Goal: Task Accomplishment & Management: Use online tool/utility

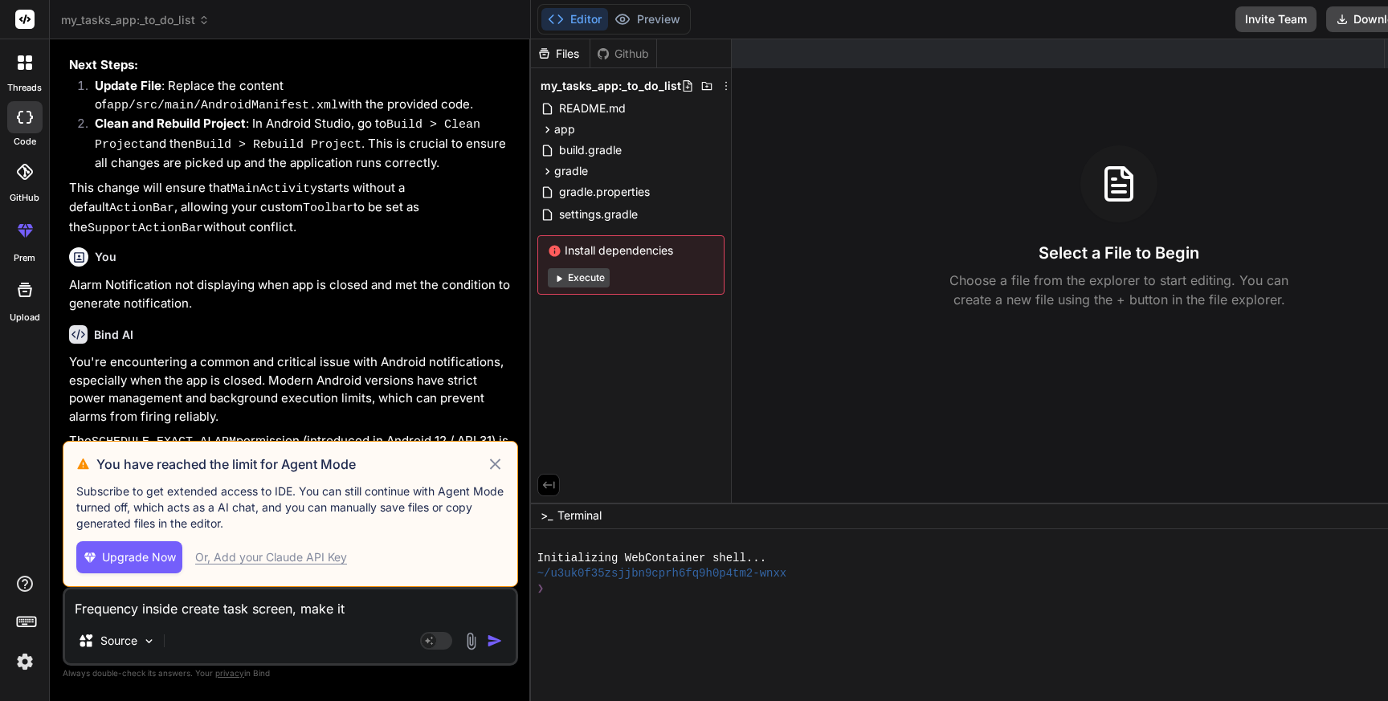
scroll to position [3821, 0]
click at [486, 460] on icon at bounding box center [495, 464] width 18 height 19
type textarea "x"
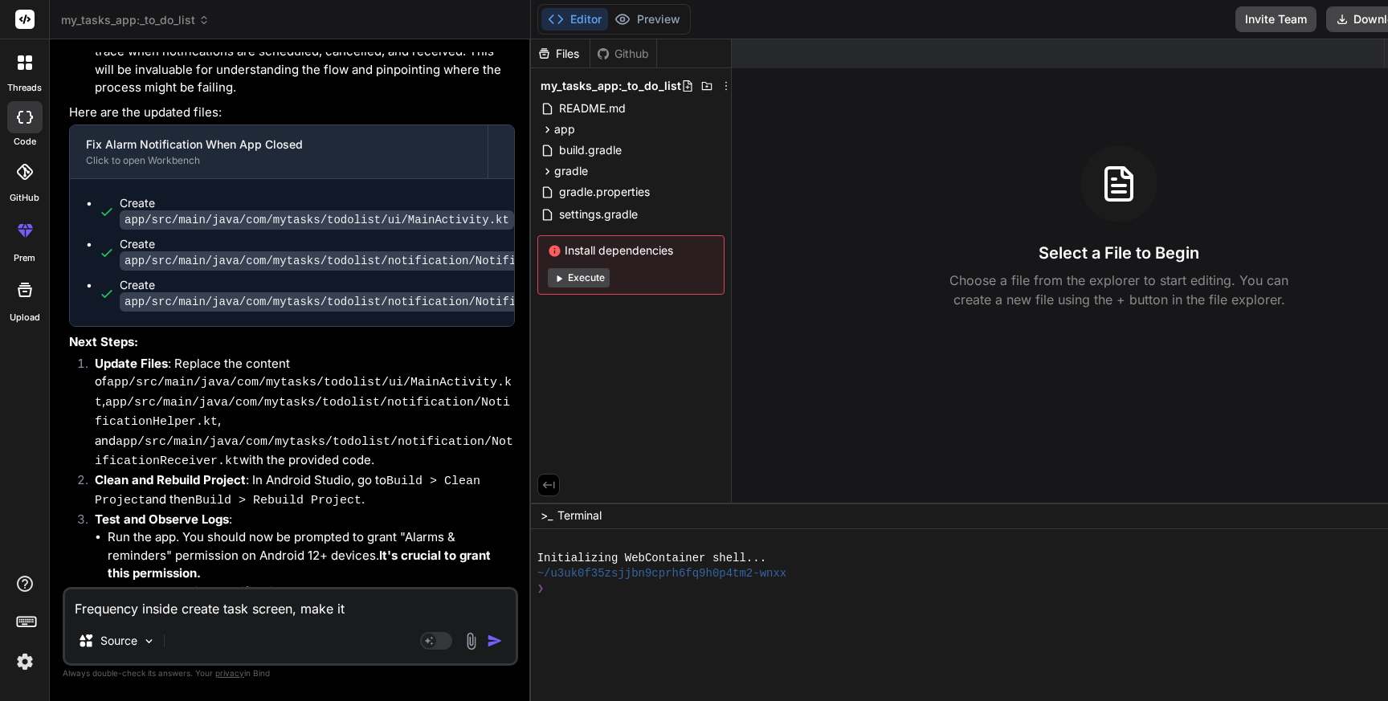
scroll to position [4727, 0]
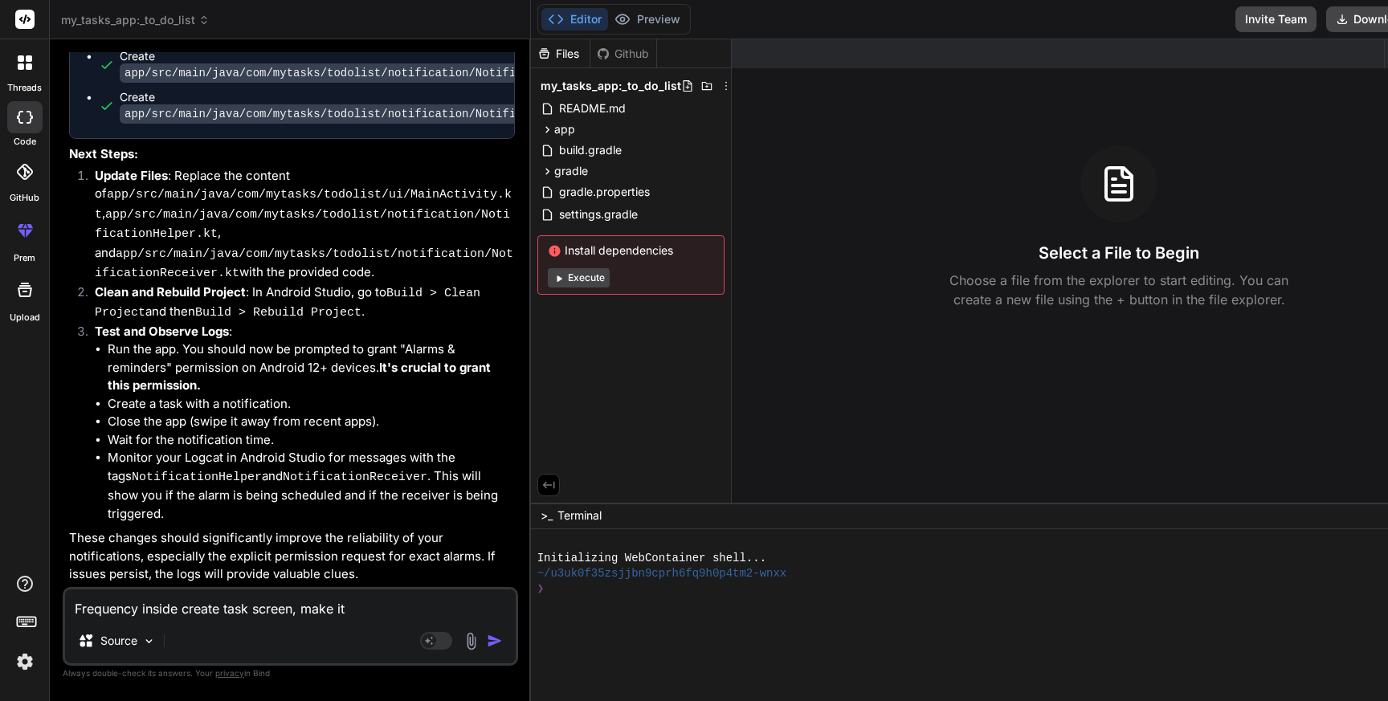
click at [308, 611] on textarea "Frequency inside create task screen, make it" at bounding box center [290, 604] width 451 height 29
type textarea "x"
type textarea "t"
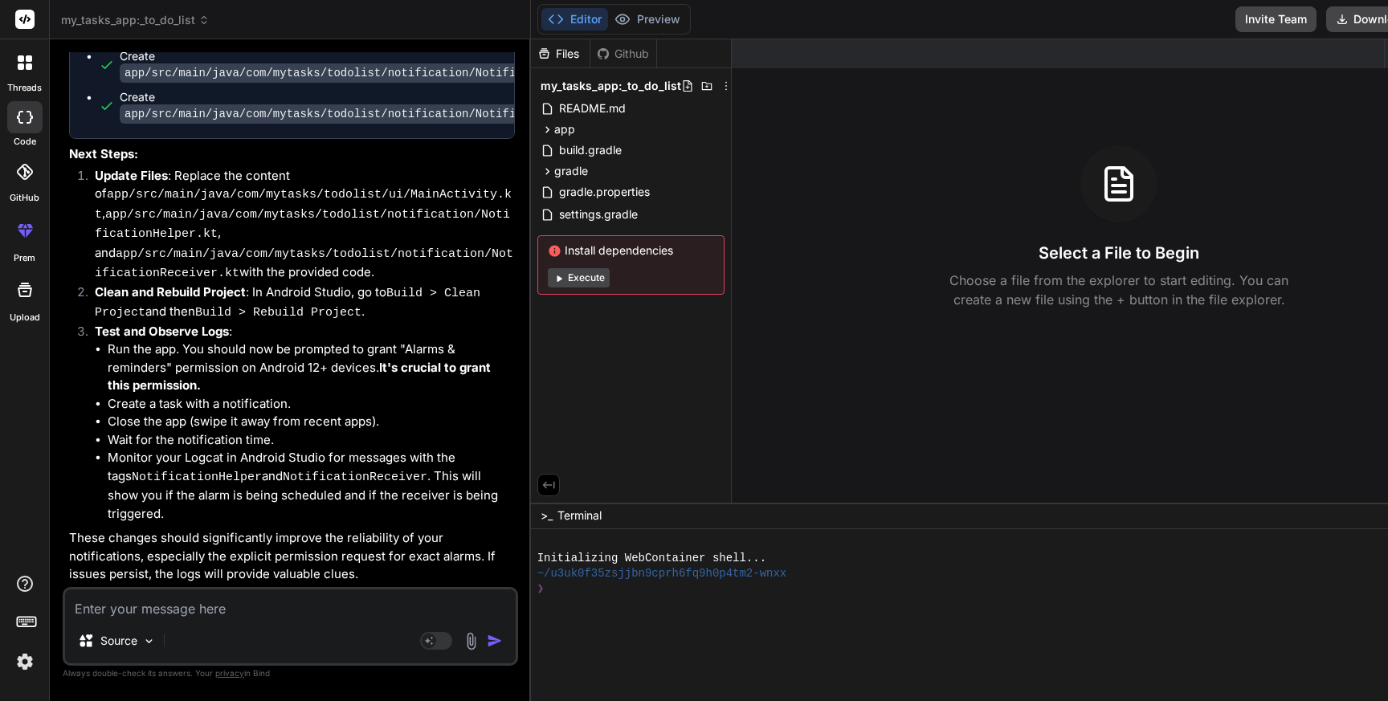
type textarea "x"
type textarea "te"
type textarea "x"
type textarea "tex"
type textarea "x"
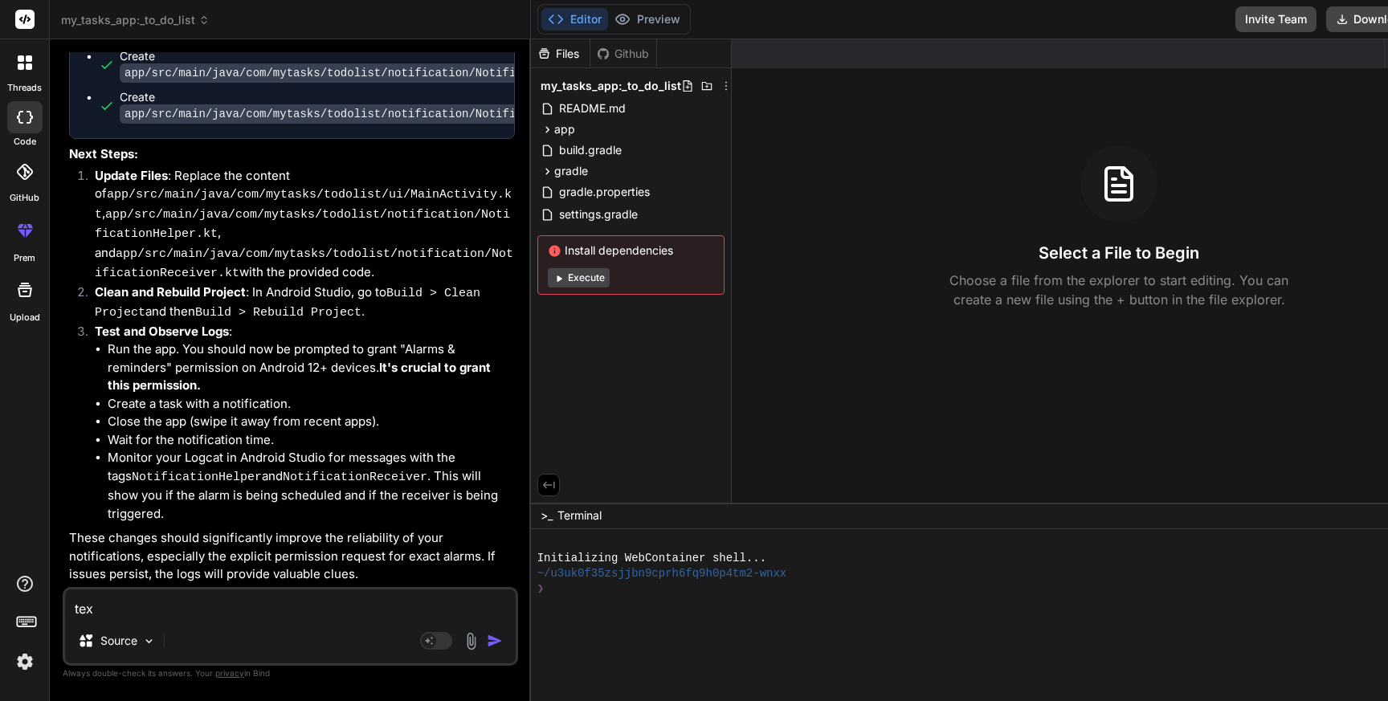
type textarea "text"
type textarea "x"
type textarea "text"
type textarea "x"
type textarea "text c"
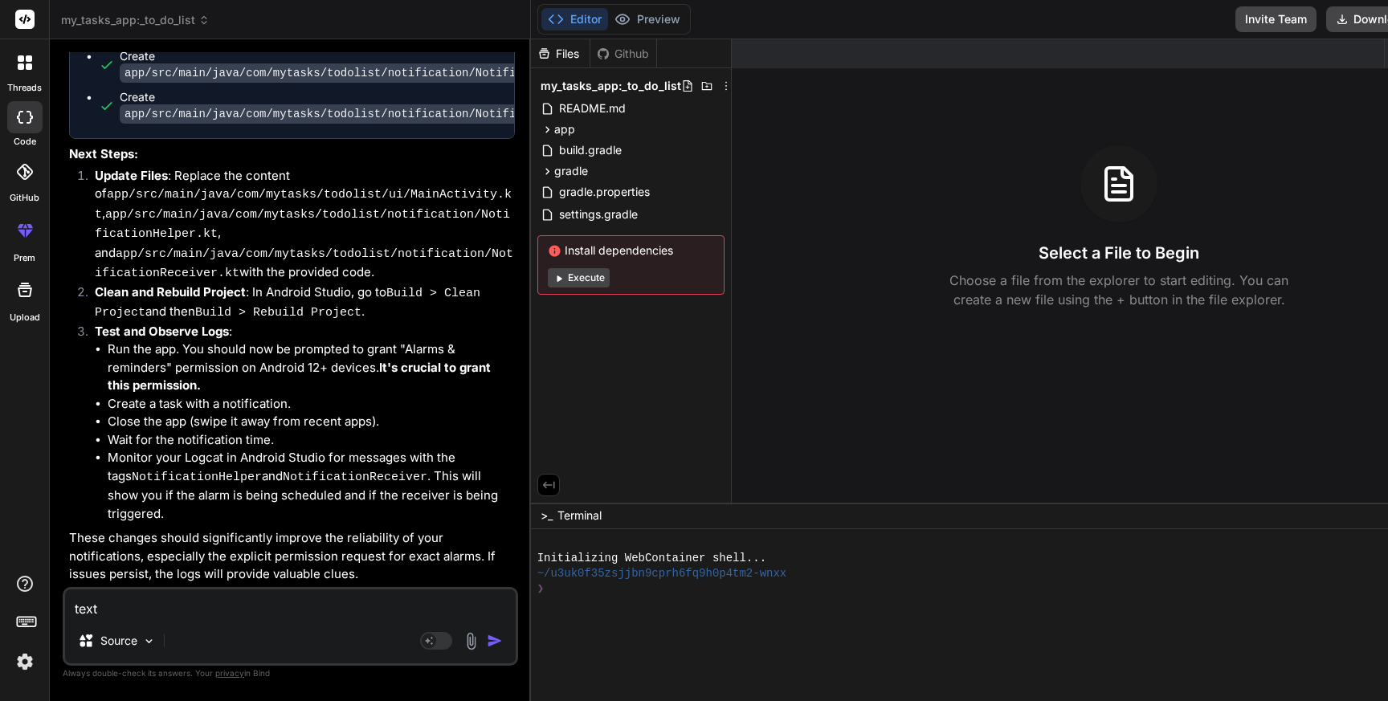
type textarea "x"
type textarea "text co"
type textarea "x"
type textarea "text col"
type textarea "x"
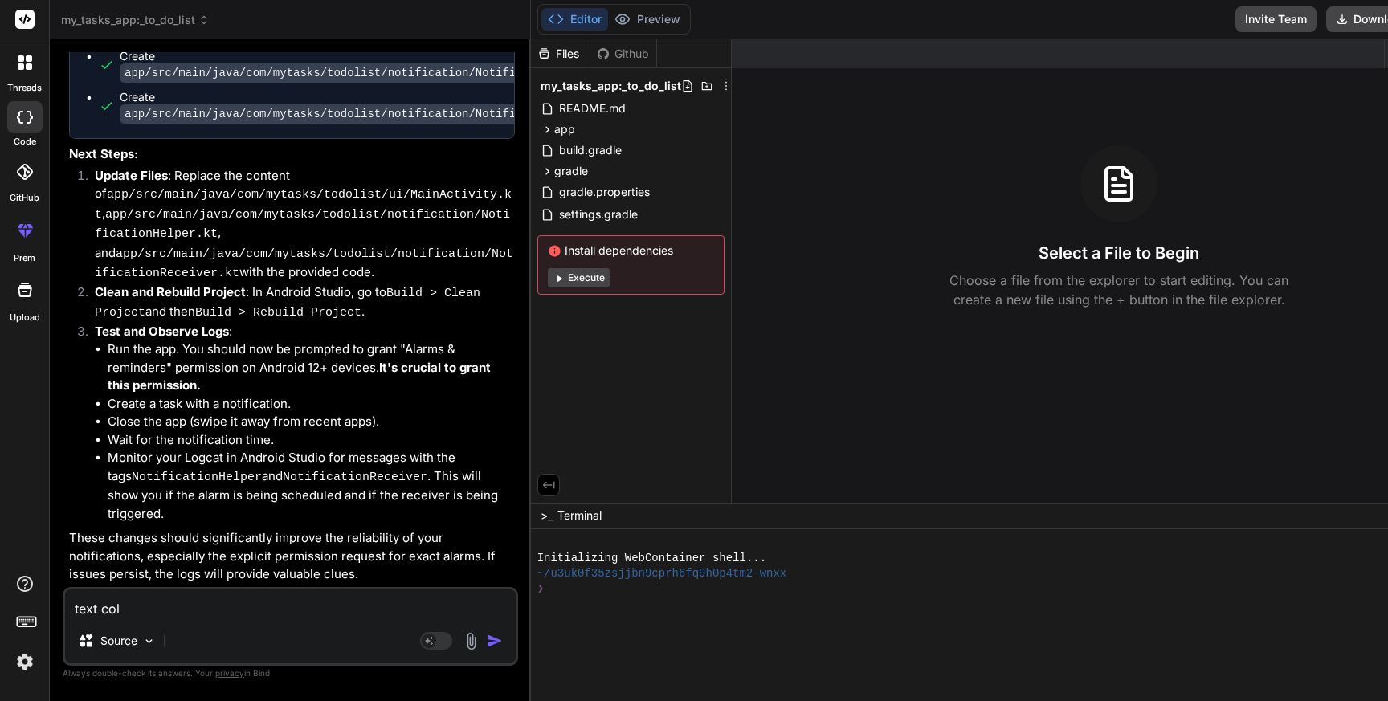
type textarea "text colo"
type textarea "x"
type textarea "text color"
type textarea "x"
type textarea "text color"
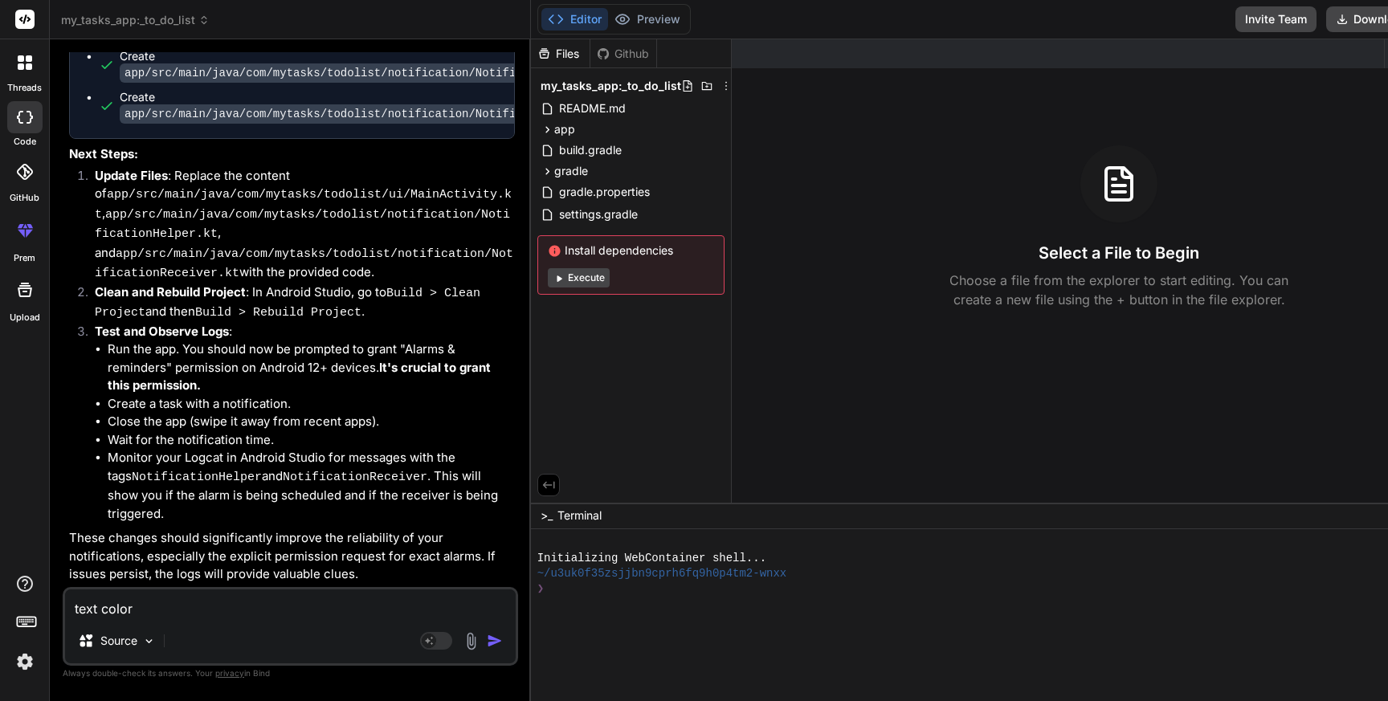
type textarea "x"
type textarea "text color i"
type textarea "x"
type textarea "text color is"
type textarea "x"
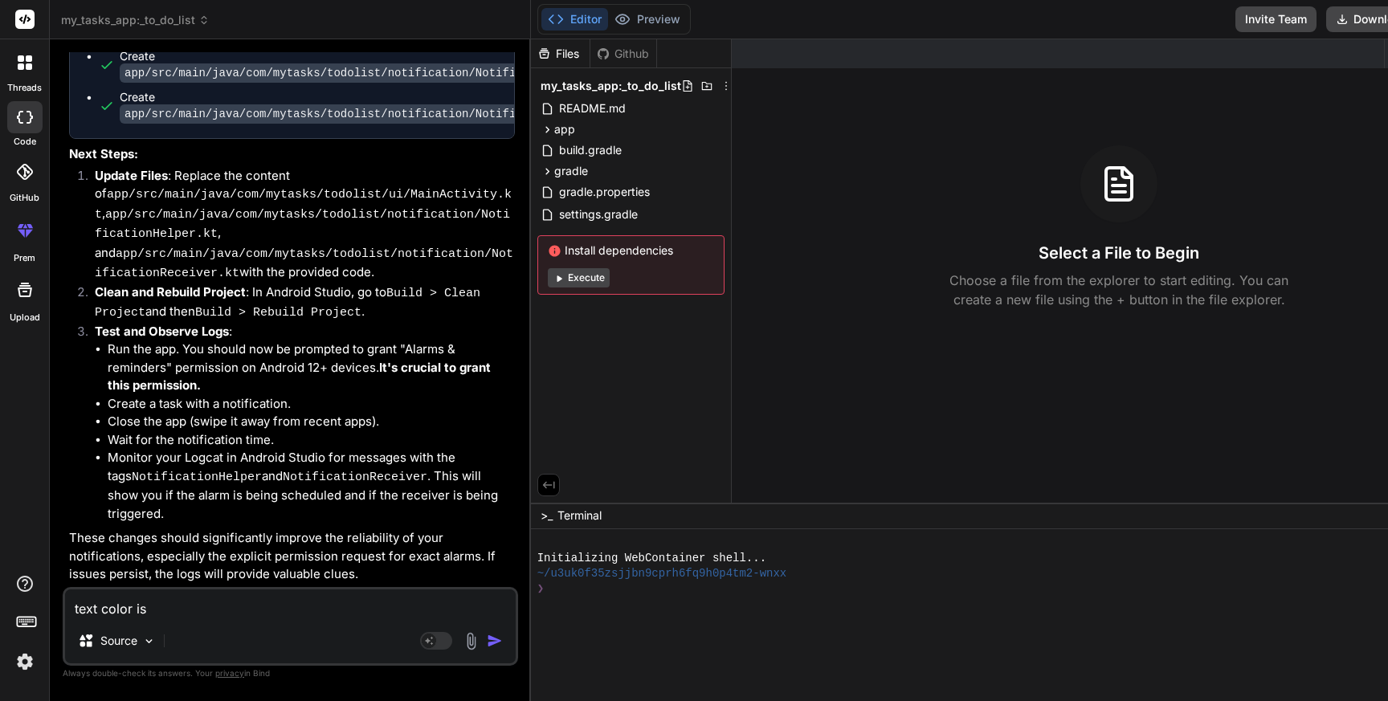
type textarea "text color is"
type textarea "x"
type textarea "text color is s"
type textarea "x"
type textarea "text color is sh"
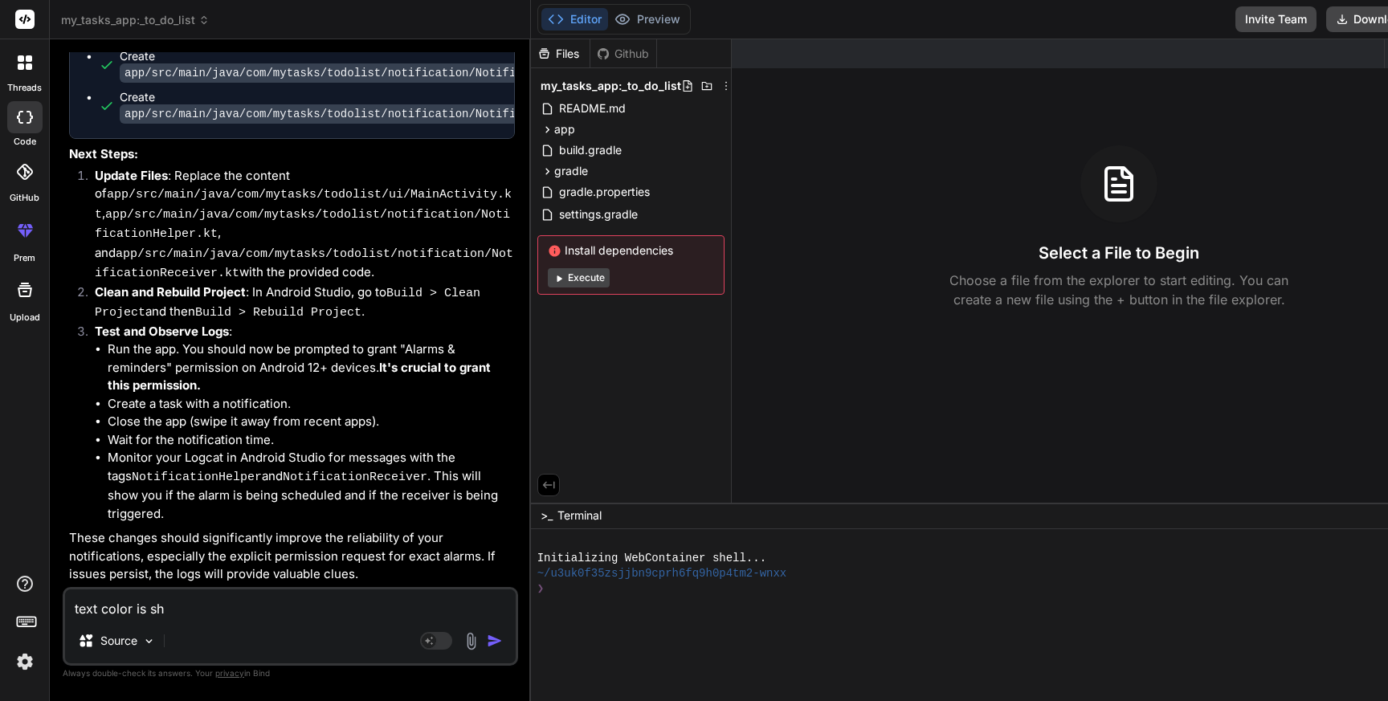
type textarea "x"
type textarea "text color is sho"
type textarea "x"
type textarea "text color is show"
type textarea "x"
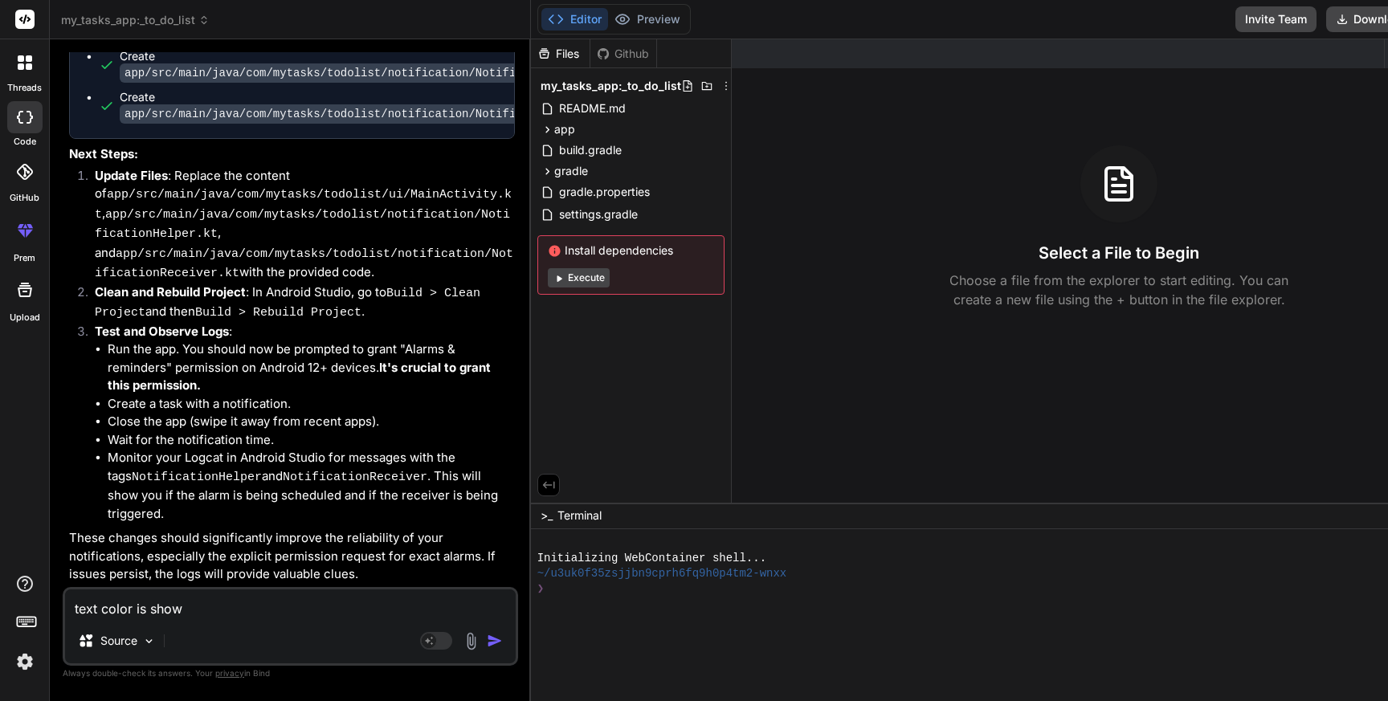
type textarea "text color is showi"
type textarea "x"
type textarea "text color is showin"
type textarea "x"
type textarea "text color is showing"
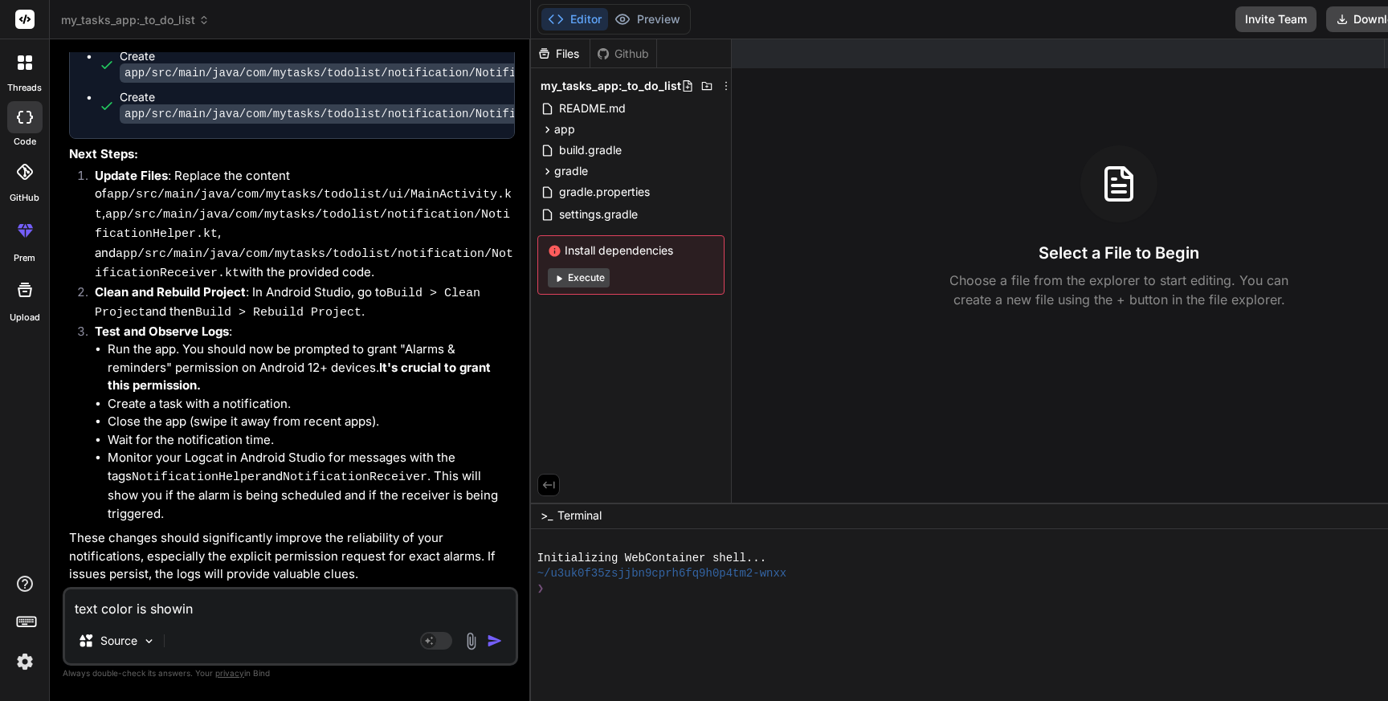
type textarea "x"
type textarea "text color is showing"
type textarea "x"
type textarea "text color is showing l"
type textarea "x"
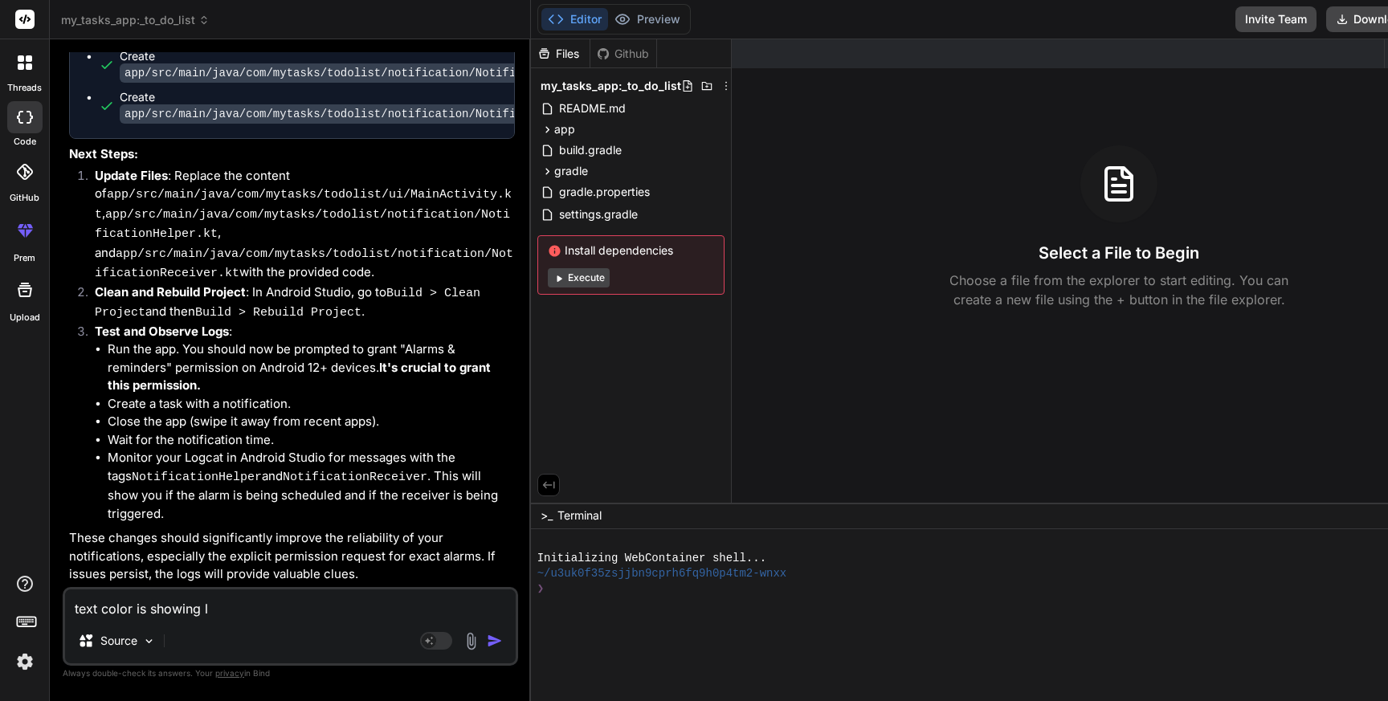
type textarea "text color is showing li"
type textarea "x"
type textarea "text color is showing lig"
type textarea "x"
type textarea "text color is showing ligh"
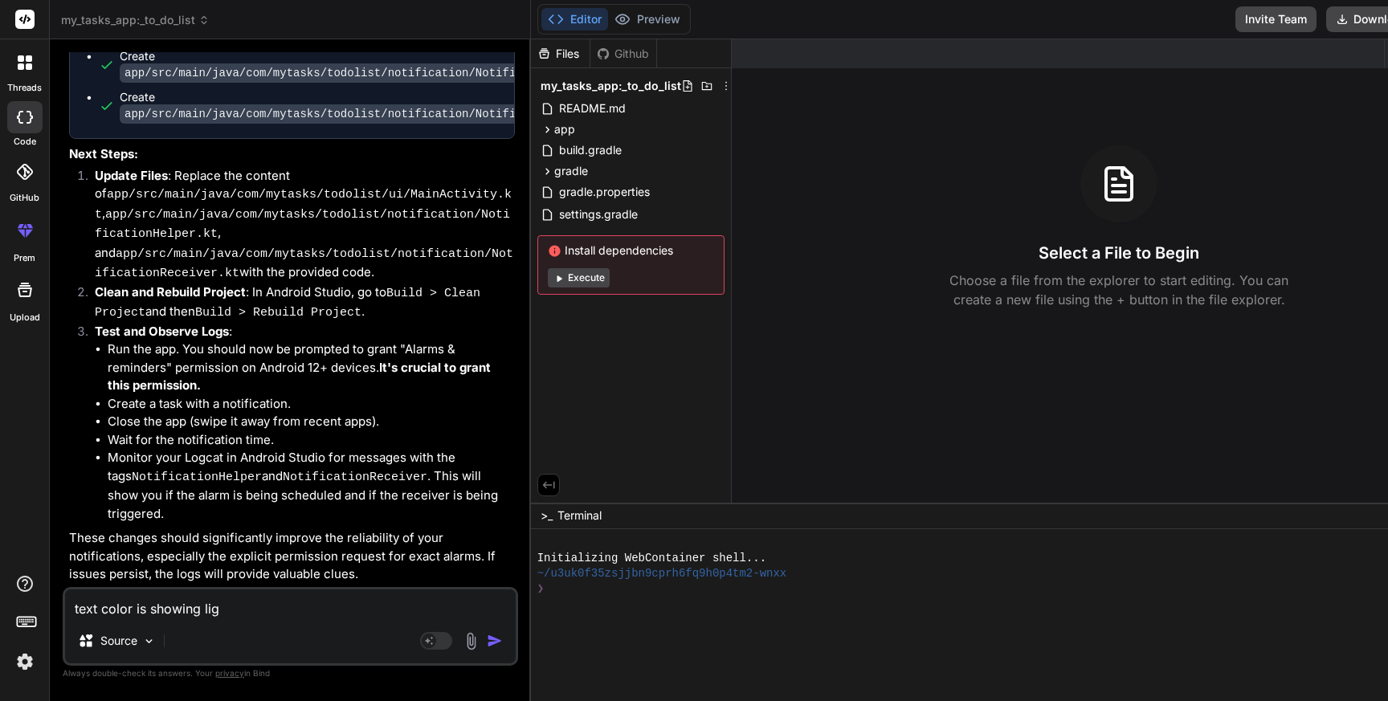
type textarea "x"
type textarea "text color is showing light"
type textarea "x"
type textarea "text color is showing light"
type textarea "x"
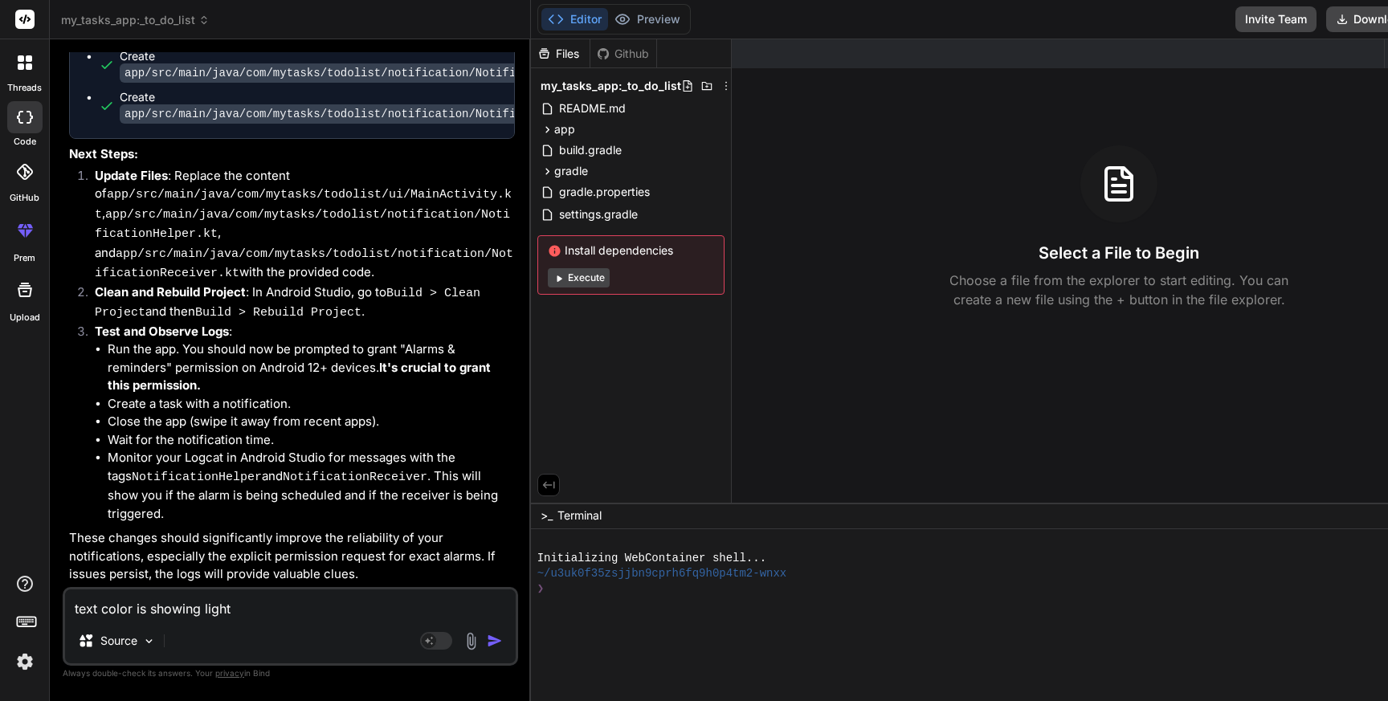
type textarea "text color is showing light o"
type textarea "x"
type textarea "text color is showing light on"
type textarea "x"
type textarea "text color is showing light on"
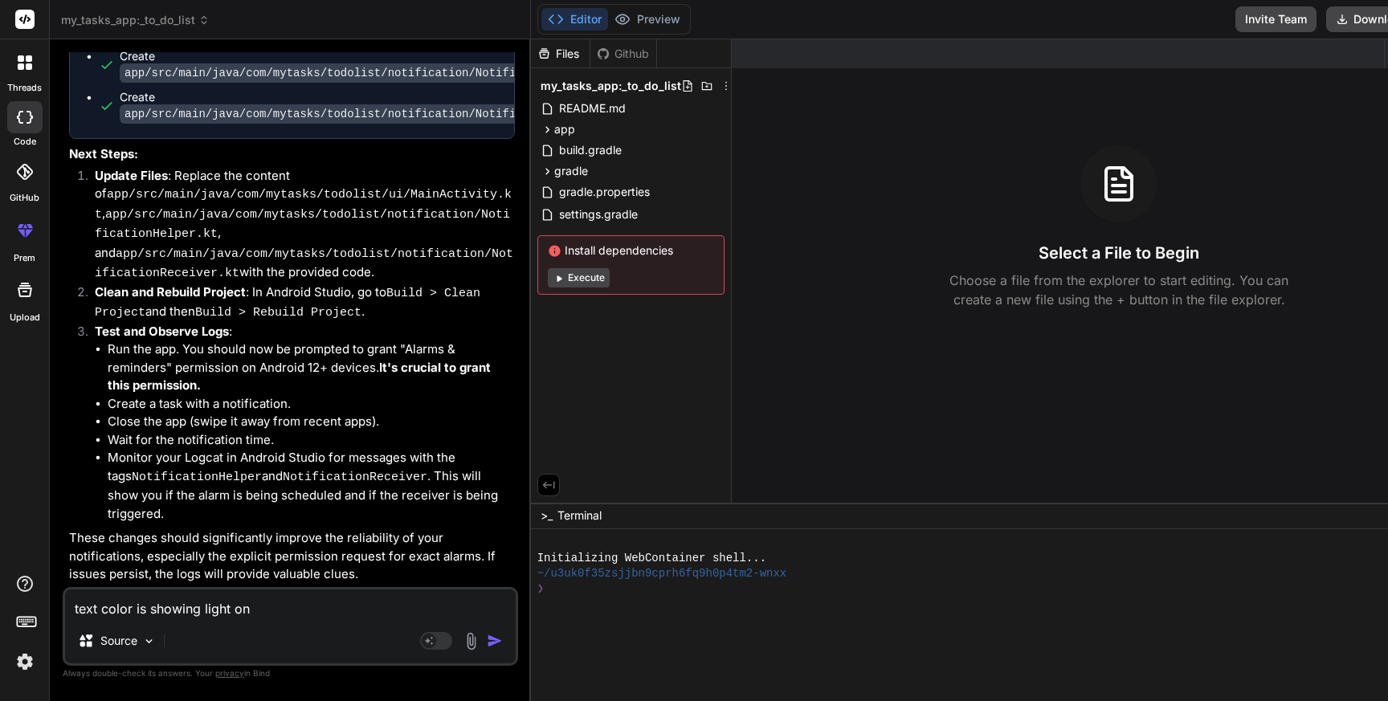
type textarea "x"
type textarea "text color is showing light on a"
type textarea "x"
type textarea "text color is showing light on al"
type textarea "x"
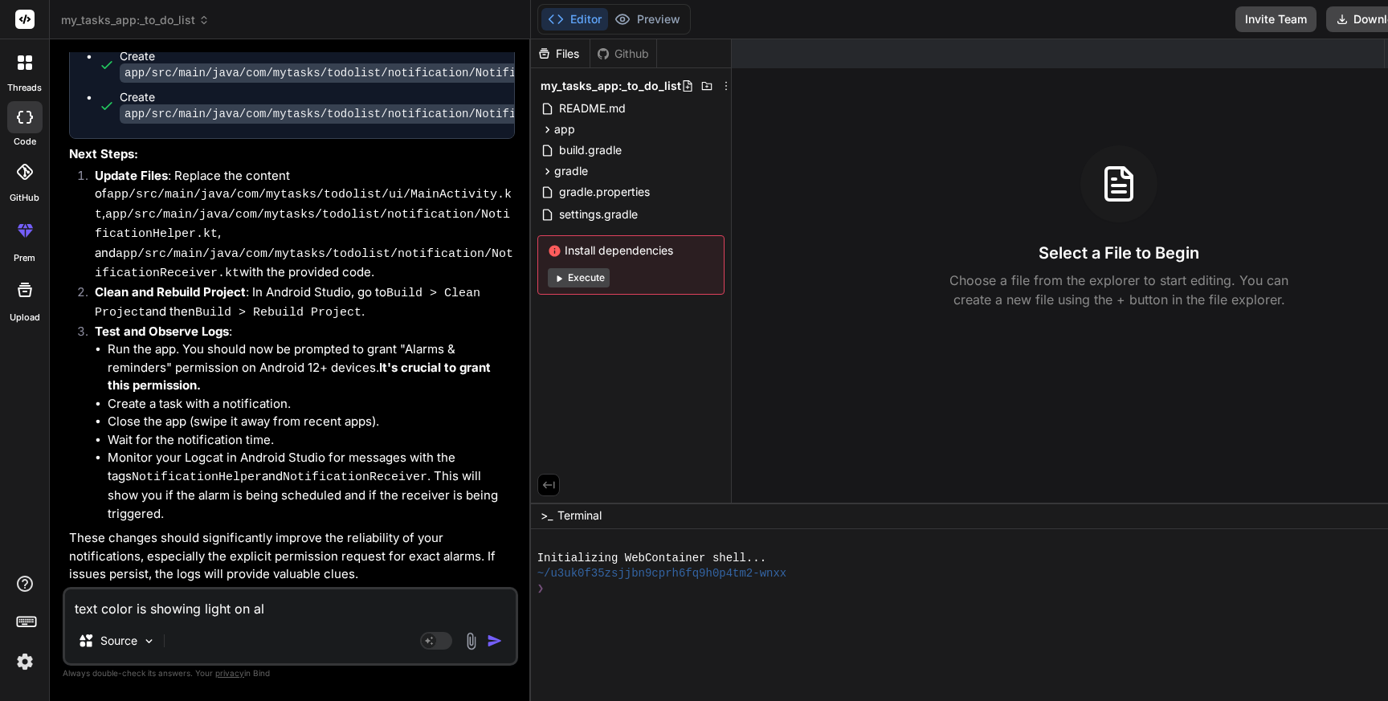
type textarea "text color is showing light on all"
type textarea "x"
type textarea "text color is showing light on all"
type textarea "x"
type textarea "text color is showing light on all t"
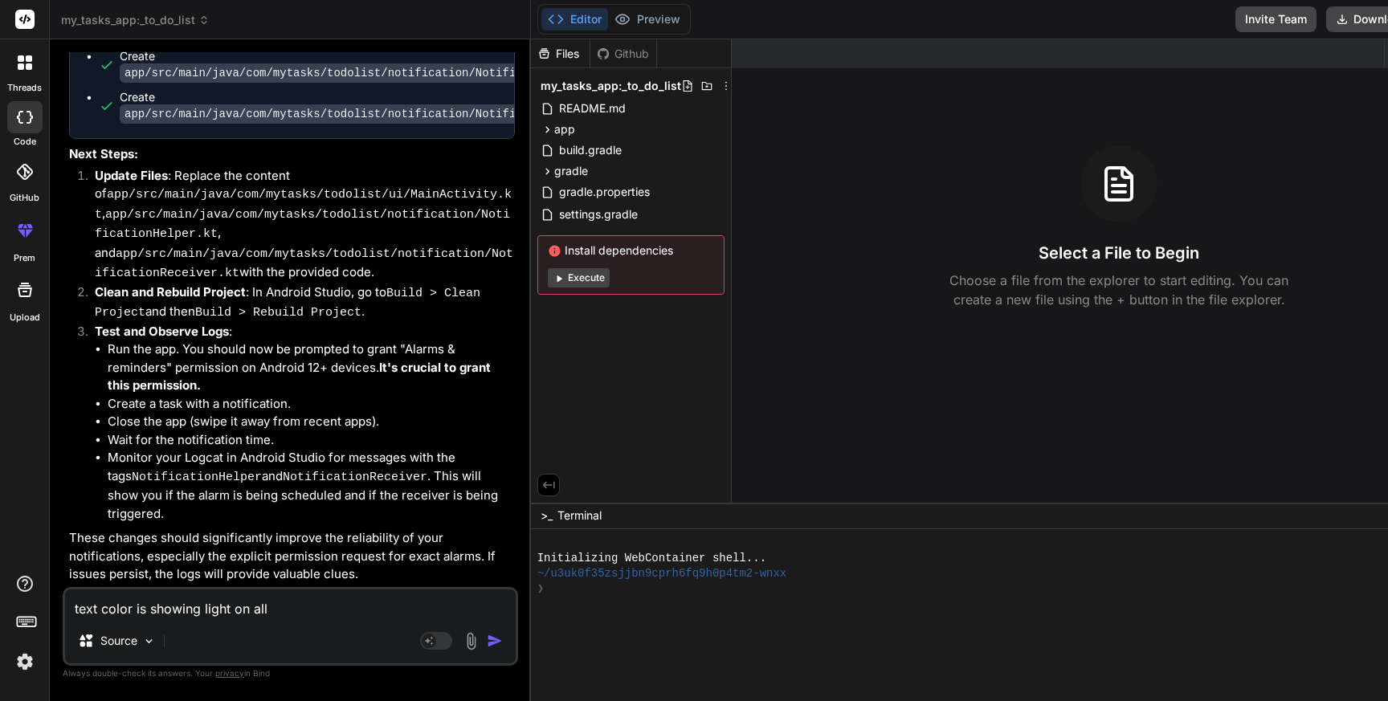
type textarea "x"
type textarea "text color is showing light on all th"
type textarea "x"
type textarea "text color is showing light on all the"
type textarea "x"
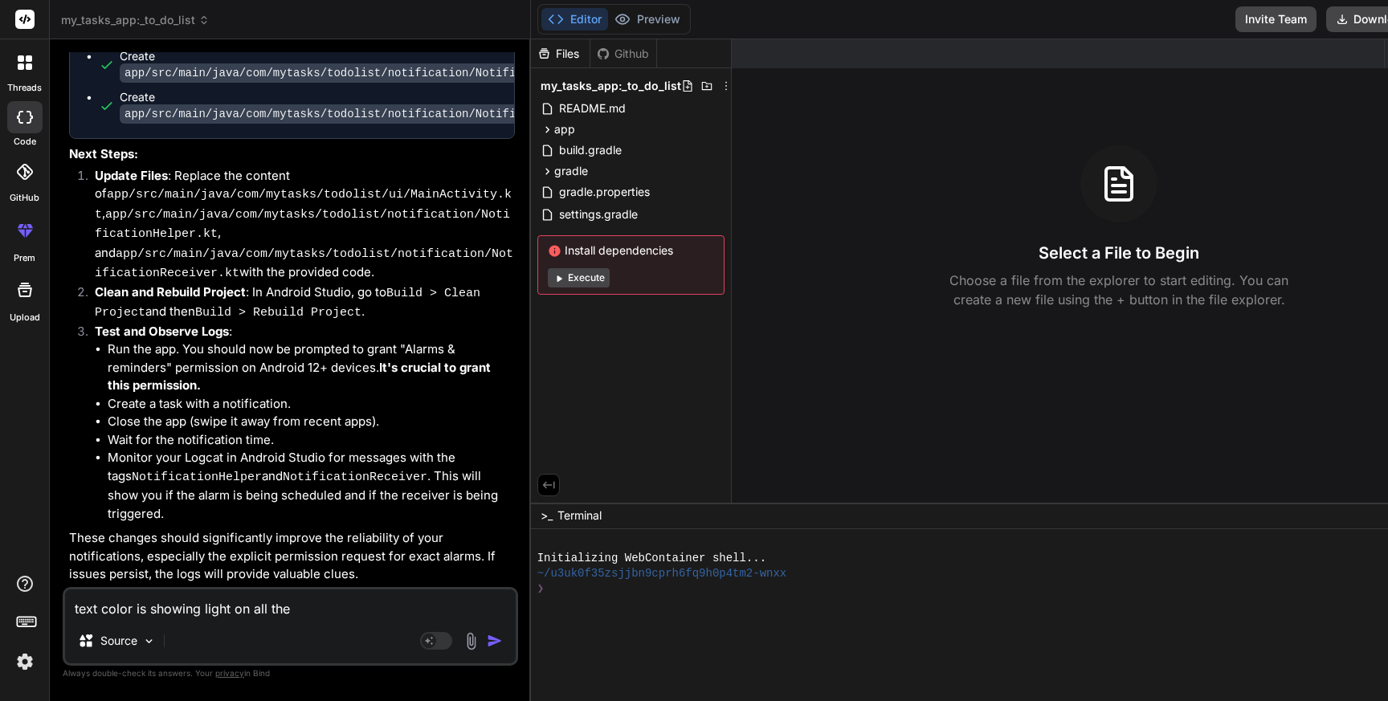
type textarea "text color is showing light on all the"
type textarea "x"
type textarea "text color is showing light on all the s"
type textarea "x"
type textarea "text color is showing light on all the sc"
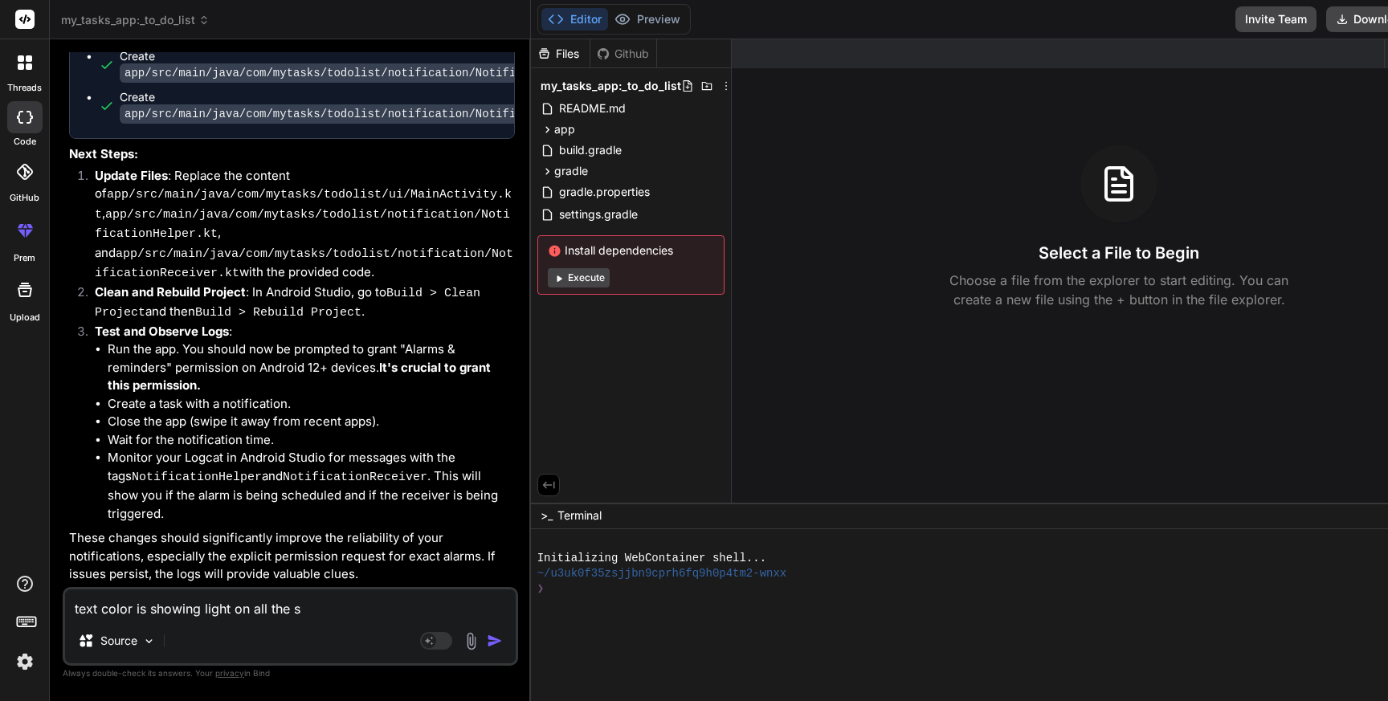
type textarea "x"
type textarea "text color is showing light on all the scr"
type textarea "x"
type textarea "text color is showing light on all the scre"
type textarea "x"
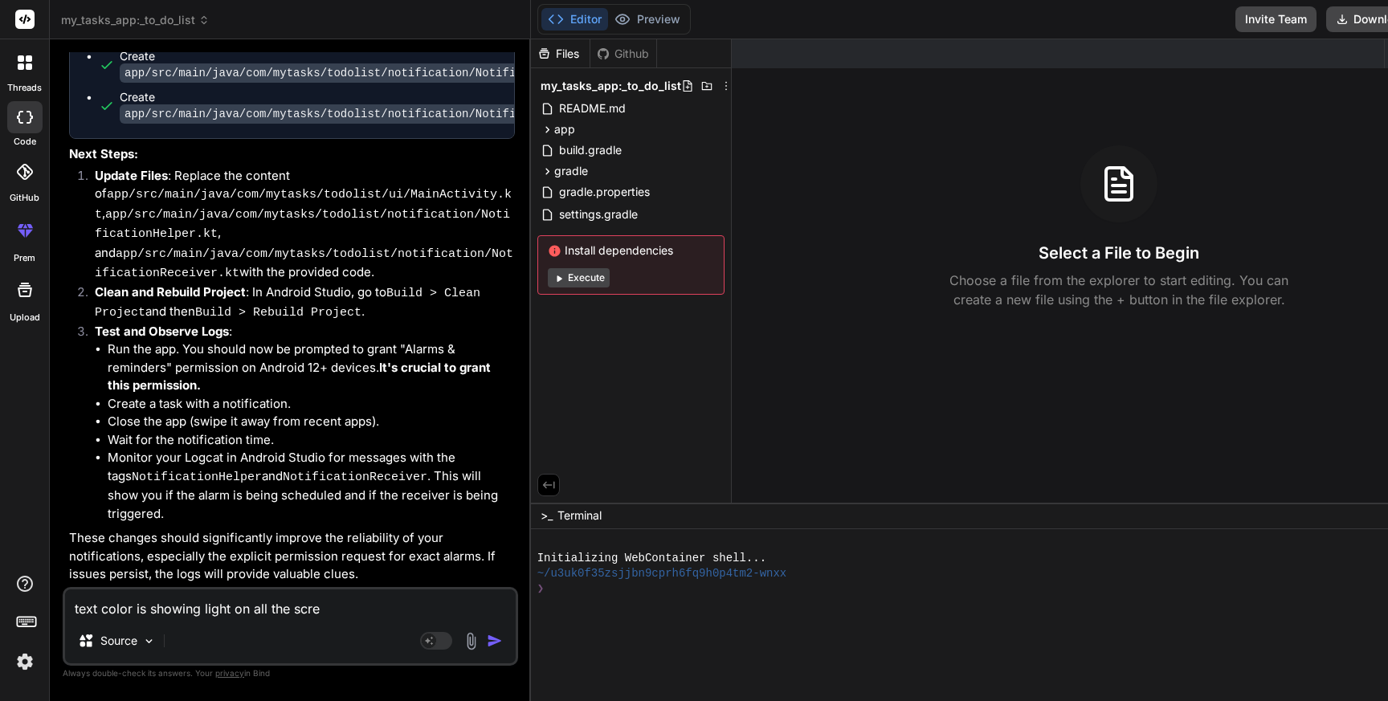
type textarea "text color is showing light on all the scree"
type textarea "x"
type textarea "text color is showing light on all the screen"
type textarea "x"
type textarea "text color is showing light on all the screen"
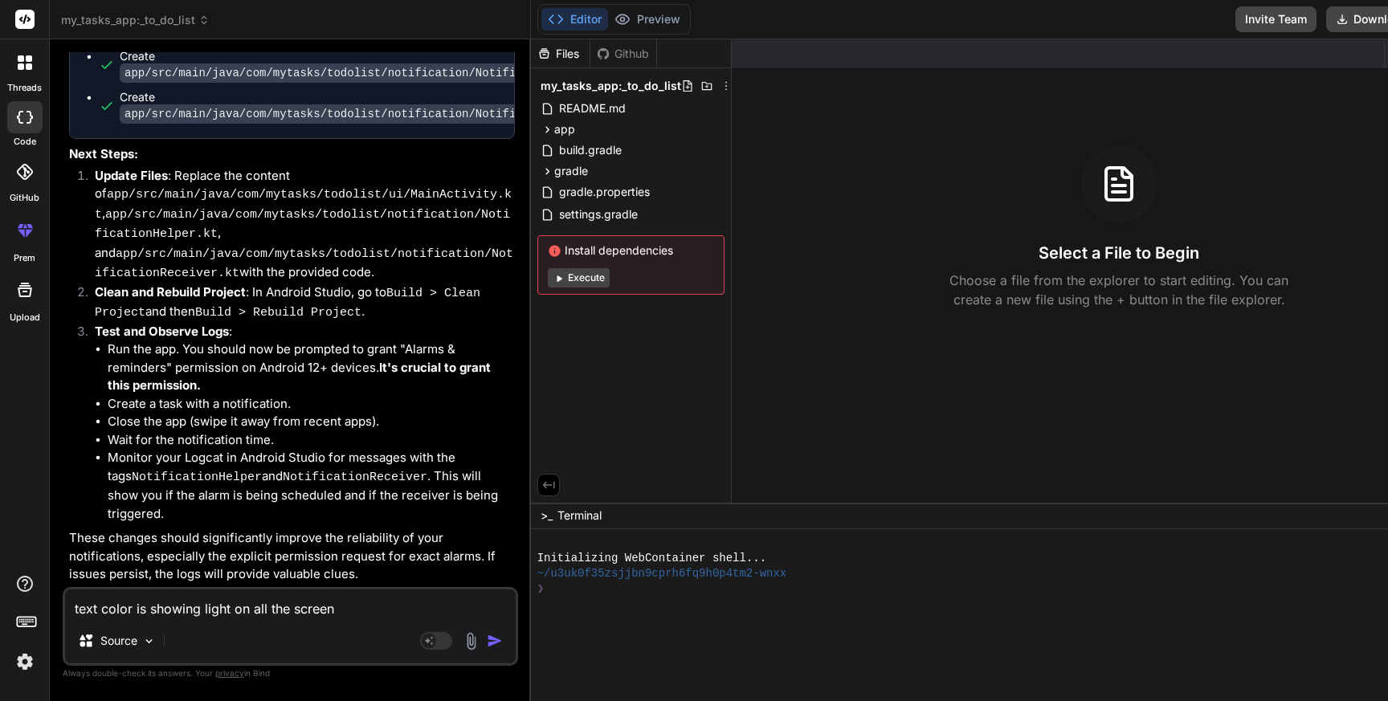
type textarea "x"
type textarea "text color is showing light on all the screen a"
type textarea "x"
type textarea "text color is showing light on all the screen an"
type textarea "x"
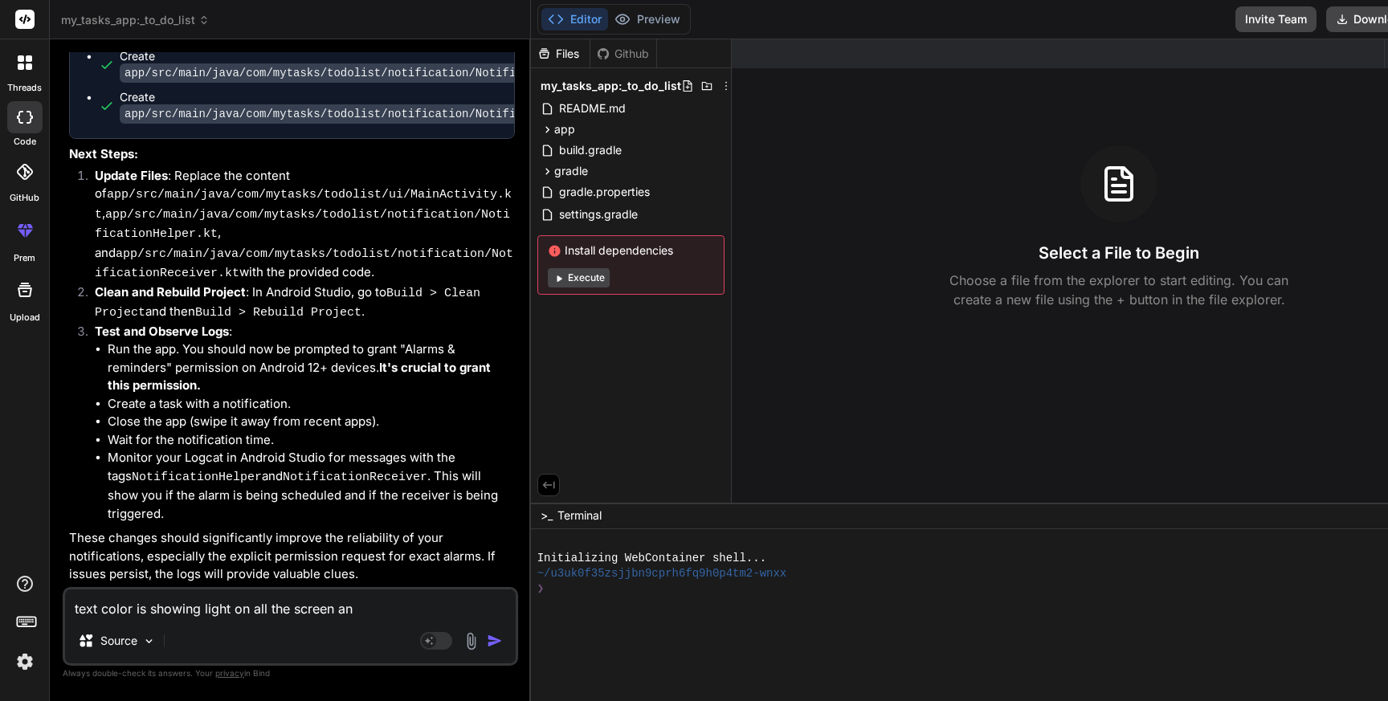
type textarea "text color is showing light on all the screen and"
type textarea "x"
type textarea "text color is showing light on all the screen and"
type textarea "x"
type textarea "text color is showing light on all the screen and c"
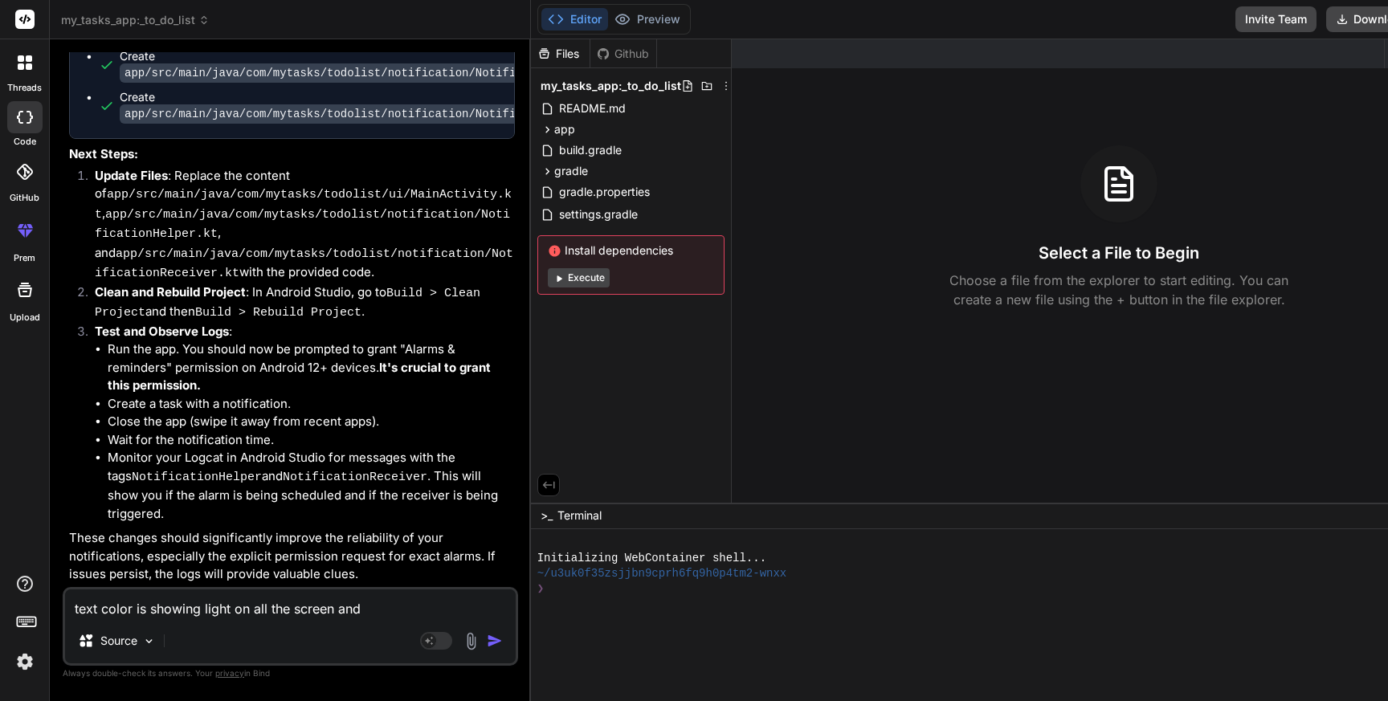
type textarea "x"
type textarea "text color is showing light on all the screen and ca"
type textarea "x"
type textarea "text color is showing light on all the screen and cal"
type textarea "x"
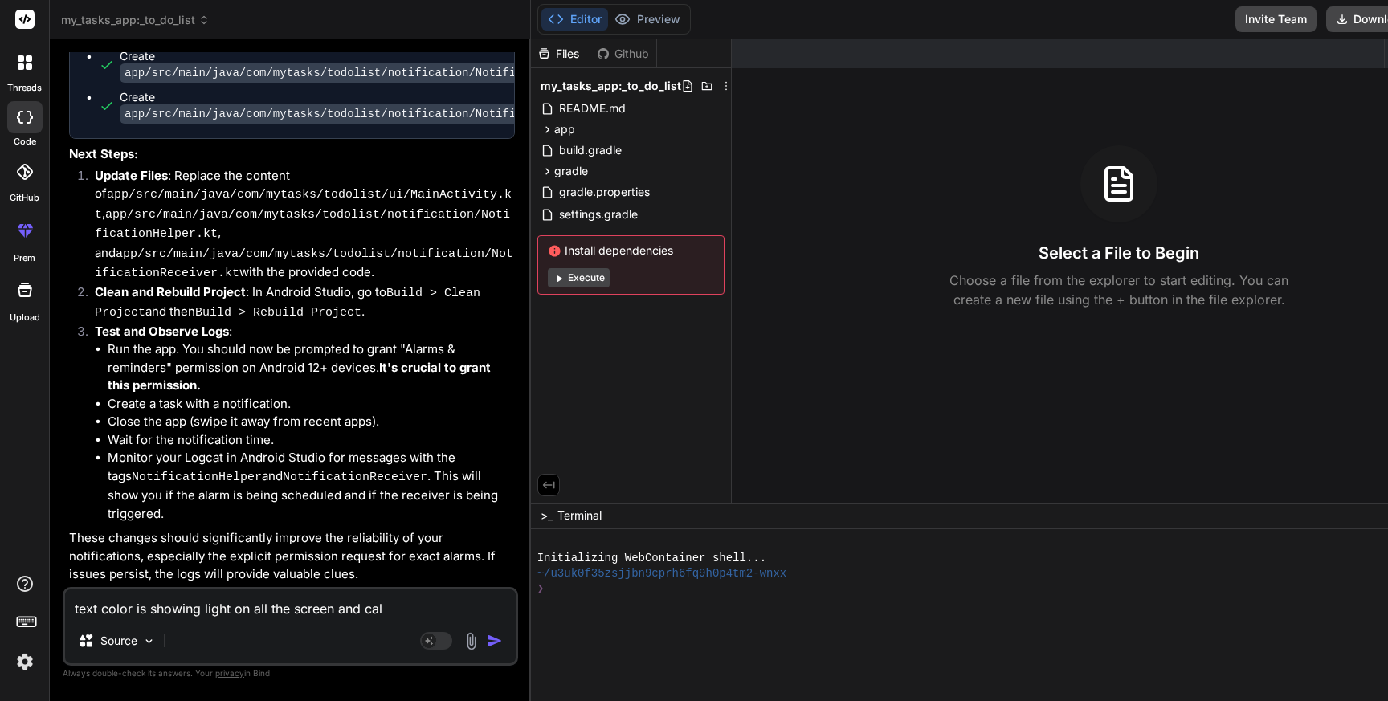
type textarea "text color is showing light on all the screen and cale"
type textarea "x"
type textarea "text color is showing light on all the screen and calen"
type textarea "x"
type textarea "text color is showing light on all the screen and calend"
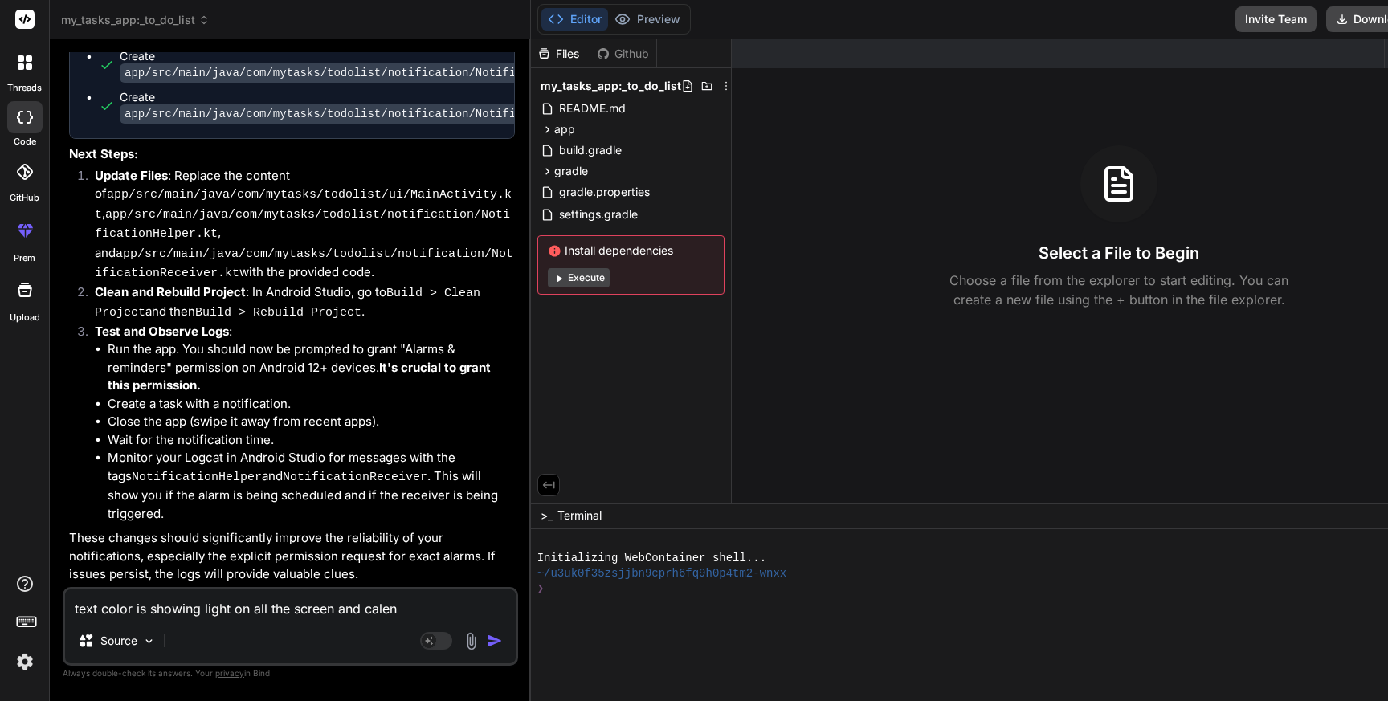
type textarea "x"
type textarea "text color is showing light on all the screen and calenda"
type textarea "x"
type textarea "text color is showing light on all the screen and calendar"
type textarea "x"
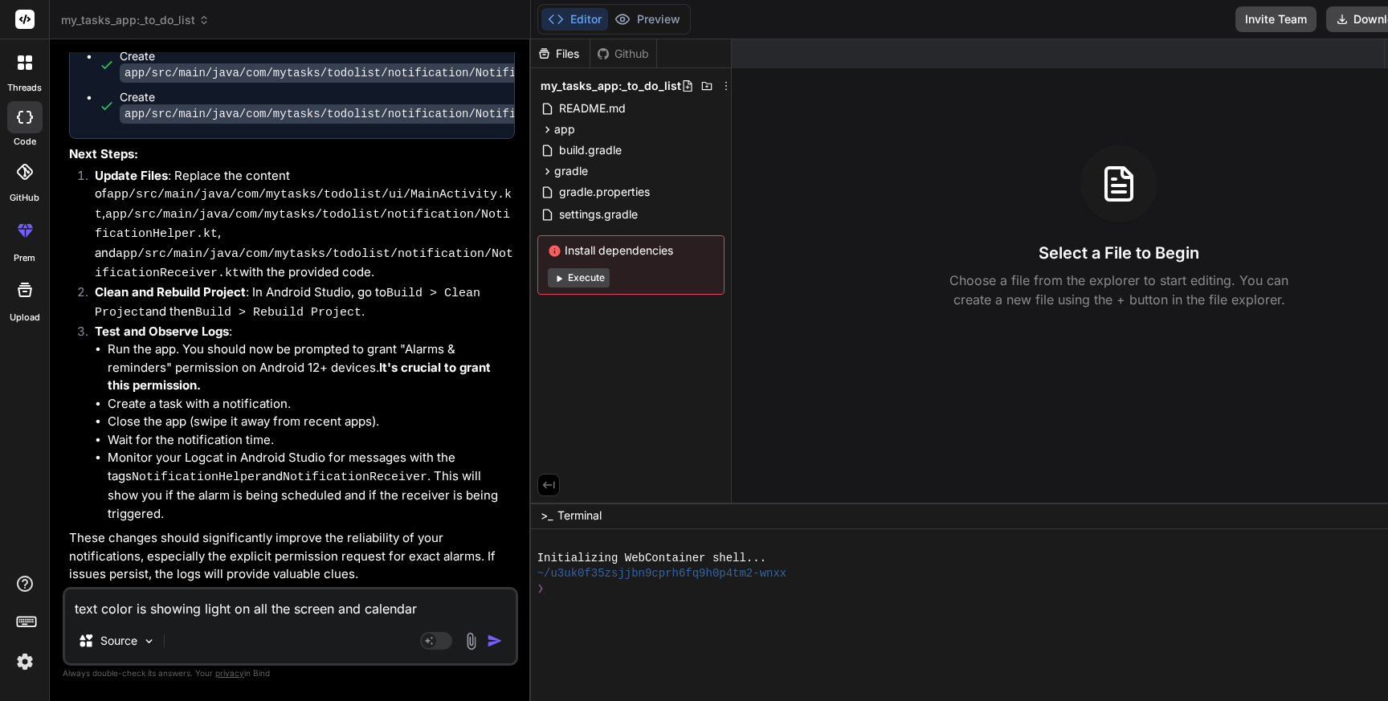
type textarea "text color is showing light on all the screen and calendar."
type textarea "x"
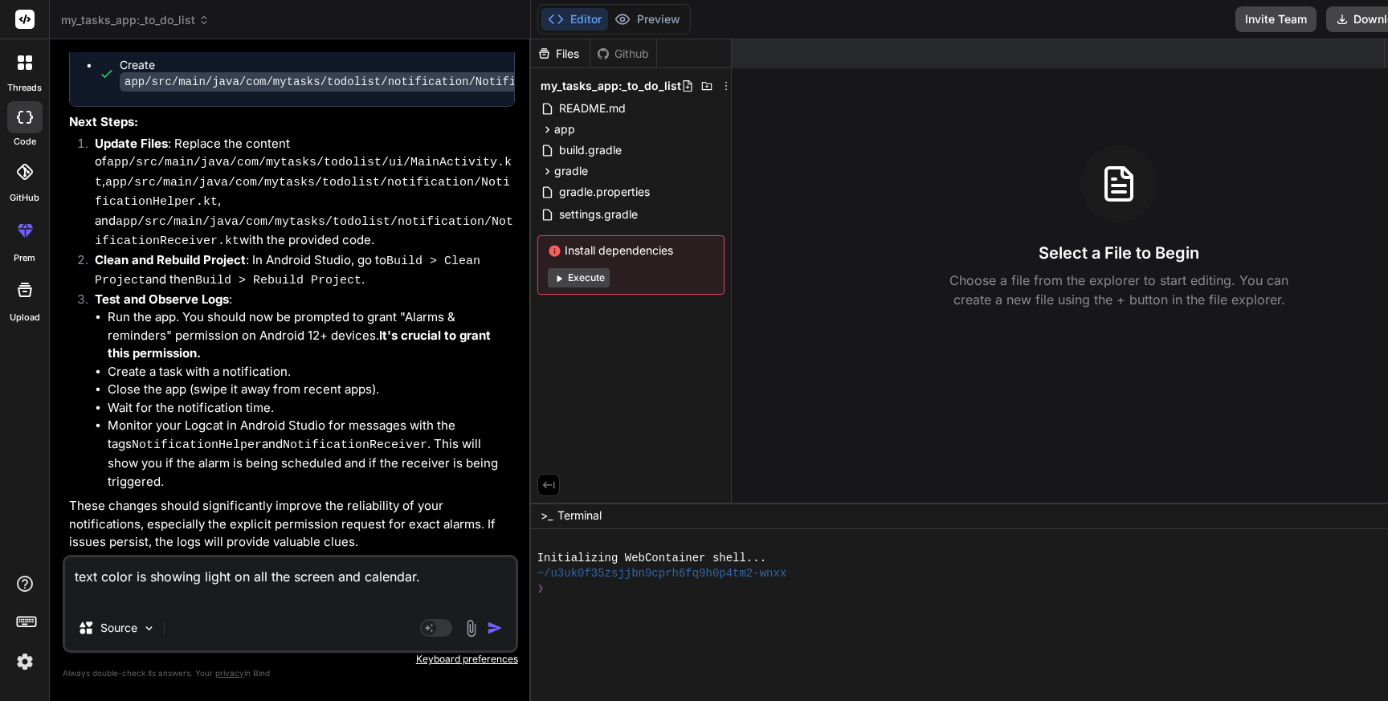
type textarea "text color is showing light on all the screen and calendar. O"
type textarea "x"
type textarea "text color is showing light on all the screen and calendar. On"
type textarea "x"
type textarea "text color is showing light on all the screen and calendar. On"
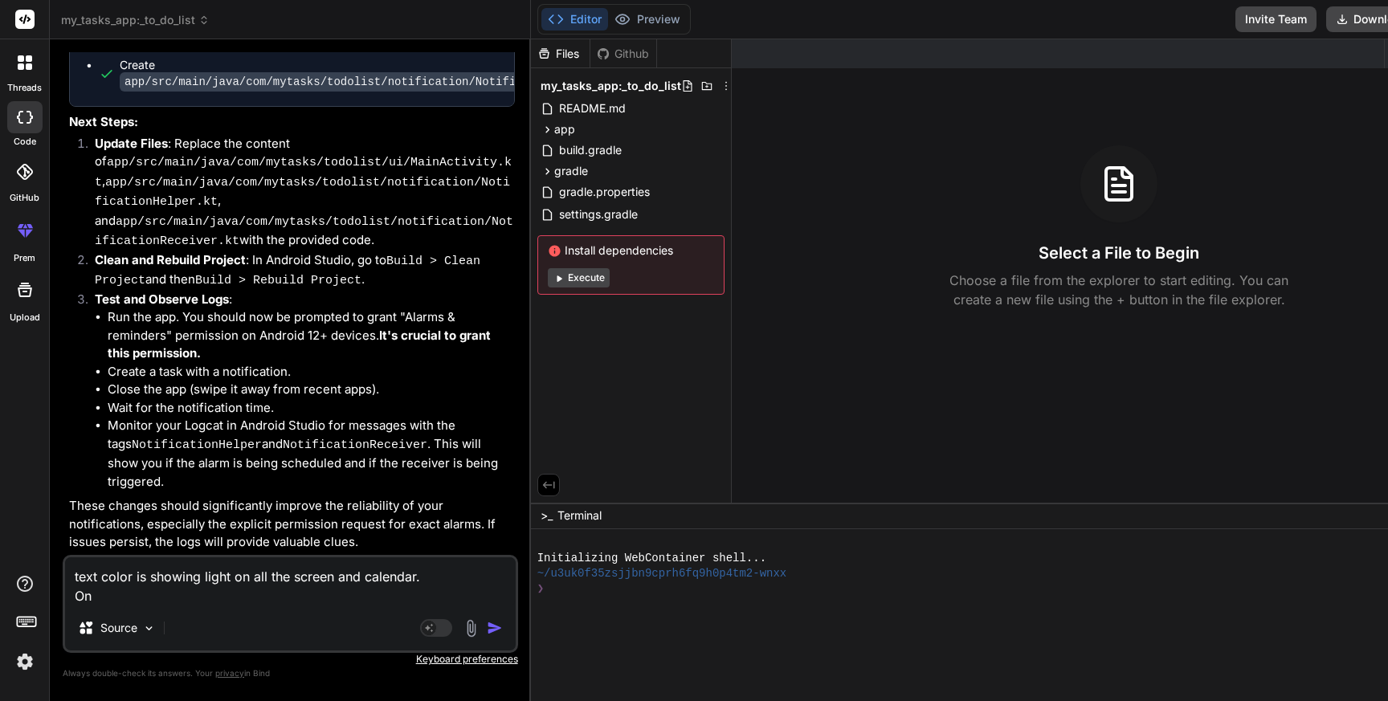
type textarea "x"
type textarea "text color is showing light on all the screen and calendar. On c"
type textarea "x"
type textarea "text color is showing light on all the screen and calendar. On ca"
type textarea "x"
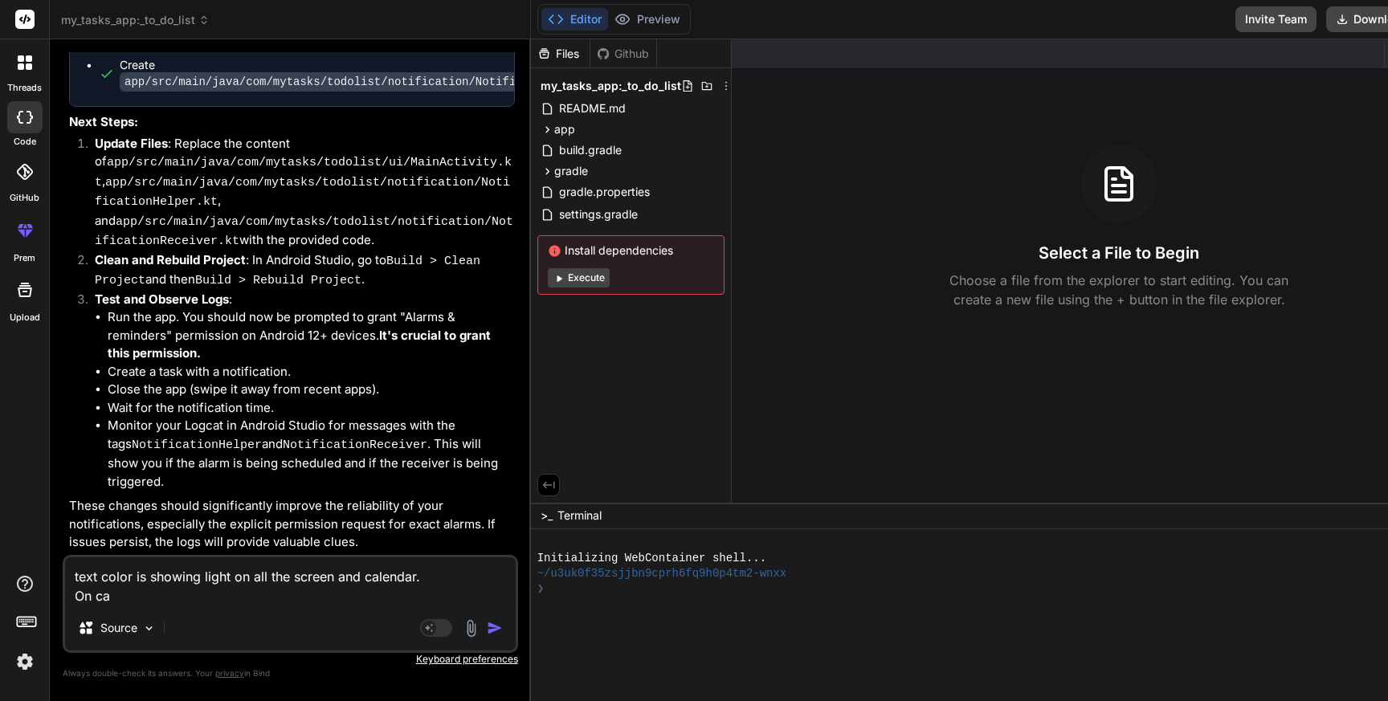
type textarea "text color is showing light on all the screen and calendar. On cal"
type textarea "x"
type textarea "text color is showing light on all the screen and calendar. On cale"
type textarea "x"
type textarea "text color is showing light on all the screen and calendar. On calen"
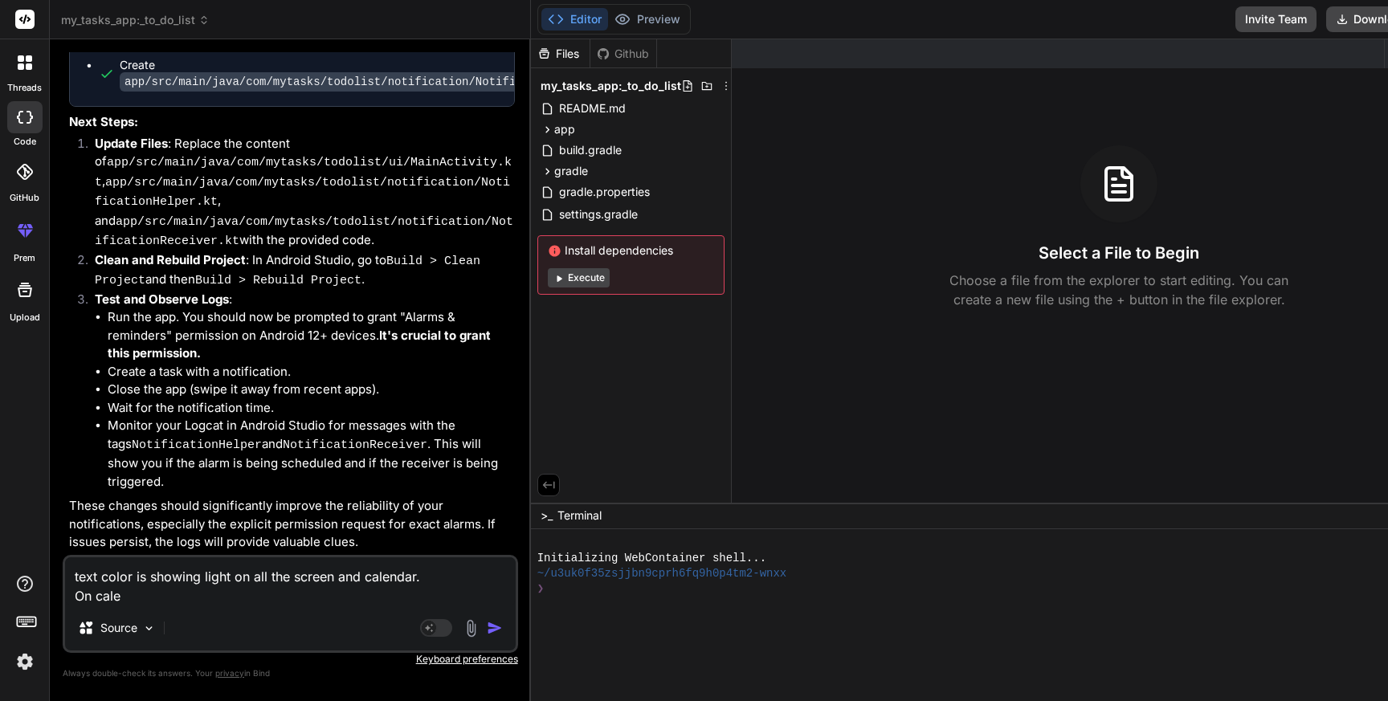
type textarea "x"
type textarea "text color is showing light on all the screen and calendar. On calend"
type textarea "x"
type textarea "text color is showing light on all the screen and calendar. On calenda"
type textarea "x"
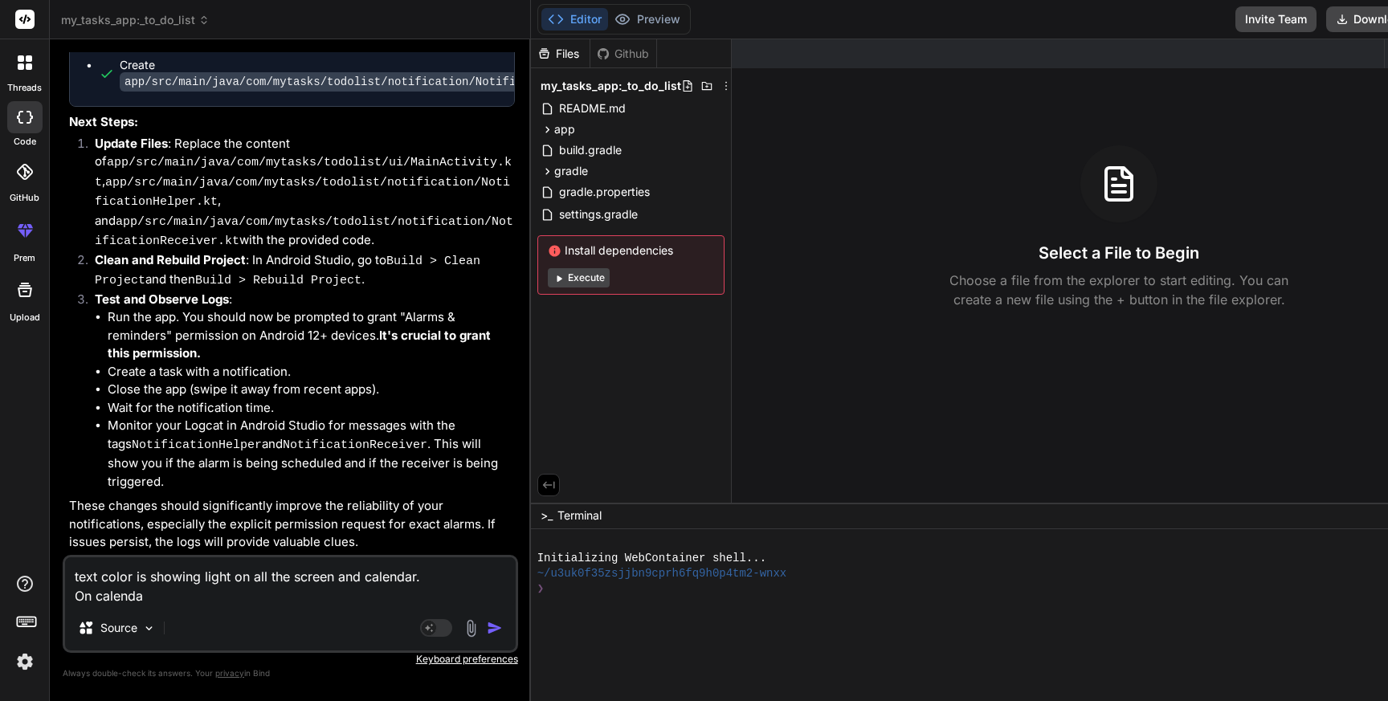
type textarea "text color is showing light on all the screen and calendar. On calendar"
type textarea "x"
type textarea "text color is showing light on all the screen and calendar. On calendar"
type textarea "x"
type textarea "text color is showing light on all the screen and calendar. On calendar p"
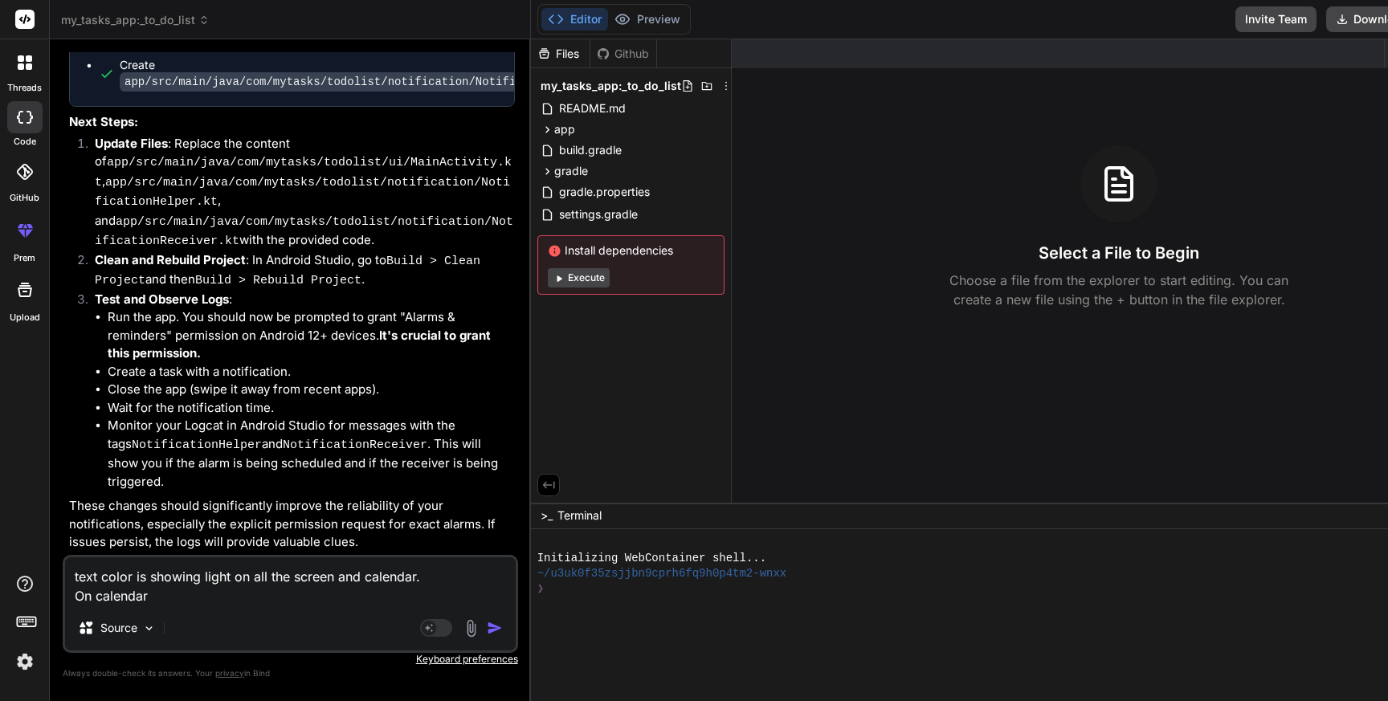
type textarea "x"
type textarea "text color is showing light on all the screen and calendar. On calendar pa"
type textarea "x"
type textarea "text color is showing light on all the screen and calendar. On calendar pag"
type textarea "x"
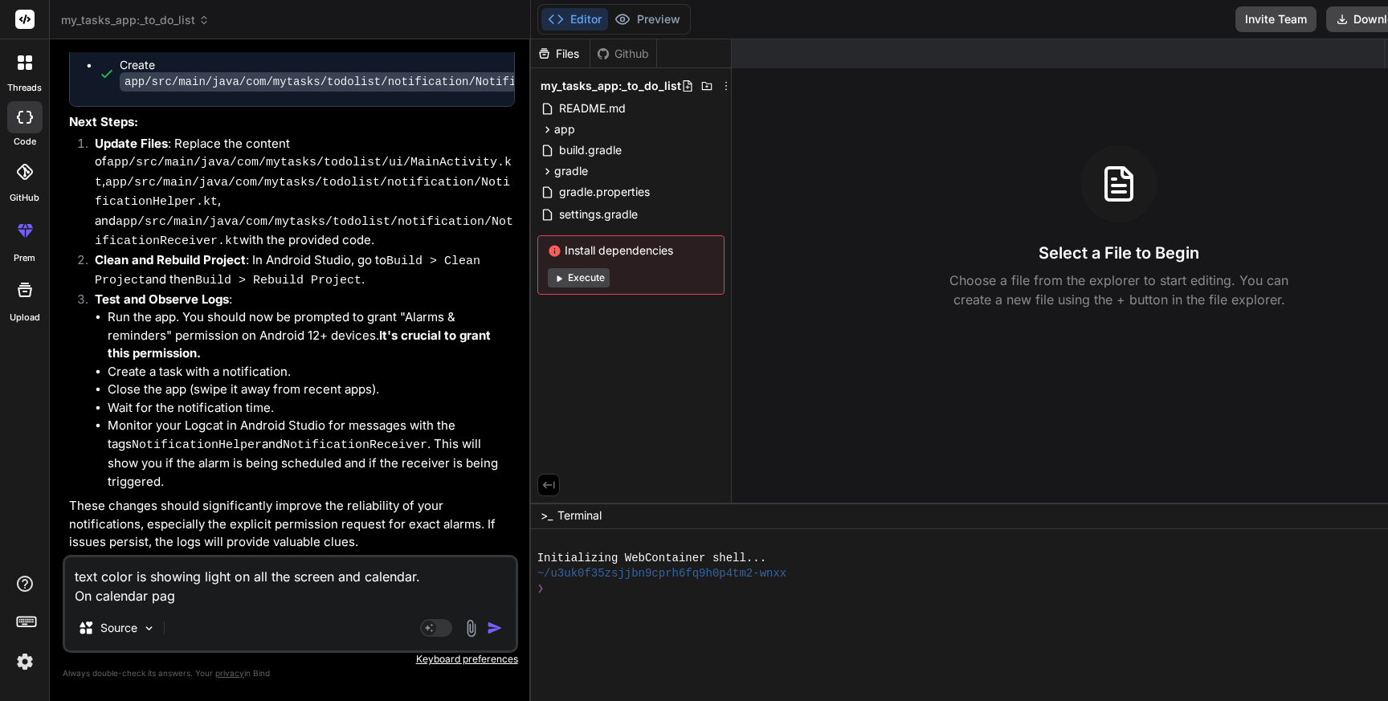
type textarea "text color is showing light on all the screen and calendar. On calendar page"
type textarea "x"
type textarea "text color is showing light on all the screen and calendar. On calendar page"
type textarea "x"
type textarea "text color is showing light on all the screen and calendar. On calendar page d"
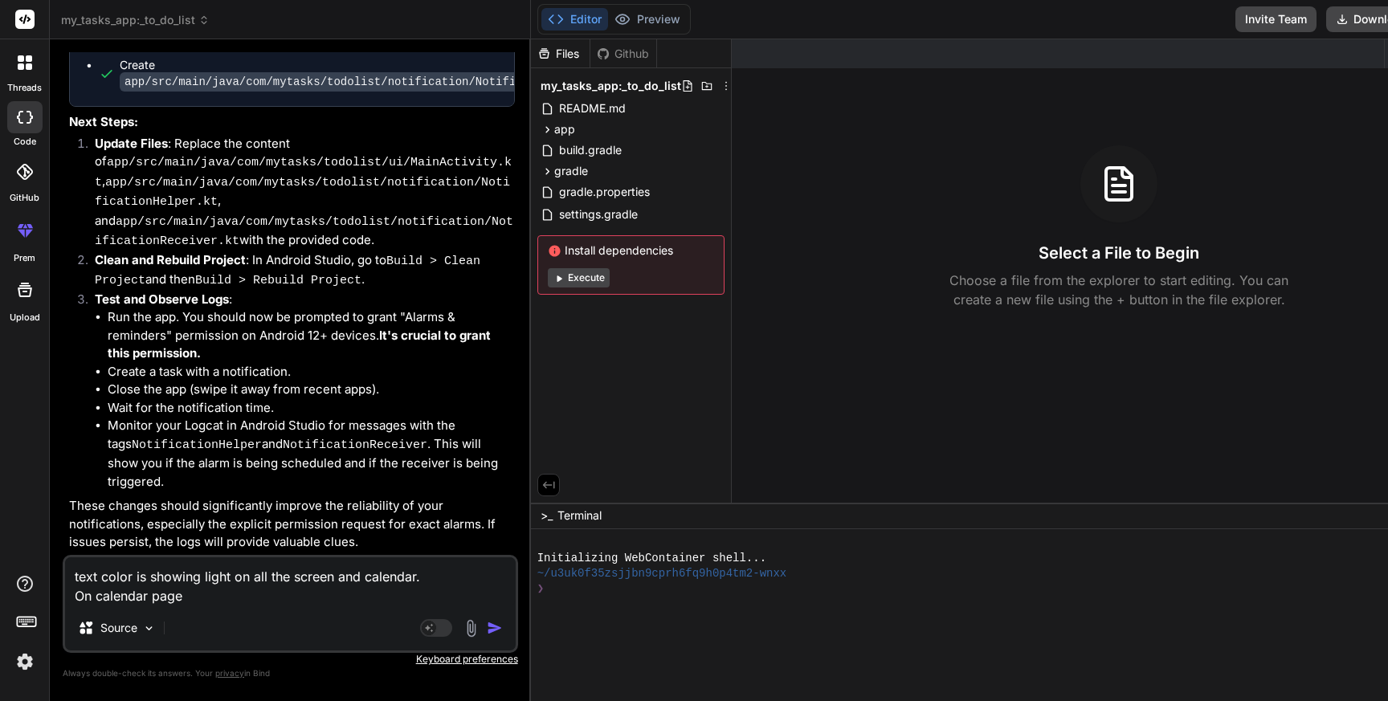
type textarea "x"
type textarea "text color is showing light on all the screen and calendar. On calendar page da"
type textarea "x"
type textarea "text color is showing light on all the screen and calendar. On calendar page dat"
type textarea "x"
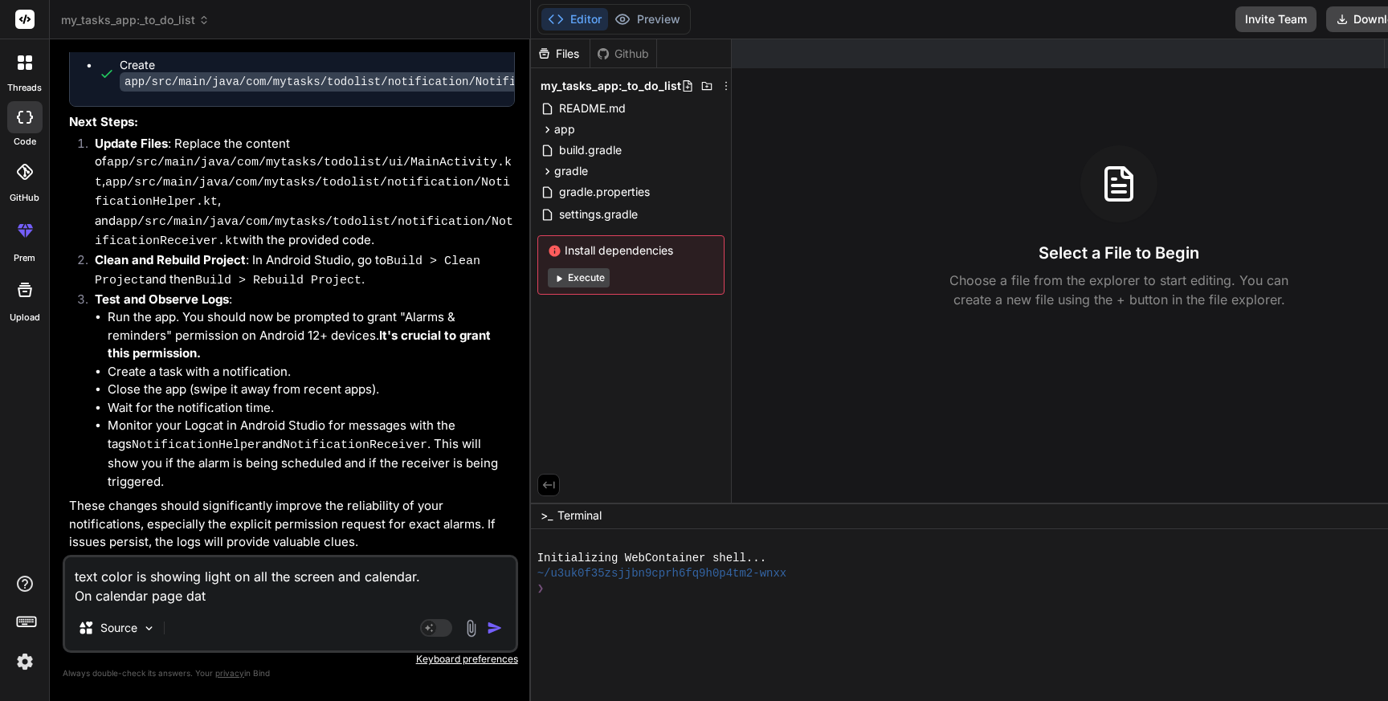
type textarea "text color is showing light on all the screen and calendar. On calendar page da…"
type textarea "x"
type textarea "text color is showing light on all the screen and calendar. On calendar page da…"
type textarea "x"
type textarea "text color is showing light on all the screen and calendar. On calendar page da…"
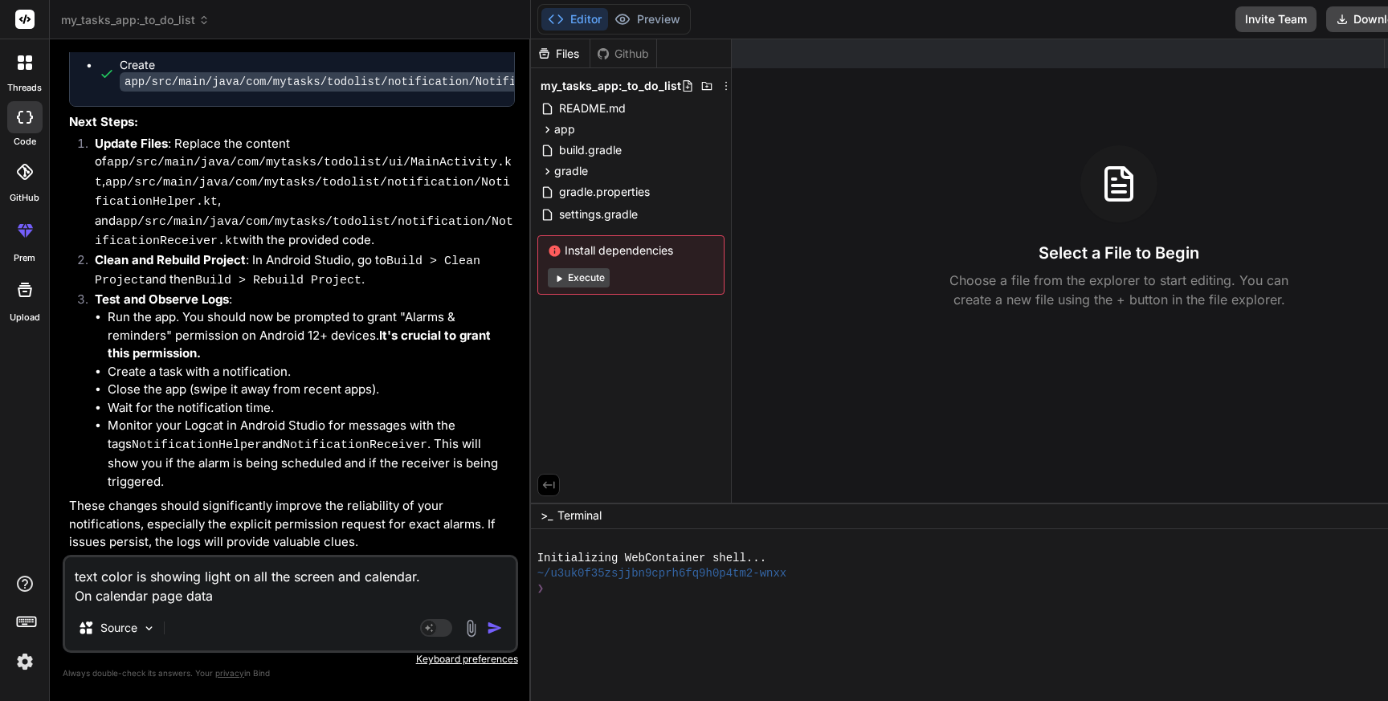
type textarea "x"
type textarea "text color is showing light on all the screen and calendar. On calendar page da…"
type textarea "x"
type textarea "text color is showing light on all the screen and calendar. On calendar page da…"
type textarea "x"
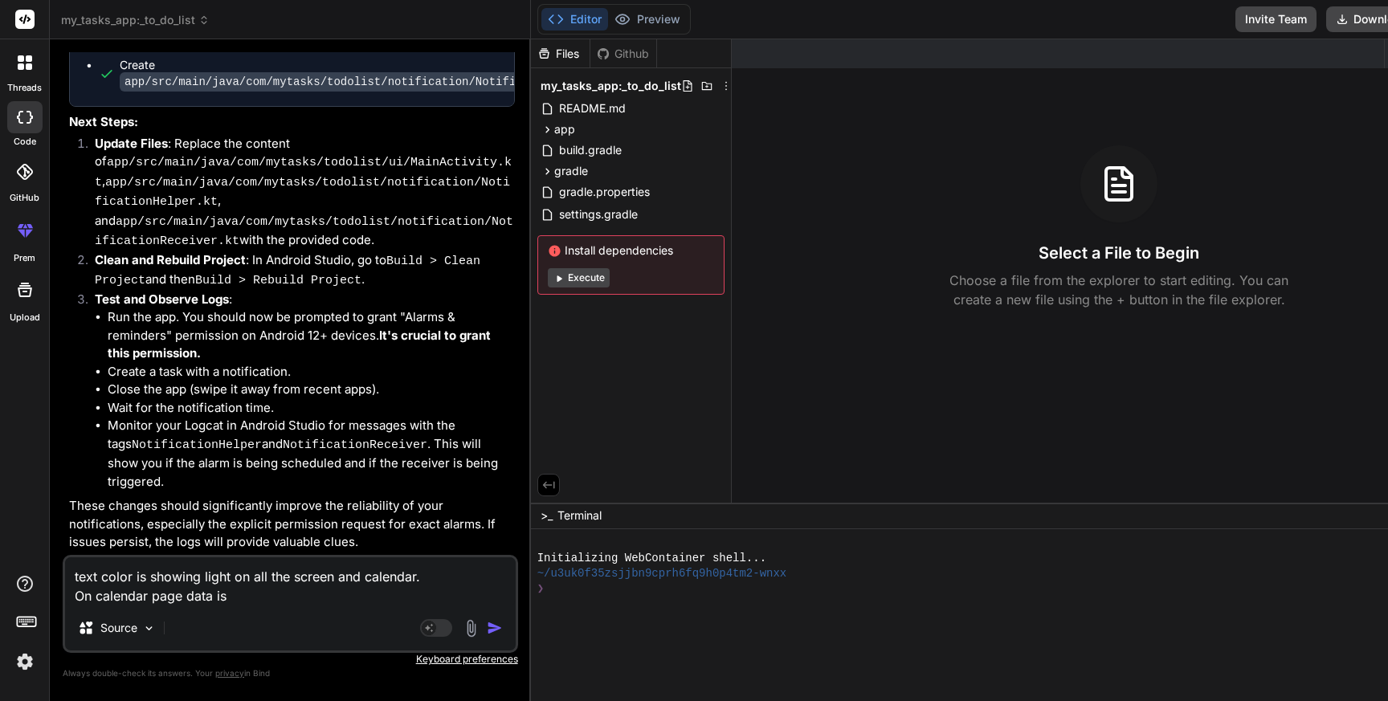
type textarea "text color is showing light on all the screen and calendar. On calendar page da…"
type textarea "x"
type textarea "text color is showing light on all the screen and calendar. On calendar page da…"
type textarea "x"
type textarea "text color is showing light on all the screen and calendar. On calendar page da…"
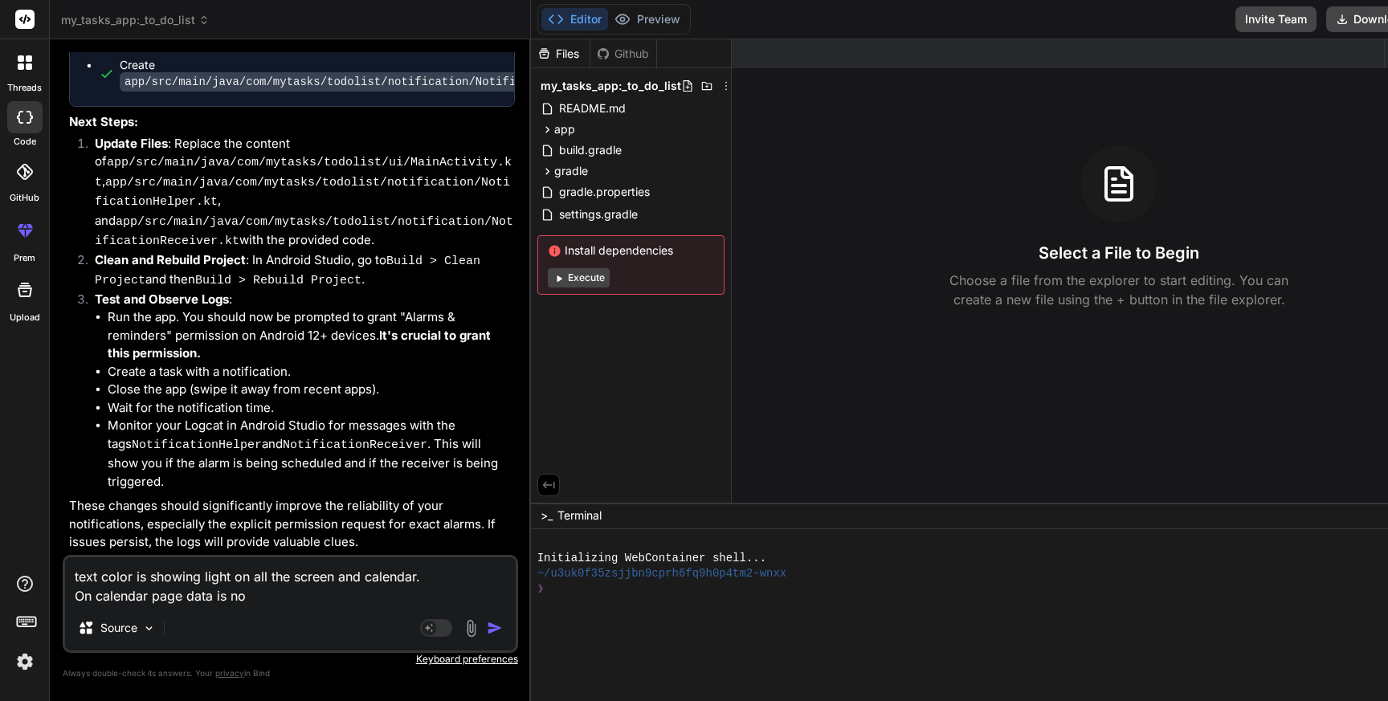
type textarea "x"
type textarea "text color is showing light on all the screen and calendar. On calendar page da…"
type textarea "x"
type textarea "text color is showing light on all the screen and calendar. On calendar page da…"
type textarea "x"
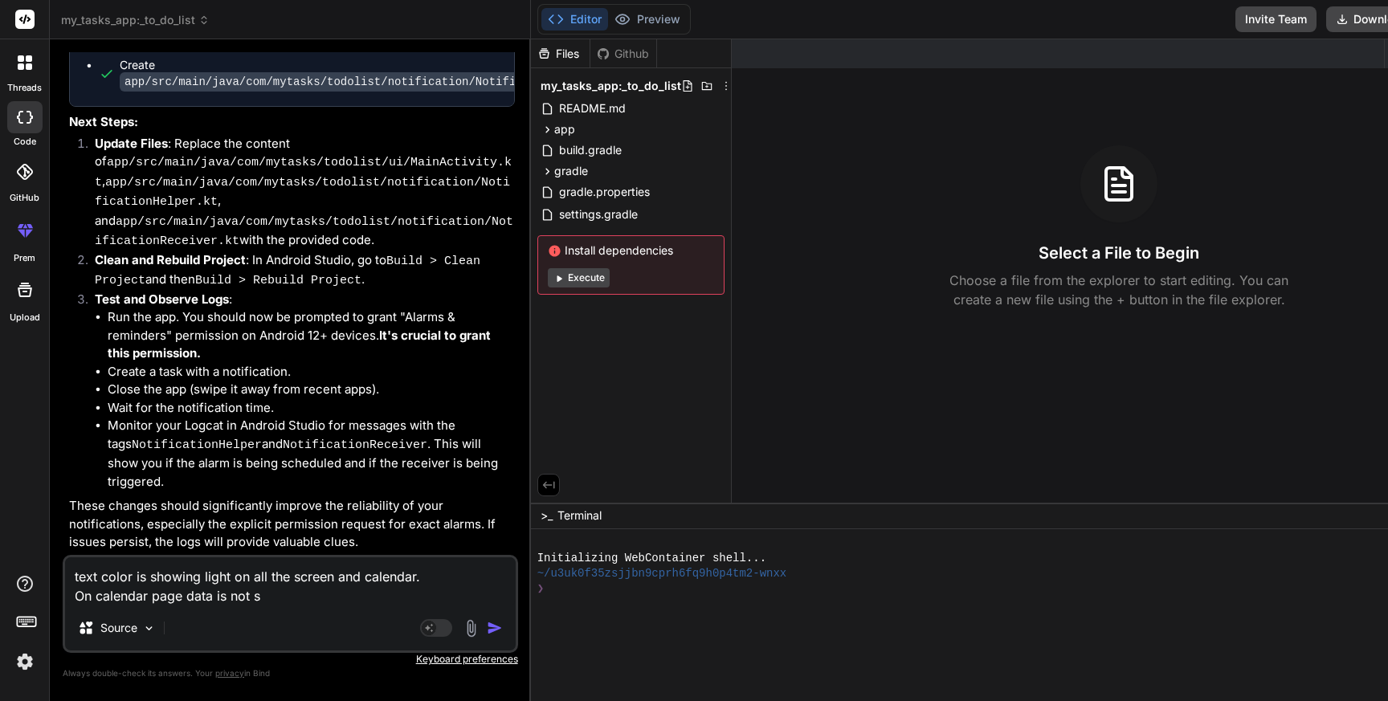
type textarea "text color is showing light on all the screen and calendar. On calendar page da…"
type textarea "x"
type textarea "text color is showing light on all the screen and calendar. On calendar page da…"
type textarea "x"
type textarea "text color is showing light on all the screen and calendar. On calendar page da…"
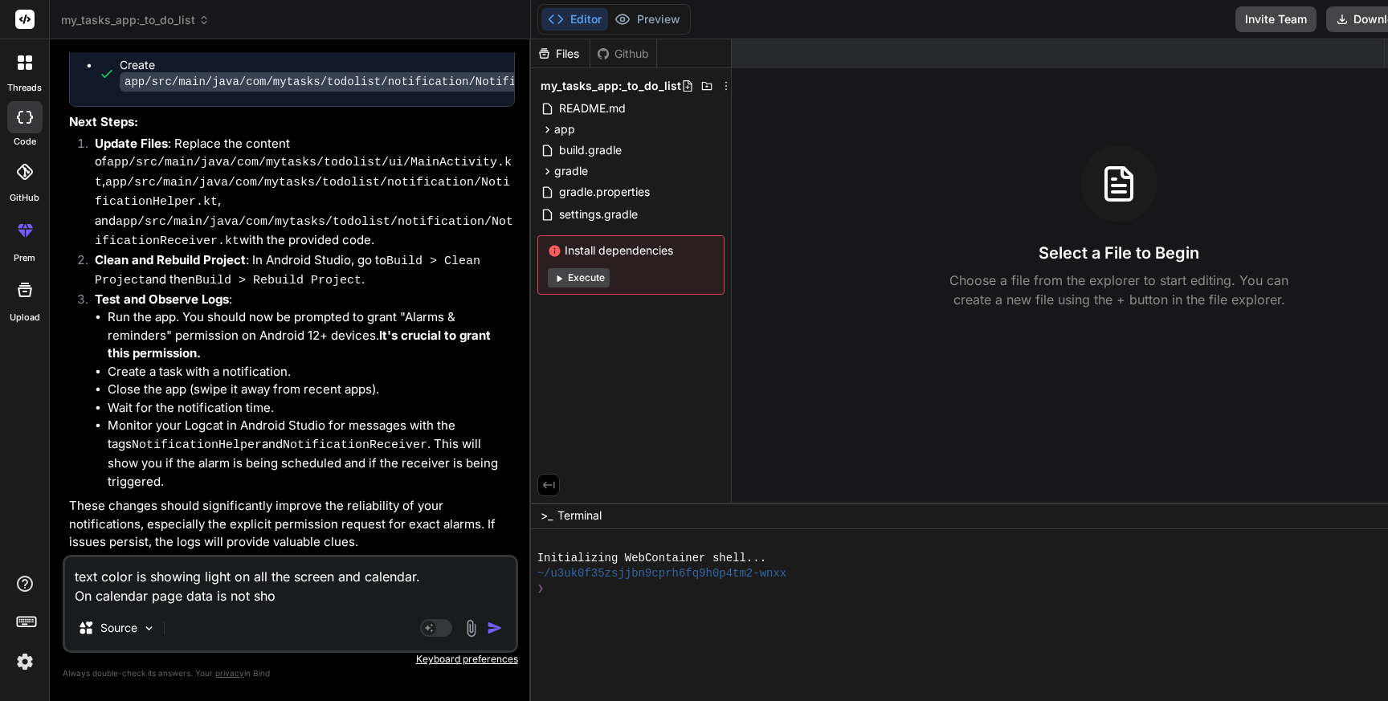
type textarea "x"
type textarea "text color is showing light on all the screen and calendar. On calendar page da…"
type textarea "x"
type textarea "text color is showing light on all the screen and calendar. On calendar page da…"
type textarea "x"
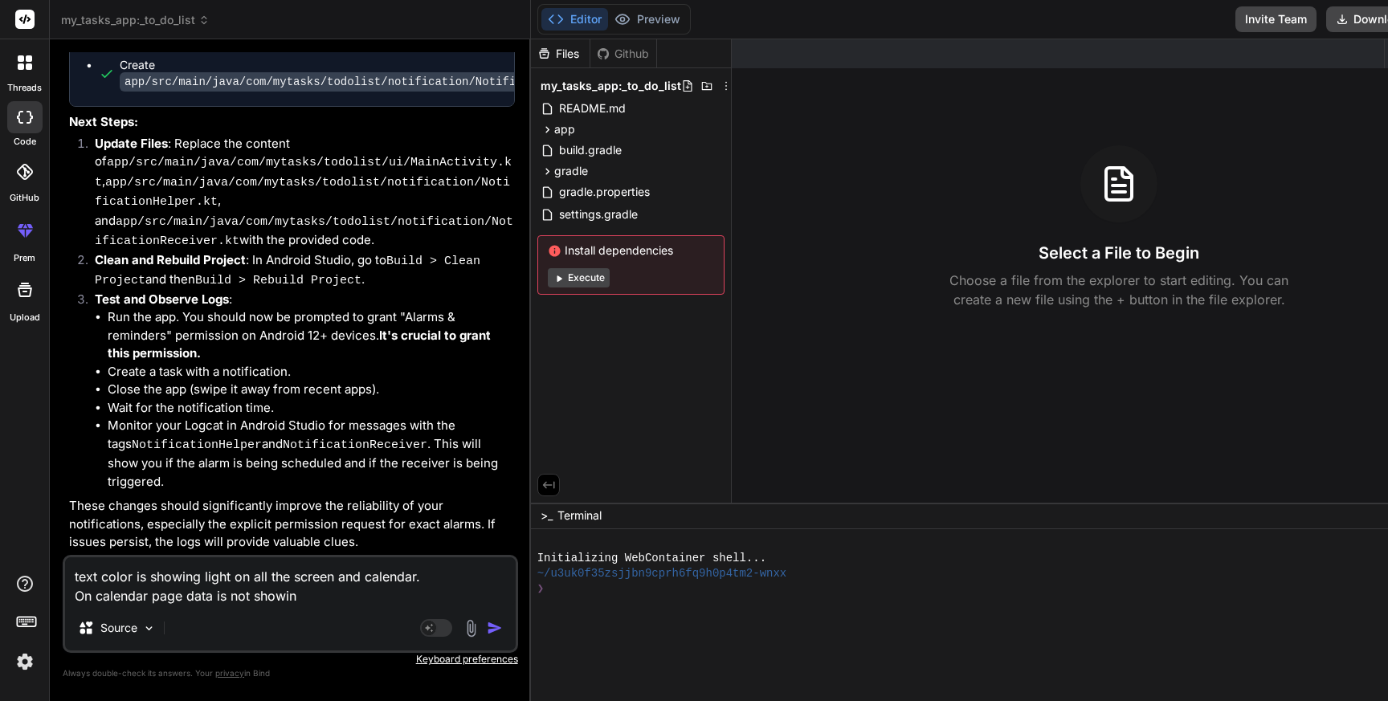
type textarea "text color is showing light on all the screen and calendar. On calendar page da…"
type textarea "x"
type textarea "text color is showing light on all the screen and calendar. On calendar page da…"
type textarea "x"
type textarea "text color is showing light on all the screen and calendar. On calendar page da…"
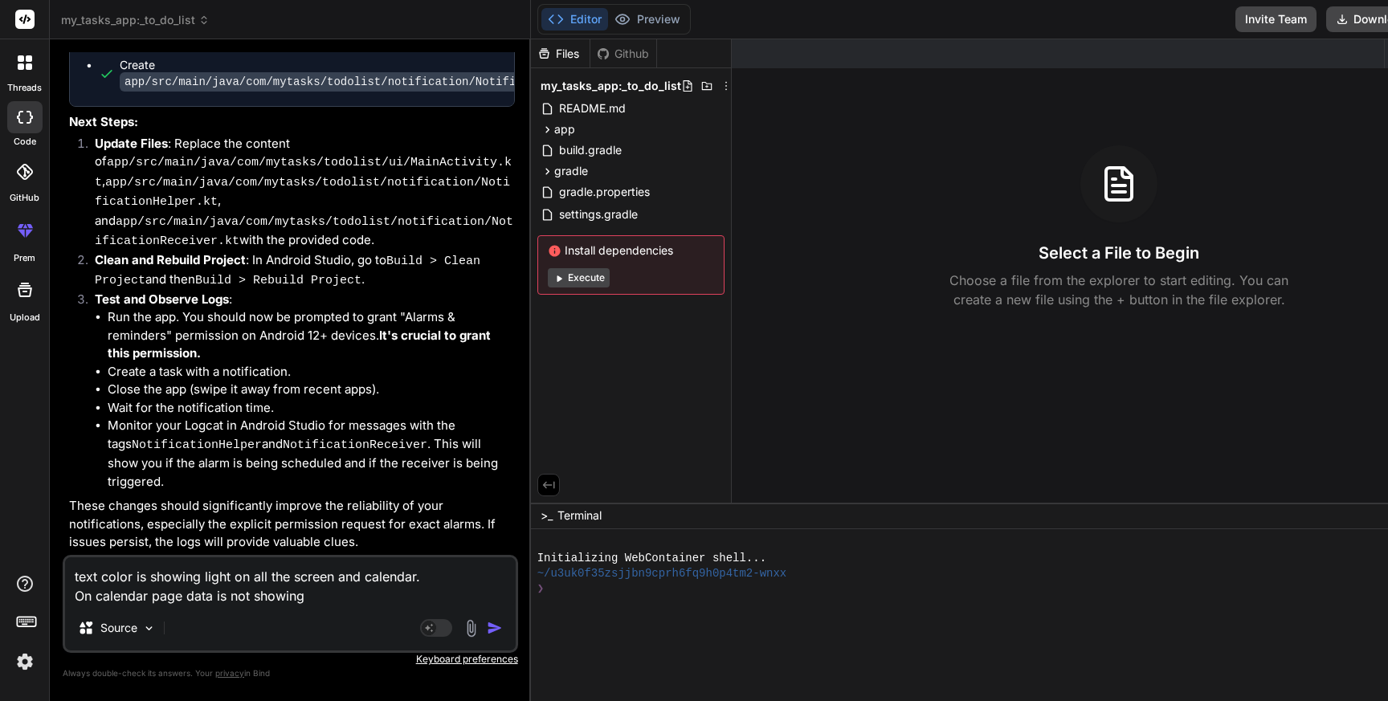
type textarea "x"
type textarea "text color is showing light on all the screen and calendar. On calendar page da…"
type textarea "x"
type textarea "text color is showing light on all the screen and calendar. On calendar page da…"
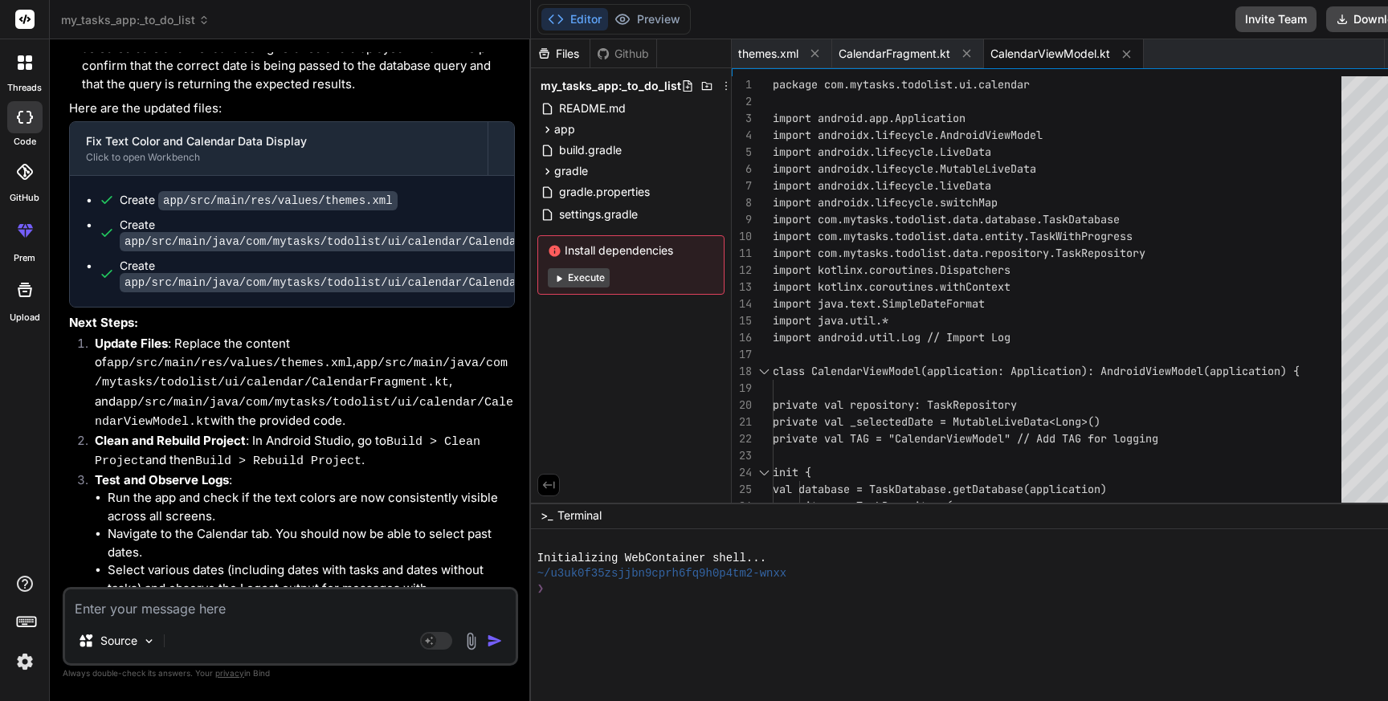
scroll to position [5885, 0]
click at [538, 129] on div "app" at bounding box center [631, 129] width 187 height 19
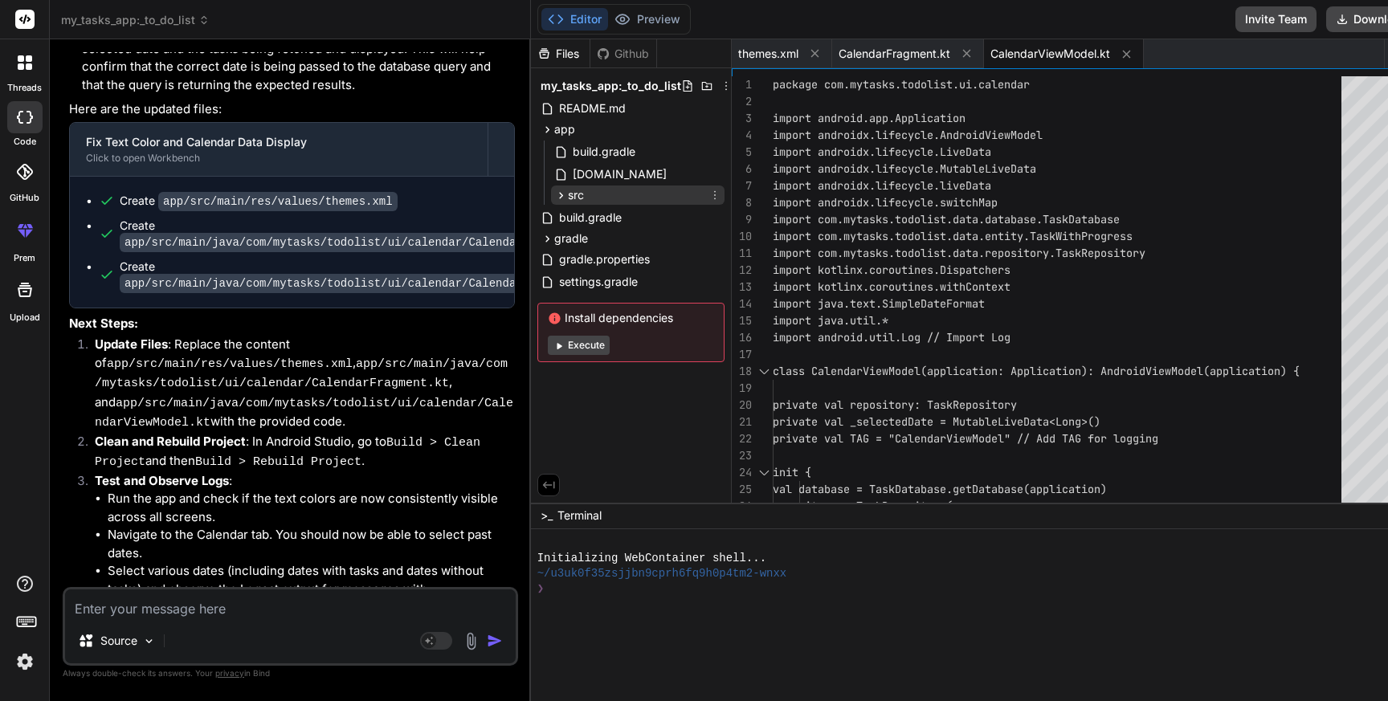
click at [568, 189] on span "src" at bounding box center [576, 195] width 16 height 16
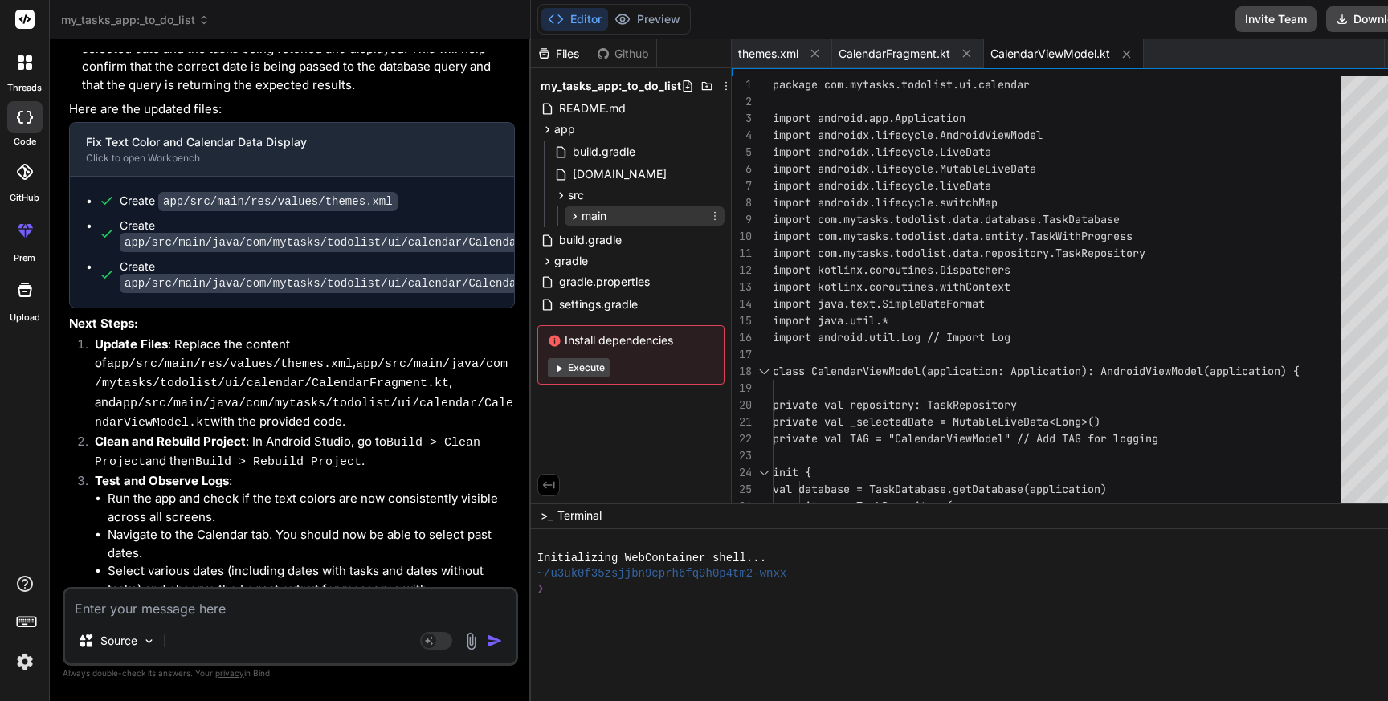
click at [565, 207] on div "main" at bounding box center [645, 216] width 160 height 19
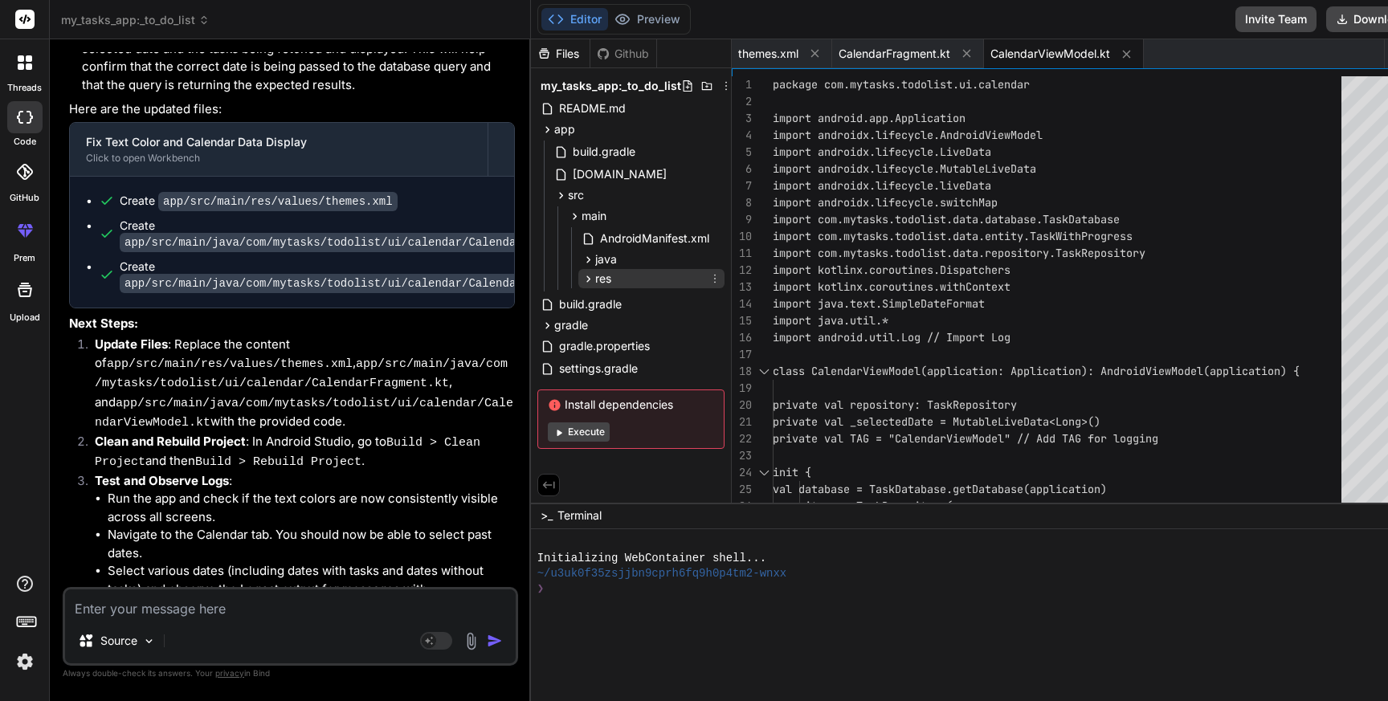
click at [595, 271] on span "res" at bounding box center [603, 279] width 16 height 16
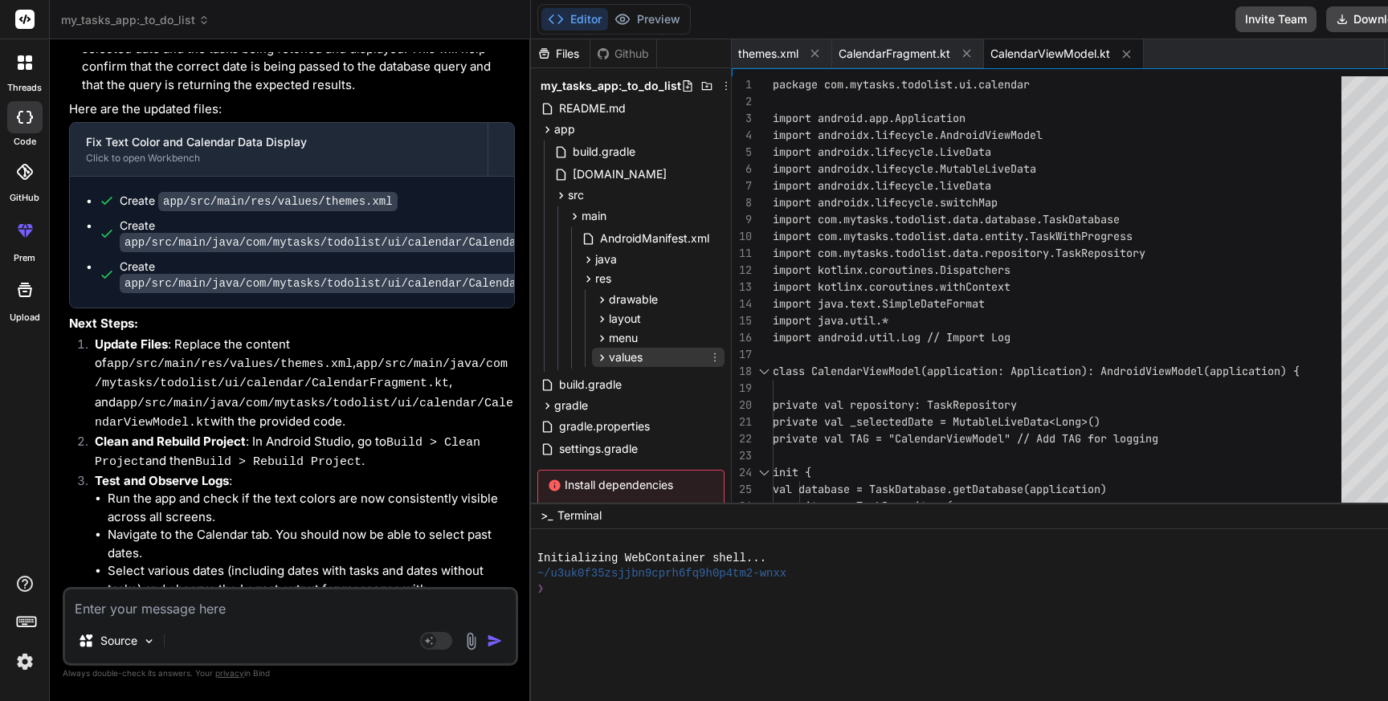
click at [609, 352] on span "values" at bounding box center [626, 358] width 34 height 16
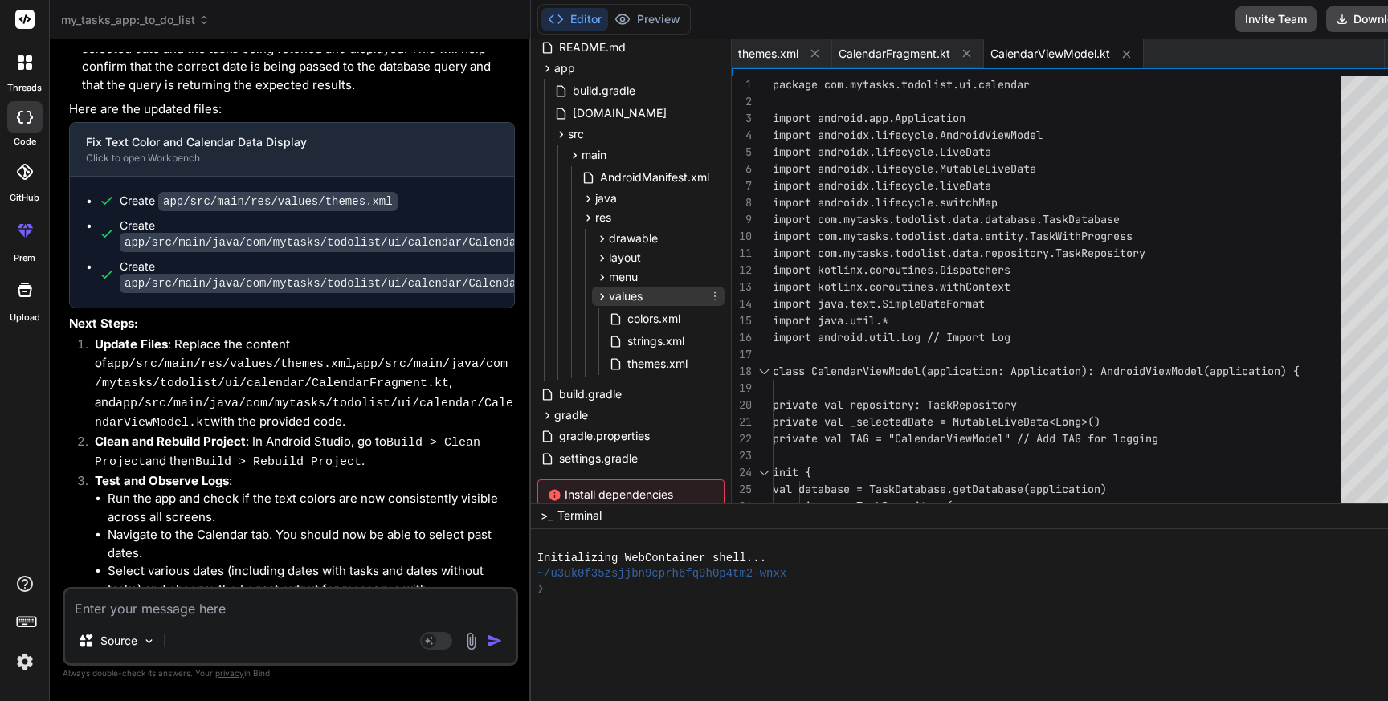
scroll to position [91, 0]
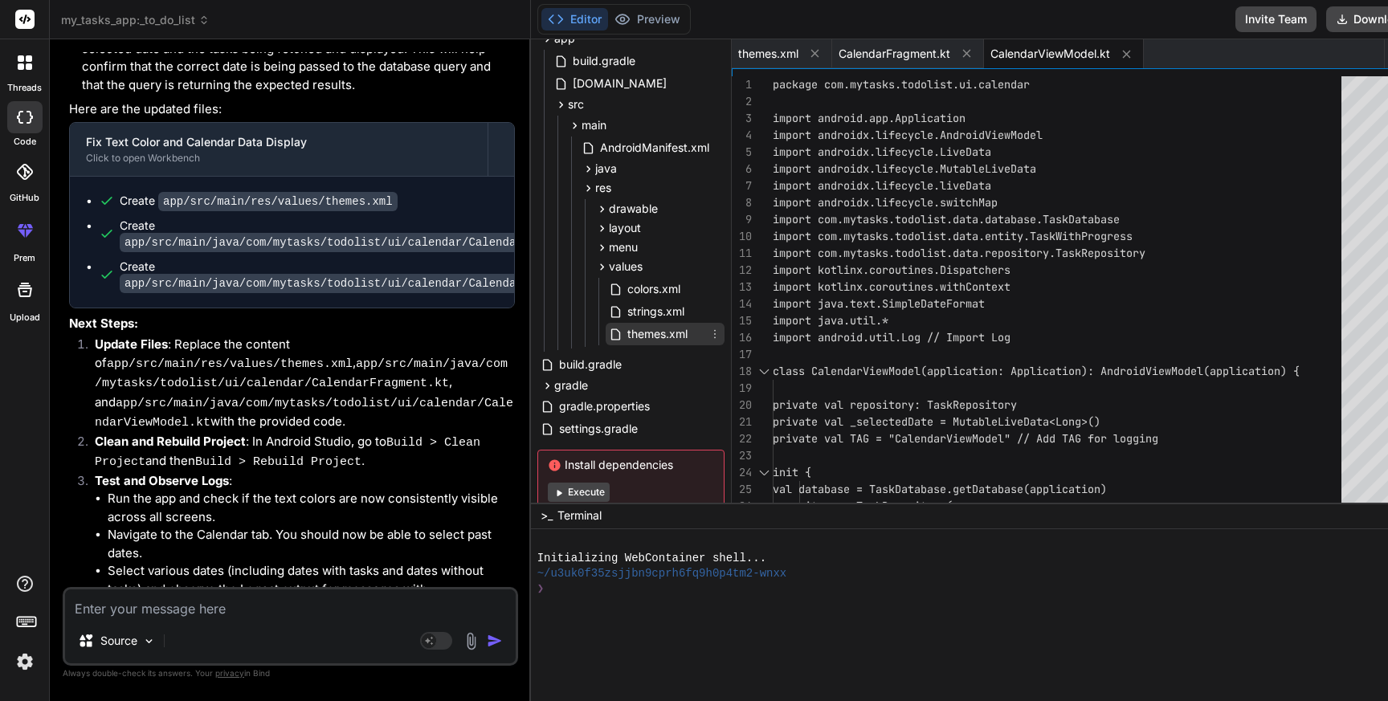
click at [626, 334] on span "themes.xml" at bounding box center [657, 334] width 63 height 19
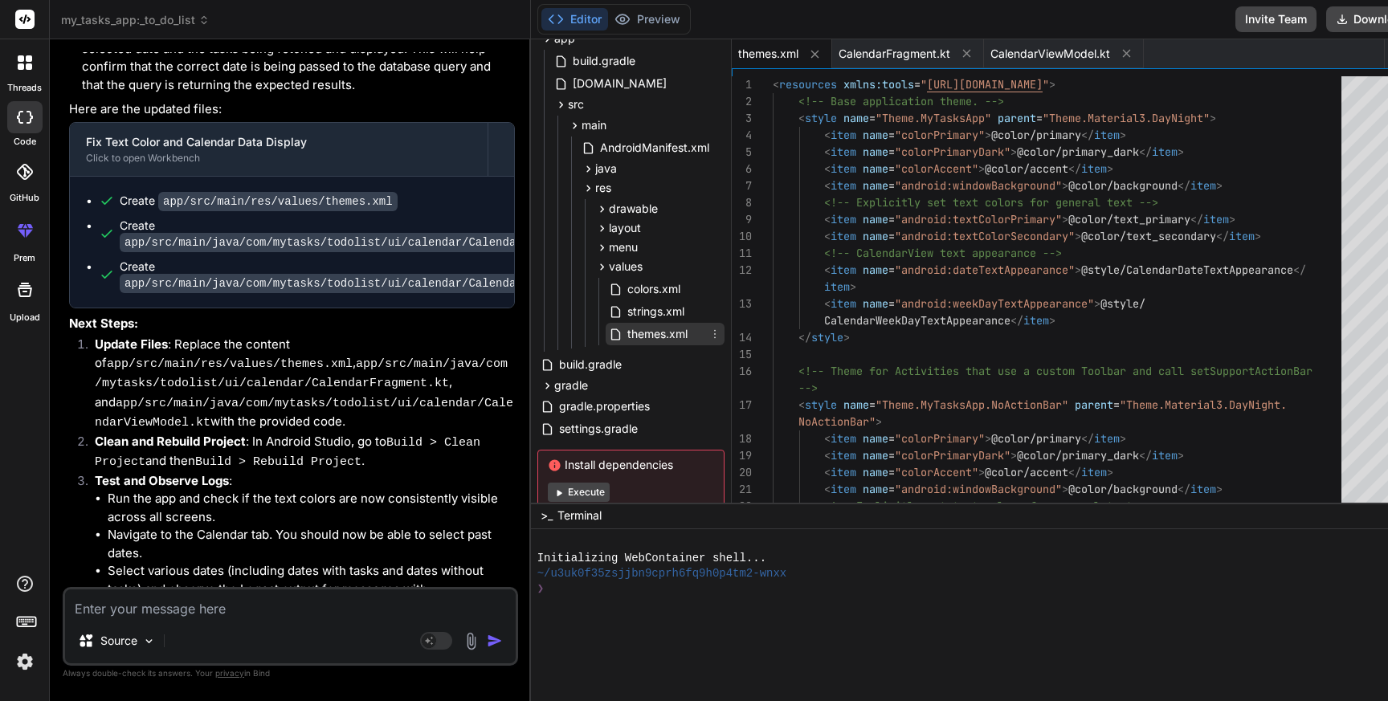
click at [626, 334] on span "themes.xml" at bounding box center [657, 334] width 63 height 19
click at [873, 333] on div "< resources xmlns:tools = " http://schemas.android.com/tools " > <!-- Base appl…" at bounding box center [1062, 624] width 579 height 1097
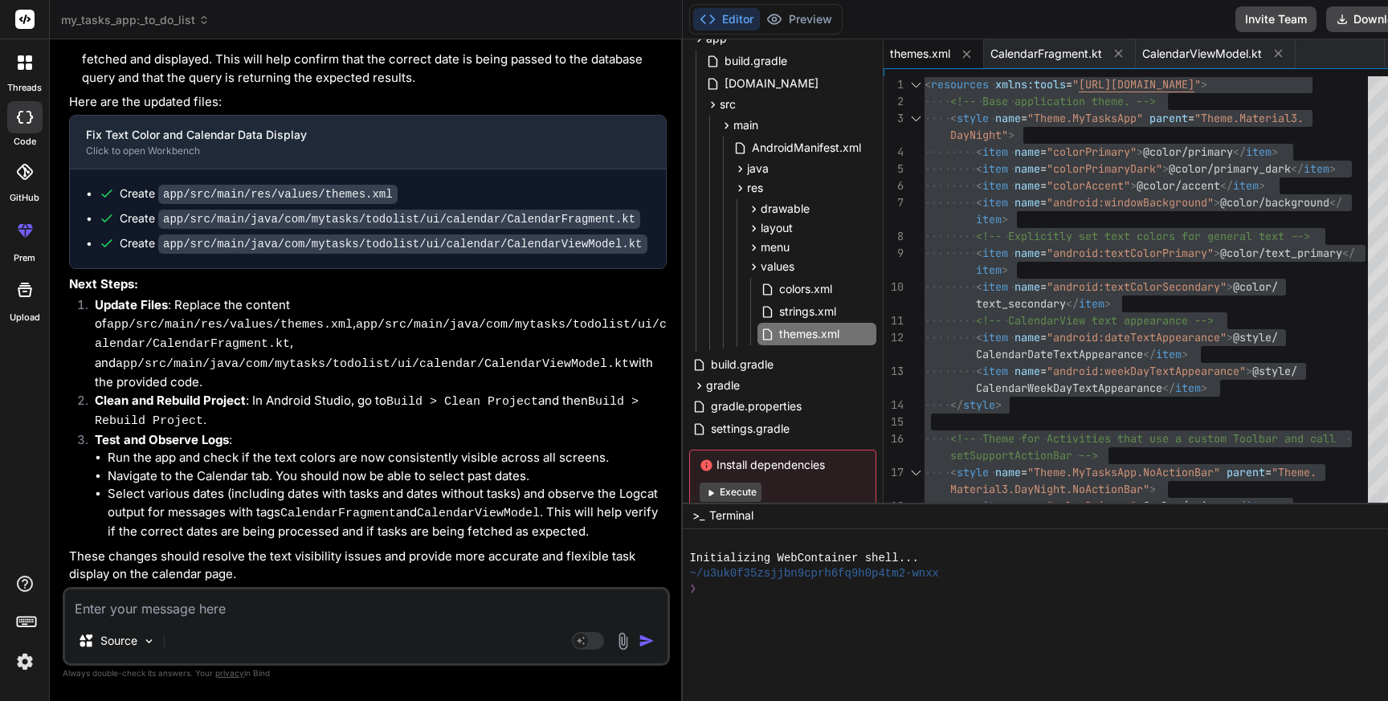
scroll to position [4897, 0]
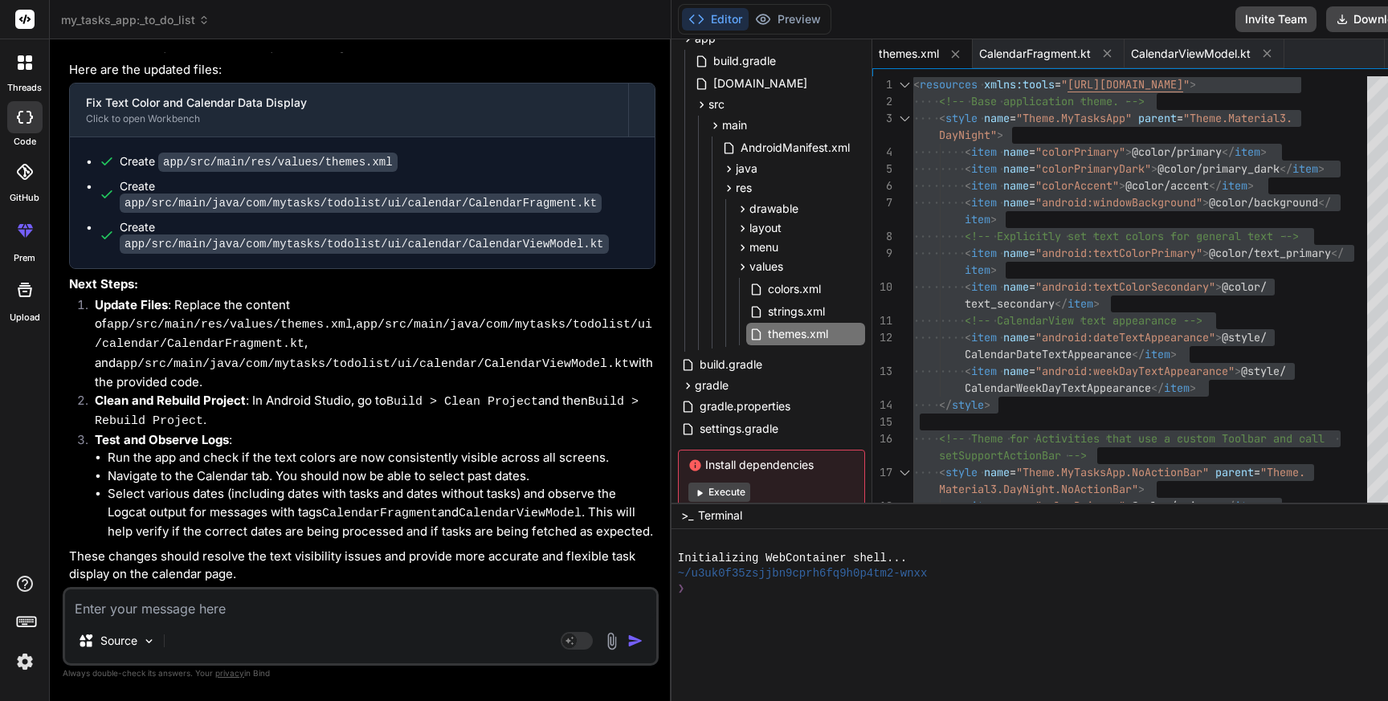
drag, startPoint x: 490, startPoint y: 343, endPoint x: 592, endPoint y: 360, distance: 103.4
click at [592, 360] on div "Bind AI Web Search Created with Pixso. Code Generator You Remaining and overdue…" at bounding box center [361, 370] width 622 height 662
click at [719, 174] on div "java" at bounding box center [792, 168] width 146 height 19
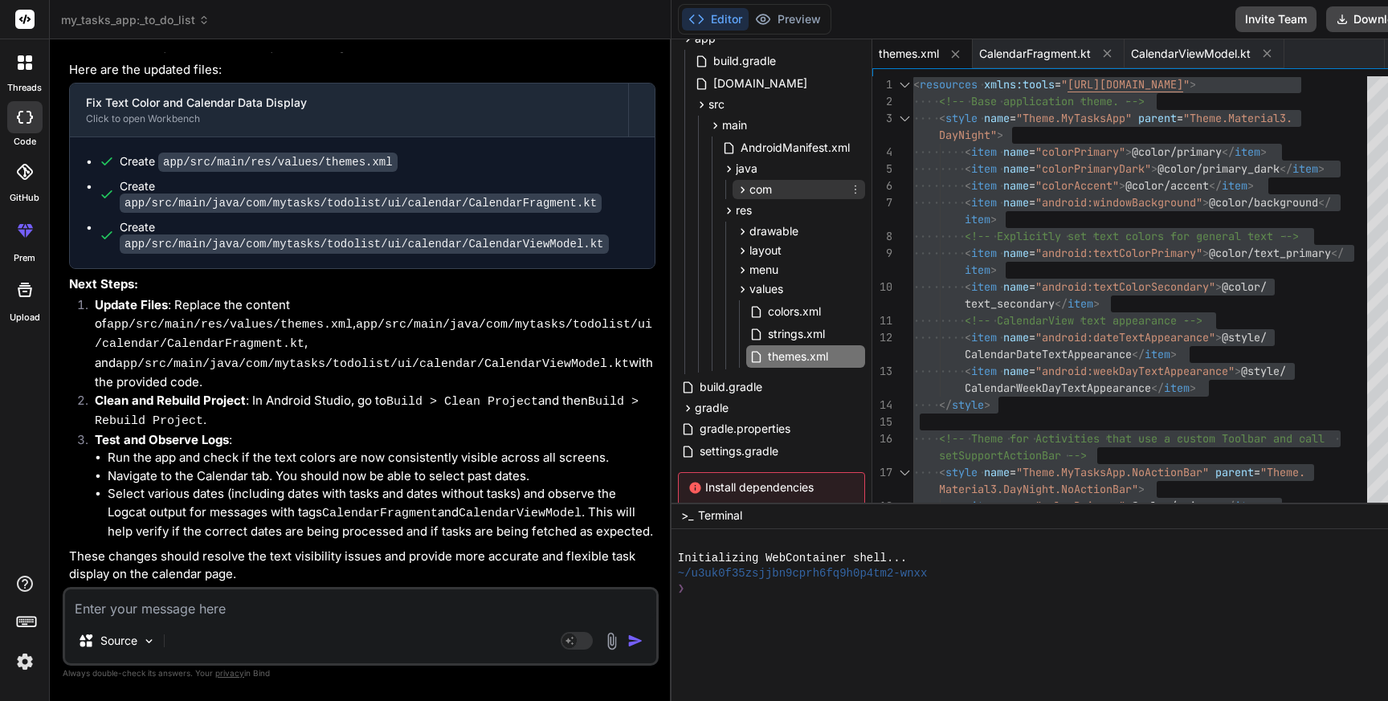
click at [750, 188] on span "com" at bounding box center [761, 190] width 22 height 16
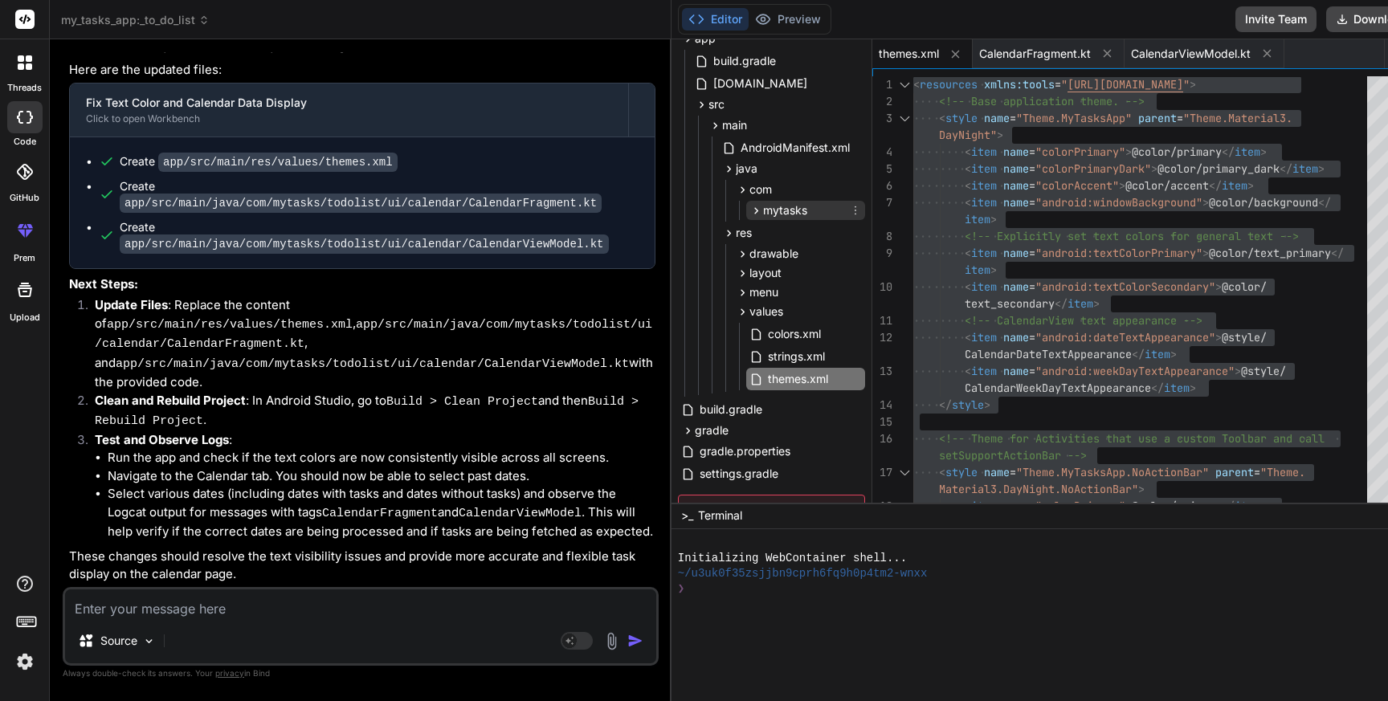
click at [763, 202] on span "mytasks" at bounding box center [785, 210] width 44 height 16
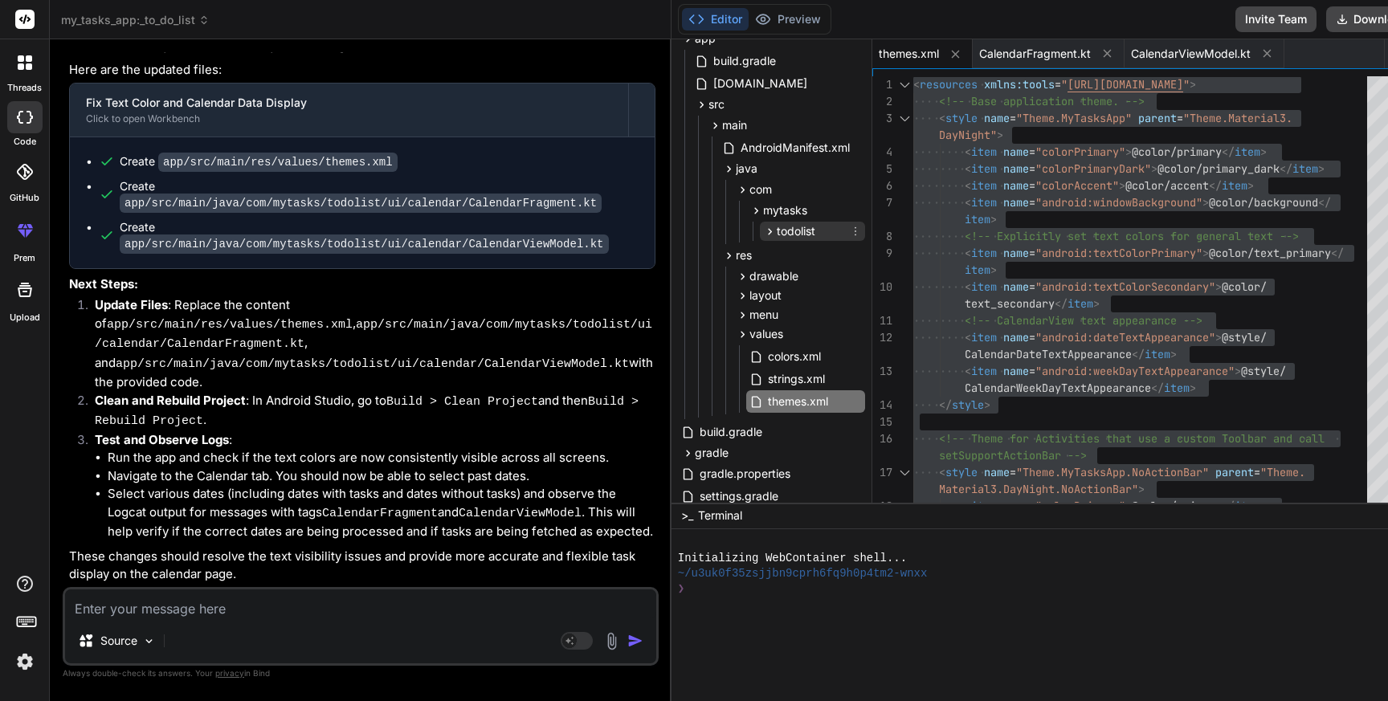
click at [777, 231] on span "todolist" at bounding box center [796, 231] width 39 height 16
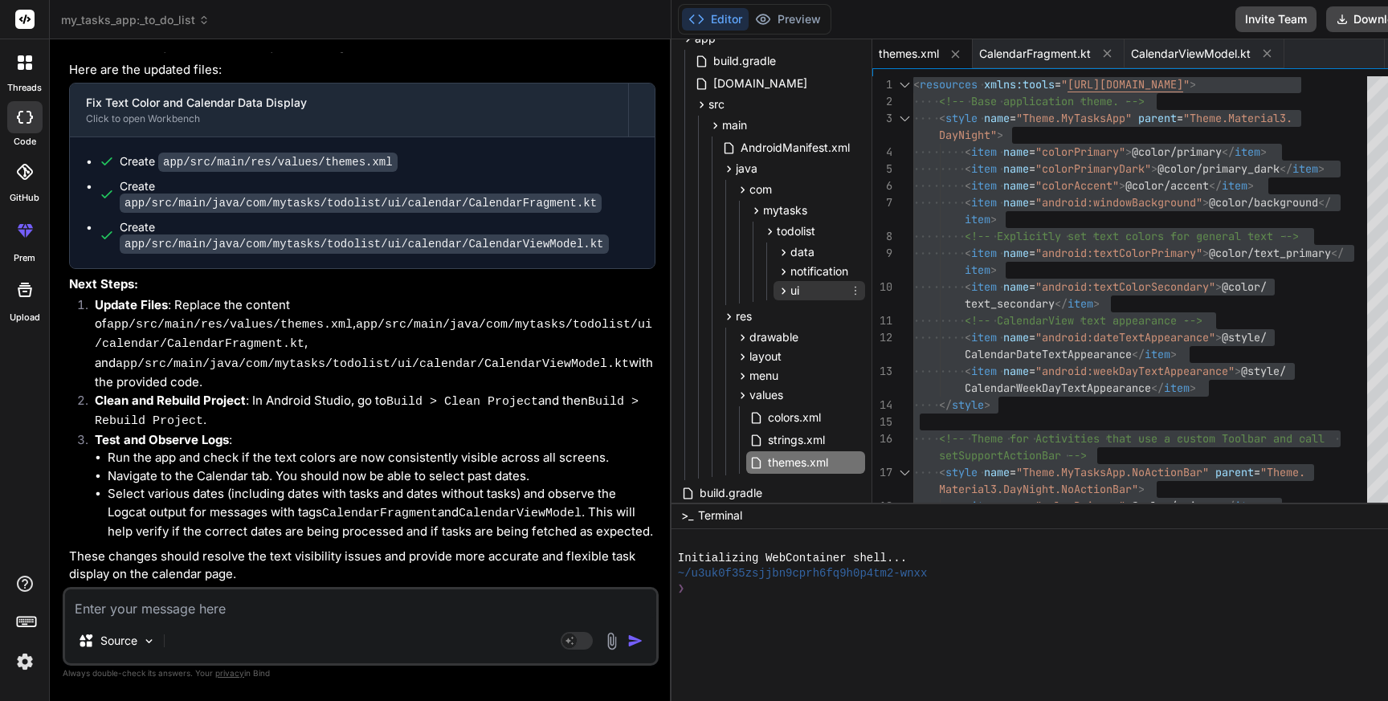
click at [791, 285] on span "ui" at bounding box center [795, 291] width 9 height 16
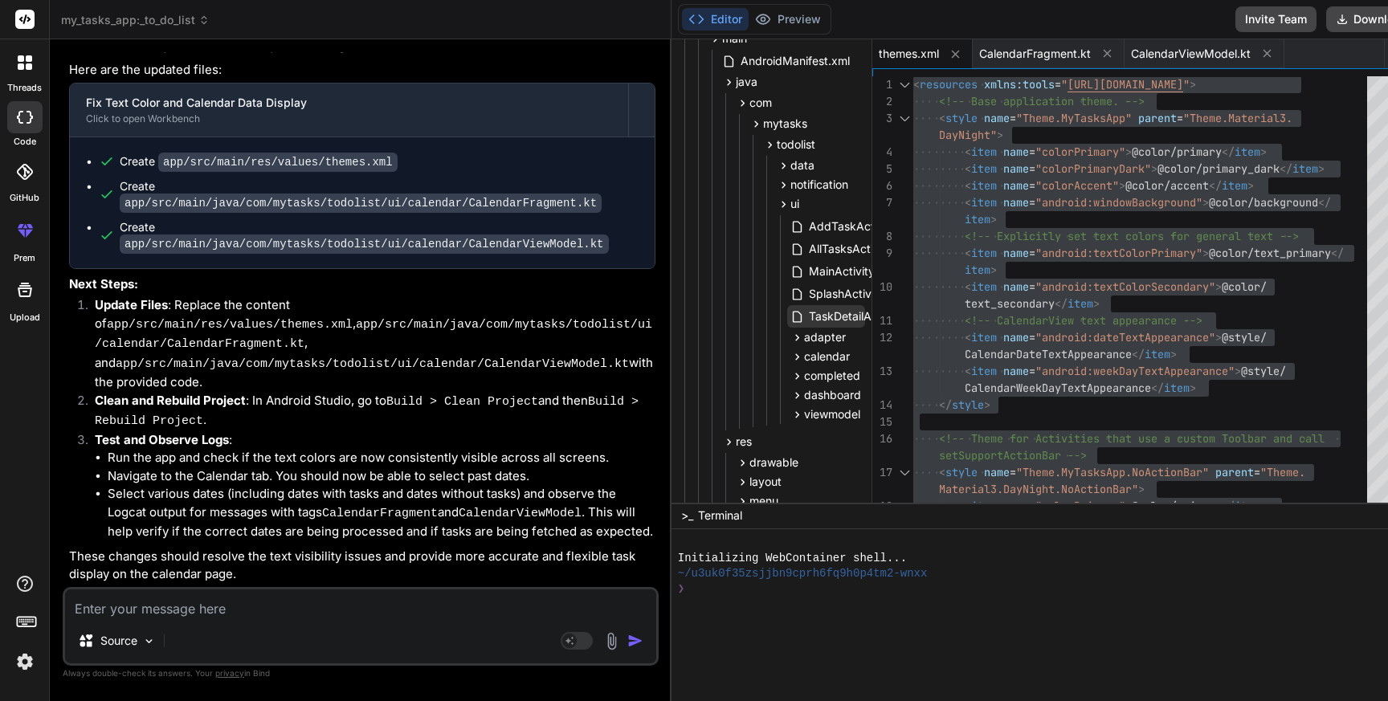
scroll to position [201, 0]
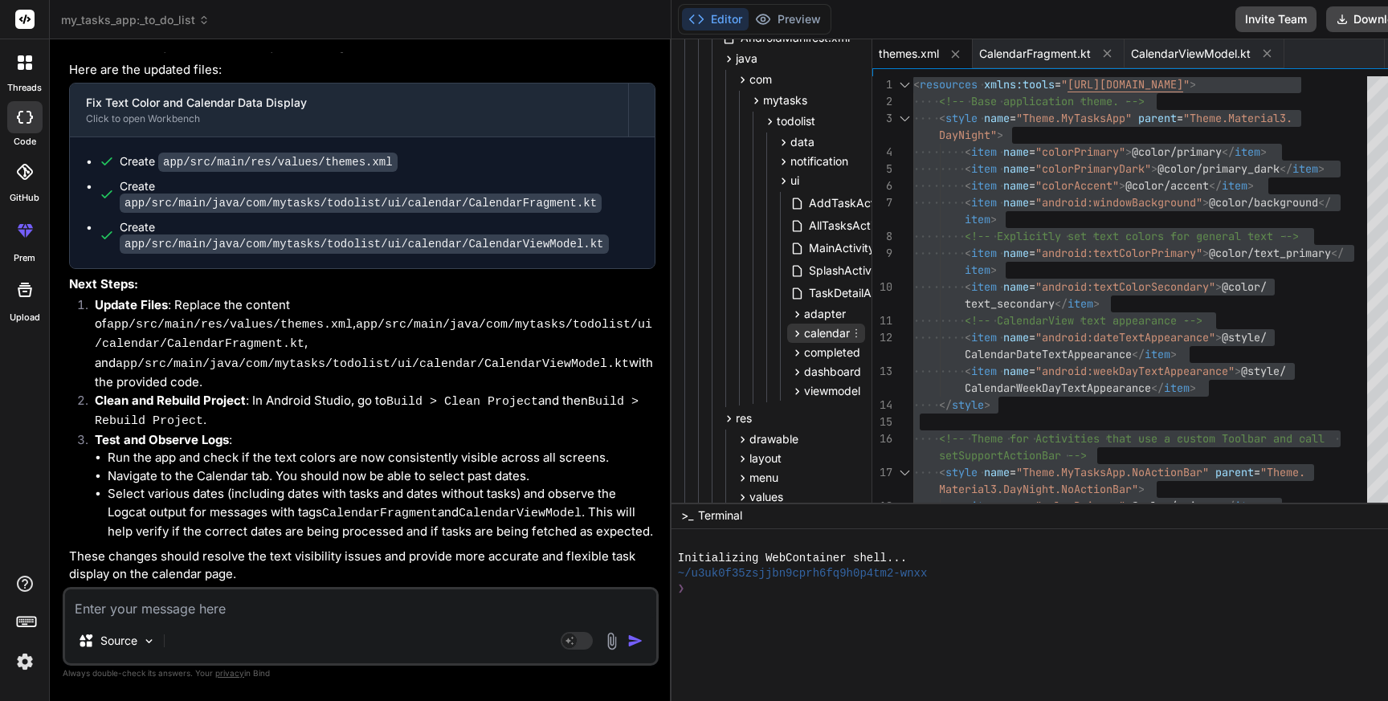
click at [804, 337] on span "calendar" at bounding box center [827, 333] width 46 height 16
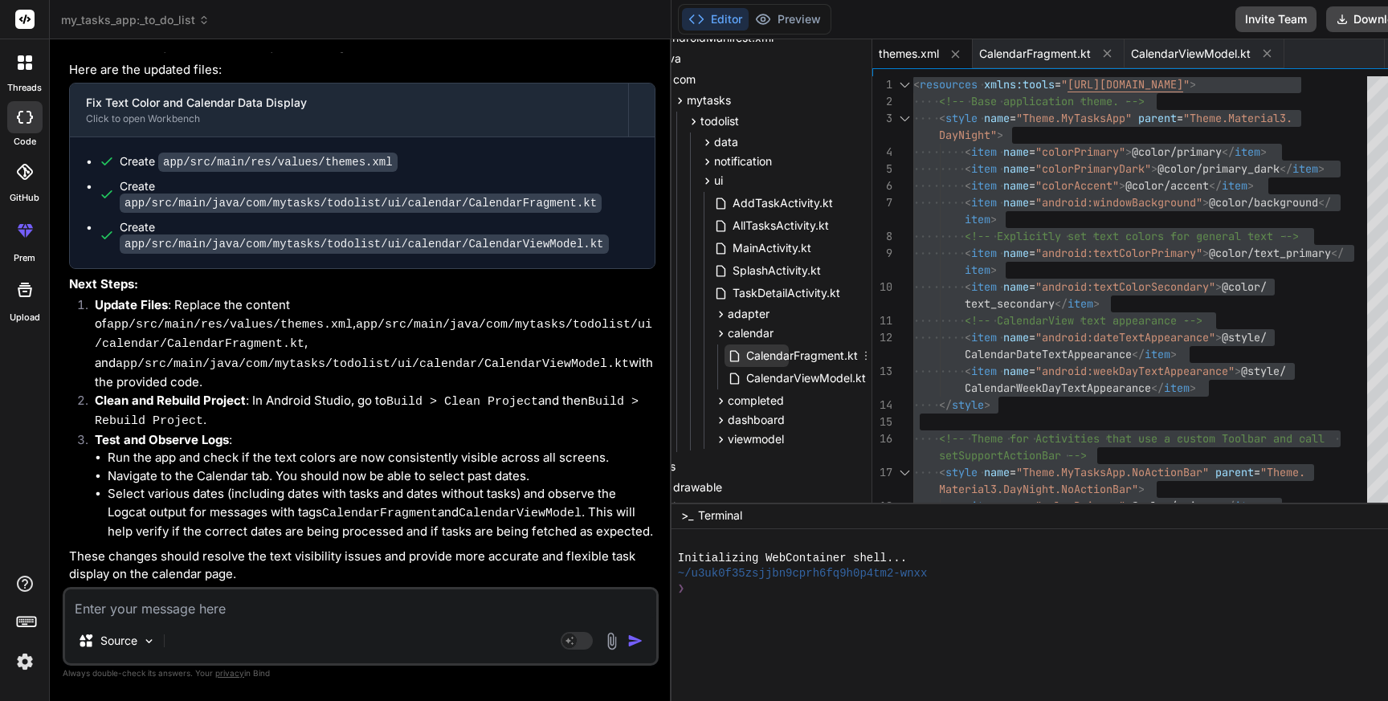
scroll to position [201, 76]
click at [754, 361] on span "CalendarFragment.kt" at bounding box center [802, 355] width 115 height 19
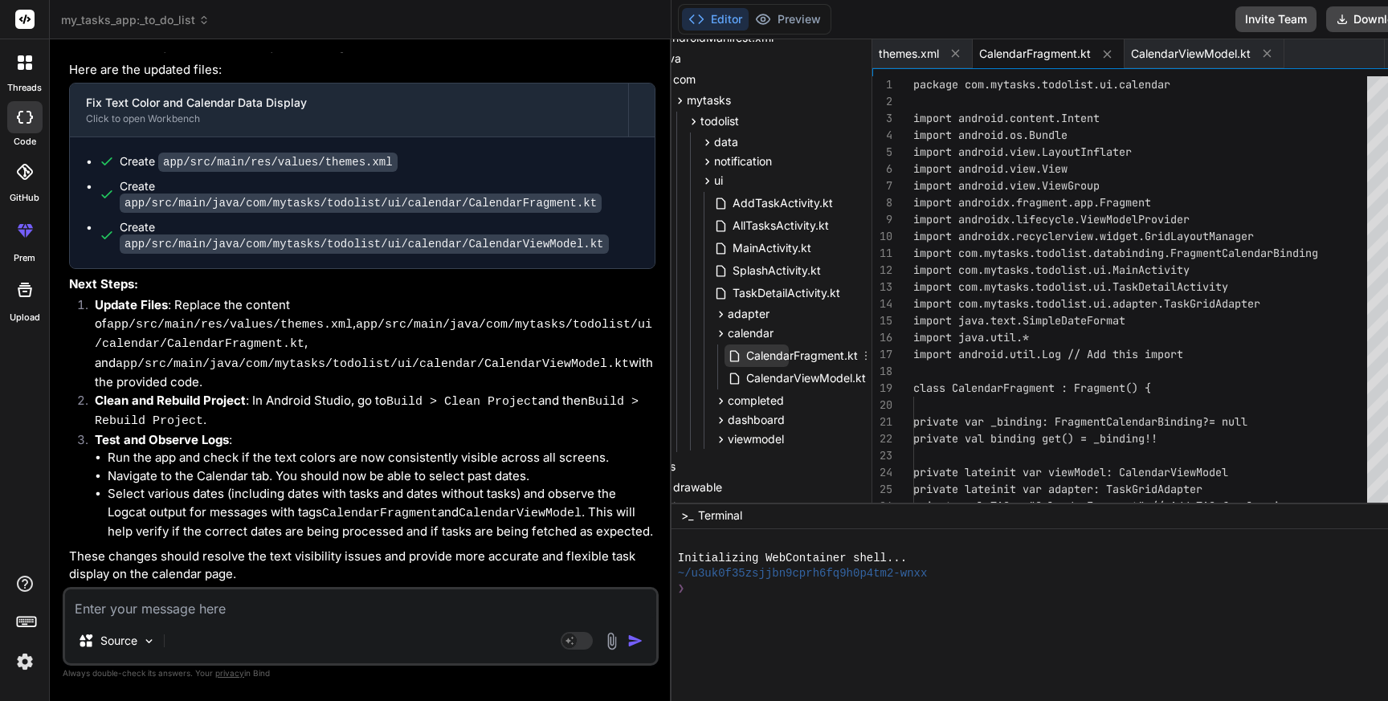
click at [754, 361] on span "CalendarFragment.kt" at bounding box center [802, 355] width 115 height 19
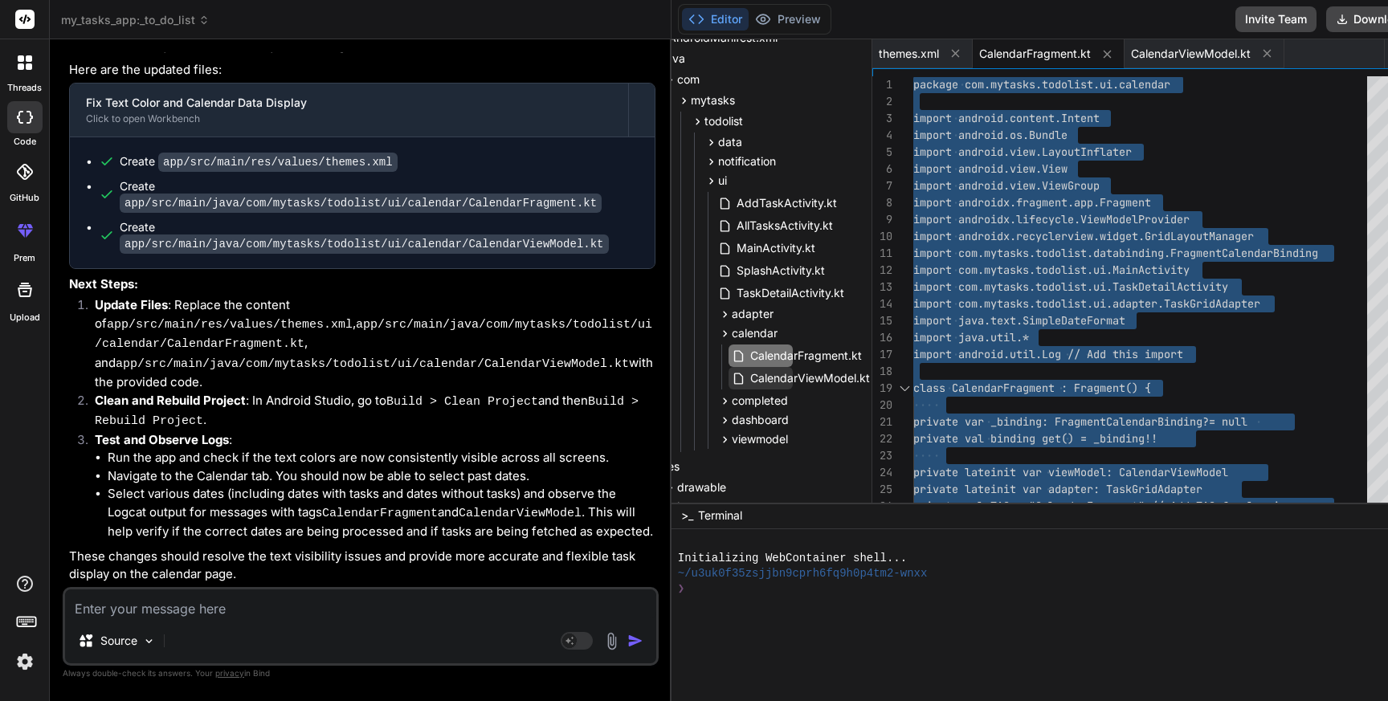
click at [749, 378] on span "CalendarViewModel.kt" at bounding box center [810, 378] width 123 height 19
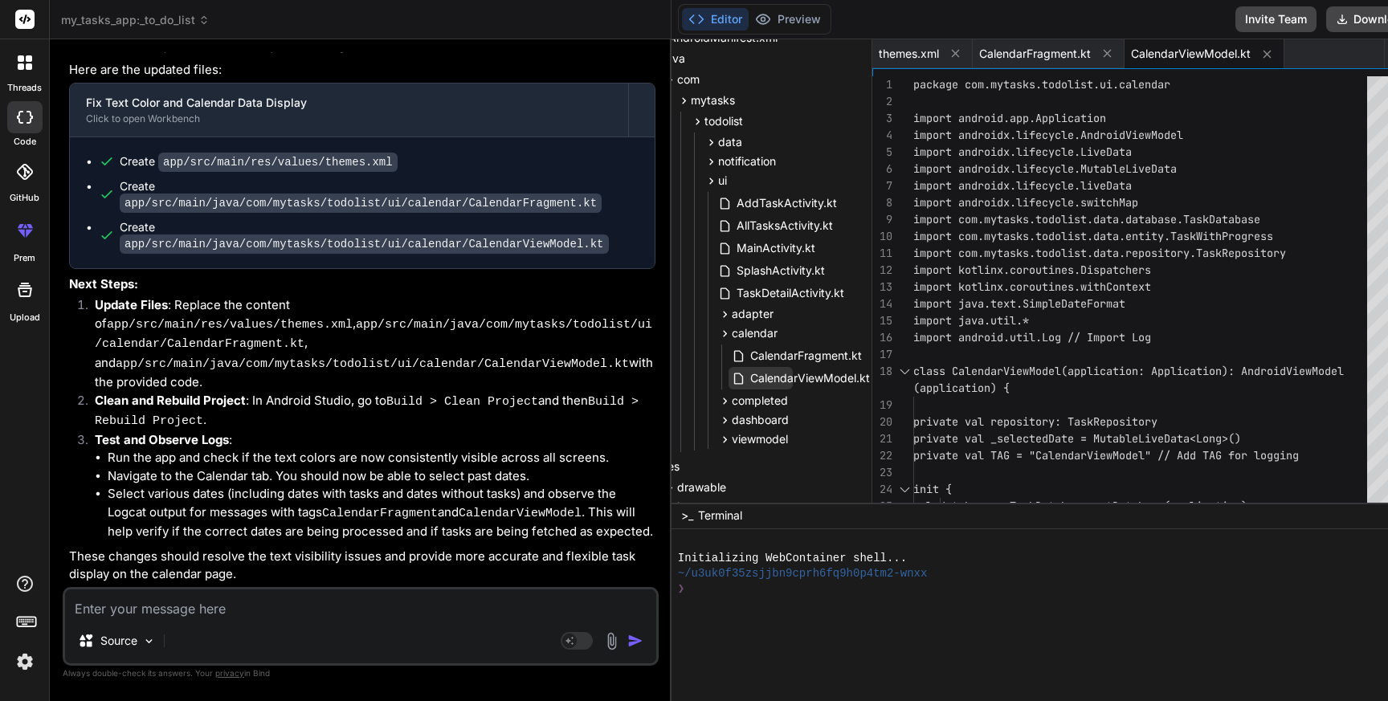
click at [749, 378] on span "CalendarViewModel.kt" at bounding box center [810, 378] width 123 height 19
click at [1020, 381] on div "package com.mytasks.todolist.ui.calendar import android.app.Application import …" at bounding box center [1146, 683] width 464 height 1215
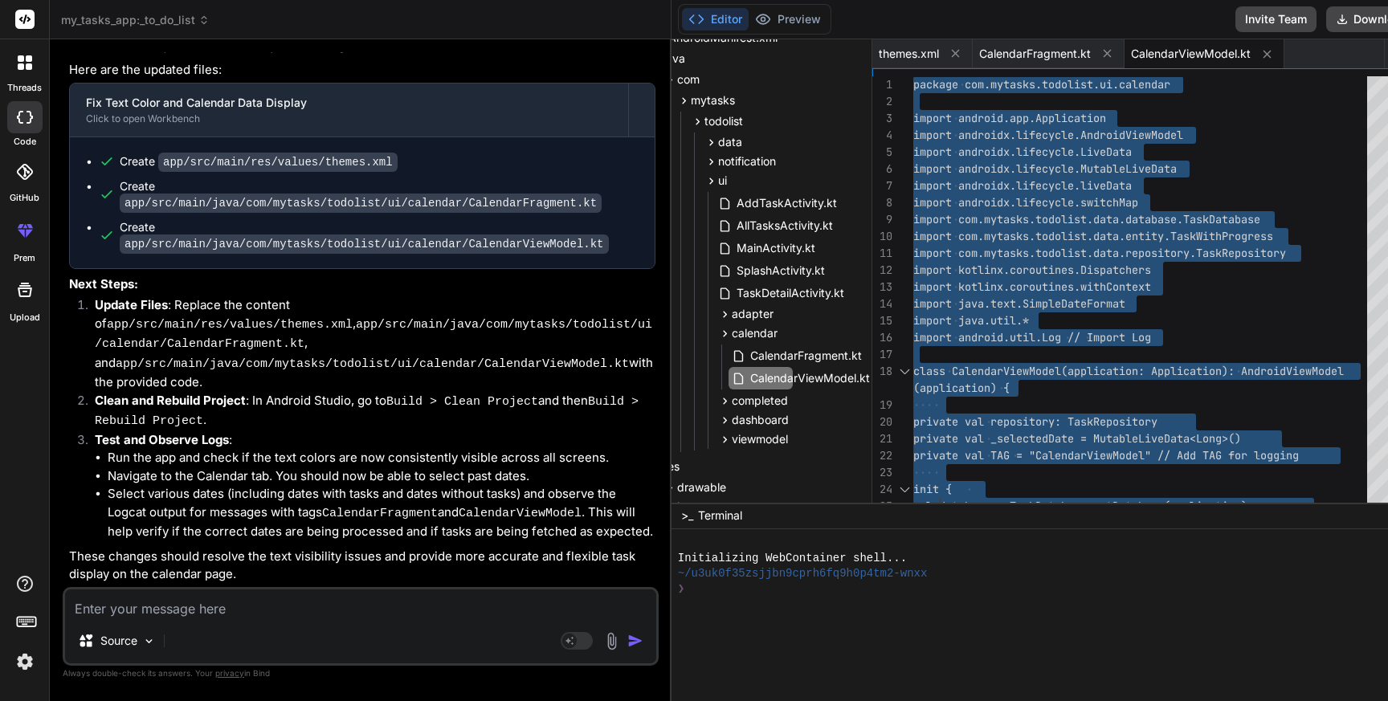
click at [358, 607] on textarea at bounding box center [360, 604] width 591 height 29
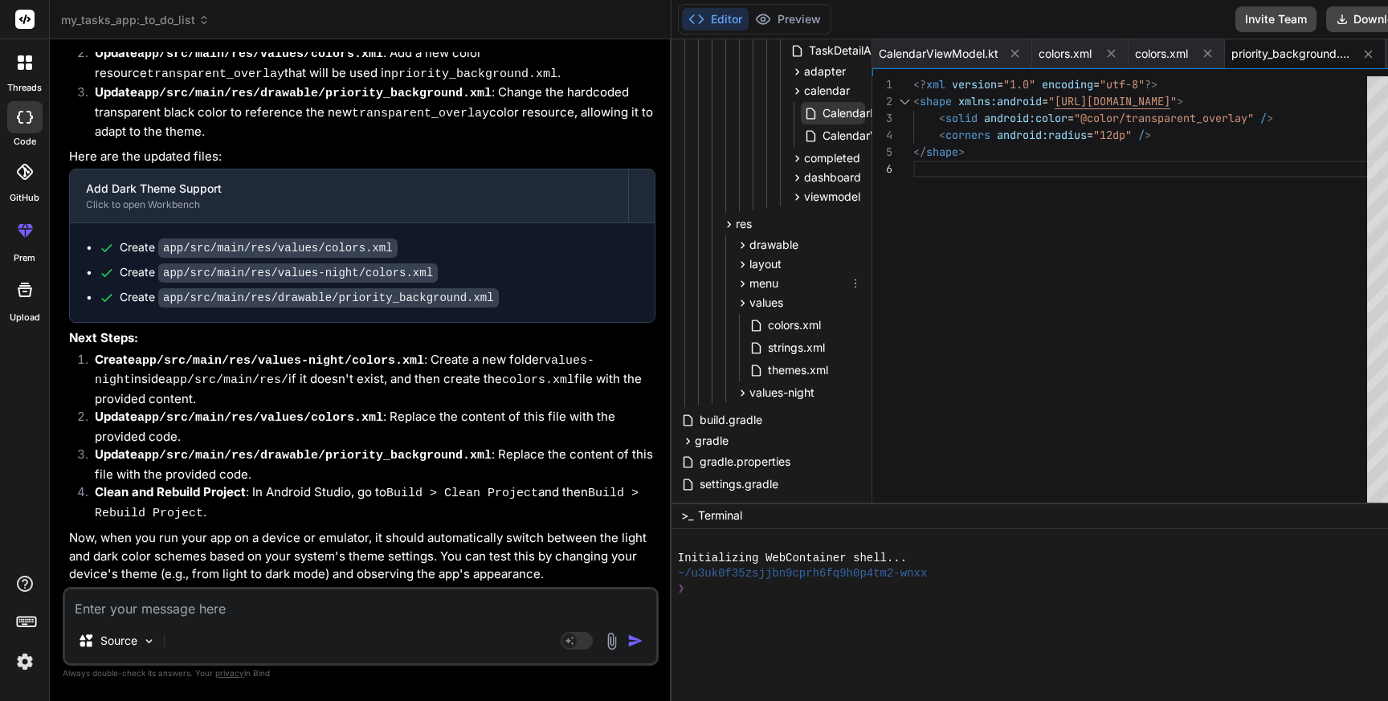
scroll to position [445, 0]
click at [736, 395] on icon at bounding box center [743, 392] width 14 height 14
click at [741, 391] on icon at bounding box center [743, 391] width 4 height 6
drag, startPoint x: 393, startPoint y: 295, endPoint x: 328, endPoint y: 294, distance: 65.1
click at [328, 258] on code "app/src/main/res/values/colors.xml" at bounding box center [277, 248] width 239 height 19
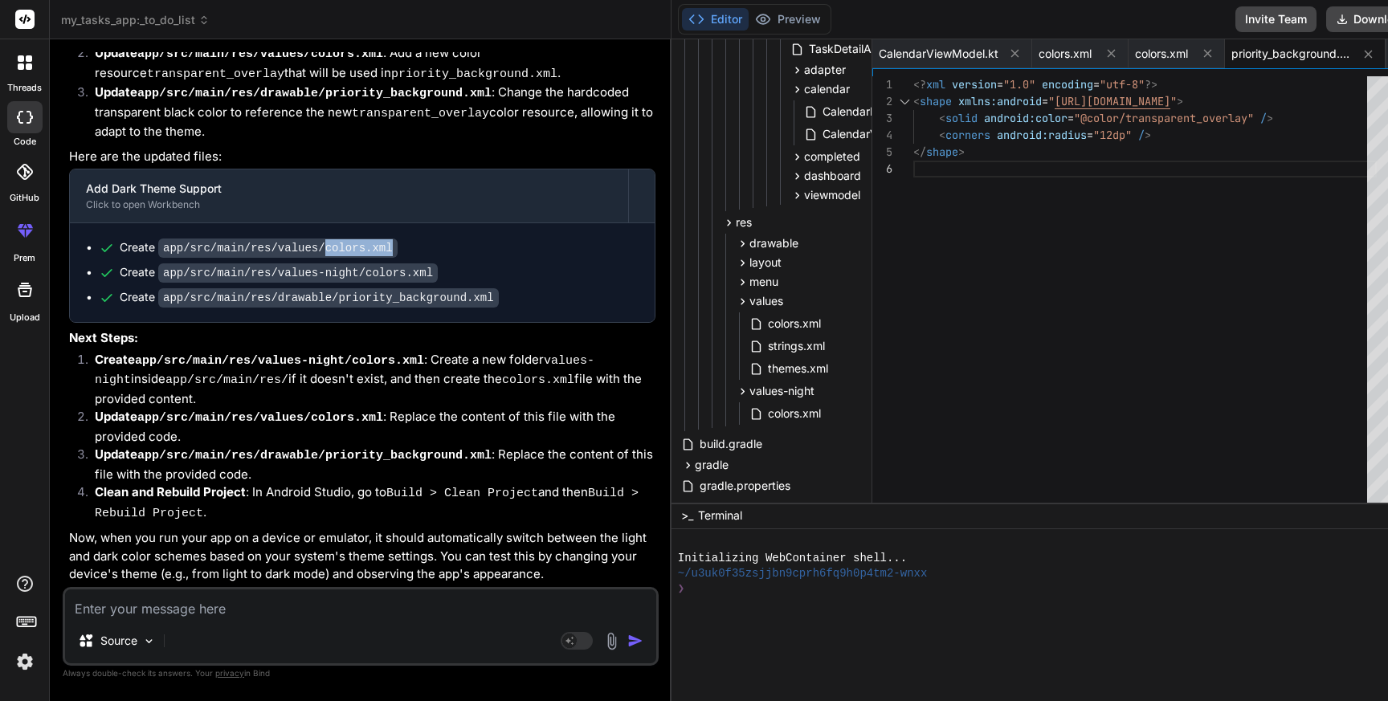
copy code "colors.xml"
click at [767, 407] on span "colors.xml" at bounding box center [795, 413] width 56 height 19
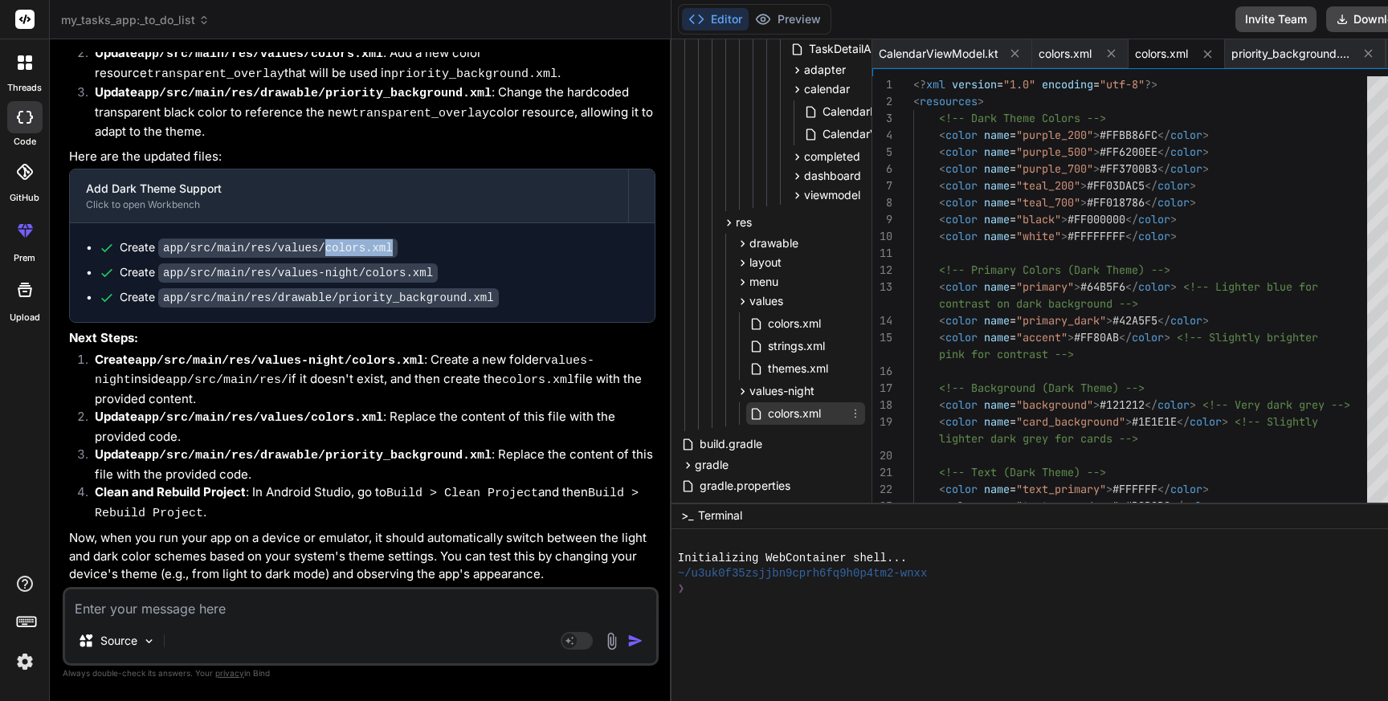
scroll to position [67, 0]
click at [767, 407] on span "colors.xml" at bounding box center [795, 413] width 56 height 19
click at [973, 323] on div "<? xml version = "1.0" encoding = "utf-8" ?> < resources > <!-- Dark Theme Colo…" at bounding box center [1146, 540] width 464 height 928
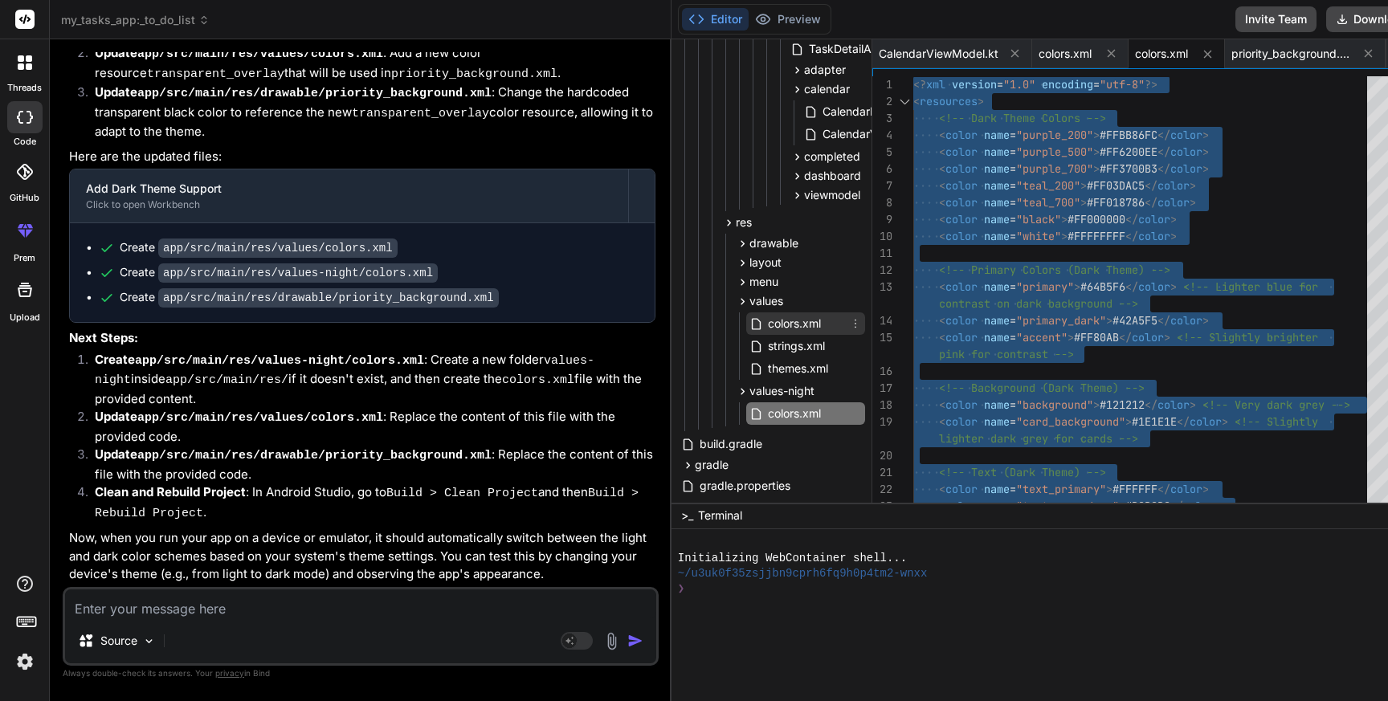
click at [767, 324] on span "colors.xml" at bounding box center [795, 323] width 56 height 19
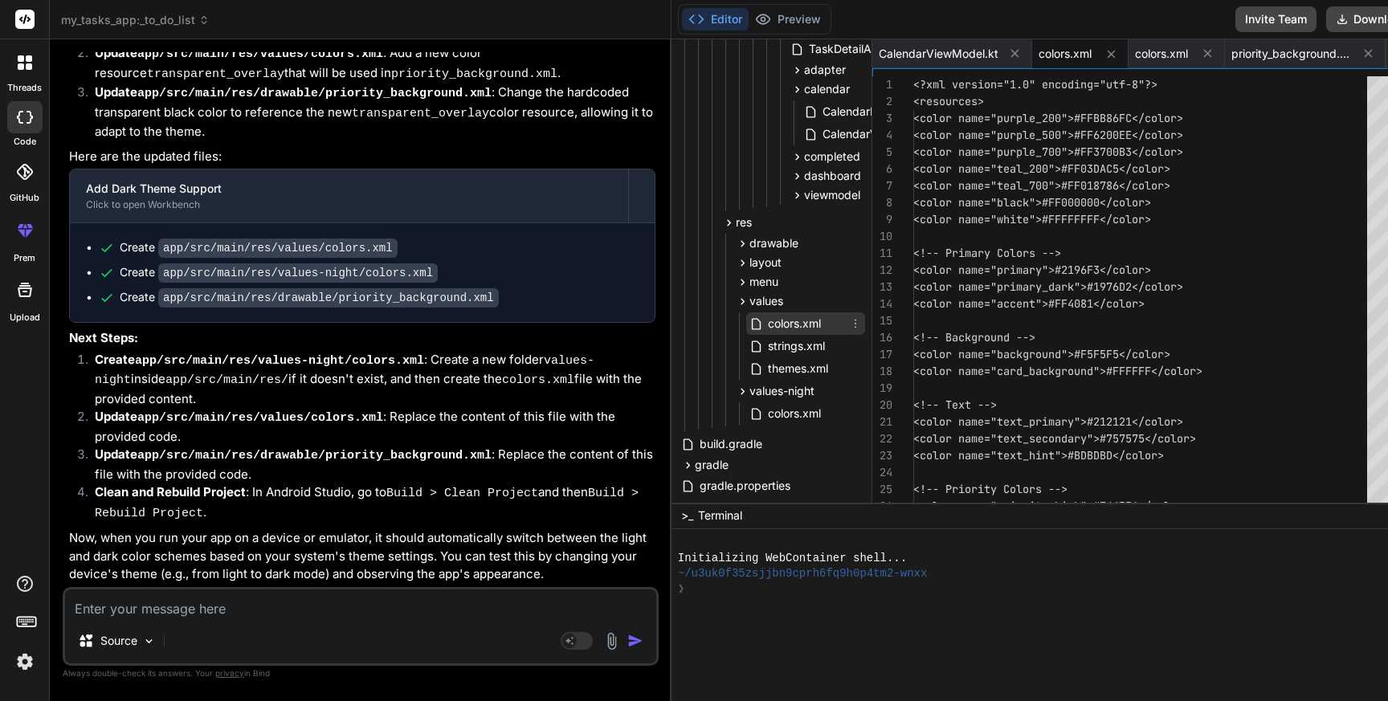
click at [767, 324] on span "colors.xml" at bounding box center [795, 323] width 56 height 19
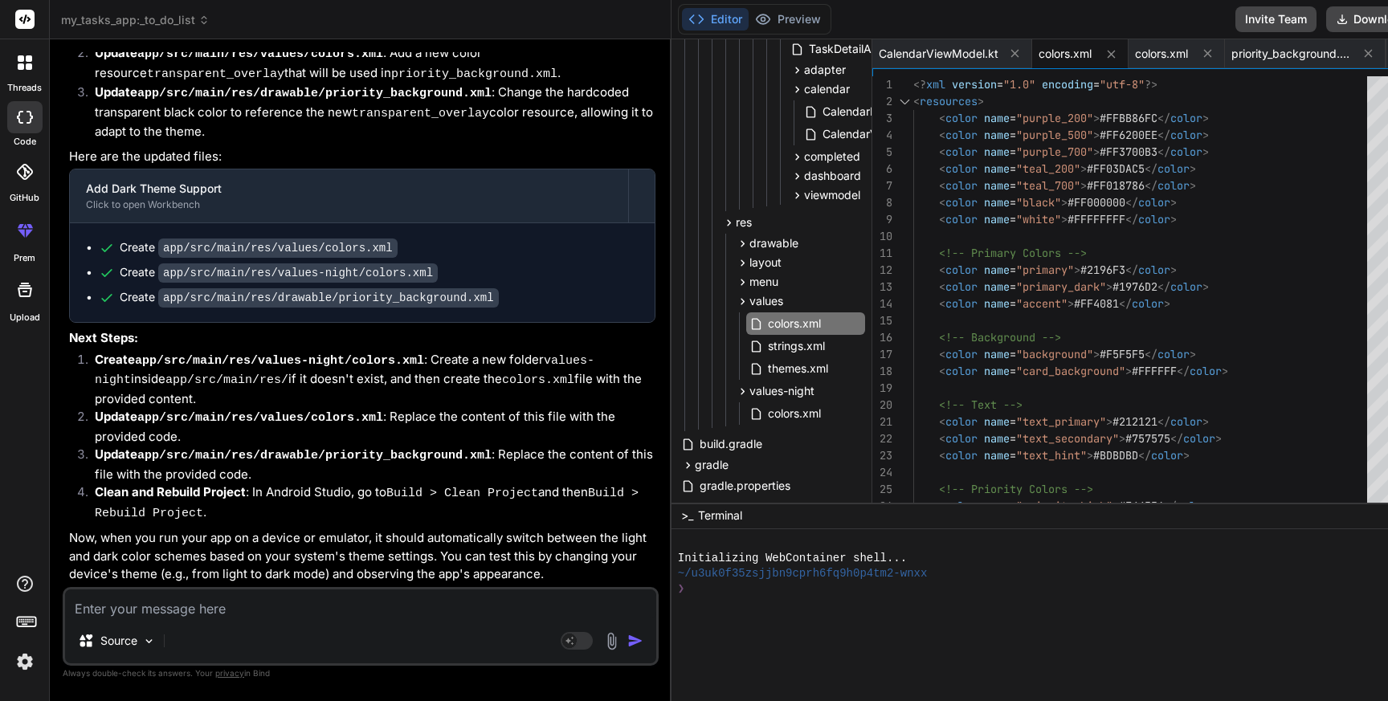
click at [1090, 320] on div "<? xml version = "1.0" encoding = "utf-8" ?> < resources > < color name = "purp…" at bounding box center [1146, 489] width 464 height 827
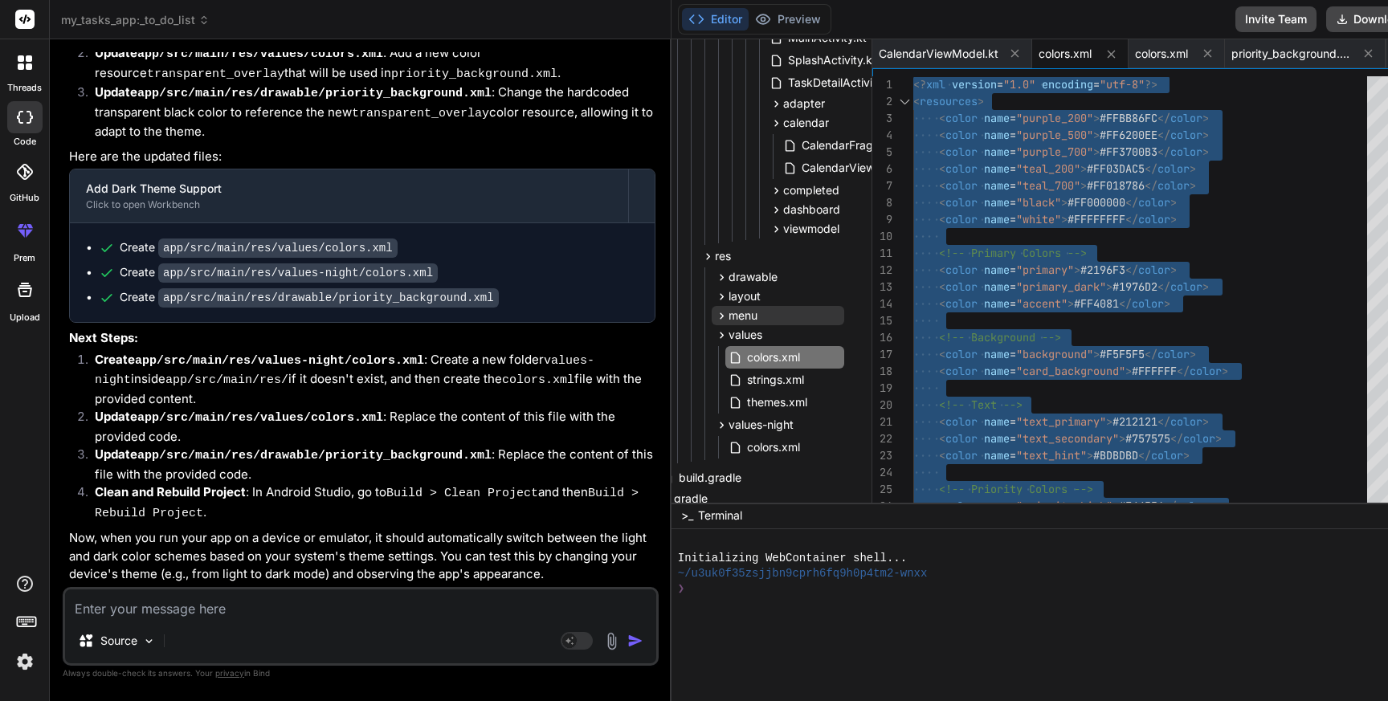
scroll to position [419, 21]
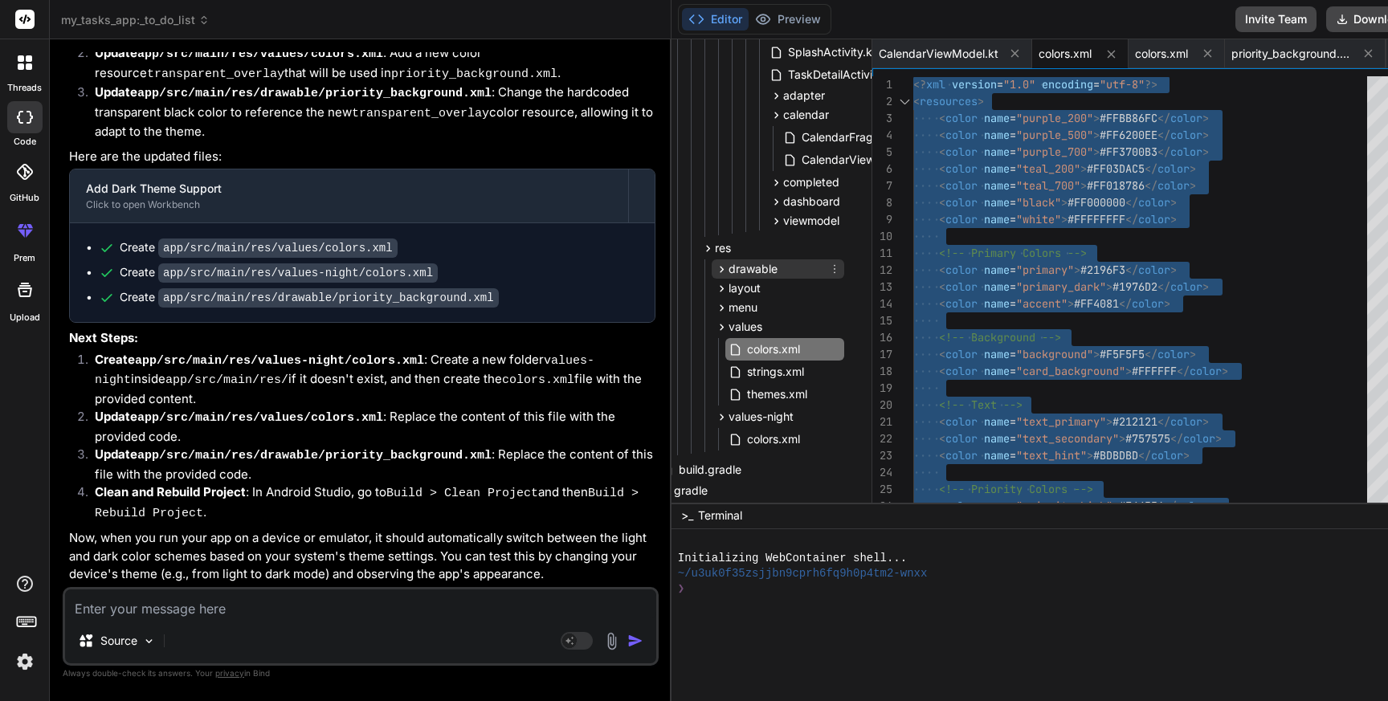
click at [729, 267] on span "drawable" at bounding box center [753, 269] width 49 height 16
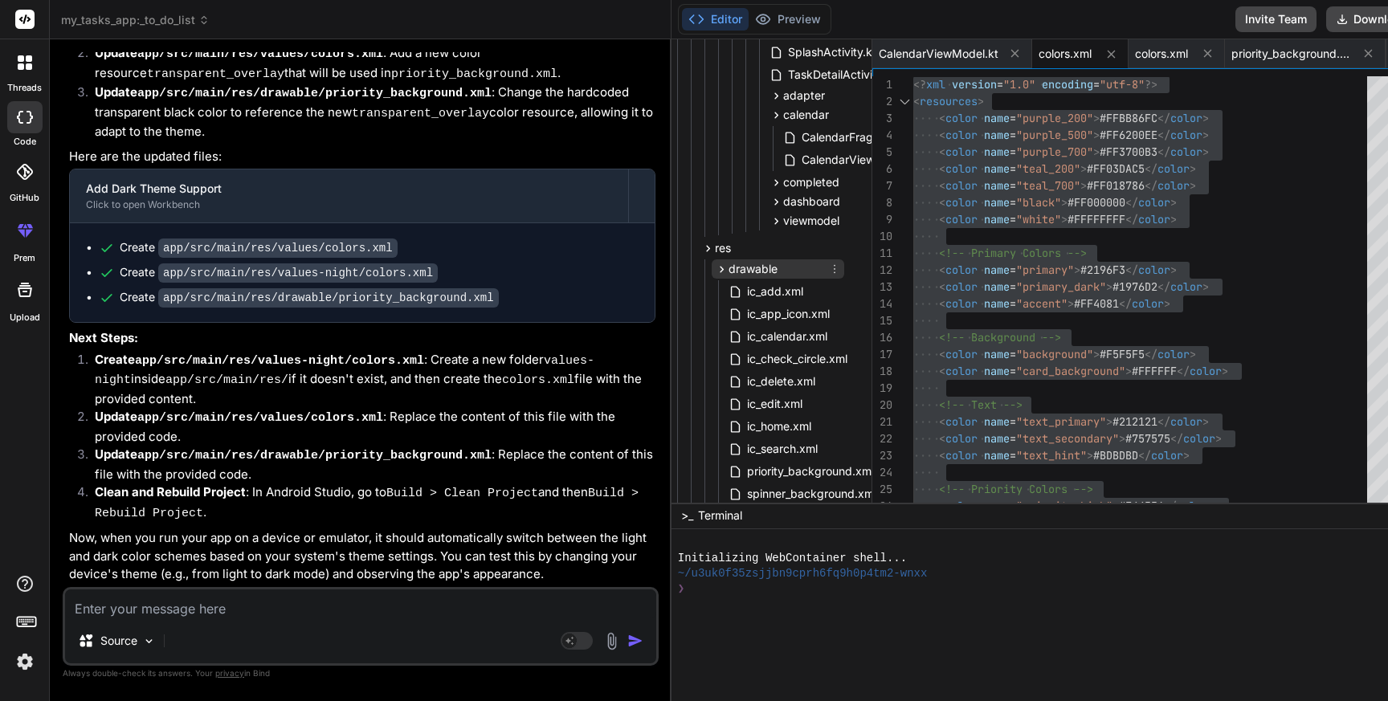
click at [729, 267] on span "drawable" at bounding box center [753, 269] width 49 height 16
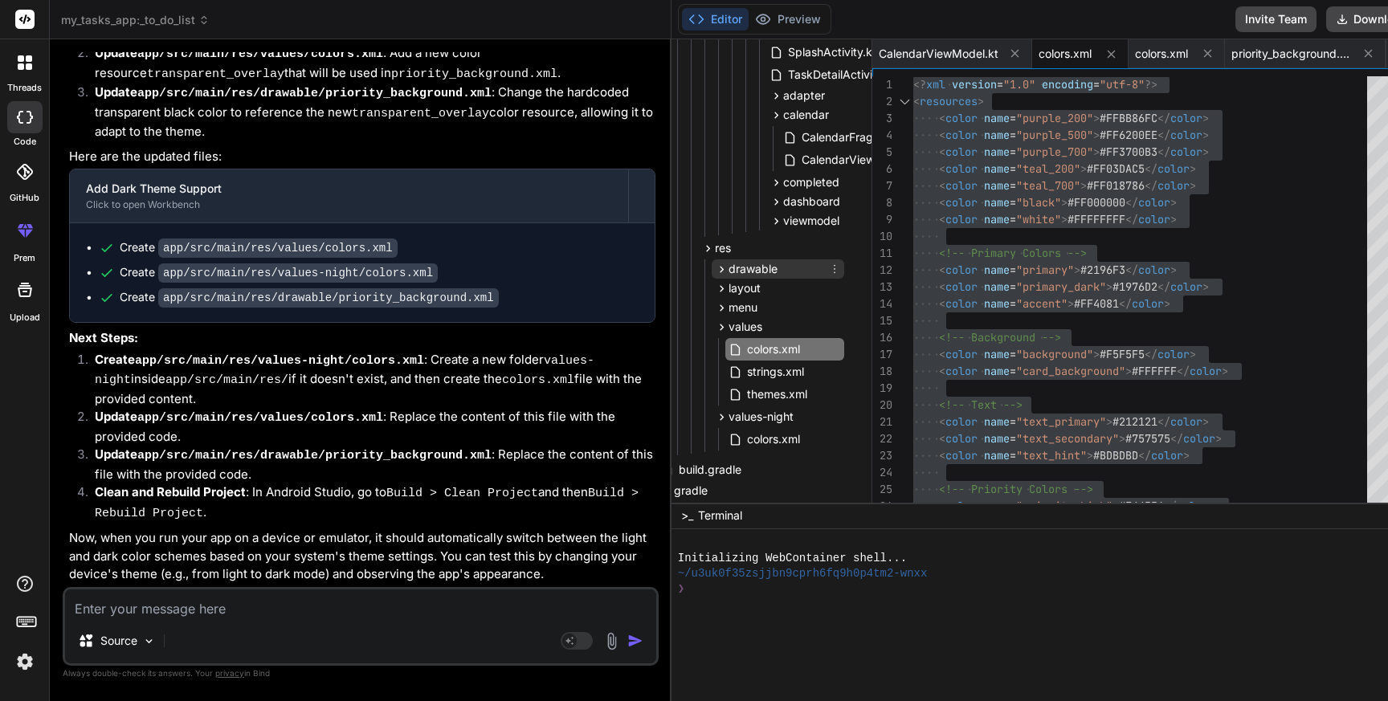
click at [729, 267] on span "drawable" at bounding box center [753, 269] width 49 height 16
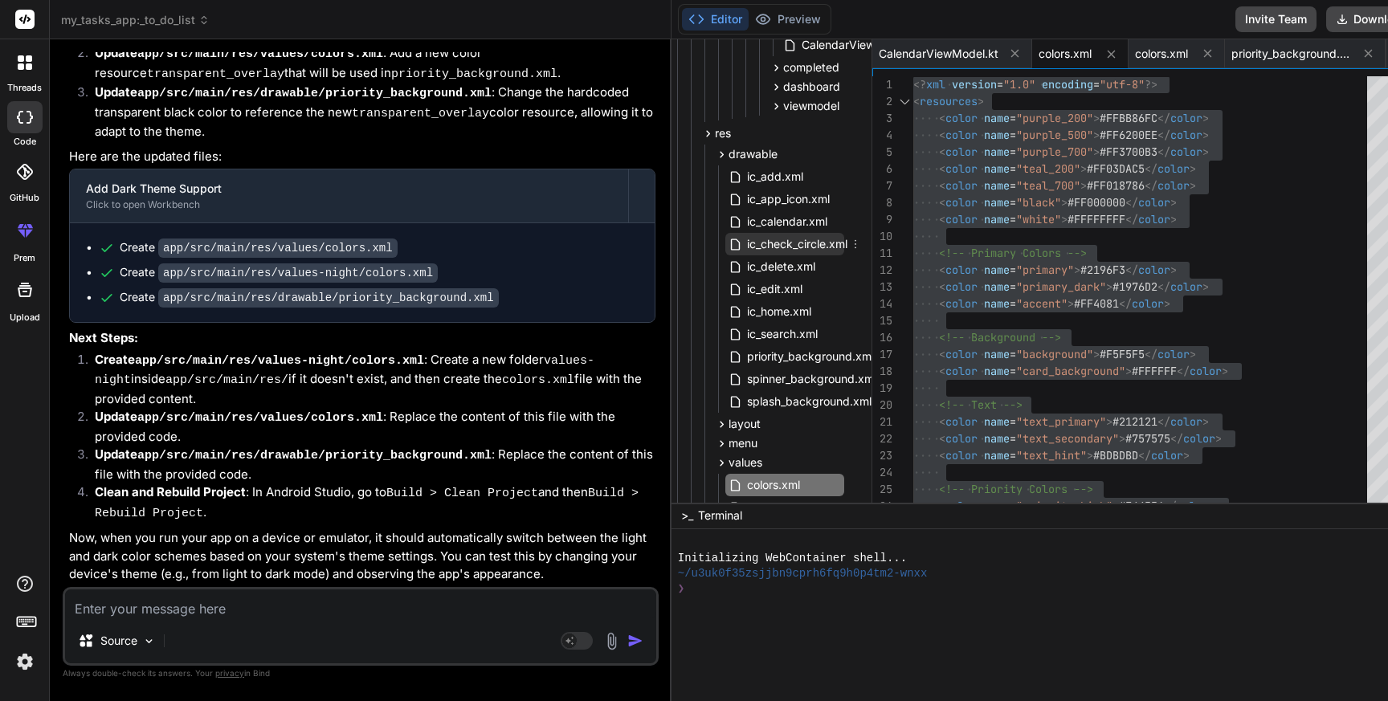
scroll to position [537, 21]
click at [746, 355] on span "priority_background.xml" at bounding box center [811, 354] width 130 height 19
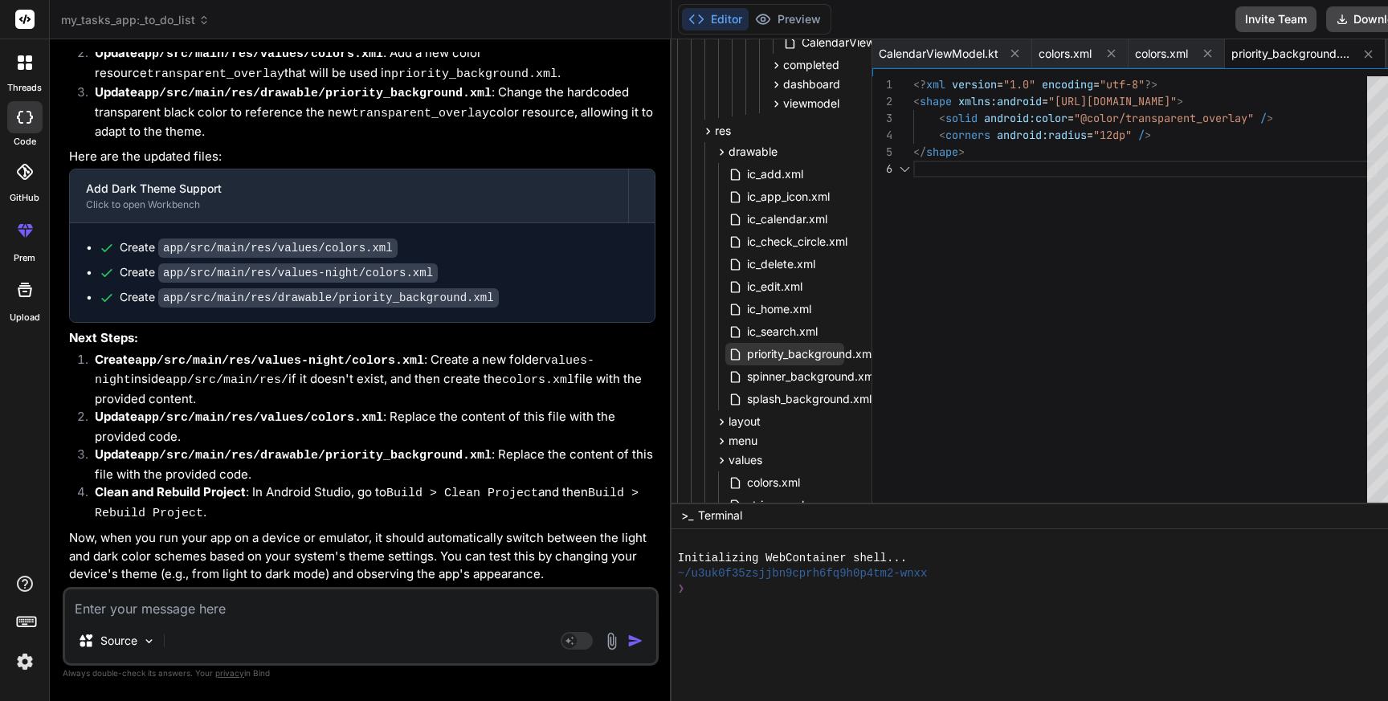
click at [746, 355] on span "priority_background.xml" at bounding box center [811, 354] width 130 height 19
click at [1000, 238] on div "<? xml version = "1.0" encoding = "utf-8" ?> < shape xmlns:android = "http://sc…" at bounding box center [1146, 293] width 464 height 434
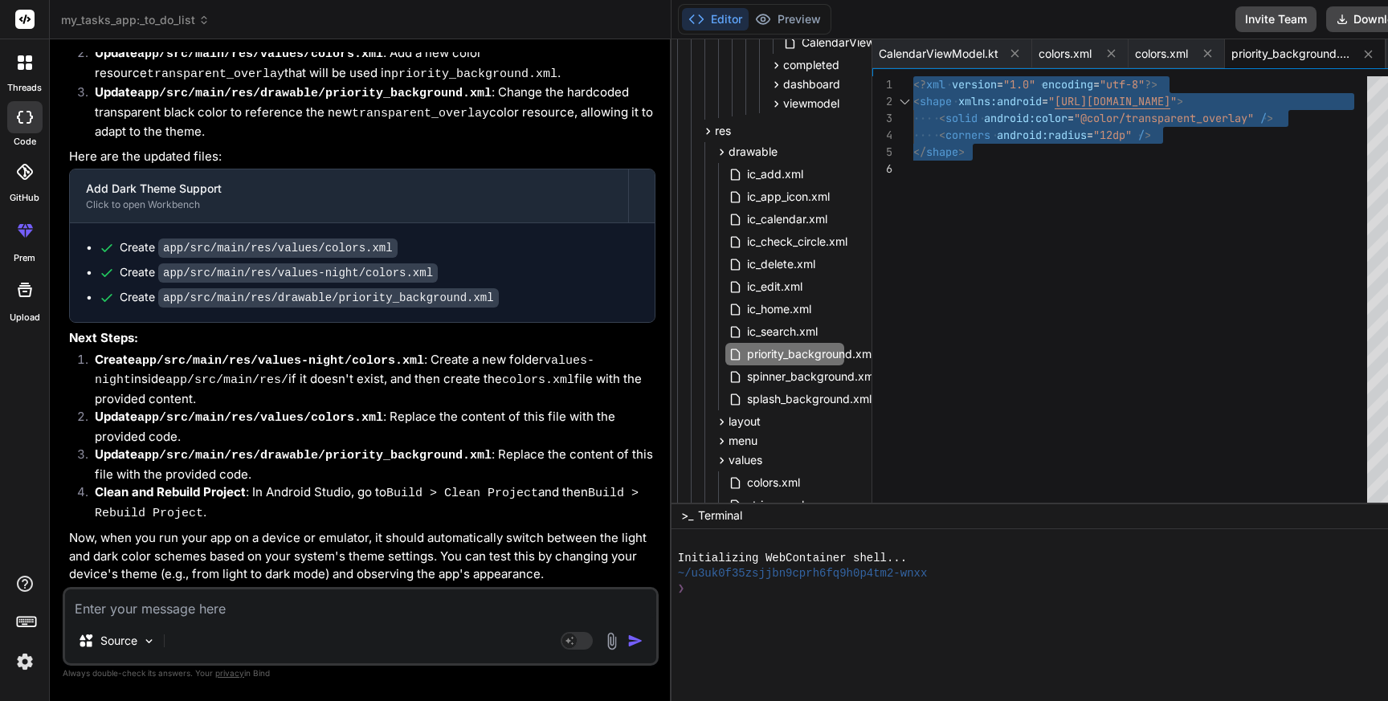
click at [289, 607] on textarea at bounding box center [360, 604] width 591 height 29
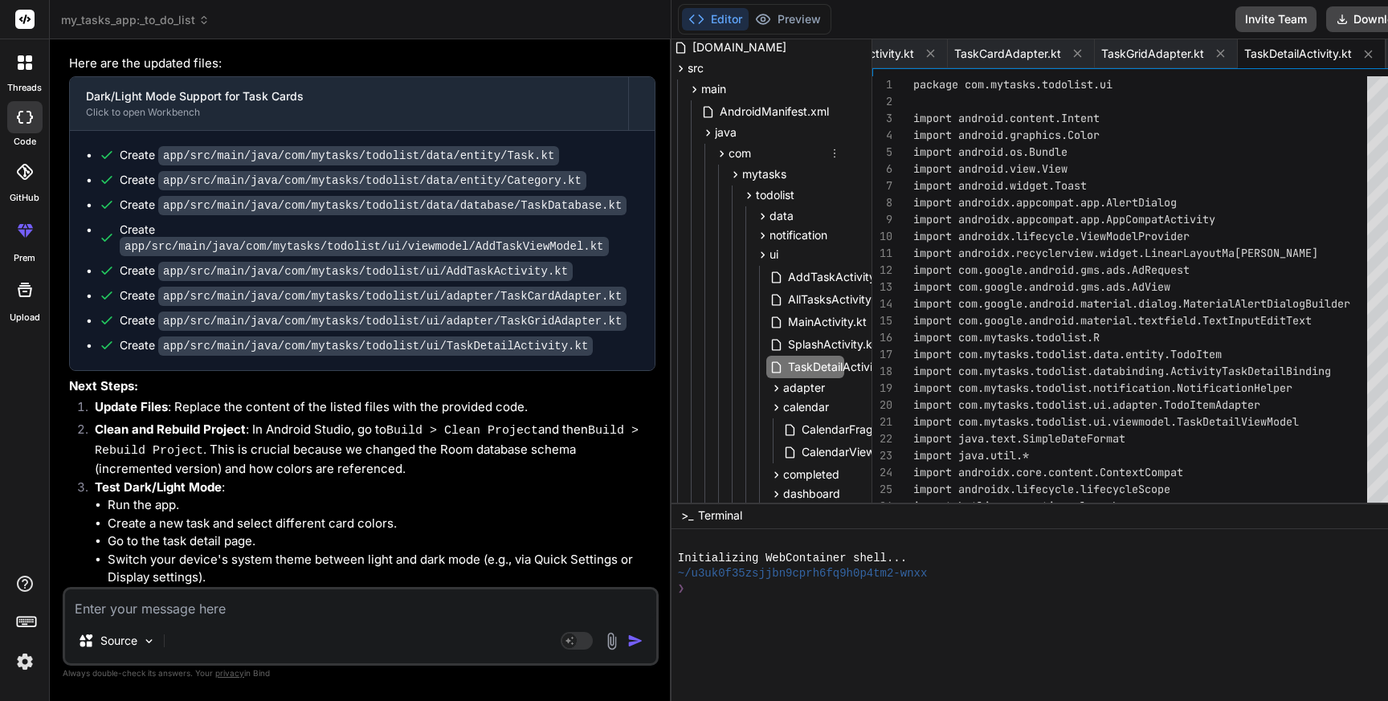
scroll to position [135, 21]
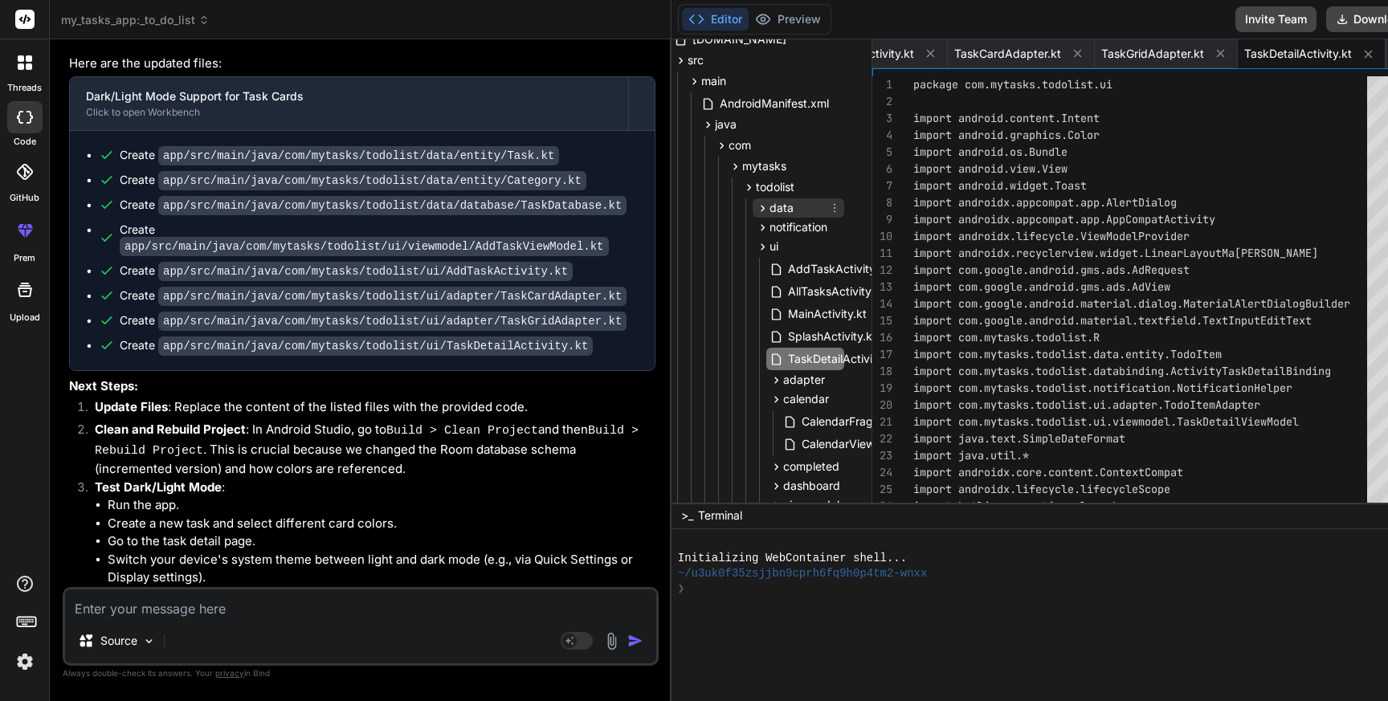
click at [770, 209] on span "data" at bounding box center [782, 208] width 24 height 16
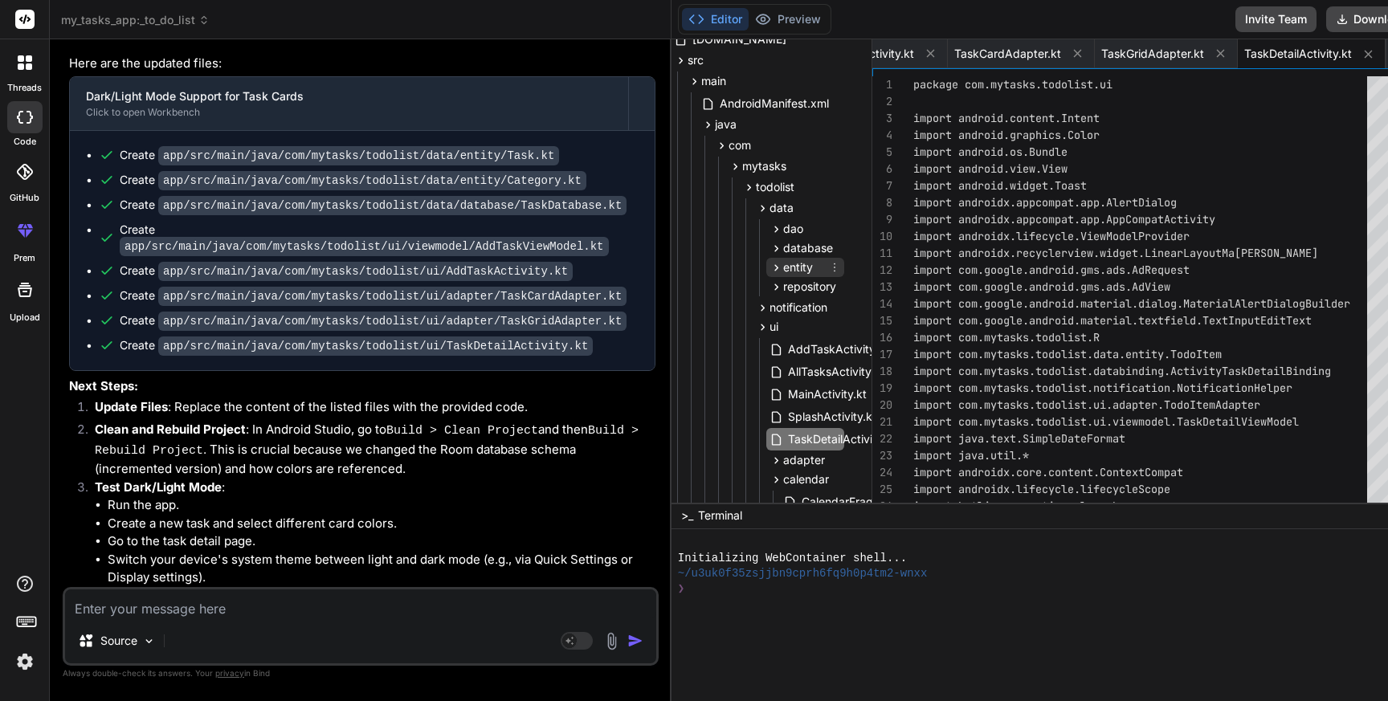
click at [783, 267] on span "entity" at bounding box center [798, 268] width 30 height 16
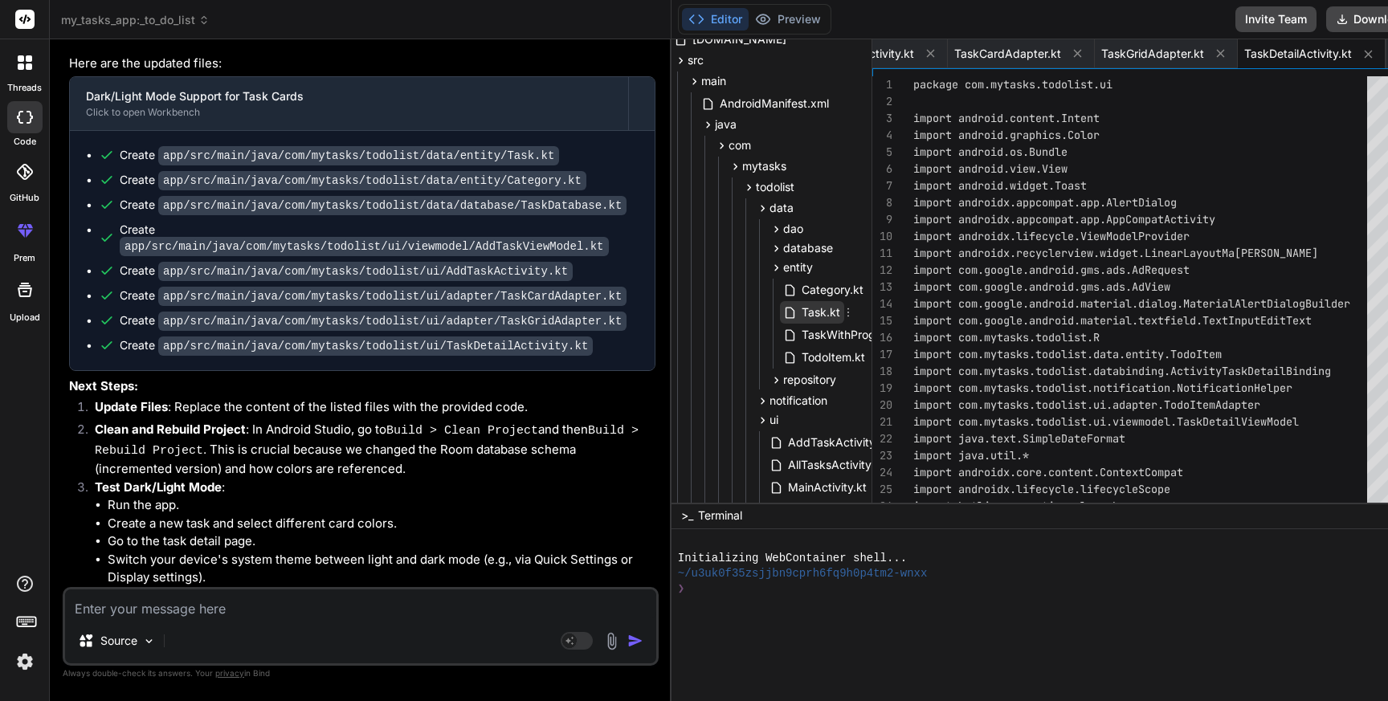
click at [800, 305] on span "Task.kt" at bounding box center [821, 312] width 42 height 19
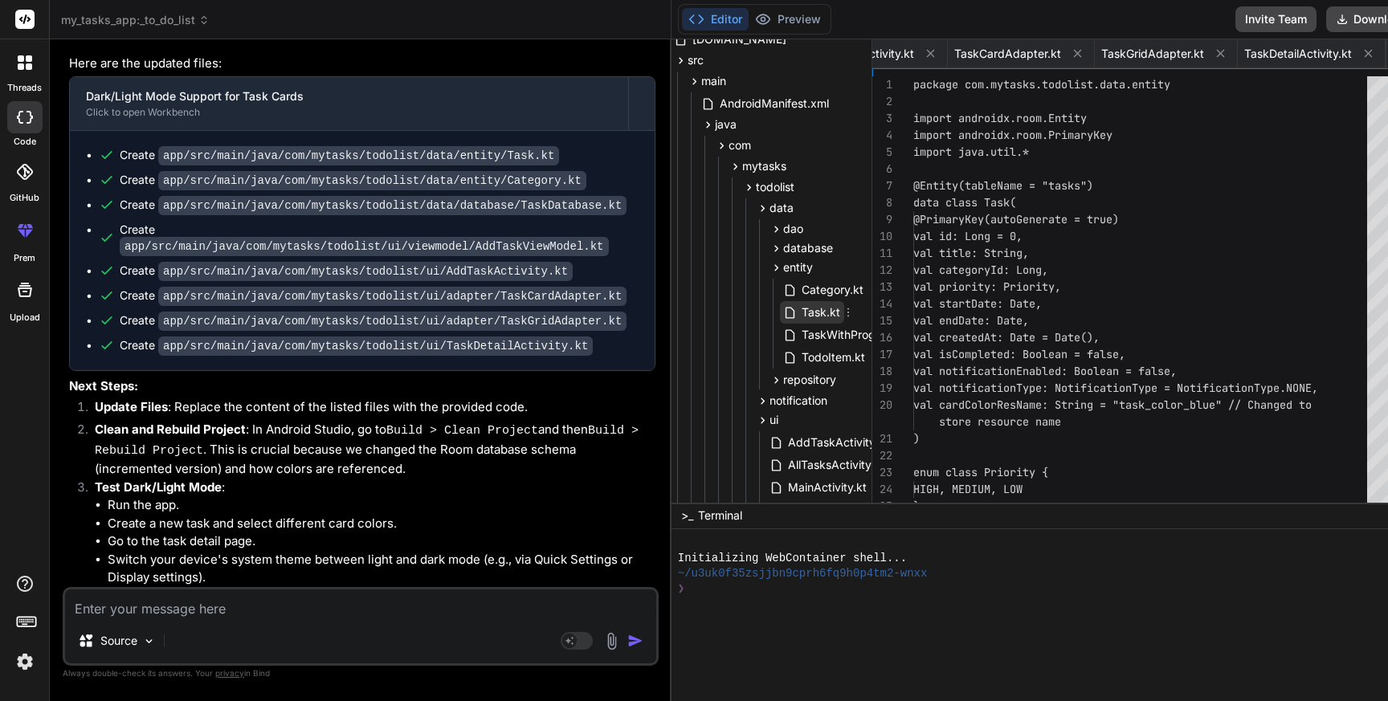
scroll to position [0, 767]
click at [800, 305] on span "Task.kt" at bounding box center [821, 312] width 42 height 19
click at [1095, 305] on div "package com.mytasks.todolist.data.entity import androidx.room.Entity import and…" at bounding box center [1146, 337] width 464 height 523
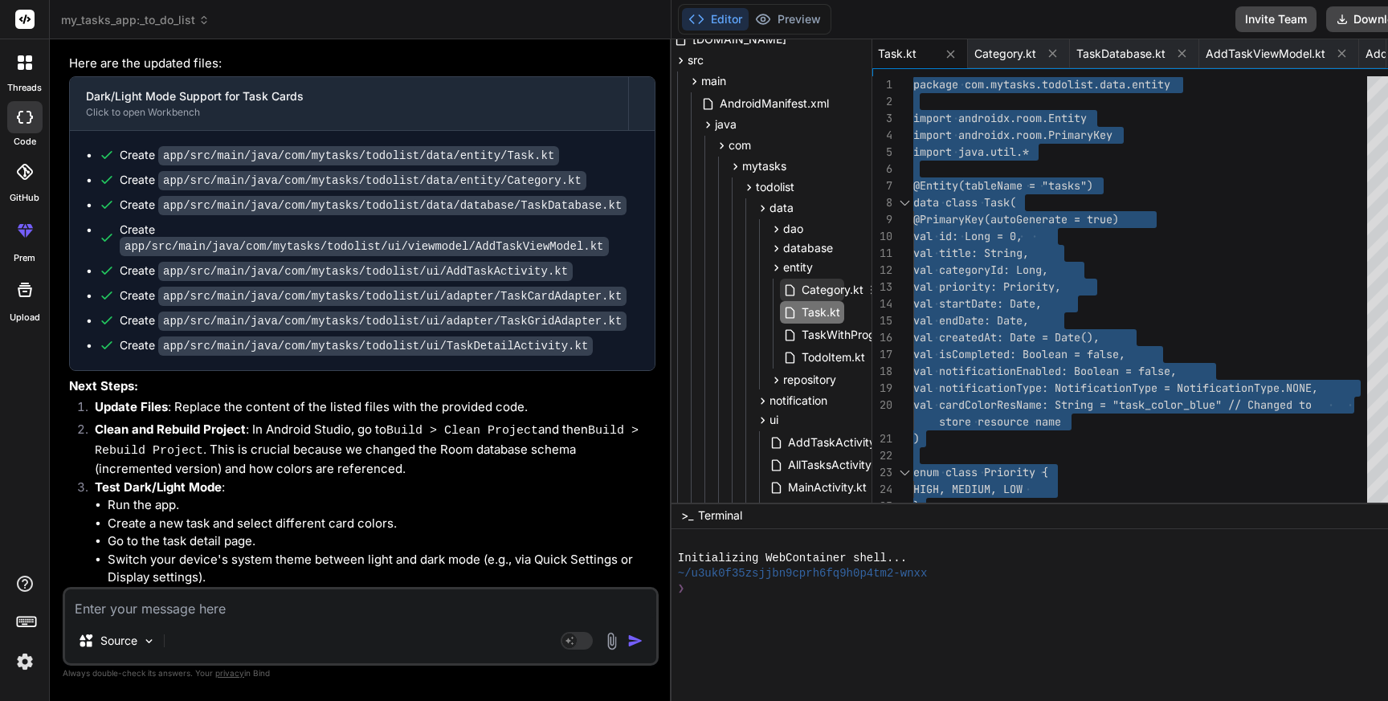
click at [800, 290] on span "Category.kt" at bounding box center [832, 289] width 65 height 19
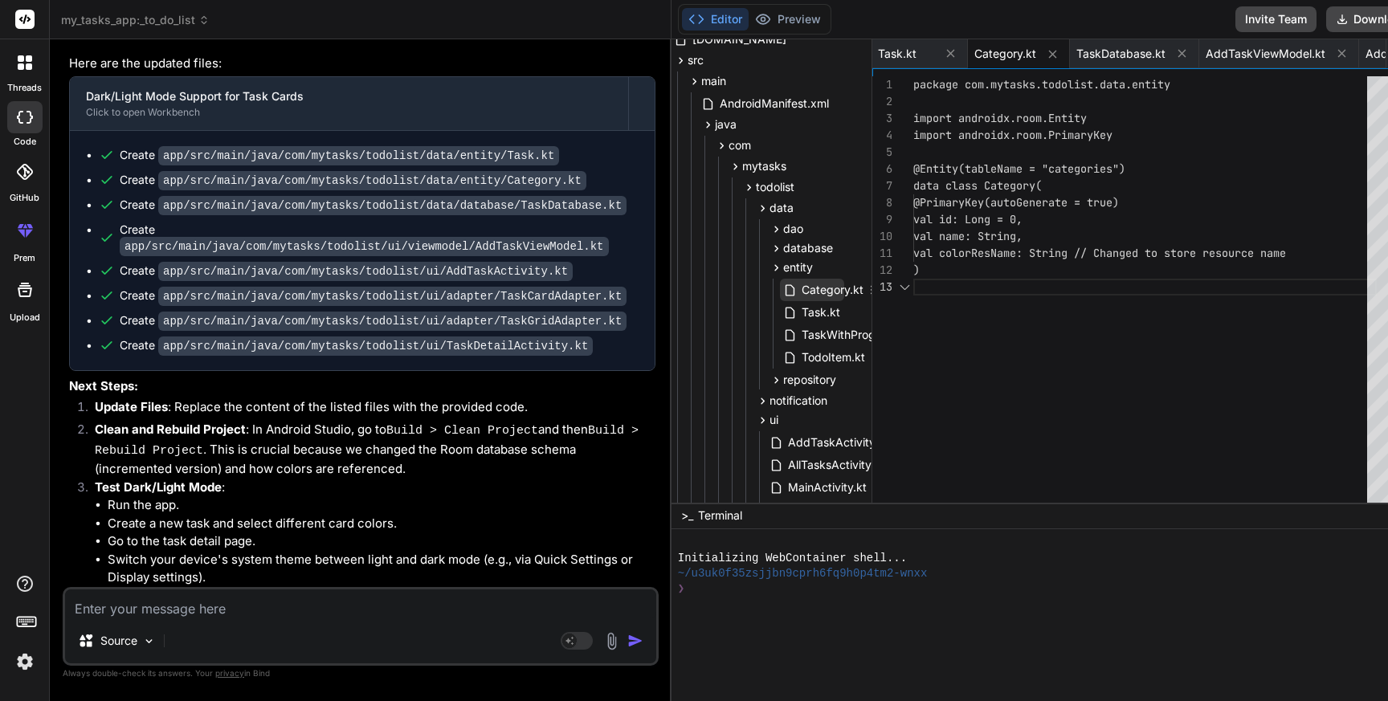
click at [800, 290] on span "Category.kt" at bounding box center [832, 289] width 65 height 19
click at [1007, 296] on div "package com.mytasks.todolist.data.entity import androidx.room.Entity import and…" at bounding box center [1146, 293] width 464 height 434
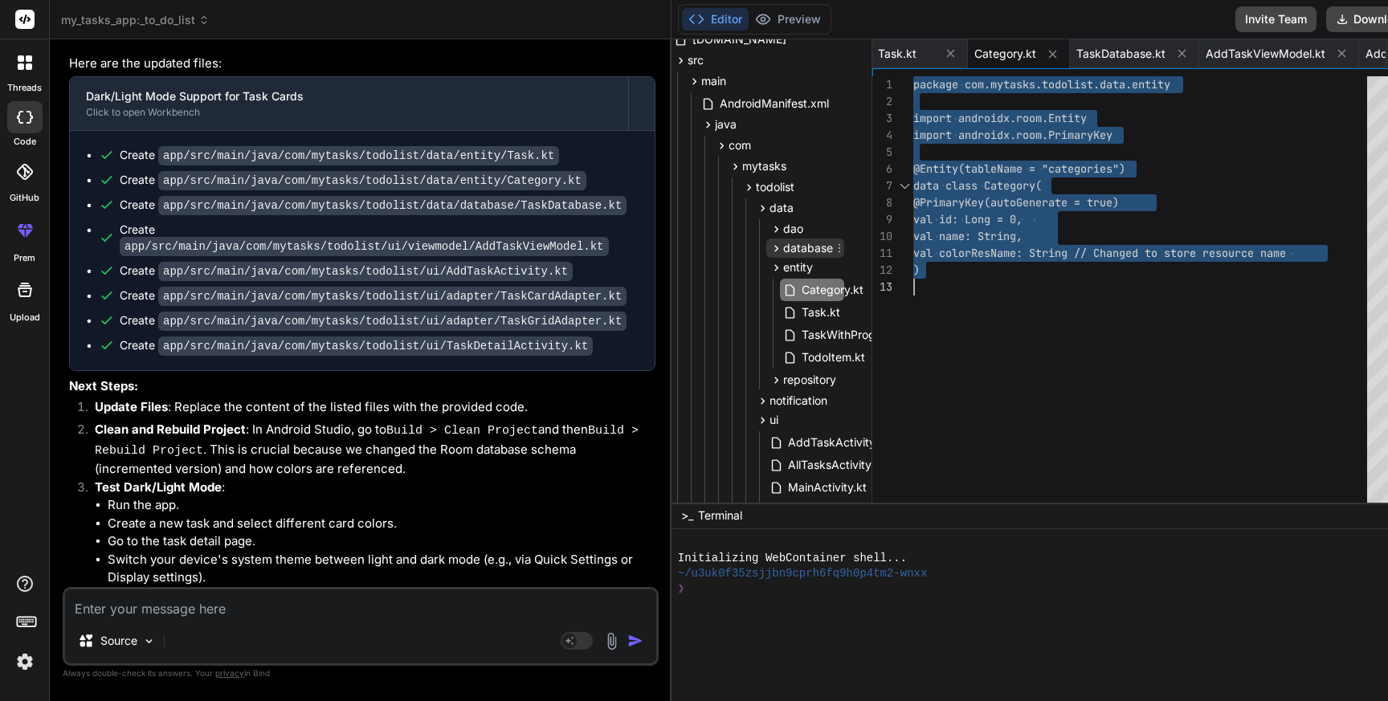
click at [783, 244] on span "database" at bounding box center [808, 248] width 50 height 16
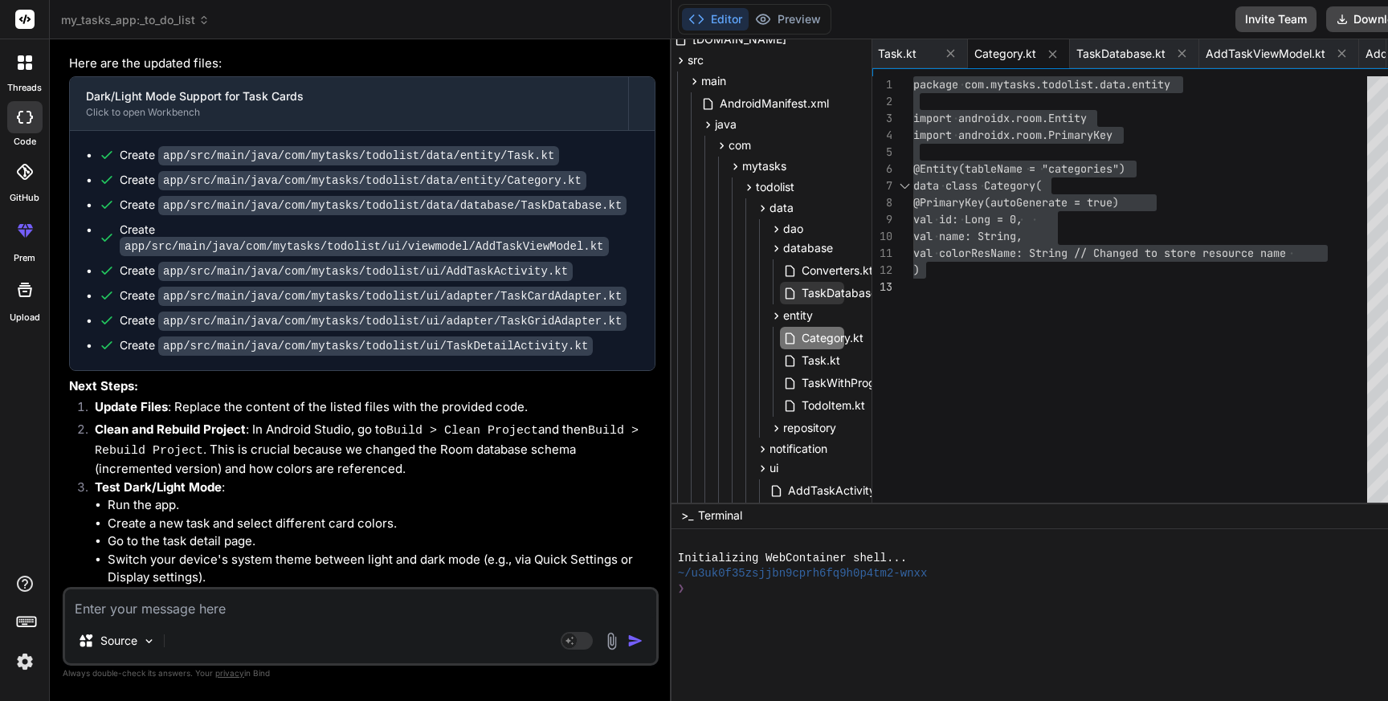
click at [800, 297] on span "TaskDatabase.kt" at bounding box center [846, 293] width 92 height 19
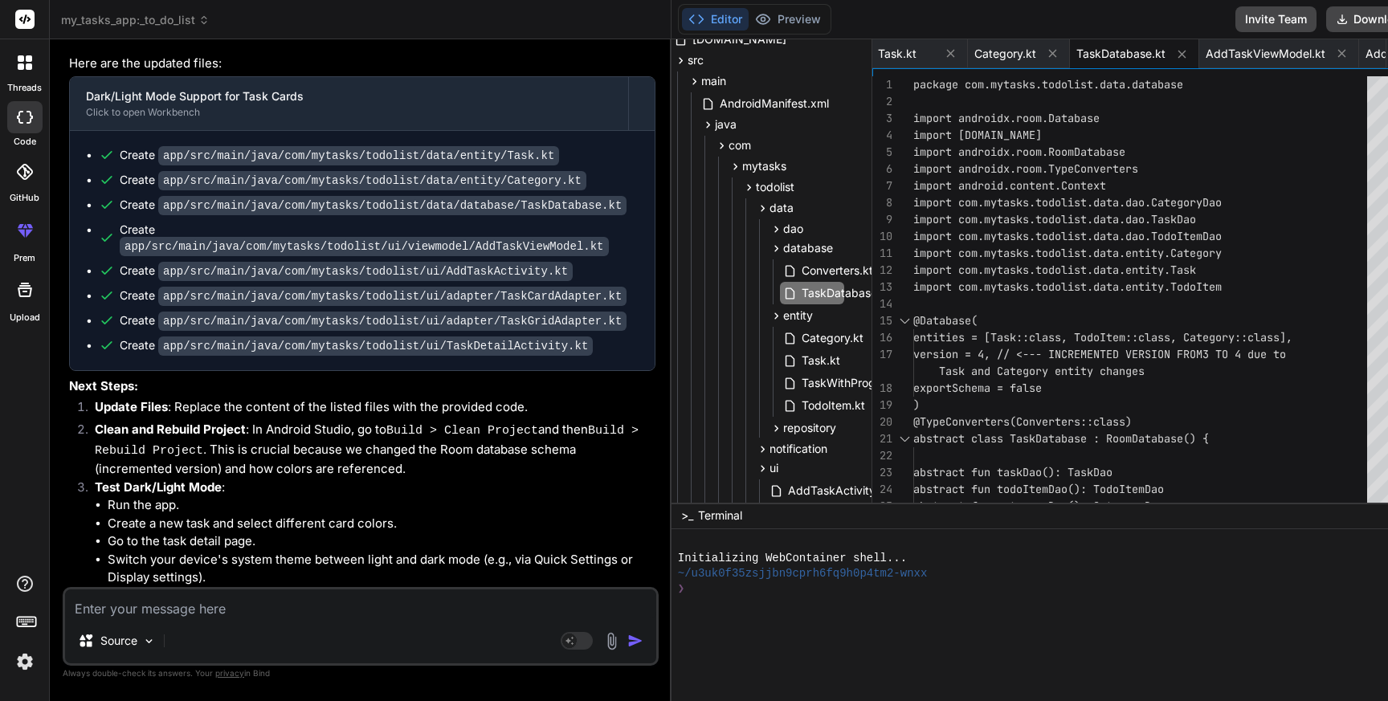
click at [1029, 351] on div "package com.mytasks.todolist.data.database import androidx.room.Database import…" at bounding box center [1146, 481] width 464 height 810
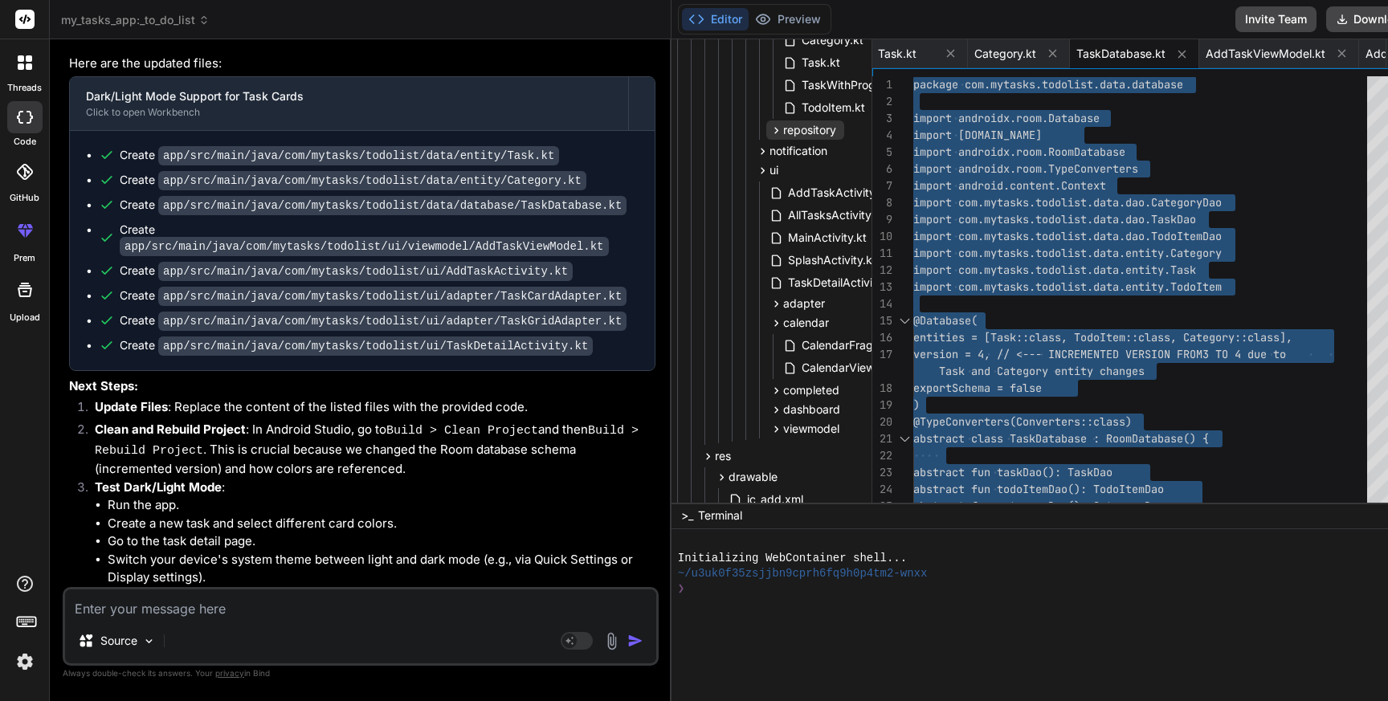
scroll to position [434, 21]
click at [783, 427] on span "viewmodel" at bounding box center [811, 428] width 56 height 16
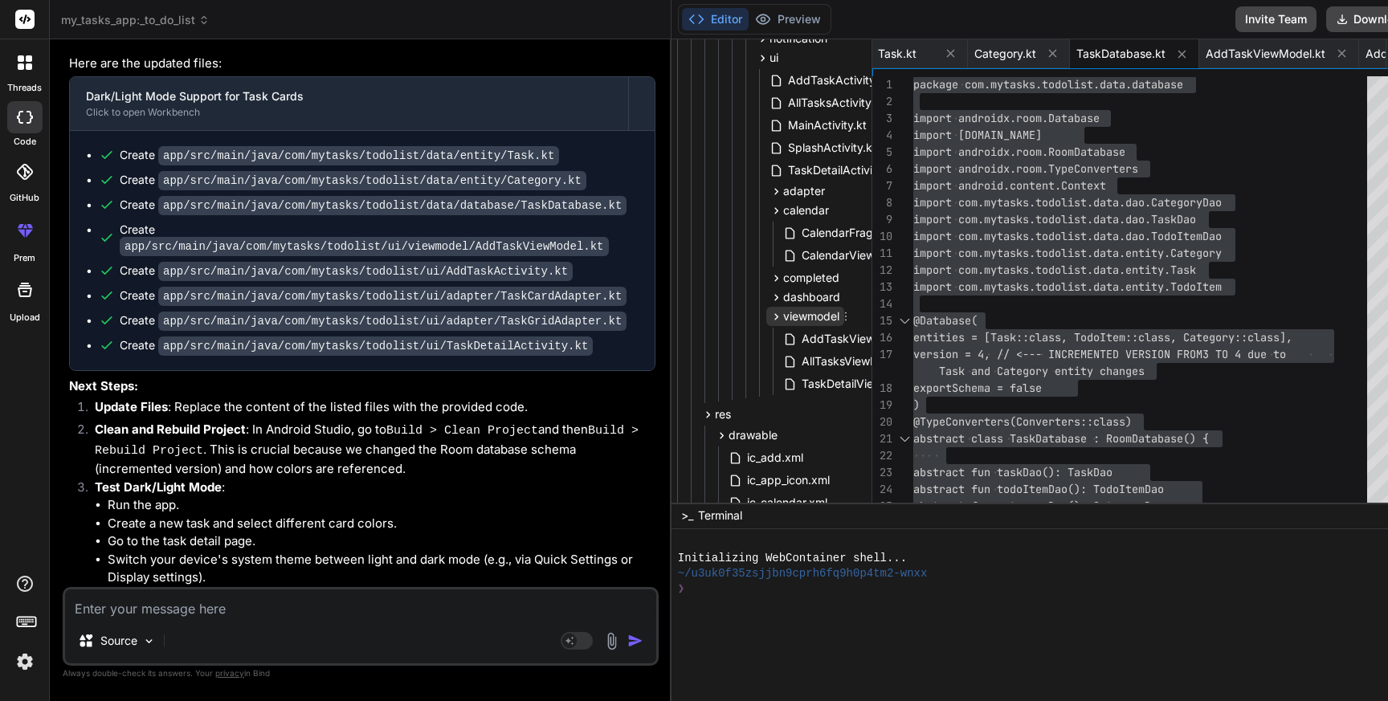
scroll to position [546, 21]
click at [800, 334] on span "AddTaskViewModel.kt" at bounding box center [861, 338] width 123 height 19
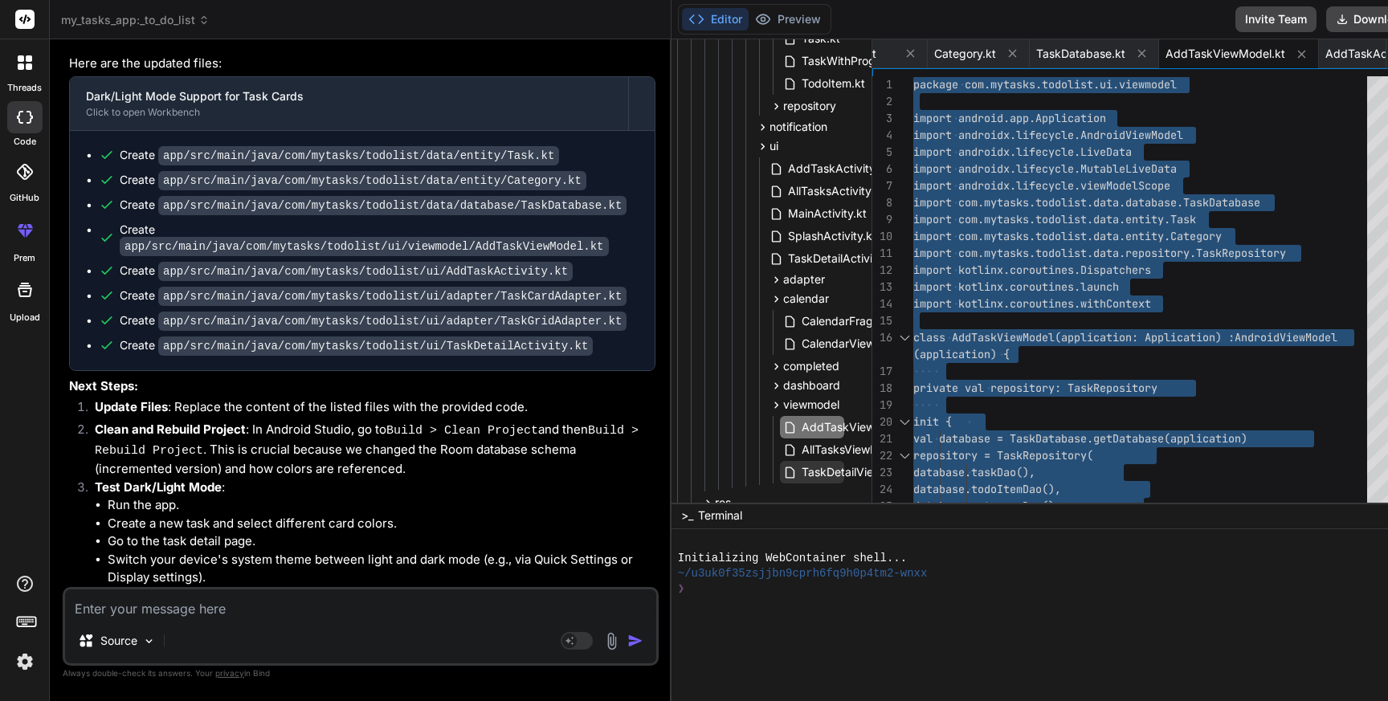
scroll to position [440, 21]
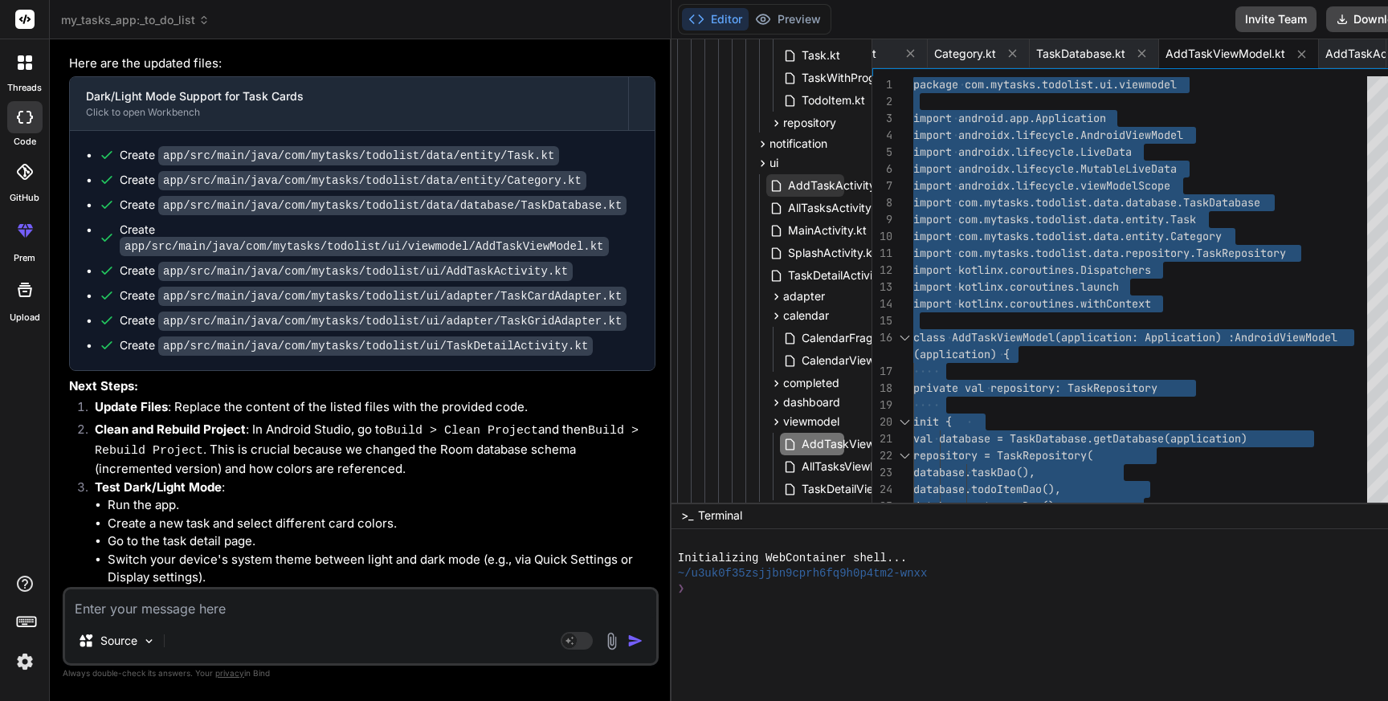
click at [787, 183] on span "AddTaskActivity.kt" at bounding box center [839, 185] width 104 height 19
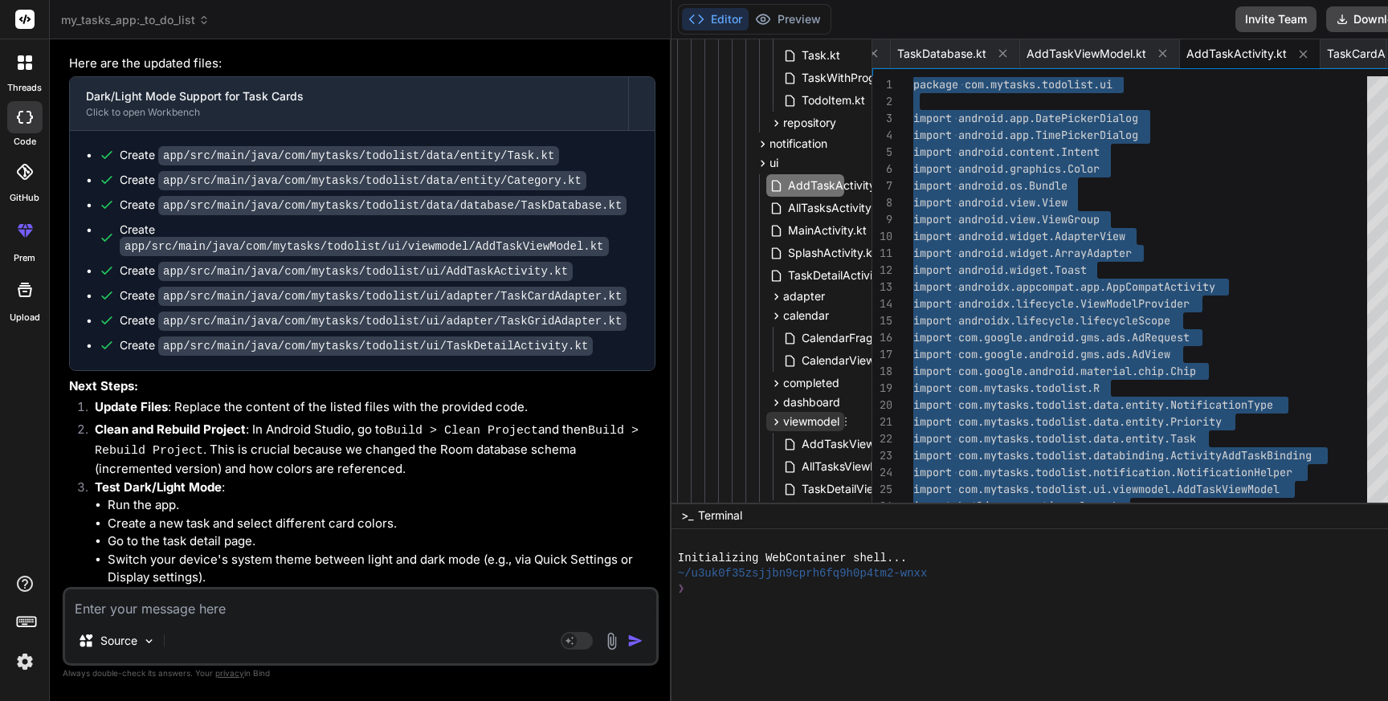
scroll to position [423, 21]
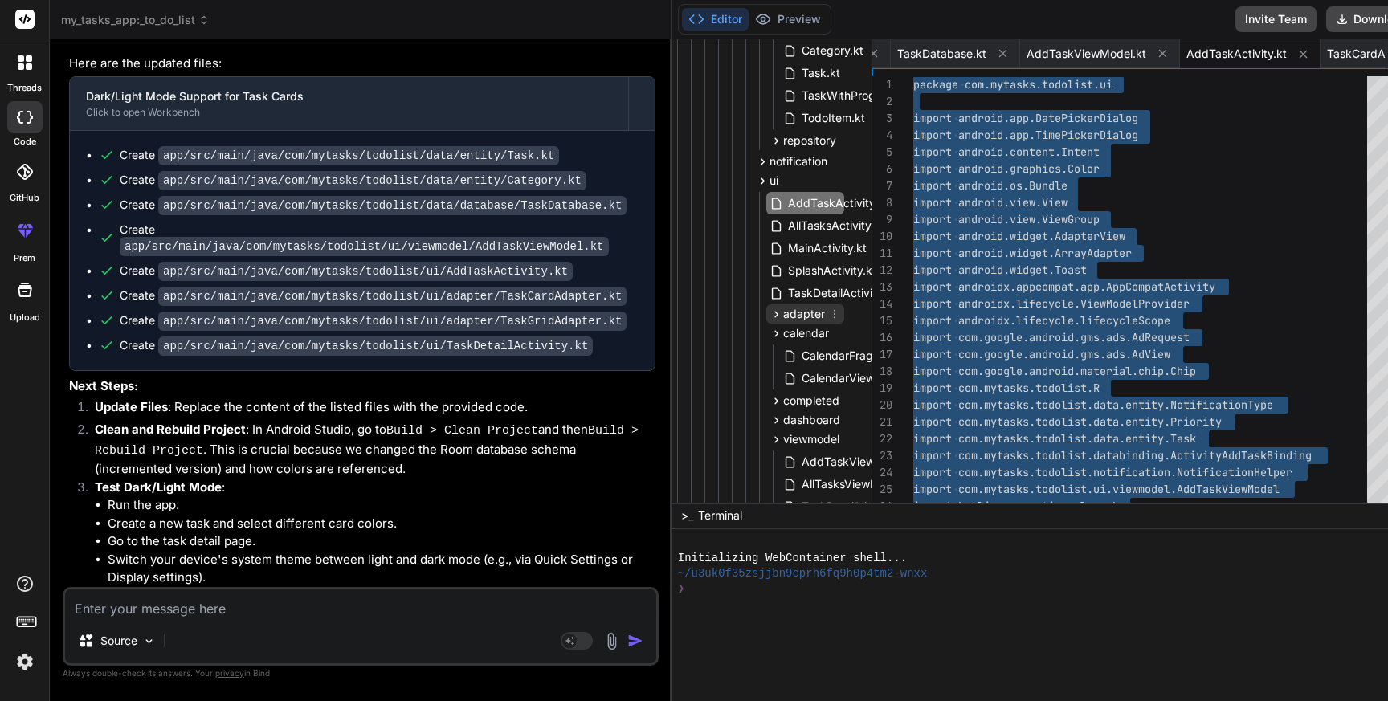
click at [783, 315] on span "adapter" at bounding box center [804, 314] width 42 height 16
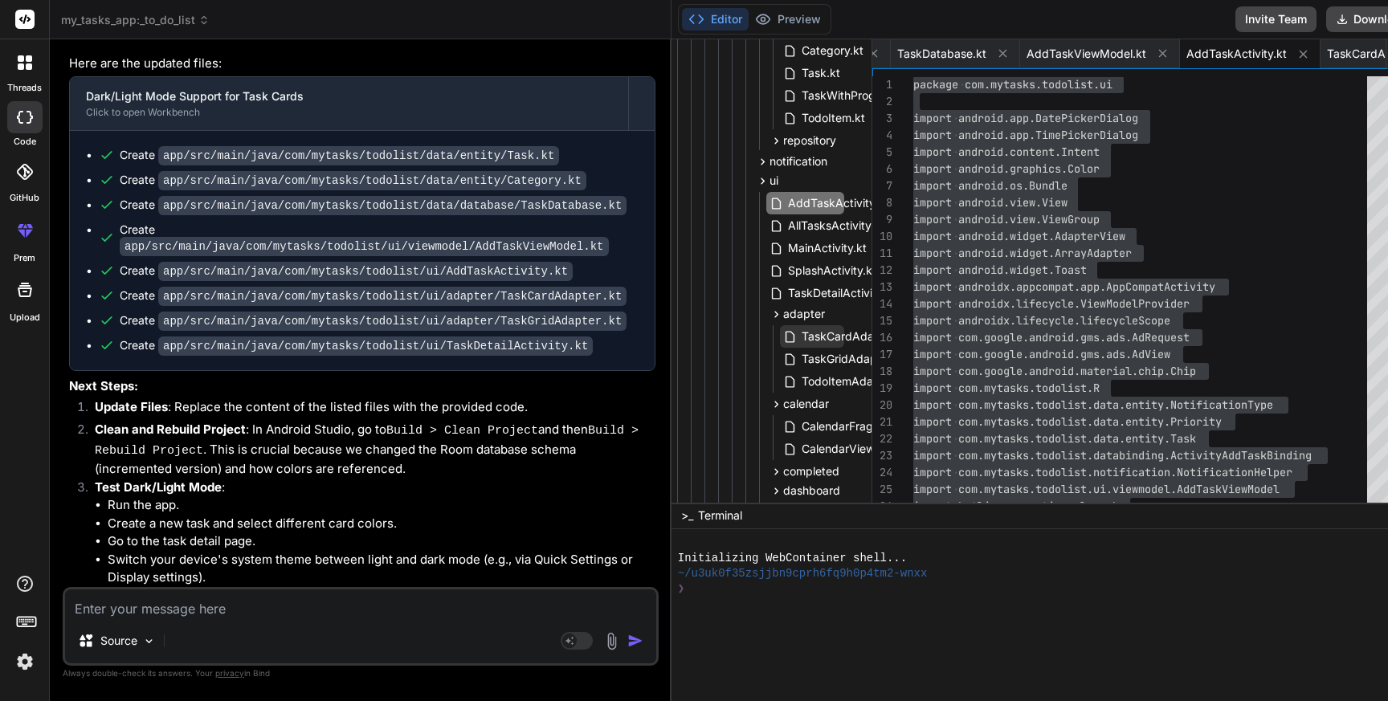
click at [800, 341] on span "TaskCardAdapter.kt" at bounding box center [855, 336] width 110 height 19
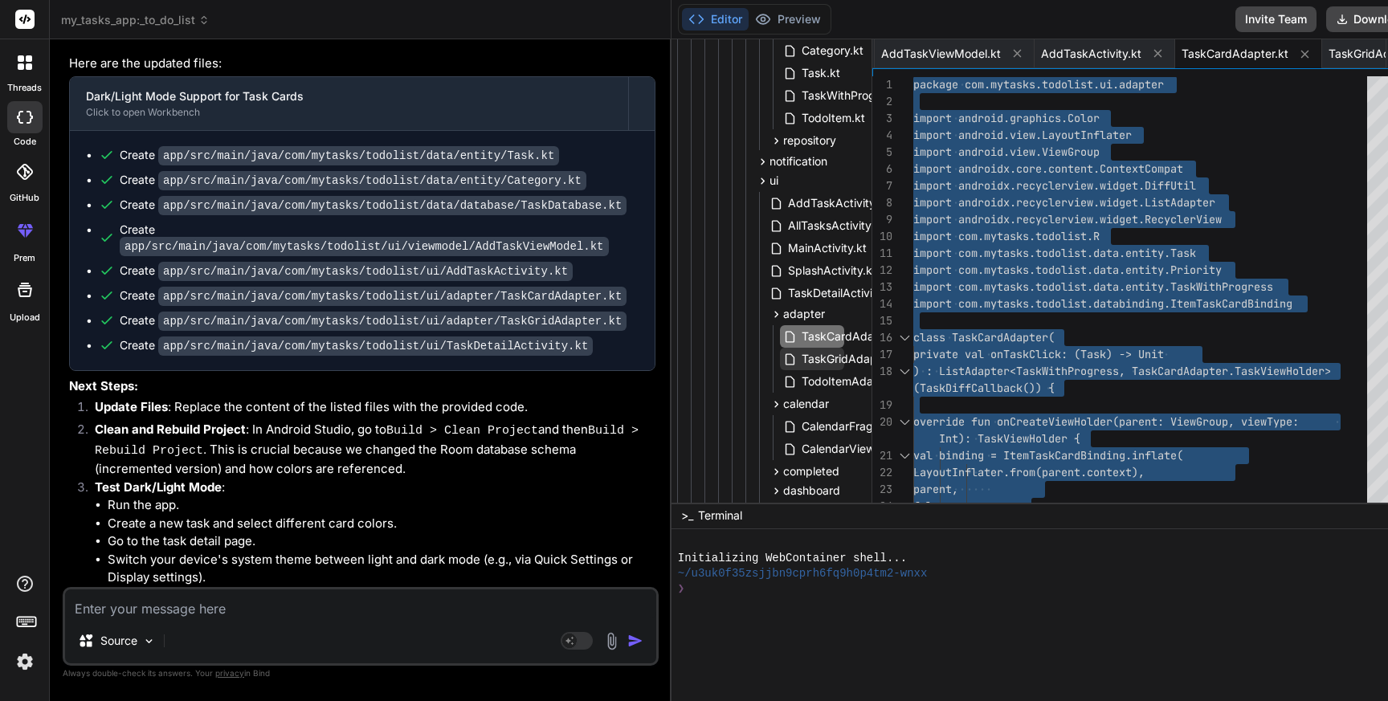
click at [800, 361] on span "TaskGridAdapter.kt" at bounding box center [853, 359] width 106 height 19
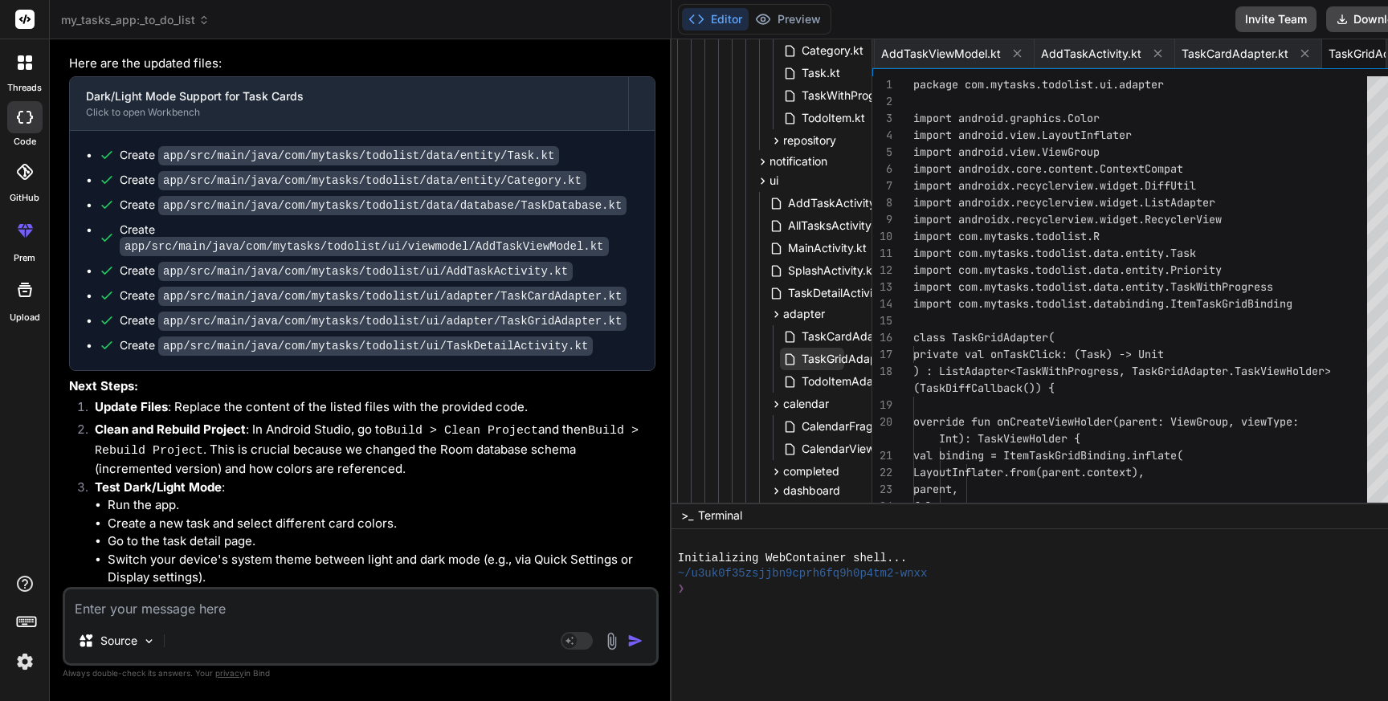
scroll to position [0, 1233]
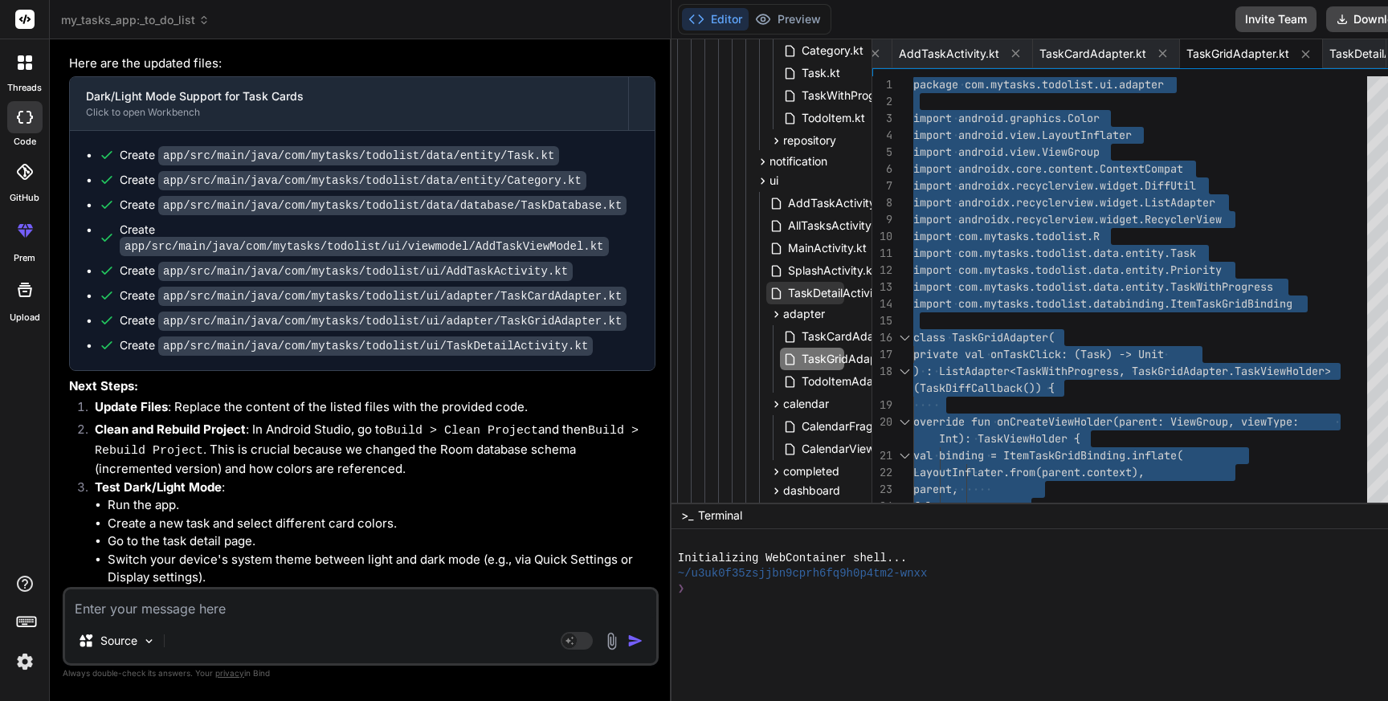
click at [787, 295] on span "TaskDetailActivity.kt" at bounding box center [842, 293] width 111 height 19
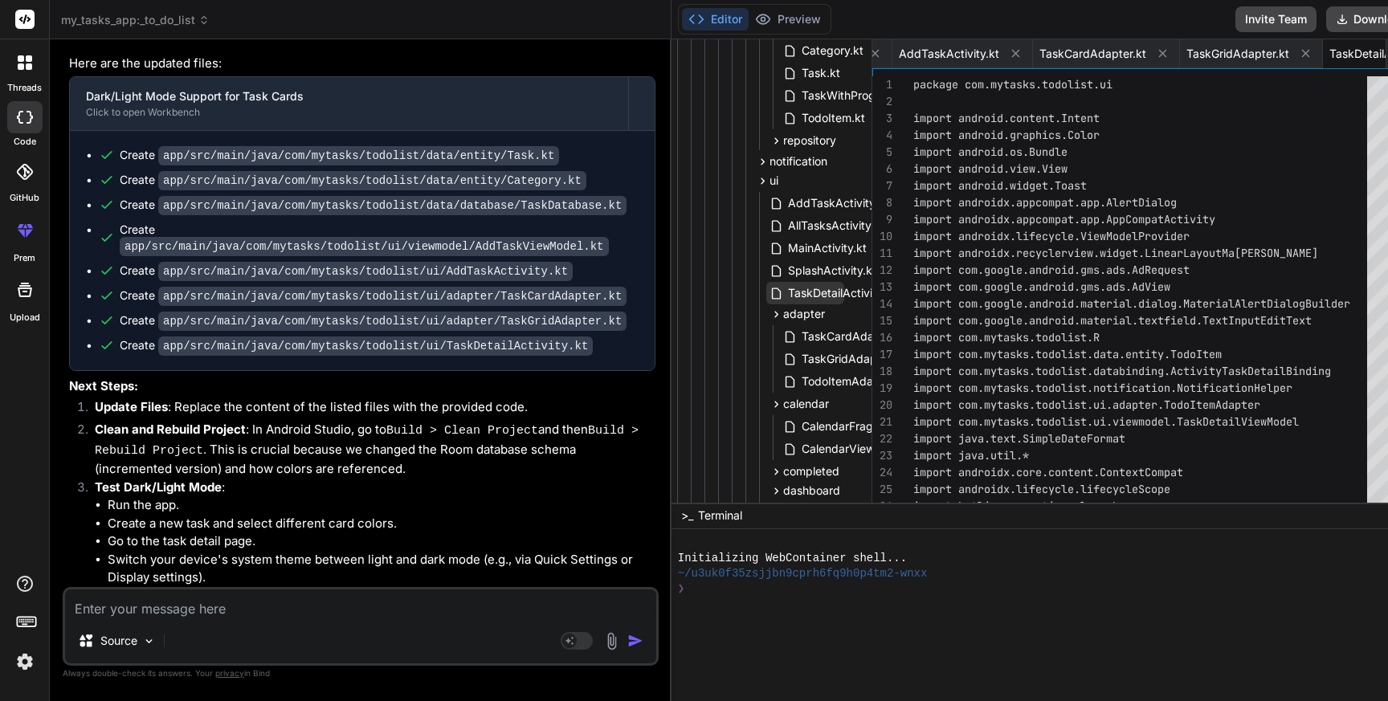
scroll to position [0, 1380]
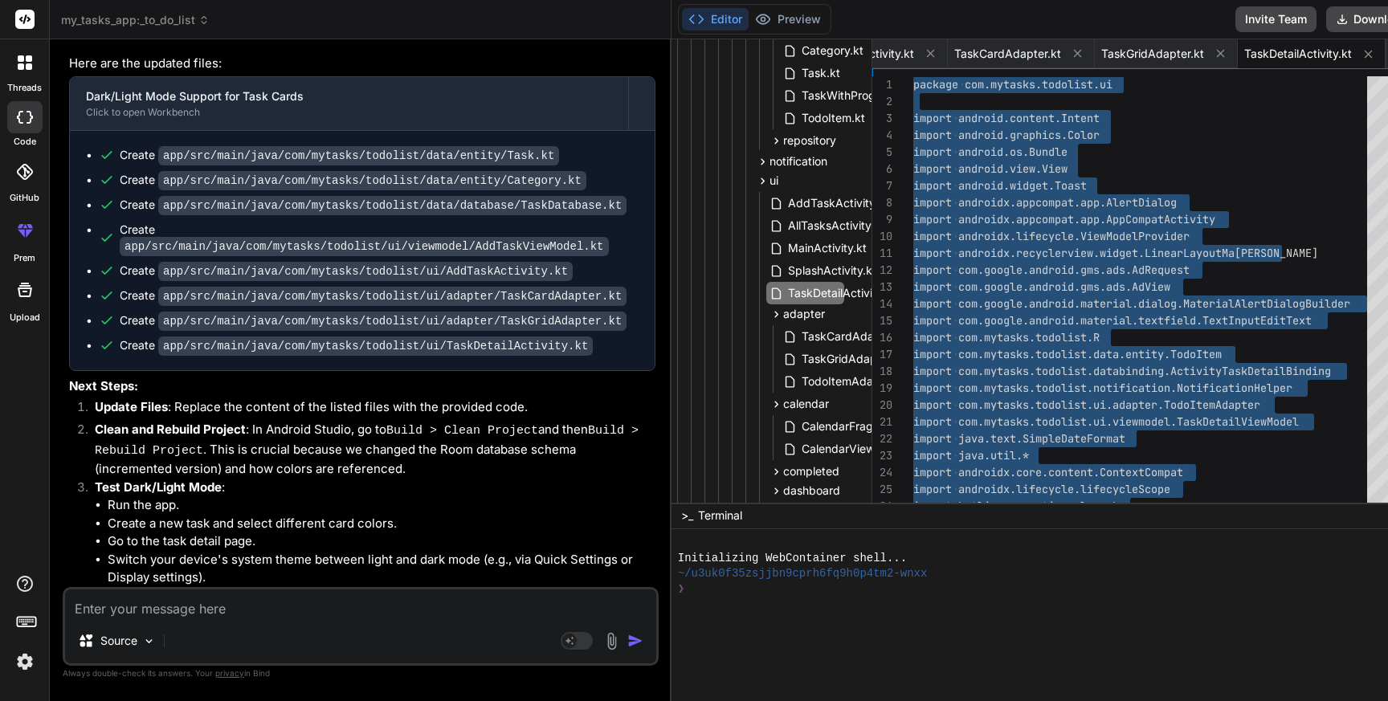
click at [207, 607] on textarea at bounding box center [360, 604] width 591 height 29
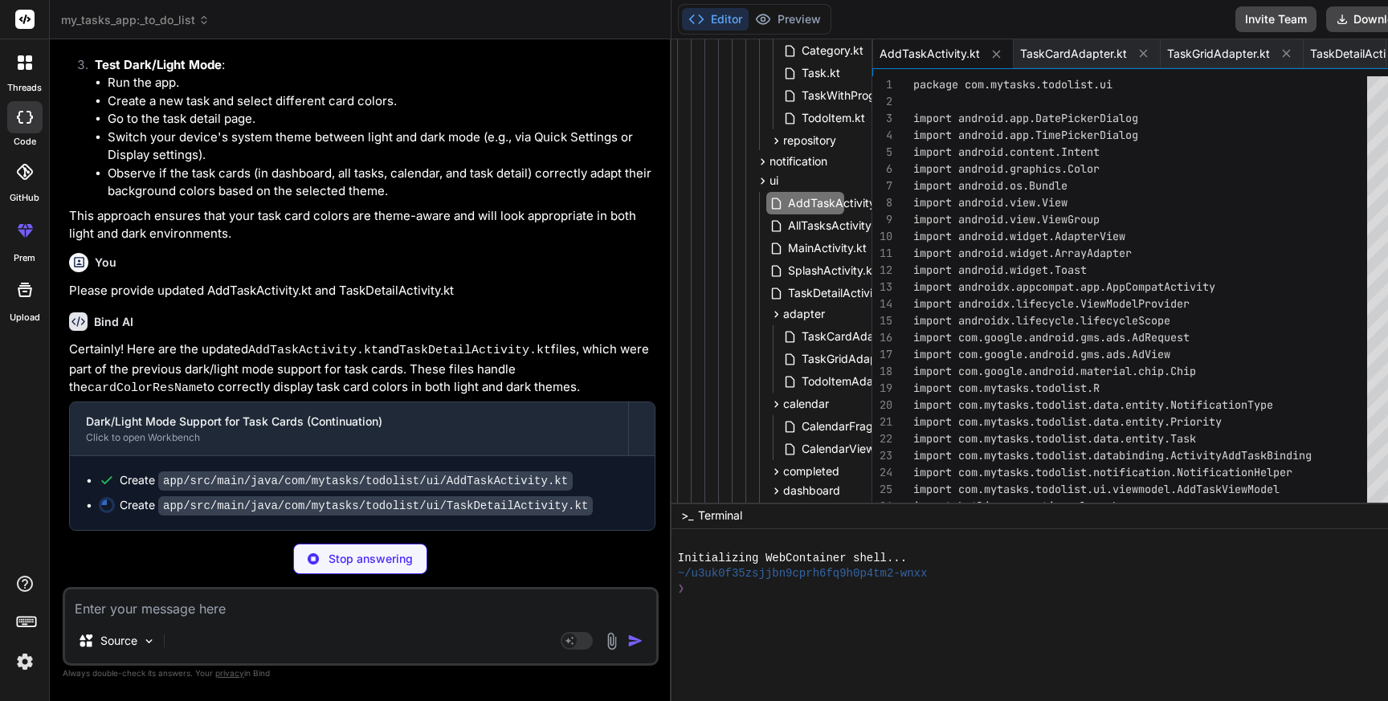
scroll to position [7529, 0]
click at [787, 200] on span "AddTaskActivity.kt" at bounding box center [839, 203] width 104 height 19
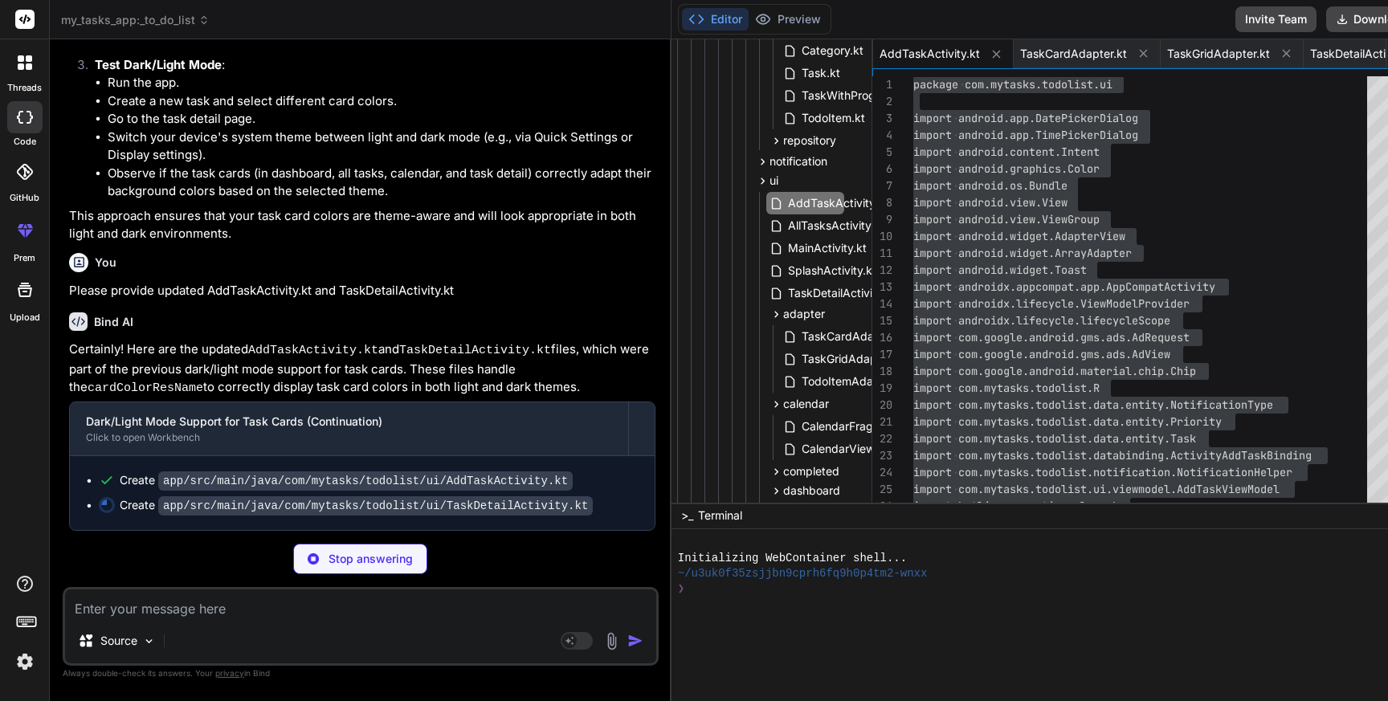
scroll to position [0, 1380]
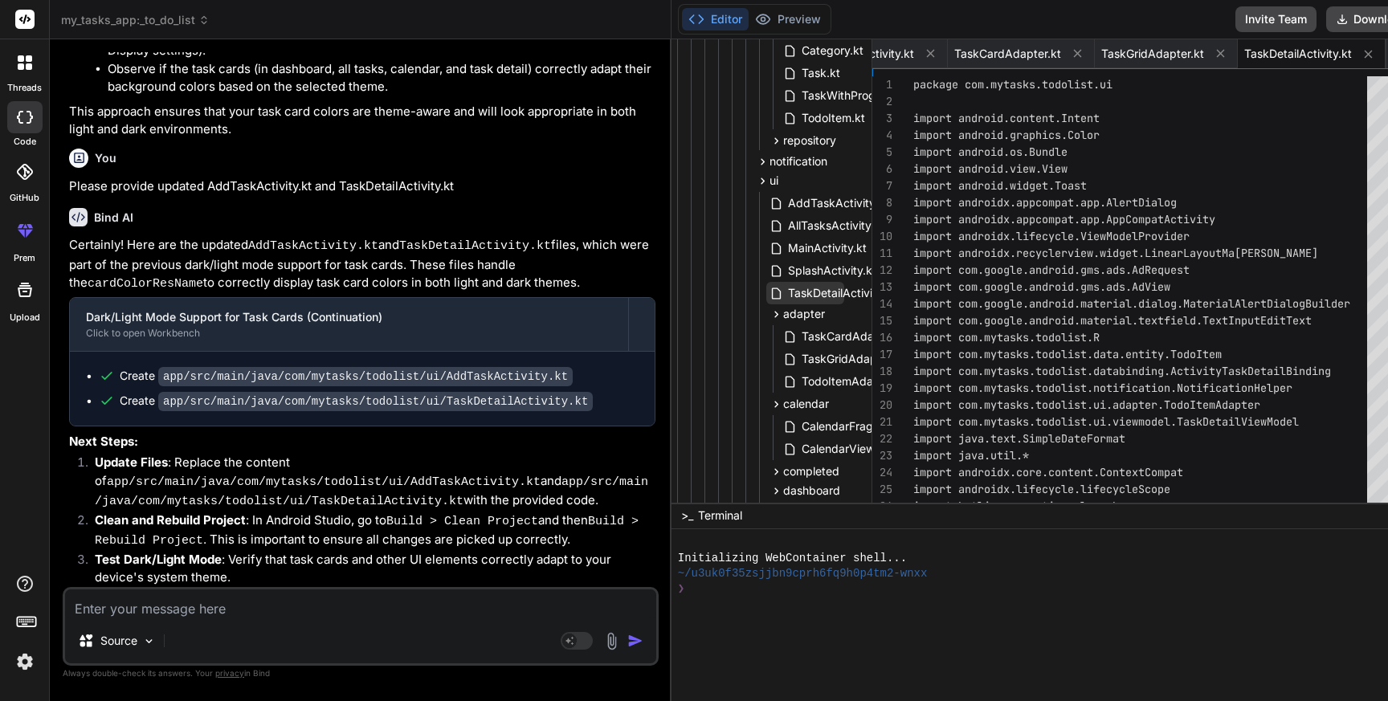
click at [787, 294] on span "TaskDetailActivity.kt" at bounding box center [842, 293] width 111 height 19
click at [787, 197] on span "AddTaskActivity.kt" at bounding box center [839, 203] width 104 height 19
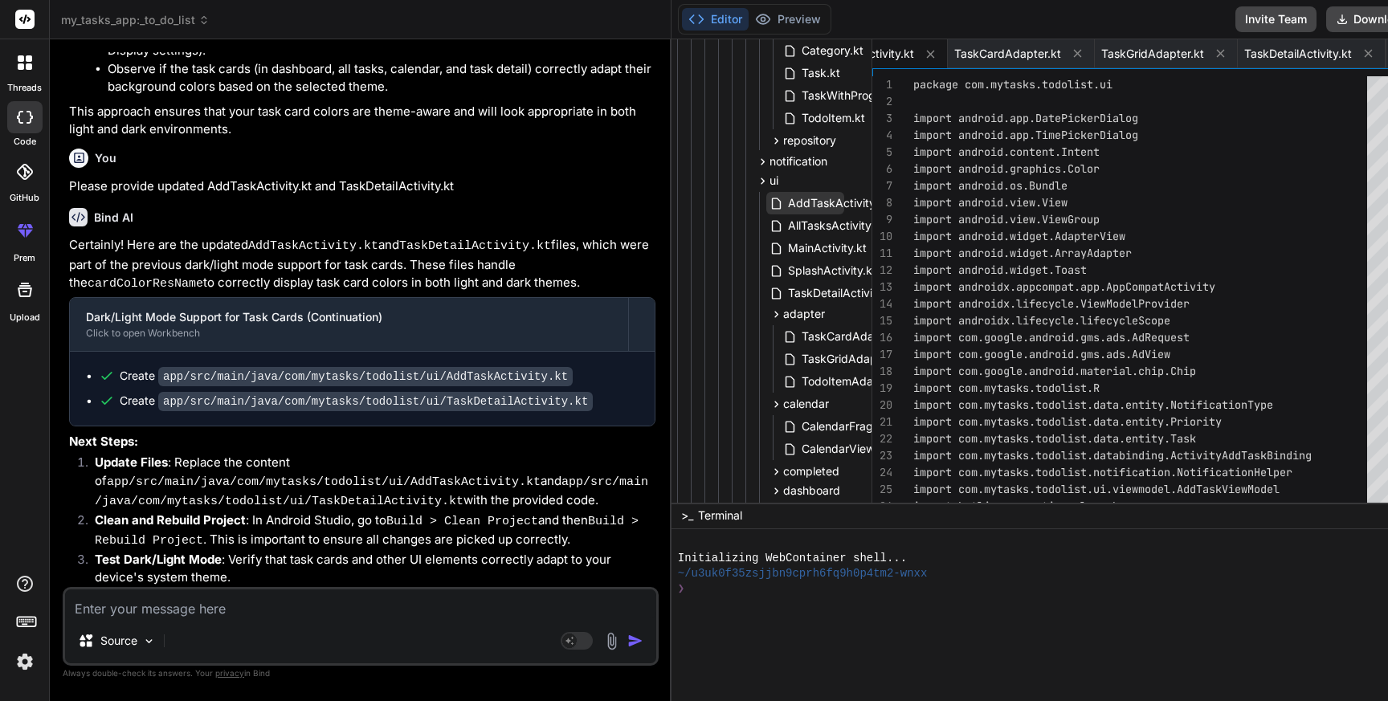
scroll to position [16, 0]
click at [787, 197] on span "AddTaskActivity.kt" at bounding box center [839, 203] width 104 height 19
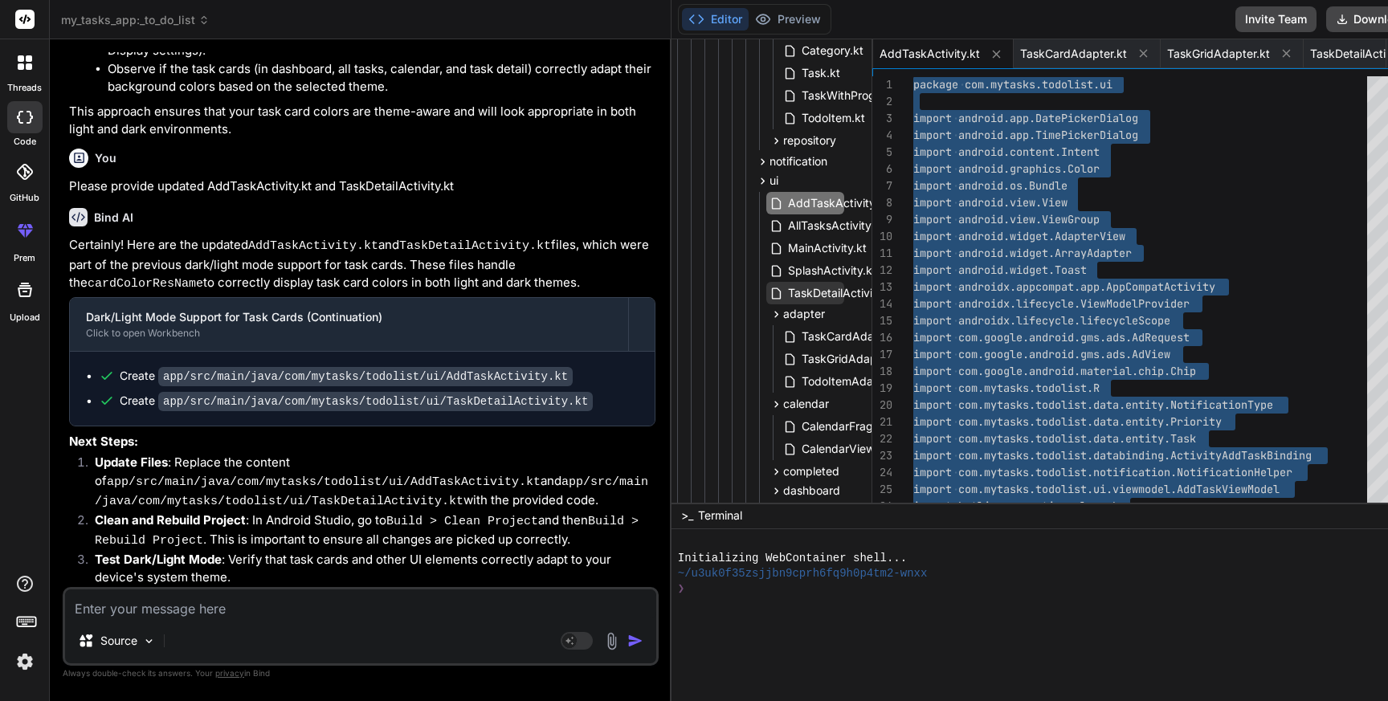
click at [787, 291] on span "TaskDetailActivity.kt" at bounding box center [842, 293] width 111 height 19
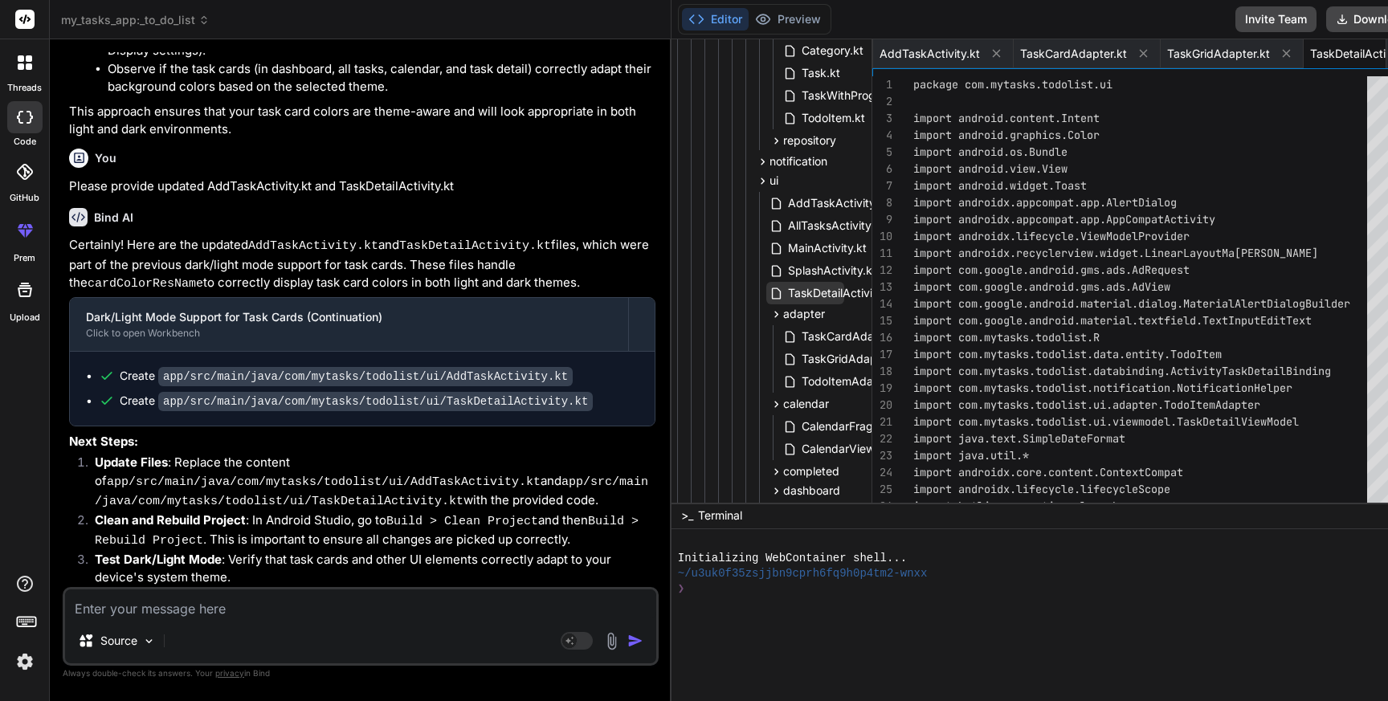
scroll to position [0, 1380]
click at [787, 291] on span "TaskDetailActivity.kt" at bounding box center [842, 293] width 111 height 19
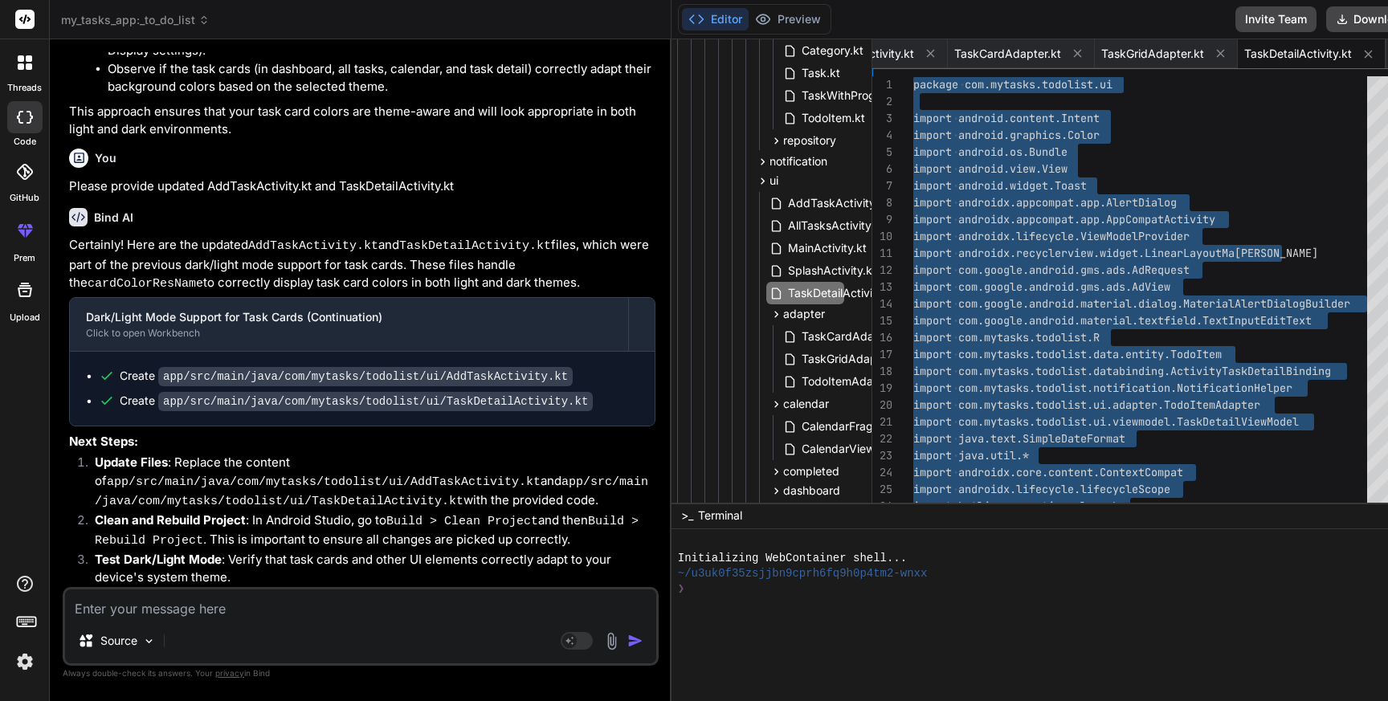
click at [332, 612] on textarea at bounding box center [360, 604] width 591 height 29
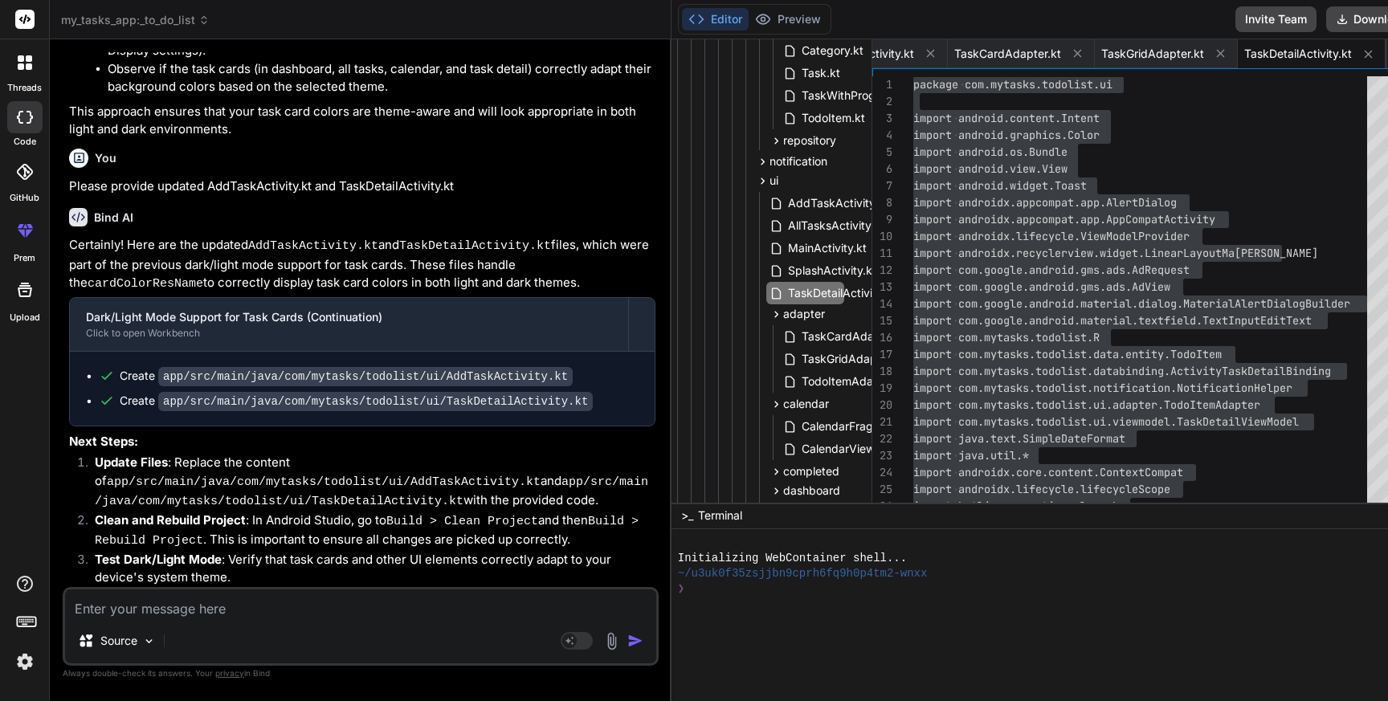
paste textarea "FATAL EXCEPTION: arch_disk_io_0 Process: com.mytasks.todolist, PID: 972 java.la…"
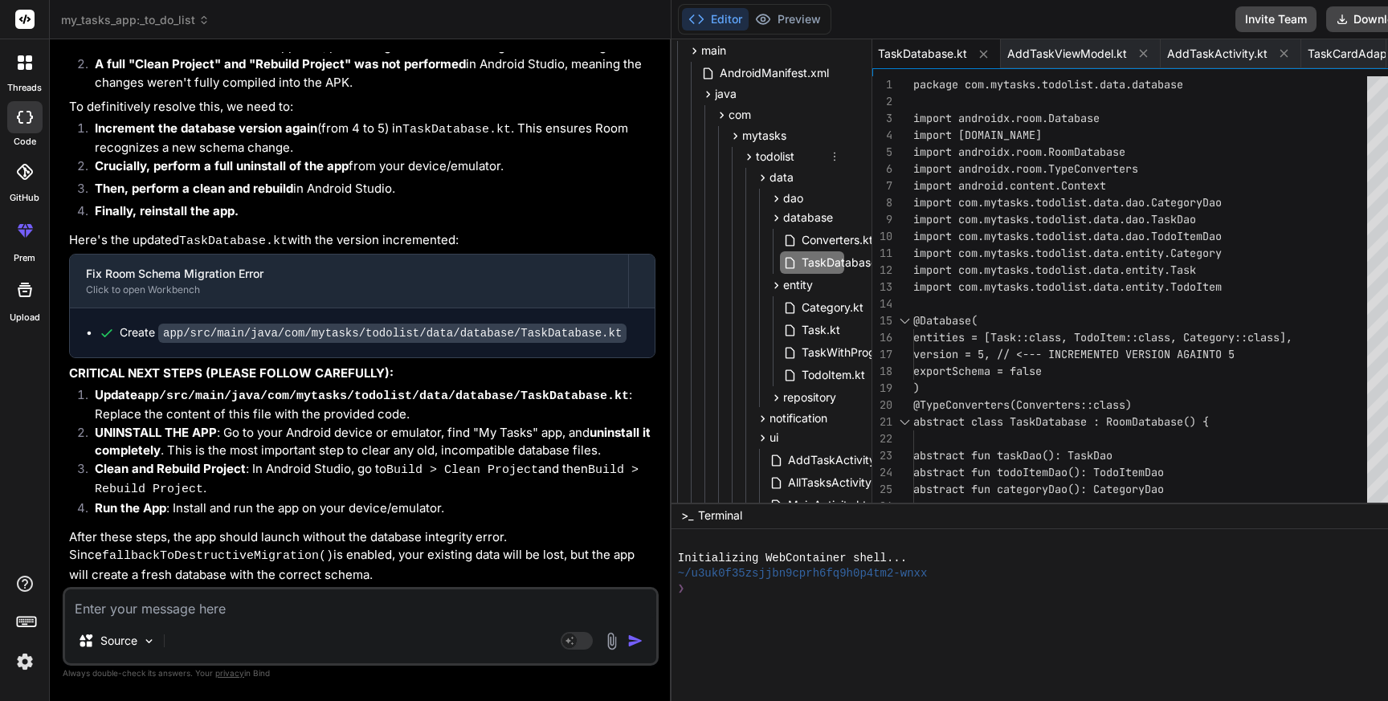
scroll to position [174, 21]
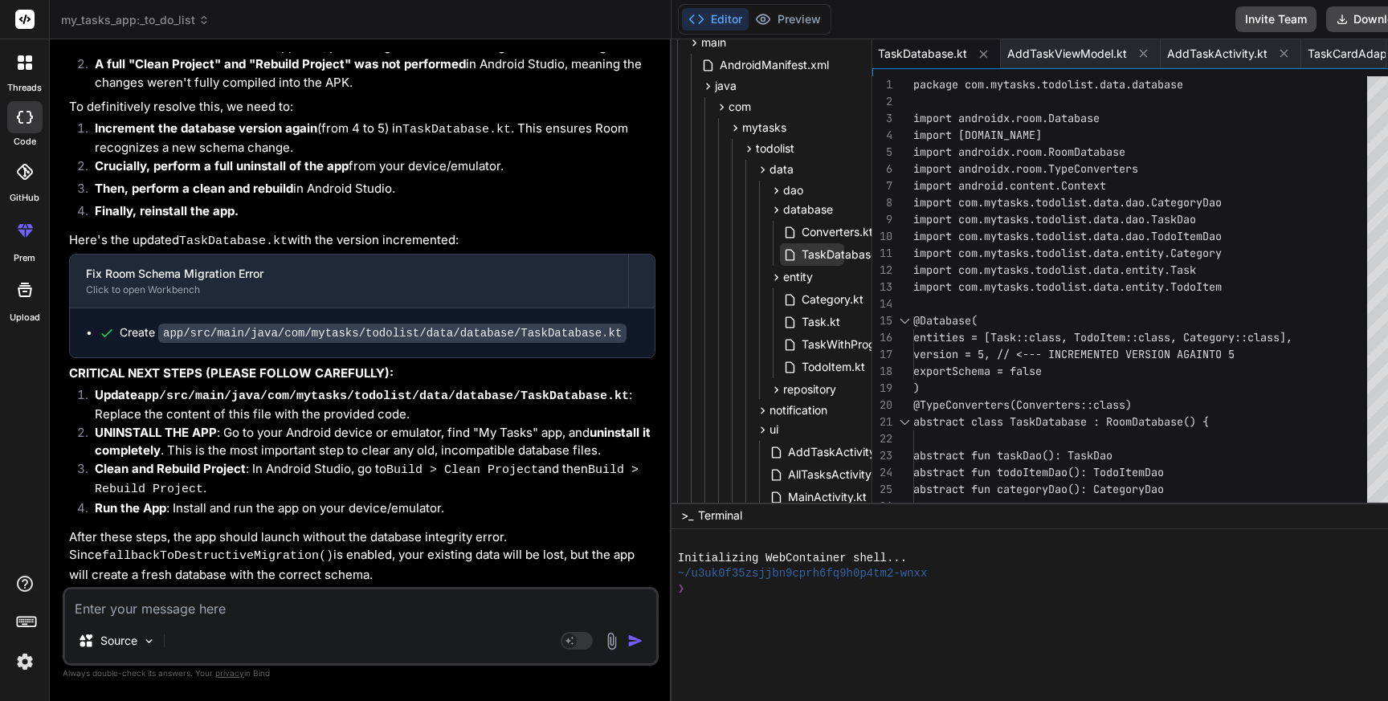
click at [800, 257] on span "TaskDatabase.kt" at bounding box center [846, 254] width 92 height 19
click at [800, 233] on span "Converters.kt" at bounding box center [837, 232] width 75 height 19
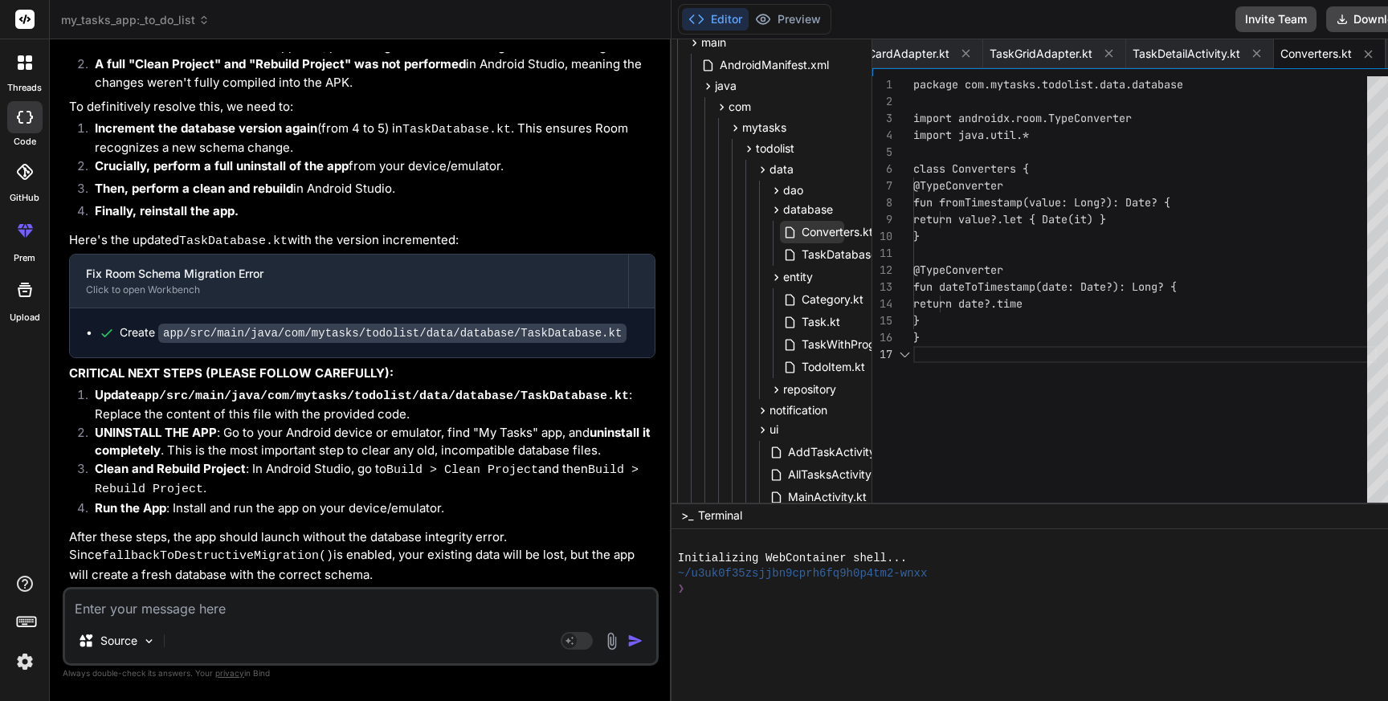
click at [800, 233] on span "Converters.kt" at bounding box center [837, 232] width 75 height 19
click at [800, 254] on span "TaskDatabase.kt" at bounding box center [846, 254] width 92 height 19
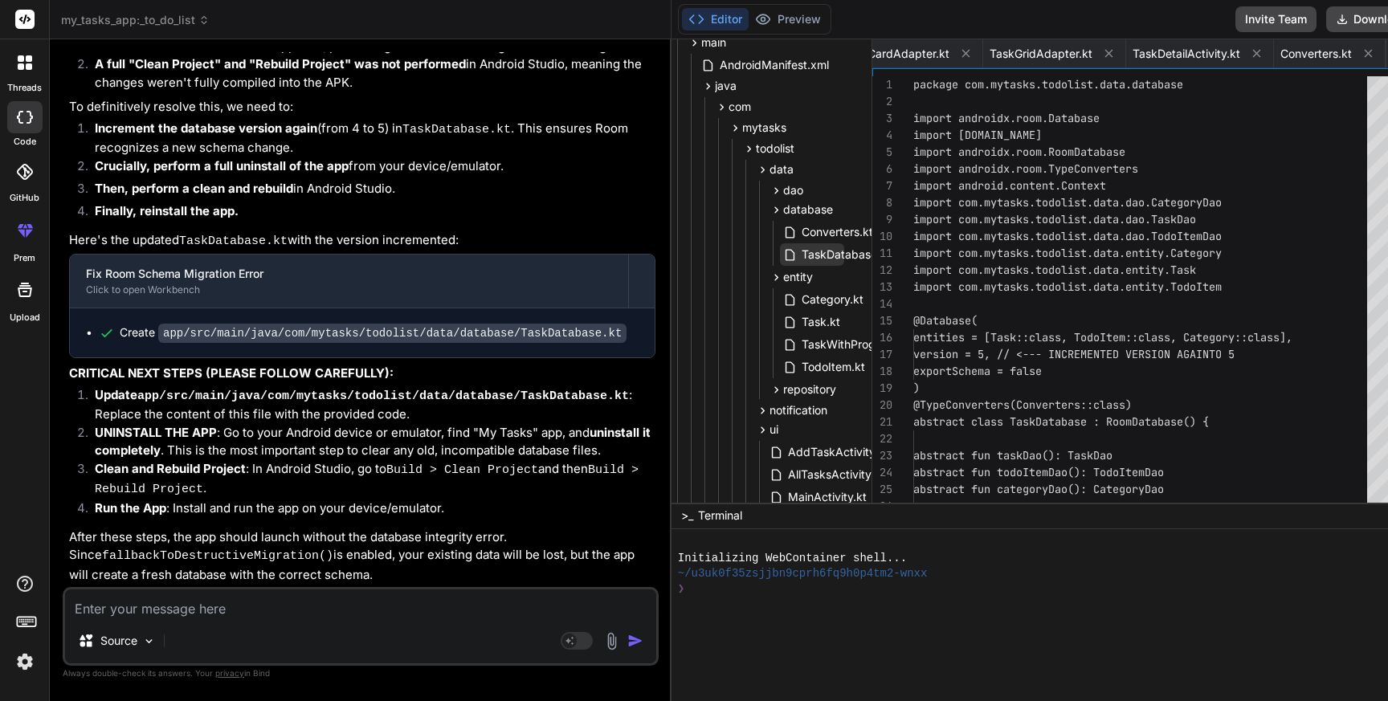
scroll to position [0, 965]
click at [800, 254] on span "TaskDatabase.kt" at bounding box center [846, 254] width 92 height 19
click at [978, 292] on div "package com.mytasks.todolist.data.database import androidx.room.Database import…" at bounding box center [1146, 472] width 464 height 793
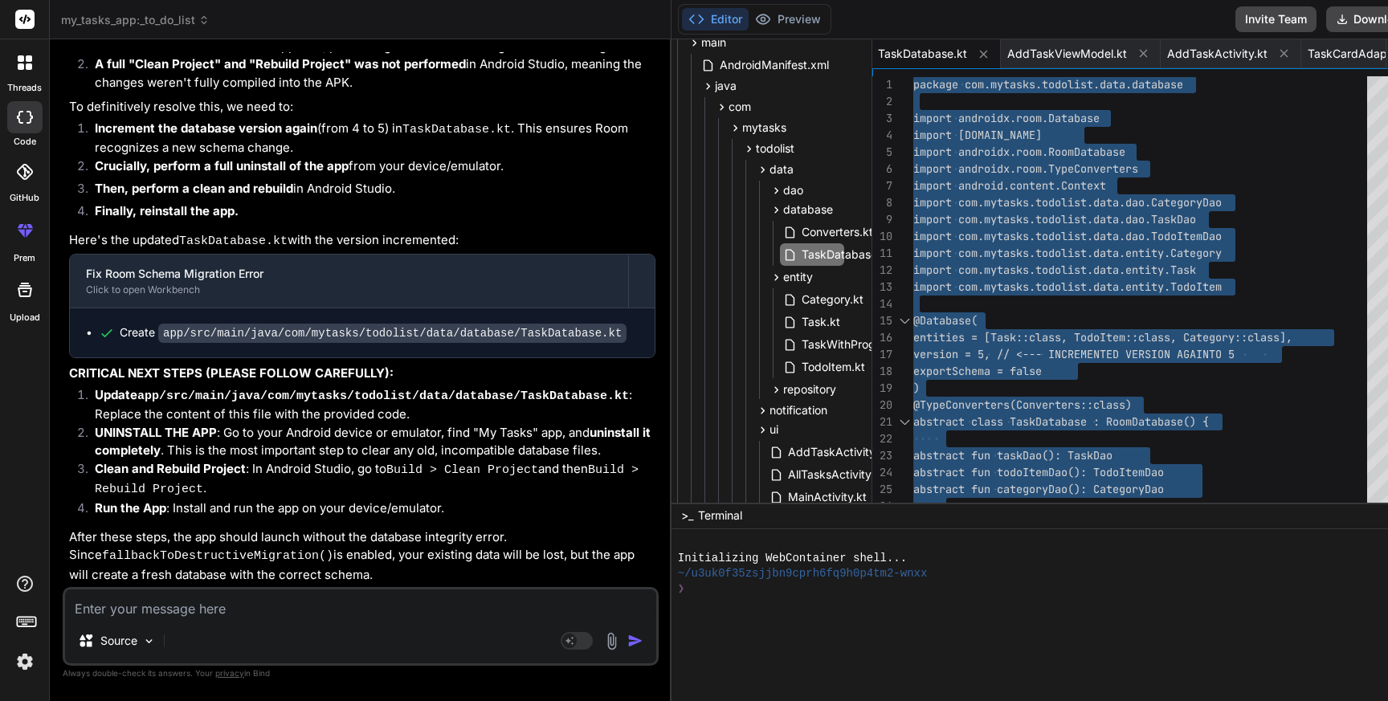
click at [743, 644] on div at bounding box center [1111, 650] width 867 height 15
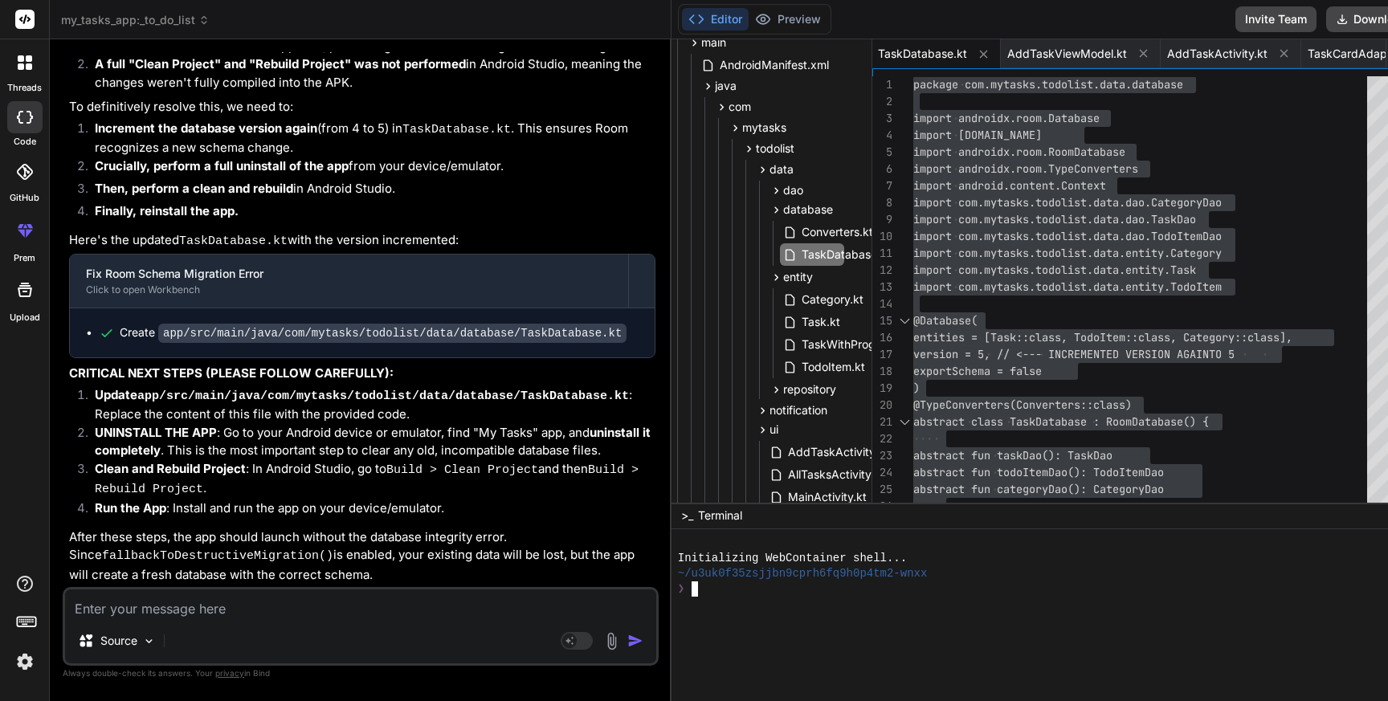
click at [384, 607] on textarea at bounding box center [360, 604] width 591 height 29
click at [73, 602] on textarea "If task" at bounding box center [360, 604] width 591 height 29
click at [95, 604] on textarea "1. If task" at bounding box center [360, 604] width 591 height 29
click at [170, 611] on textarea "1. If sub task" at bounding box center [360, 604] width 591 height 29
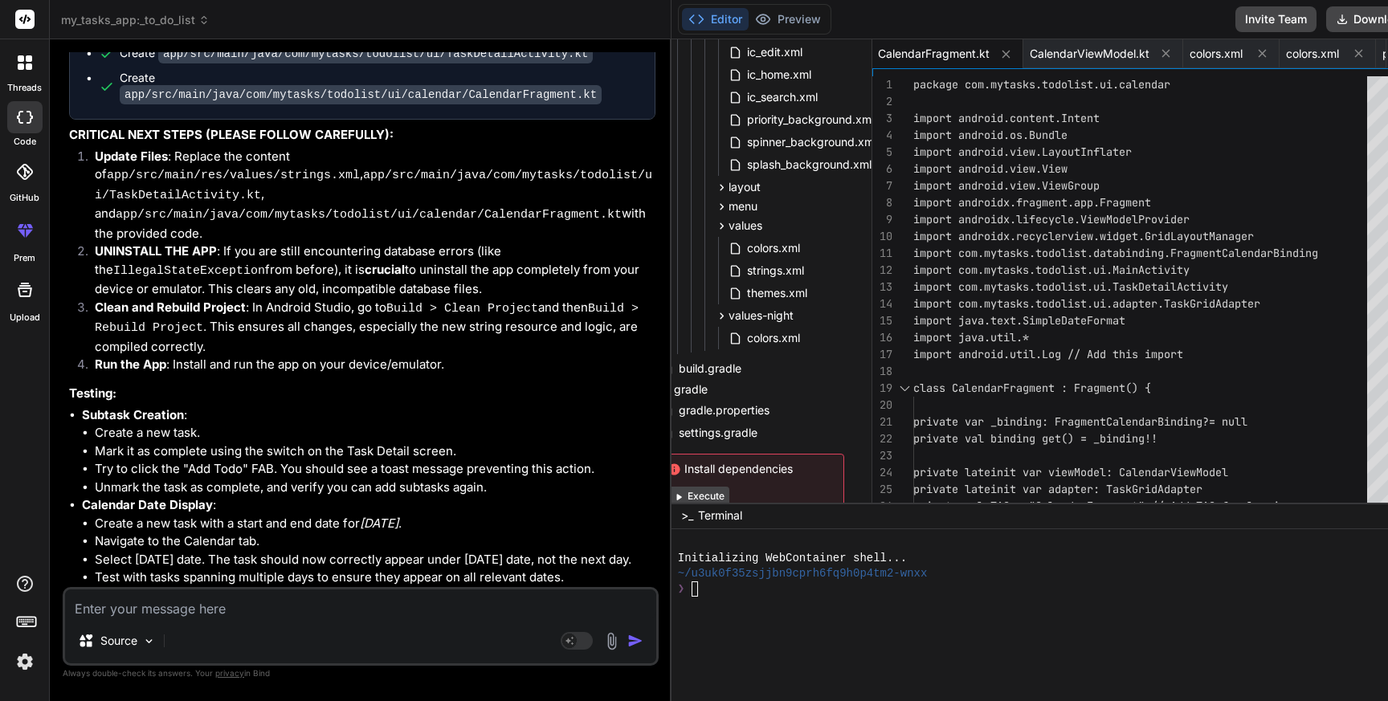
scroll to position [1184, 21]
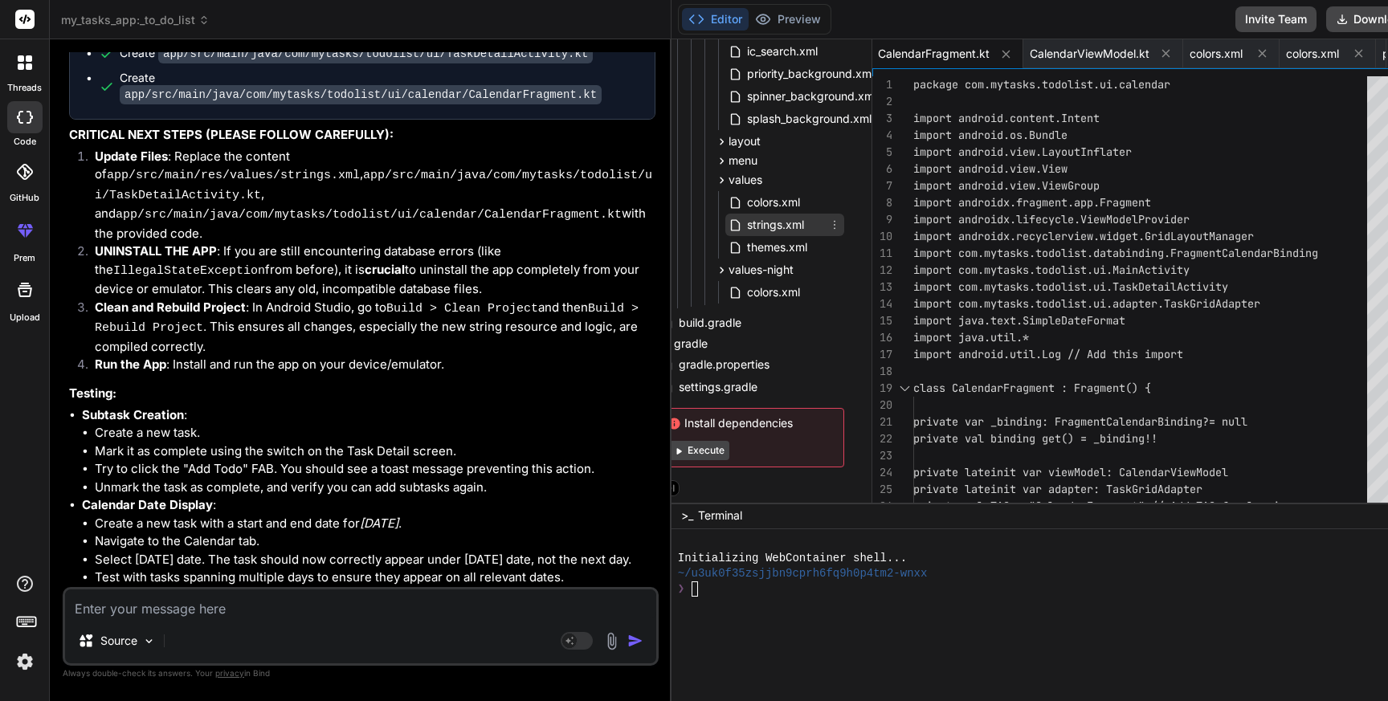
click at [746, 222] on span "strings.xml" at bounding box center [776, 224] width 60 height 19
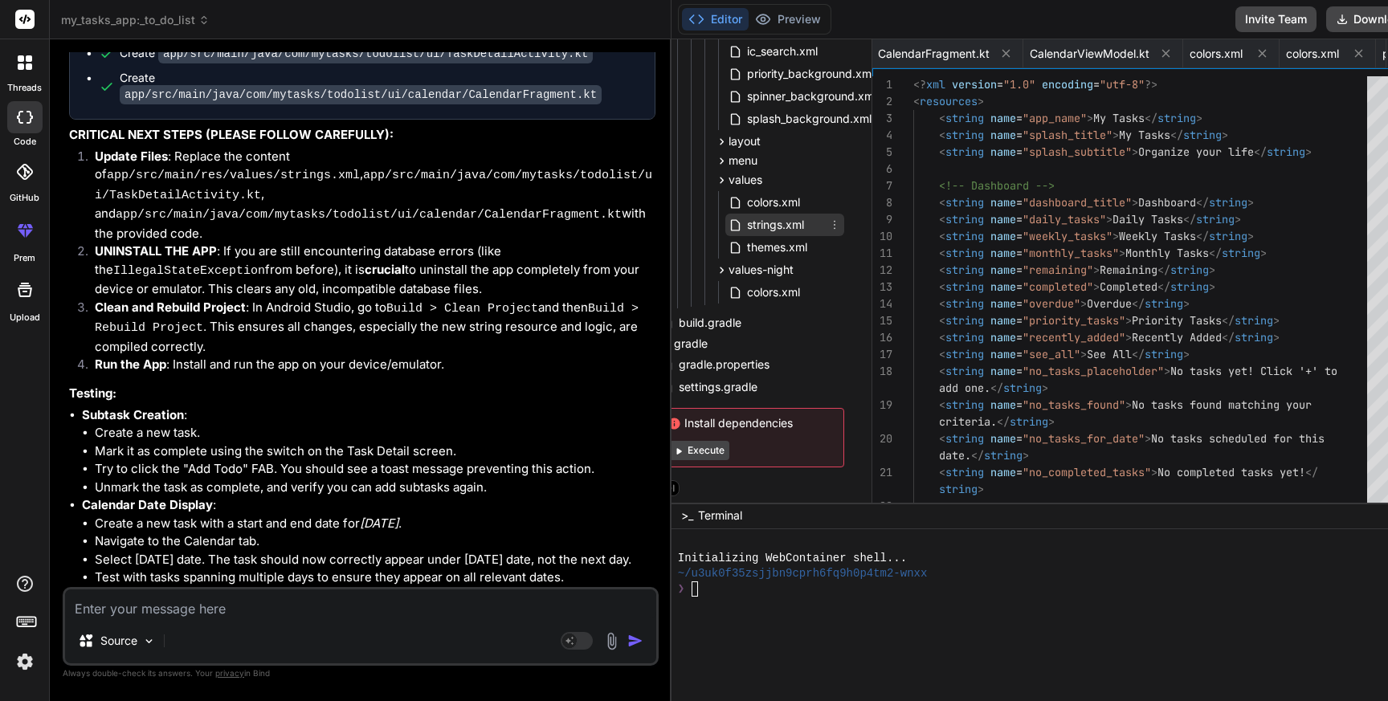
scroll to position [0, 1591]
click at [746, 222] on span "strings.xml" at bounding box center [776, 224] width 60 height 19
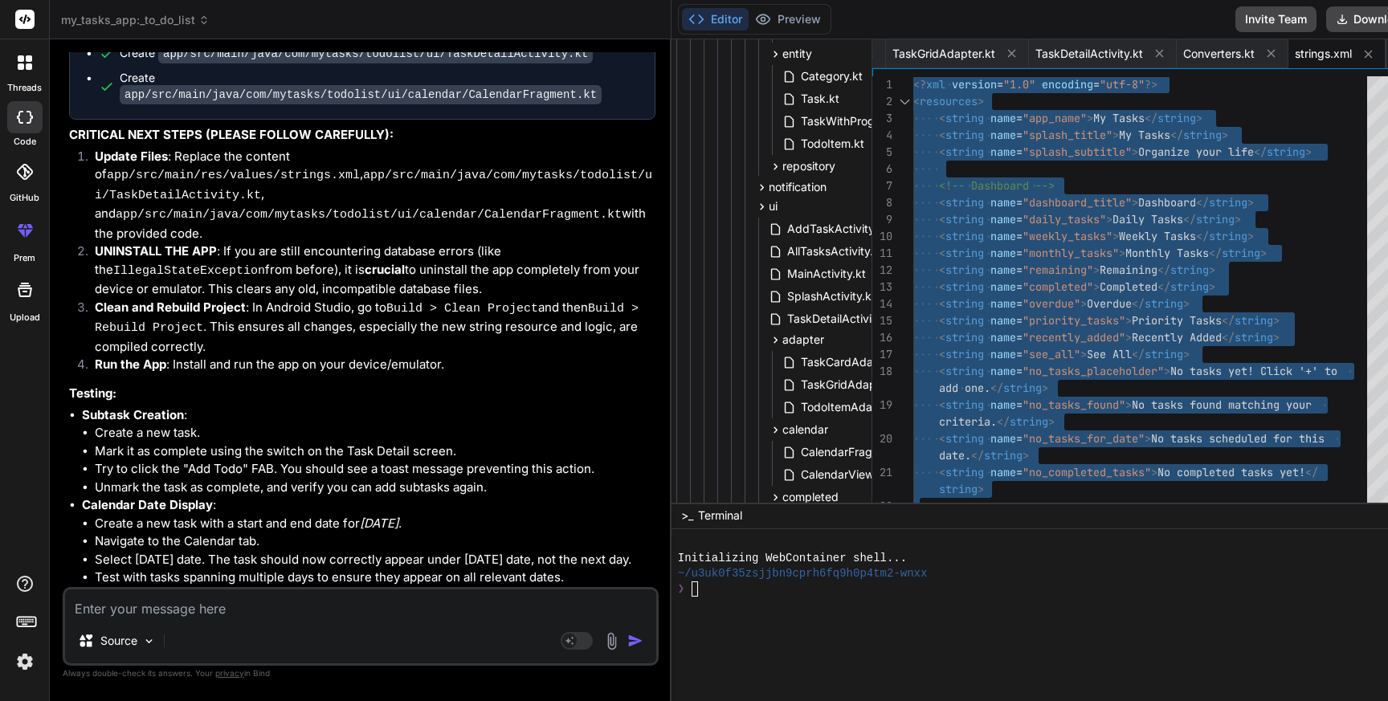
scroll to position [399, 22]
click at [786, 309] on span "TaskDetailActivity.kt" at bounding box center [841, 317] width 111 height 19
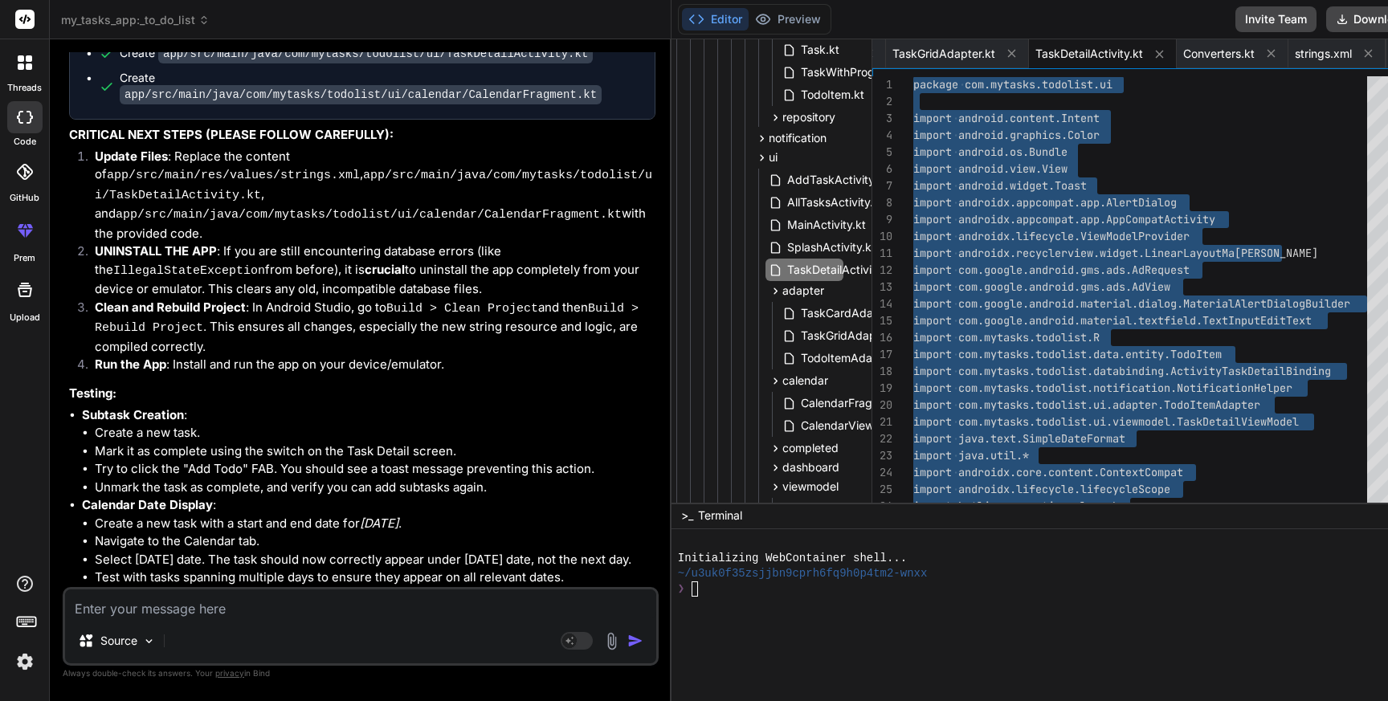
scroll to position [452, 22]
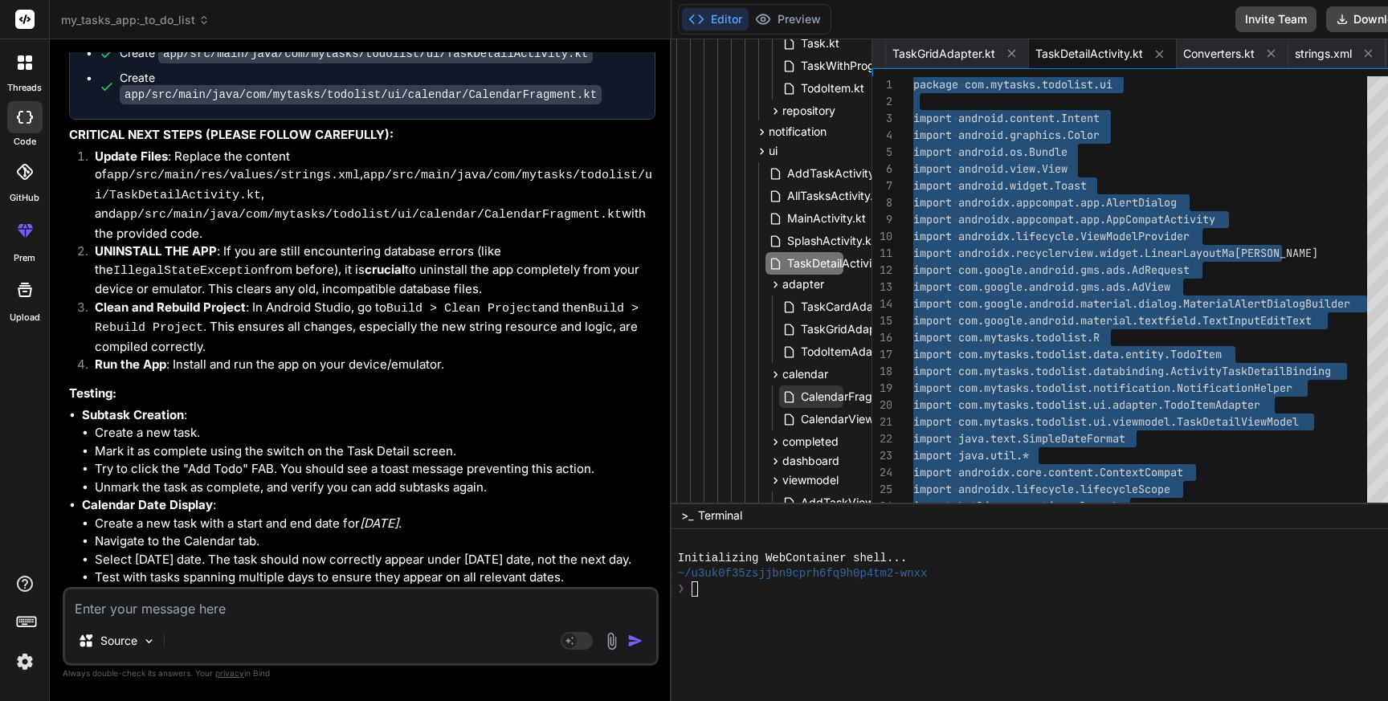
click at [799, 395] on span "CalendarFragment.kt" at bounding box center [856, 396] width 115 height 19
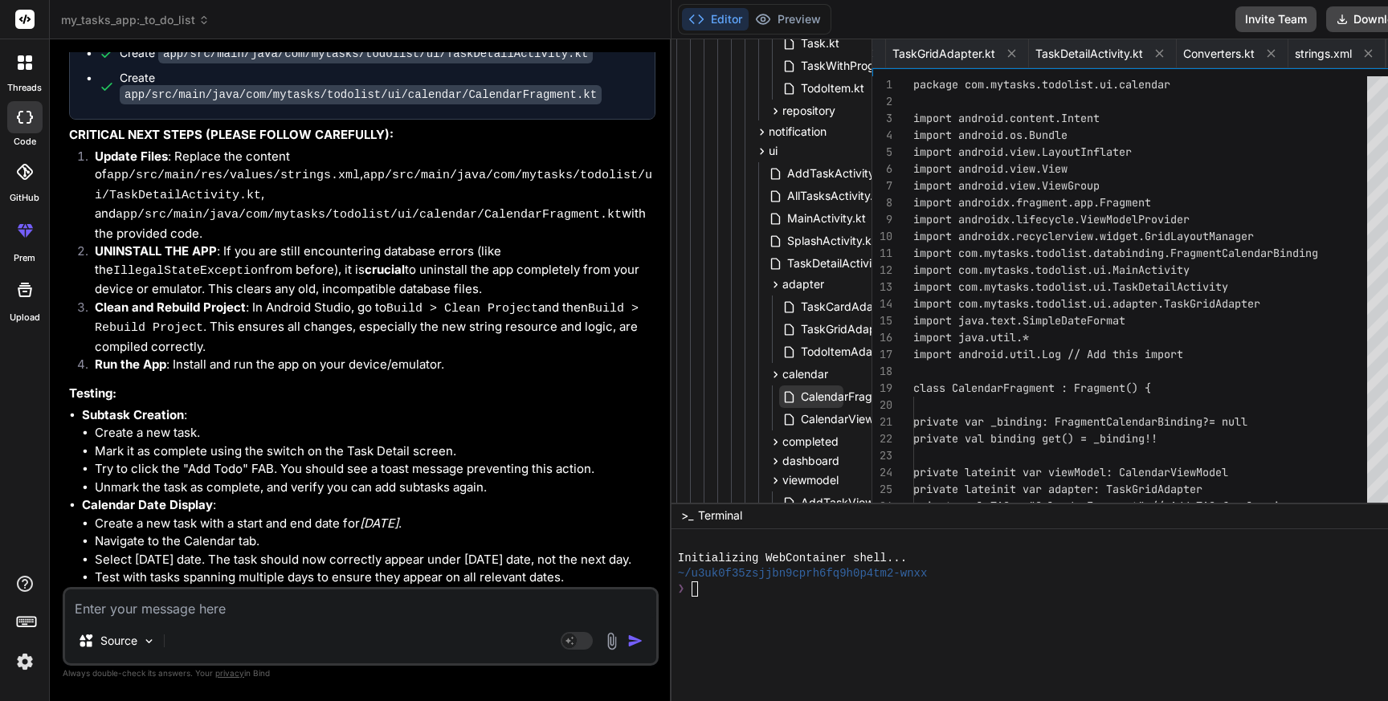
scroll to position [0, 101]
click at [799, 395] on span "CalendarFragment.kt" at bounding box center [856, 396] width 115 height 19
click at [799, 391] on span "CalendarFragment.kt" at bounding box center [856, 396] width 115 height 19
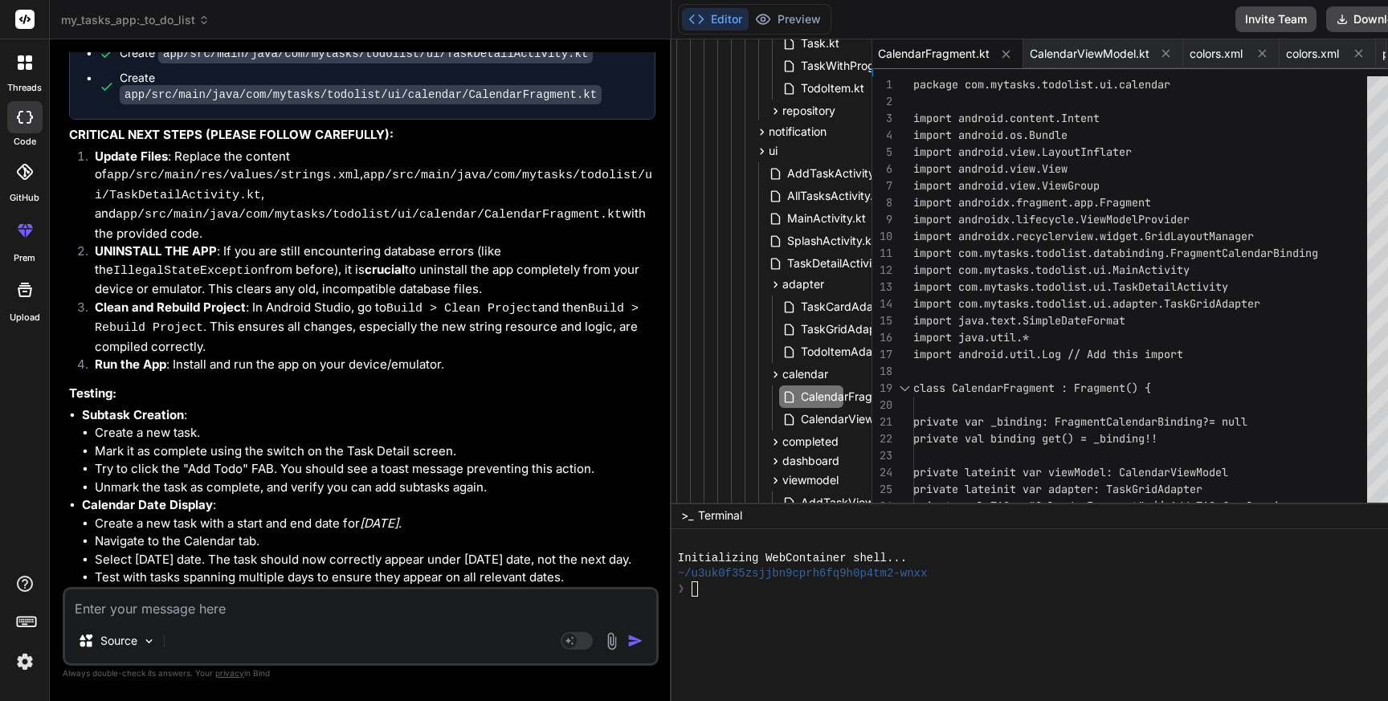
scroll to position [118, 0]
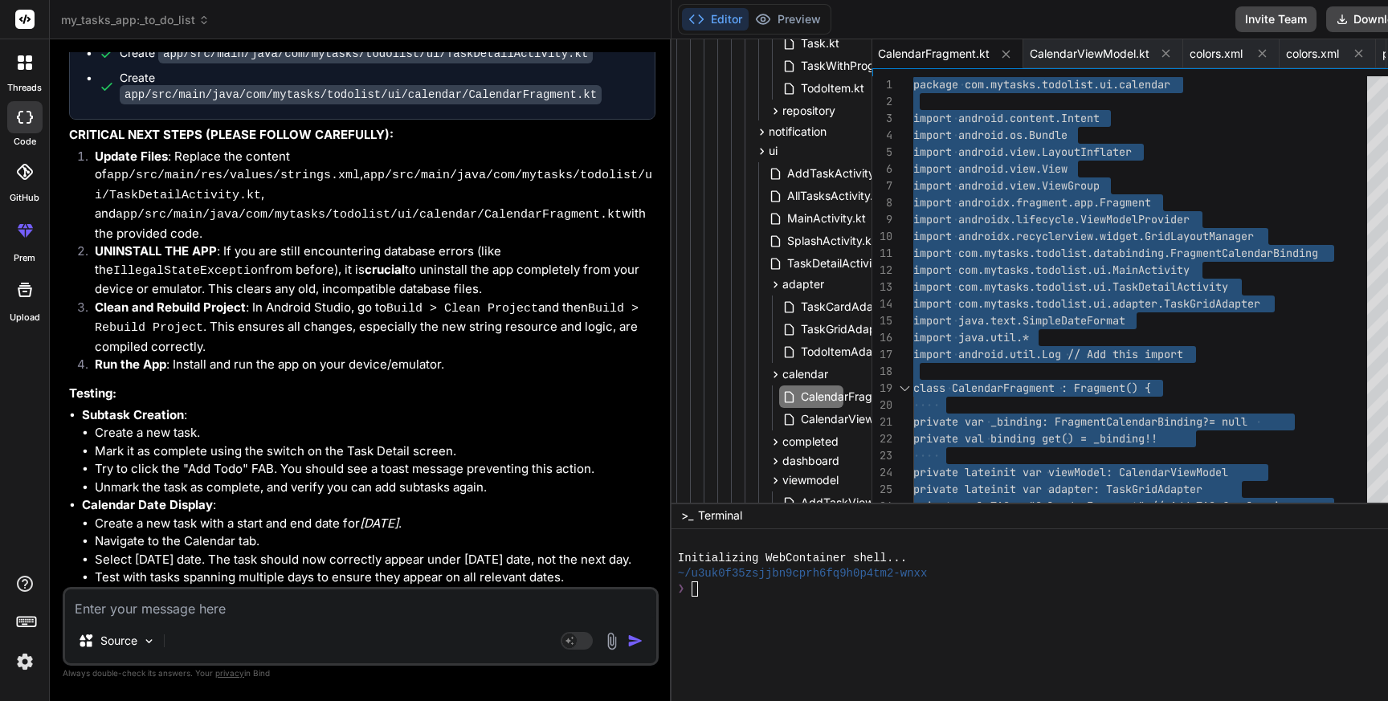
click at [311, 610] on textarea at bounding box center [360, 604] width 591 height 29
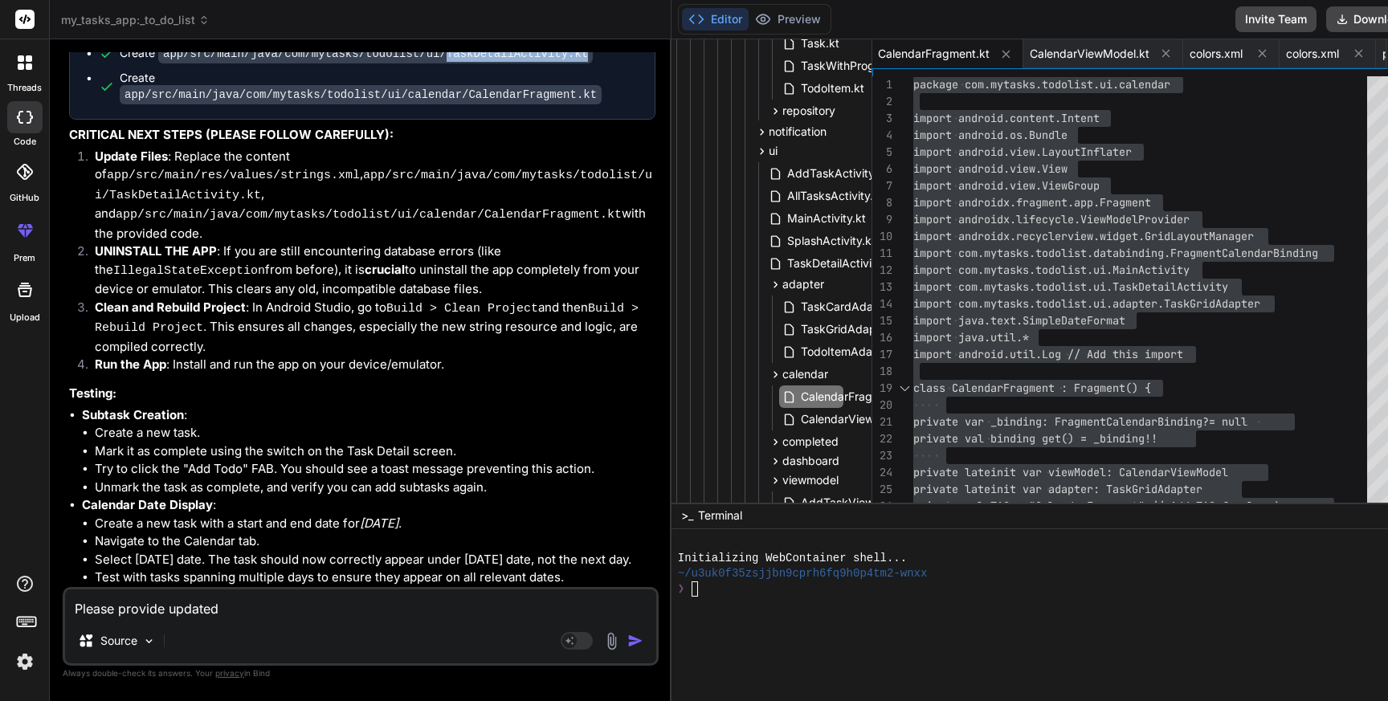
drag, startPoint x: 411, startPoint y: 504, endPoint x: 554, endPoint y: 505, distance: 143.0
click at [554, 63] on code "app/src/main/java/com/mytasks/todolist/ui/TaskDetailActivity.kt" at bounding box center [375, 53] width 435 height 19
copy code "TaskDetailActivity.kt"
click at [399, 622] on div "Please provide updated Source Agent Mode. When this toggle is activated, AI aut…" at bounding box center [361, 626] width 596 height 79
click at [399, 611] on textarea "Please provide updated" at bounding box center [360, 604] width 591 height 29
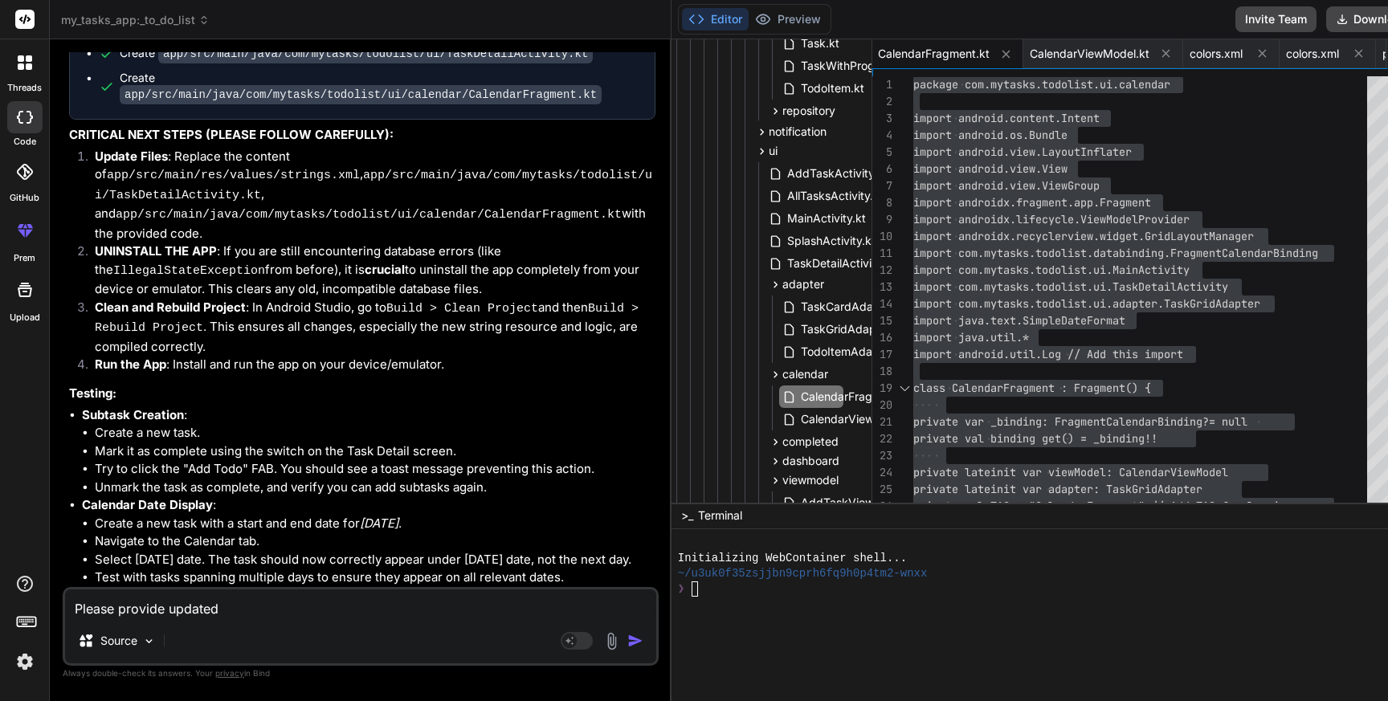
paste textarea "TaskDetailActivity.kt"
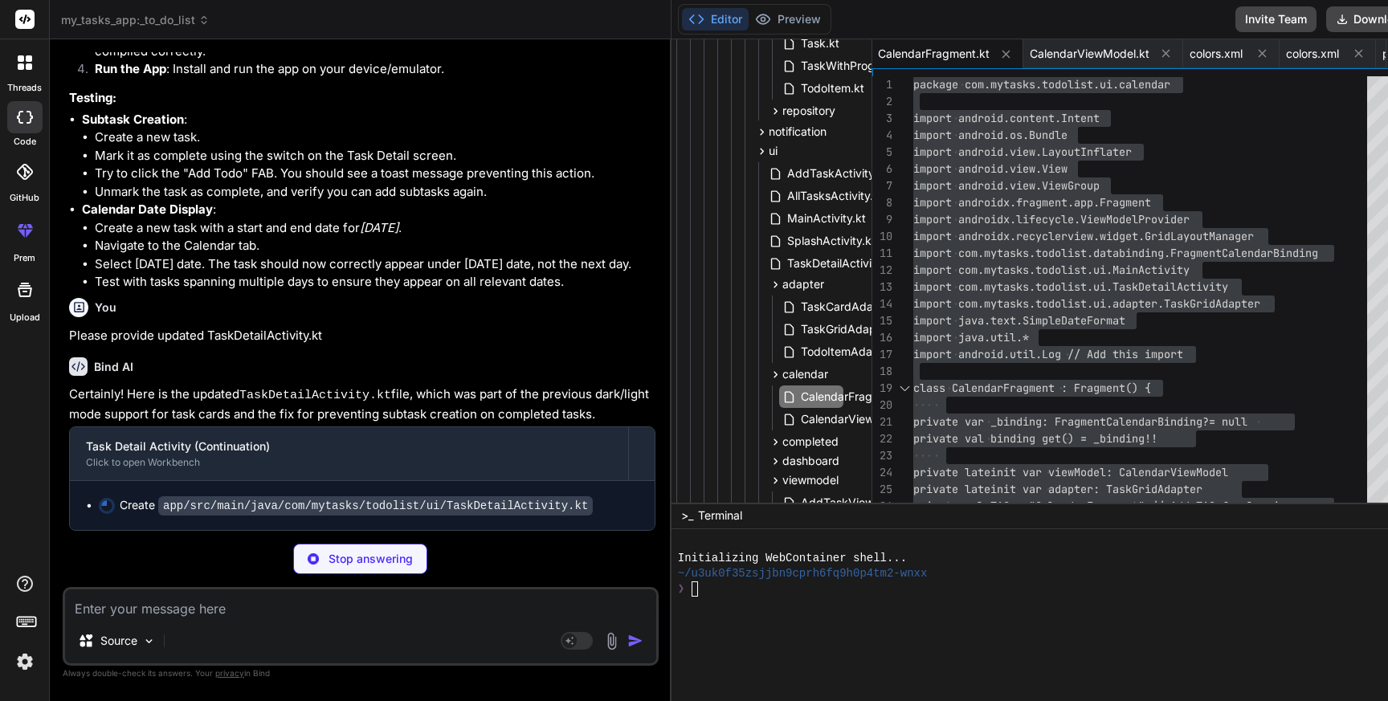
scroll to position [0, 1380]
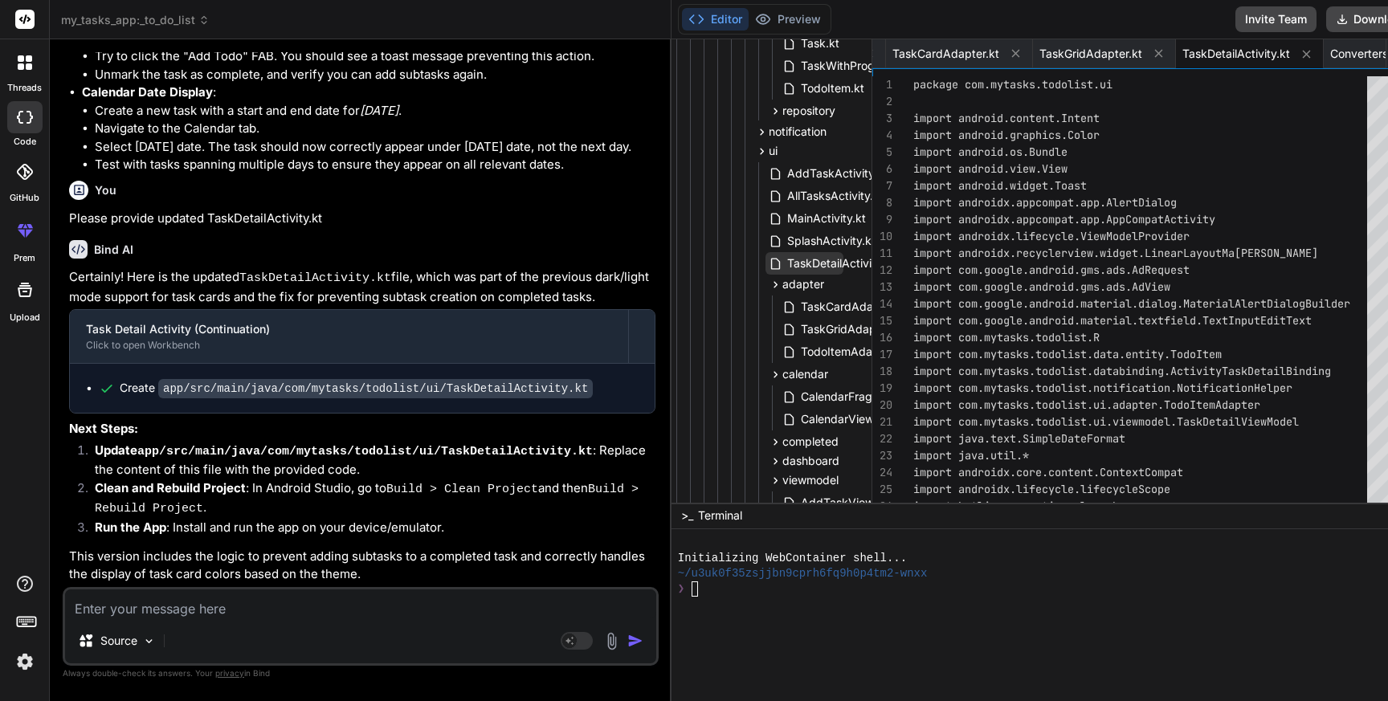
click at [786, 263] on span "TaskDetailActivity.kt" at bounding box center [841, 263] width 111 height 19
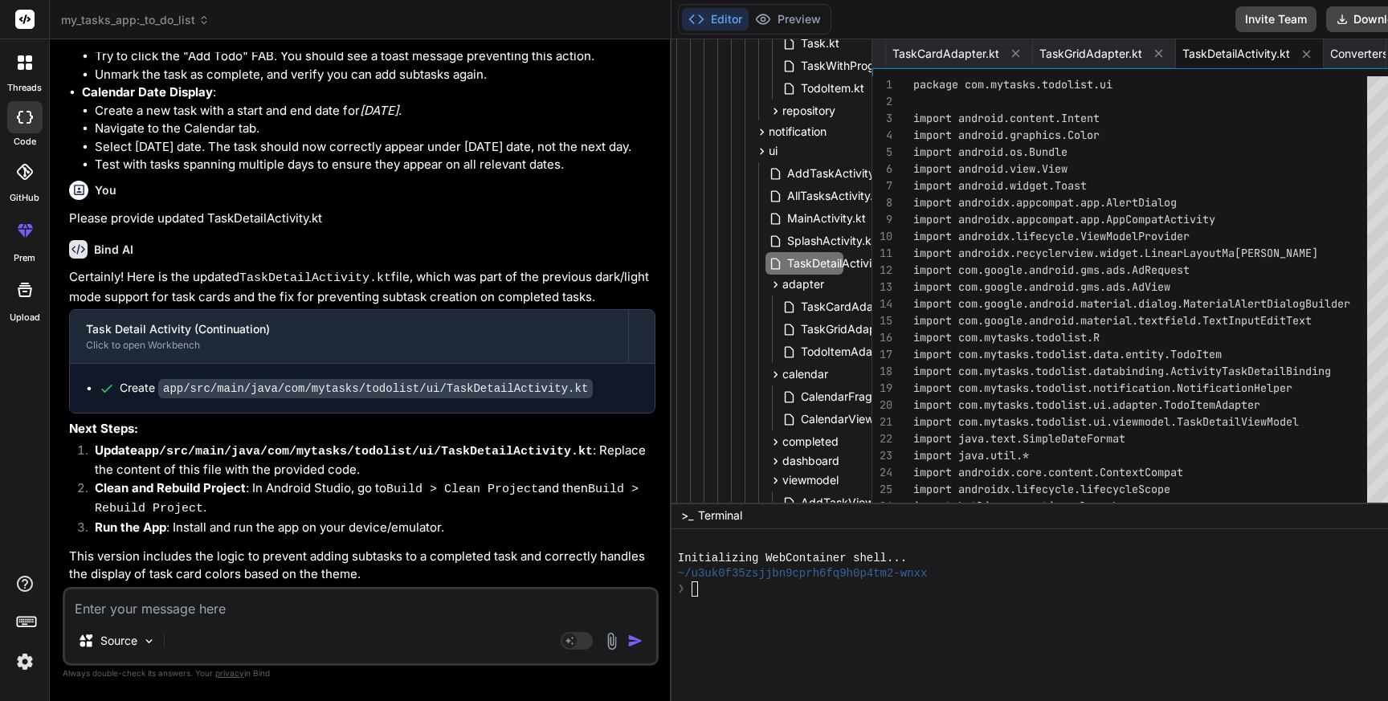
scroll to position [67, 0]
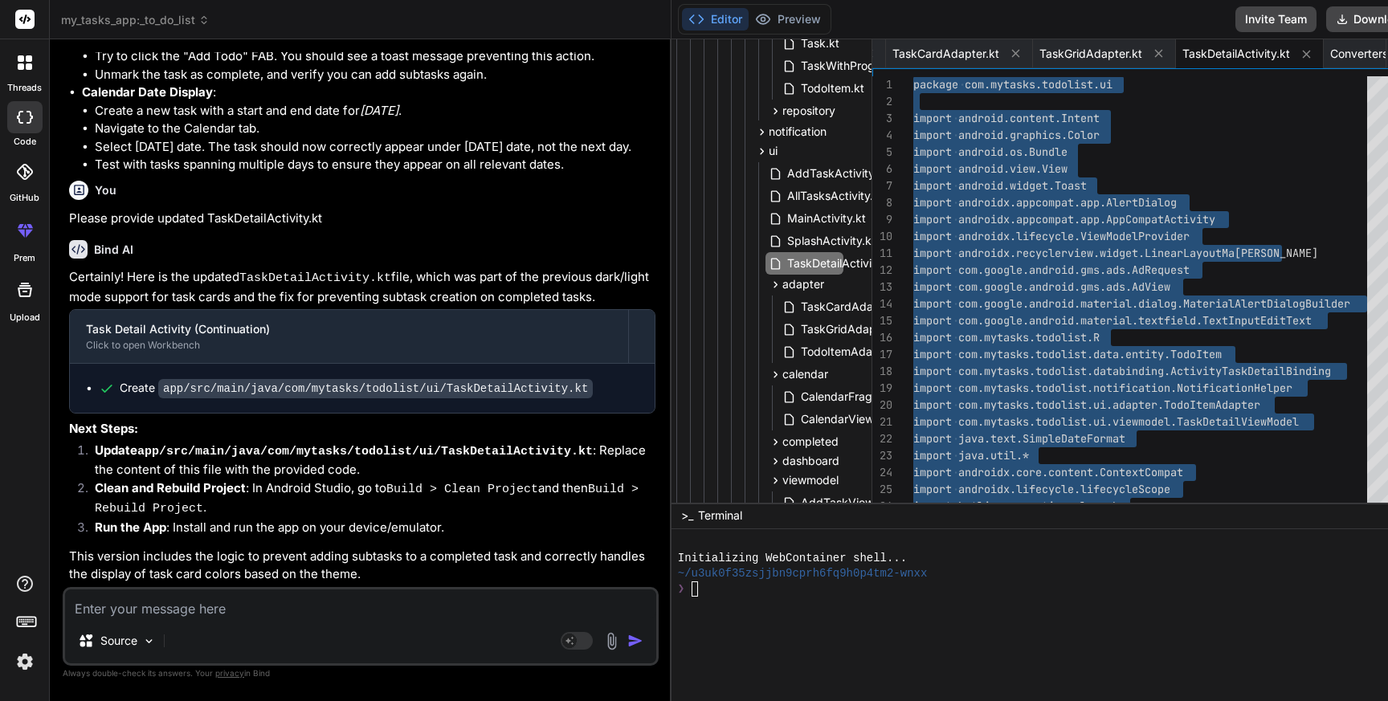
click at [18, 660] on img at bounding box center [24, 661] width 27 height 27
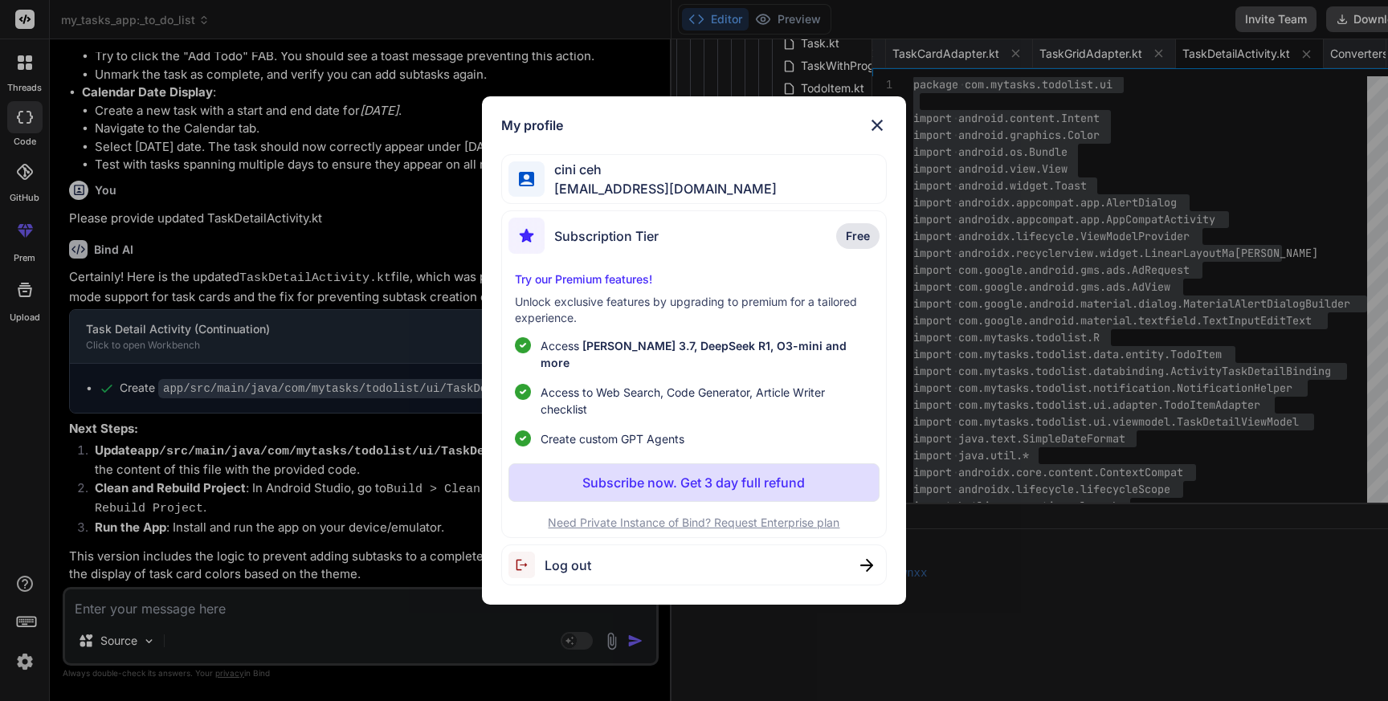
click at [768, 557] on div "Log out" at bounding box center [694, 565] width 386 height 41
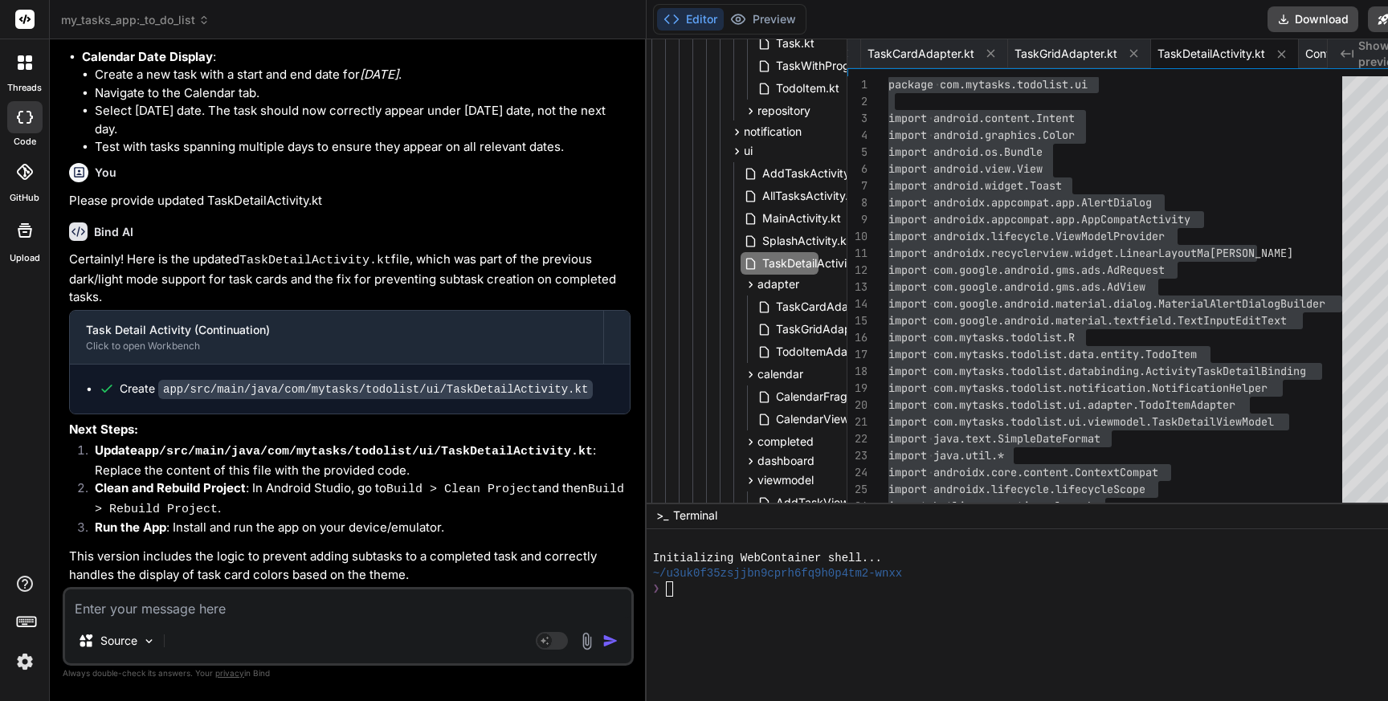
scroll to position [0, 0]
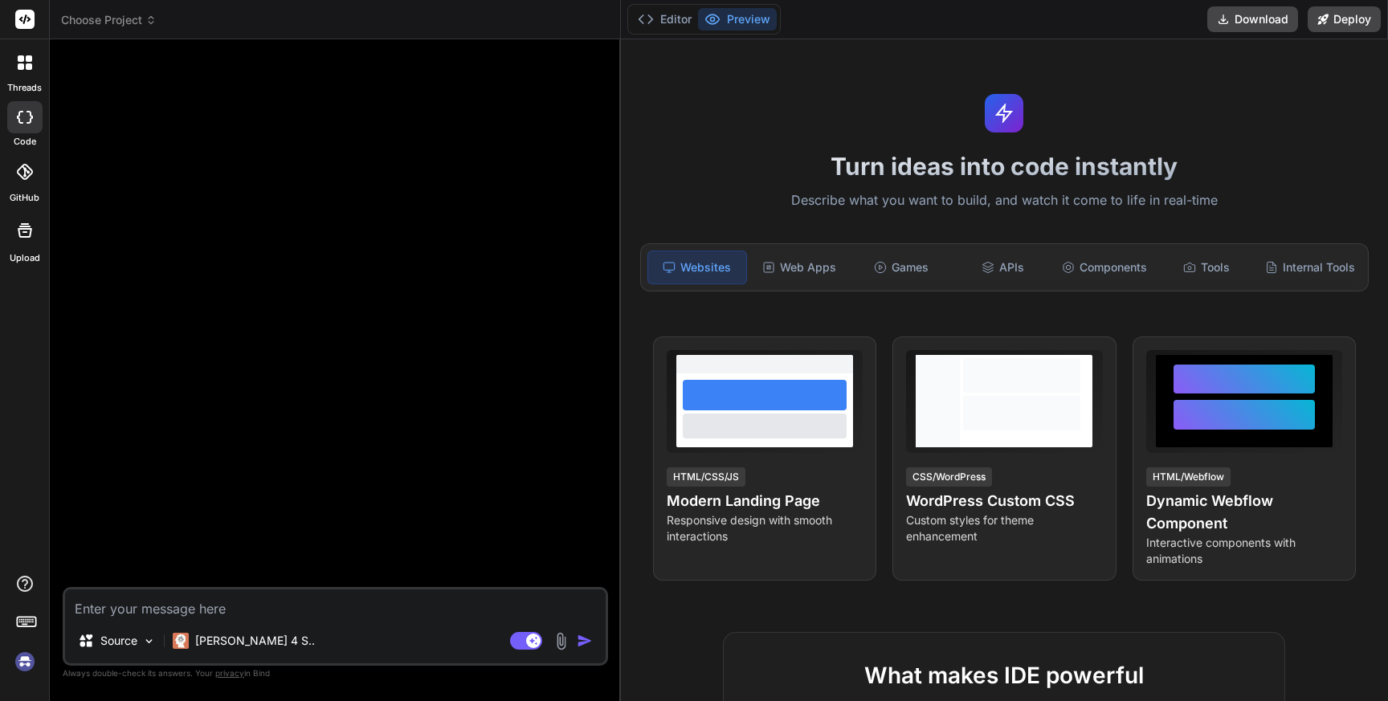
click at [18, 660] on img at bounding box center [24, 661] width 27 height 27
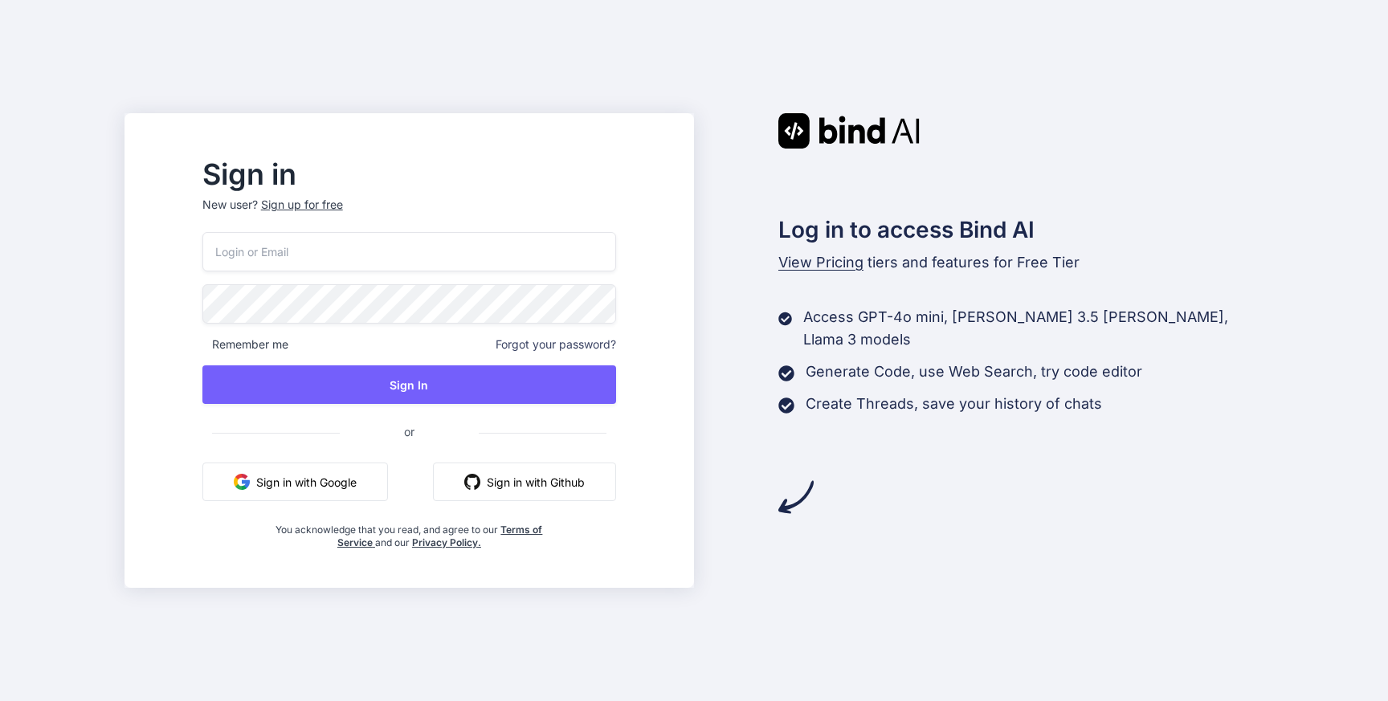
click at [1027, 534] on div "Log in to access Bind AI View Pricing tiers and features for Free Tier Access G…" at bounding box center [979, 350] width 570 height 475
click at [309, 253] on input "email" at bounding box center [409, 251] width 414 height 39
paste input "yinido5613@mirarmax.com"
type input "yinido5613@mirarmax.com"
click at [343, 206] on div "Sign up for free" at bounding box center [302, 205] width 82 height 16
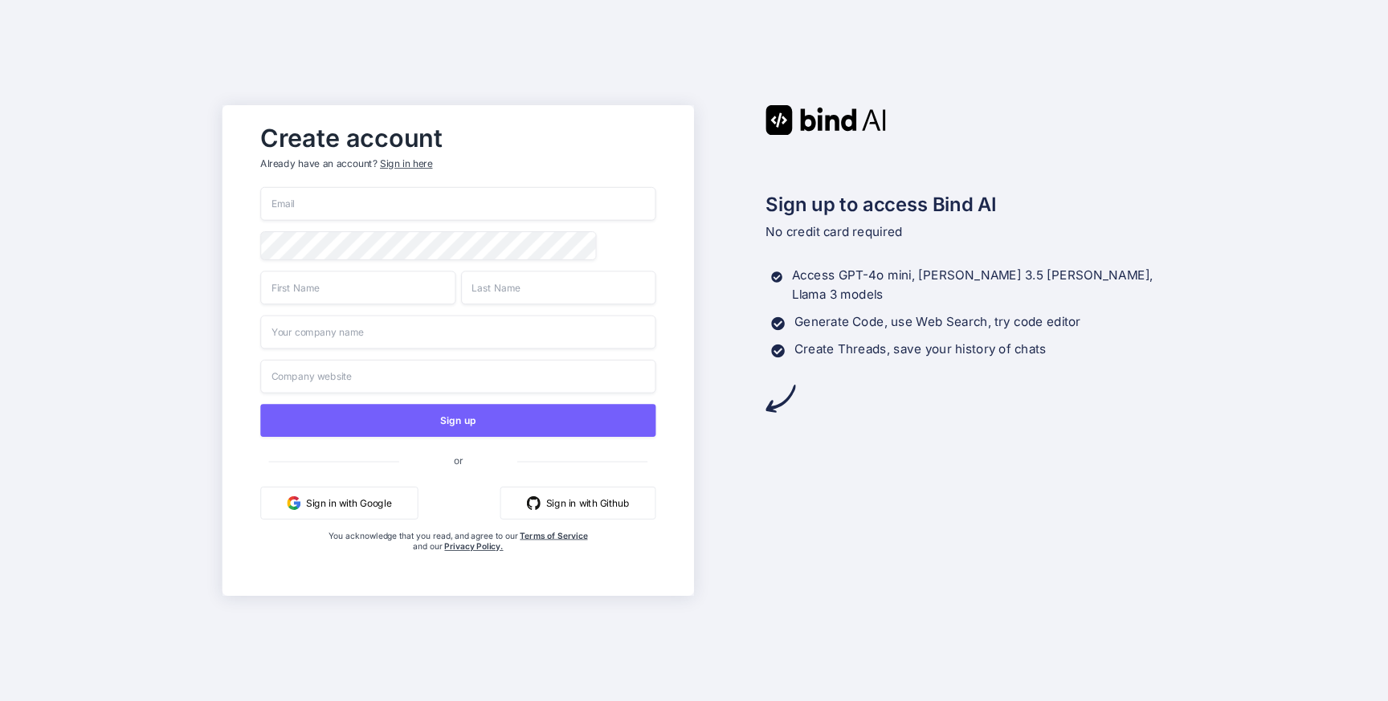
click at [365, 201] on input "email" at bounding box center [457, 204] width 395 height 34
paste input "yinido5613@mirarmax.com"
type input "yinido5613@mirarmax.com"
click at [325, 293] on input "text" at bounding box center [357, 288] width 195 height 34
type input "yin"
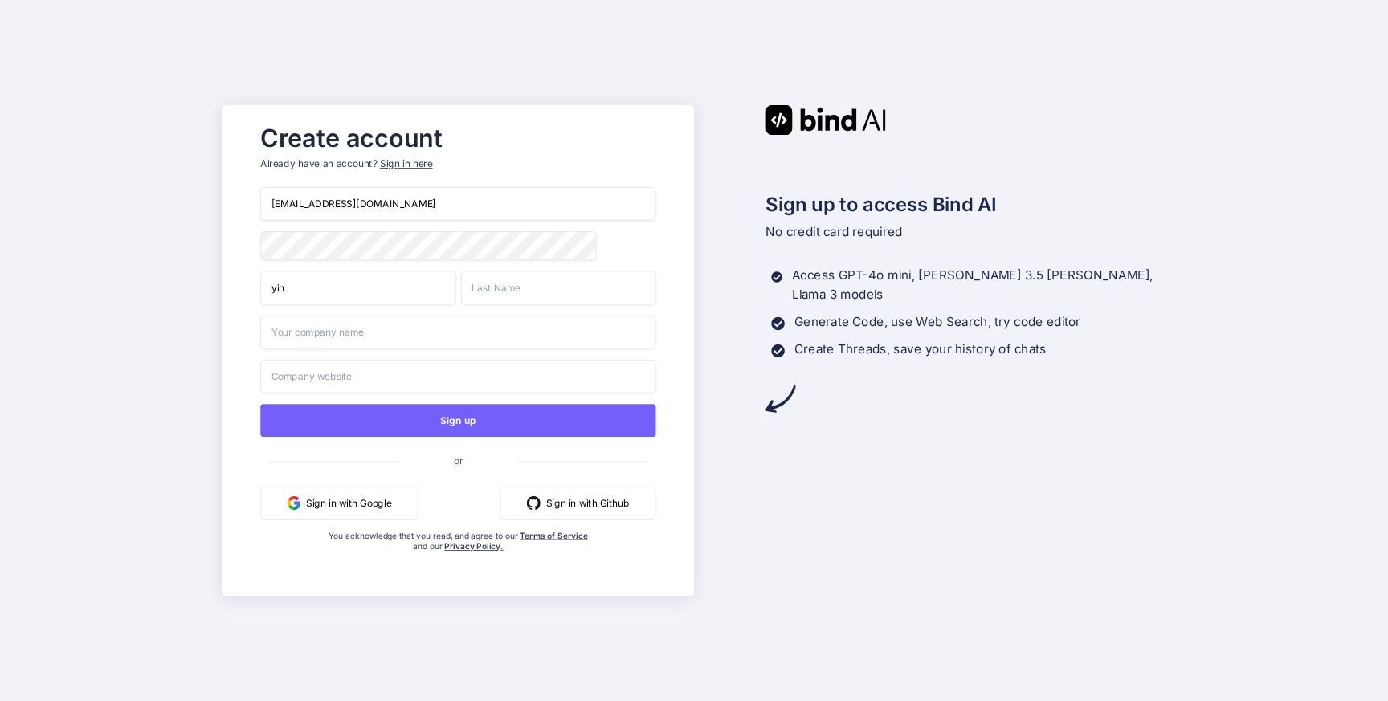
click at [546, 298] on input "text" at bounding box center [558, 288] width 195 height 34
type input "ido"
drag, startPoint x: 329, startPoint y: 201, endPoint x: 400, endPoint y: 204, distance: 70.8
click at [400, 204] on input "yinido5613@mirarmax.com" at bounding box center [457, 204] width 395 height 34
click at [373, 345] on input "text" at bounding box center [457, 333] width 395 height 34
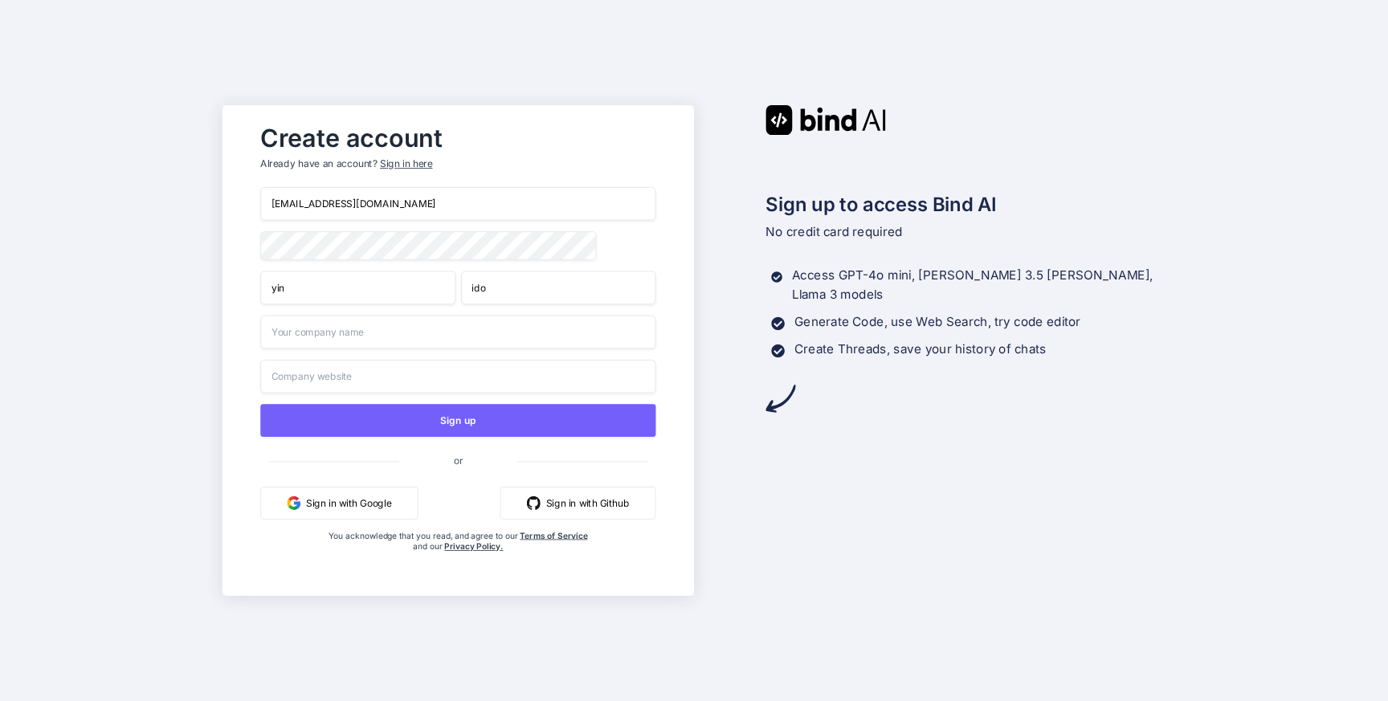
paste input "mirarmax.com"
type input "mirarmax.com"
click at [357, 372] on input "text" at bounding box center [457, 377] width 395 height 34
paste input "mirarmax.com"
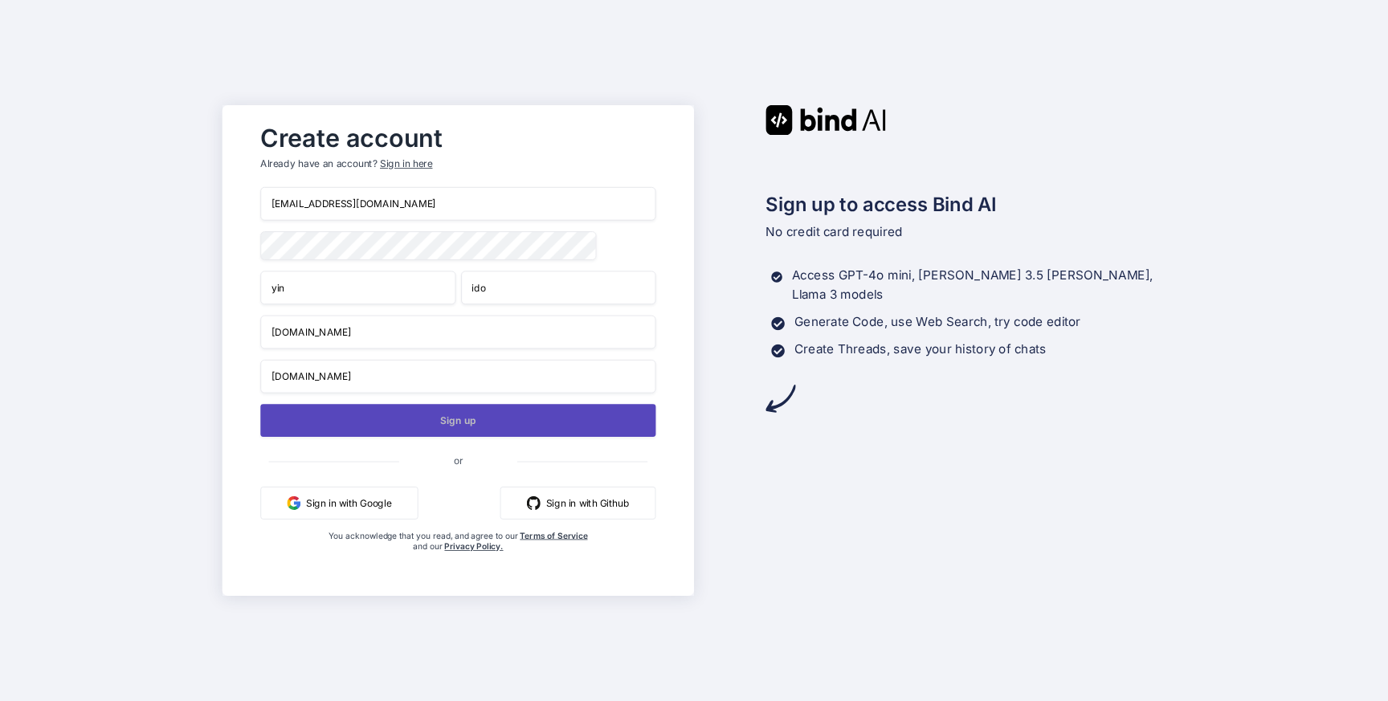
type input "mirarmax.com"
click at [465, 425] on button "Sign up" at bounding box center [457, 420] width 395 height 33
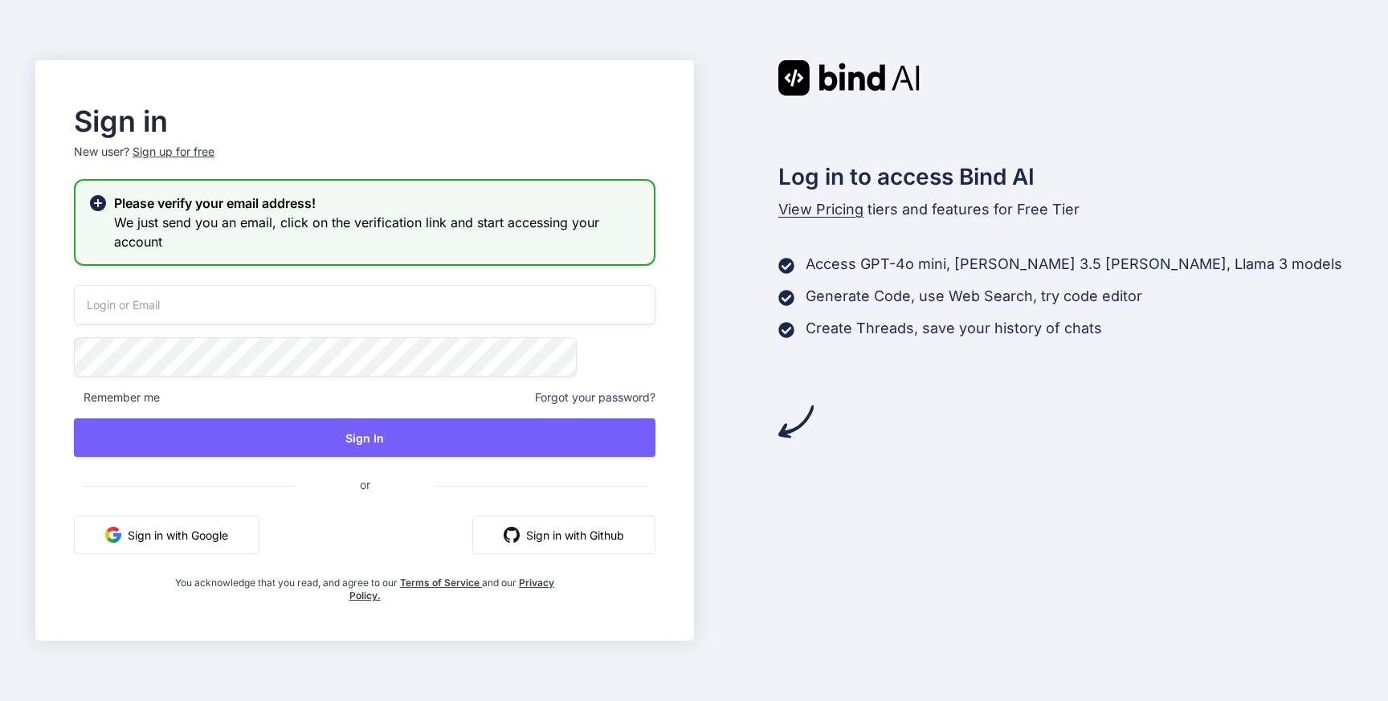
click at [267, 307] on input "email" at bounding box center [365, 304] width 582 height 39
paste input "mirarmax.com"
type input "mirarmax.com"
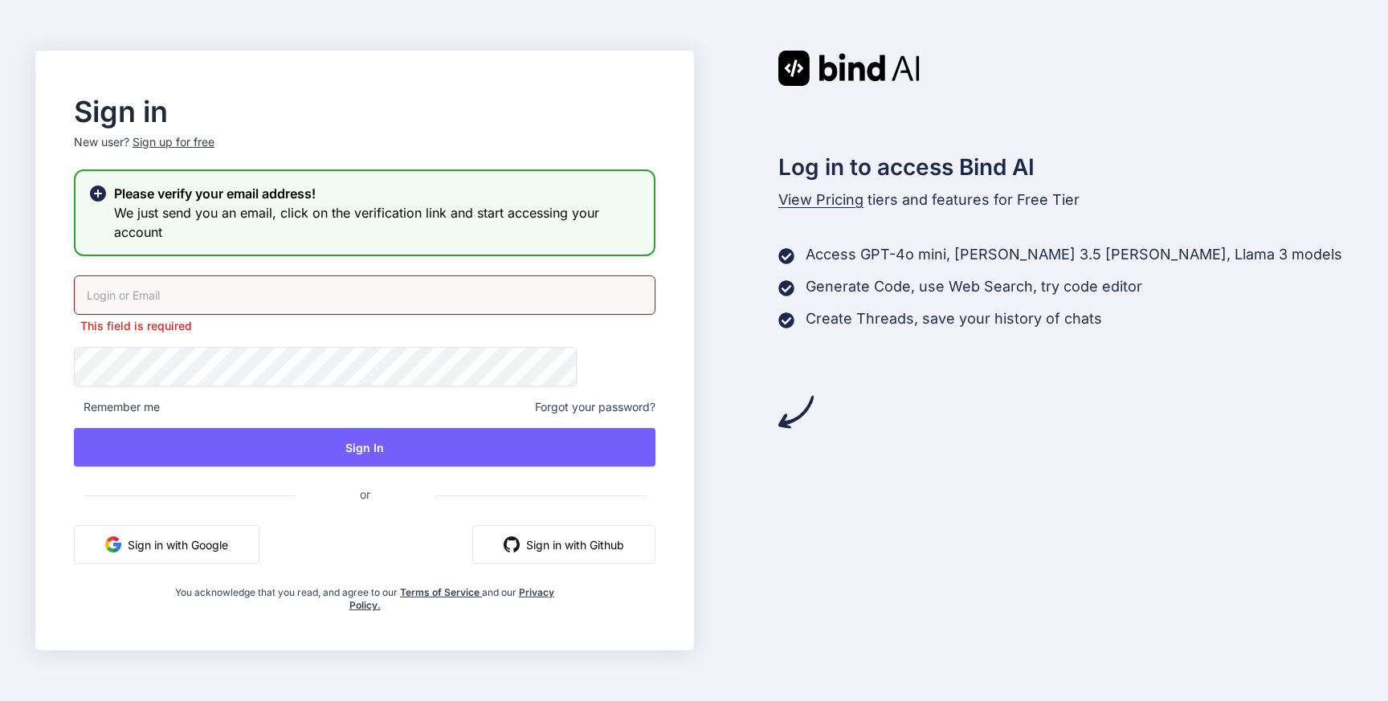
paste input "yinido5613@mirarmax.com"
type input "yinido5613@mirarmax.com"
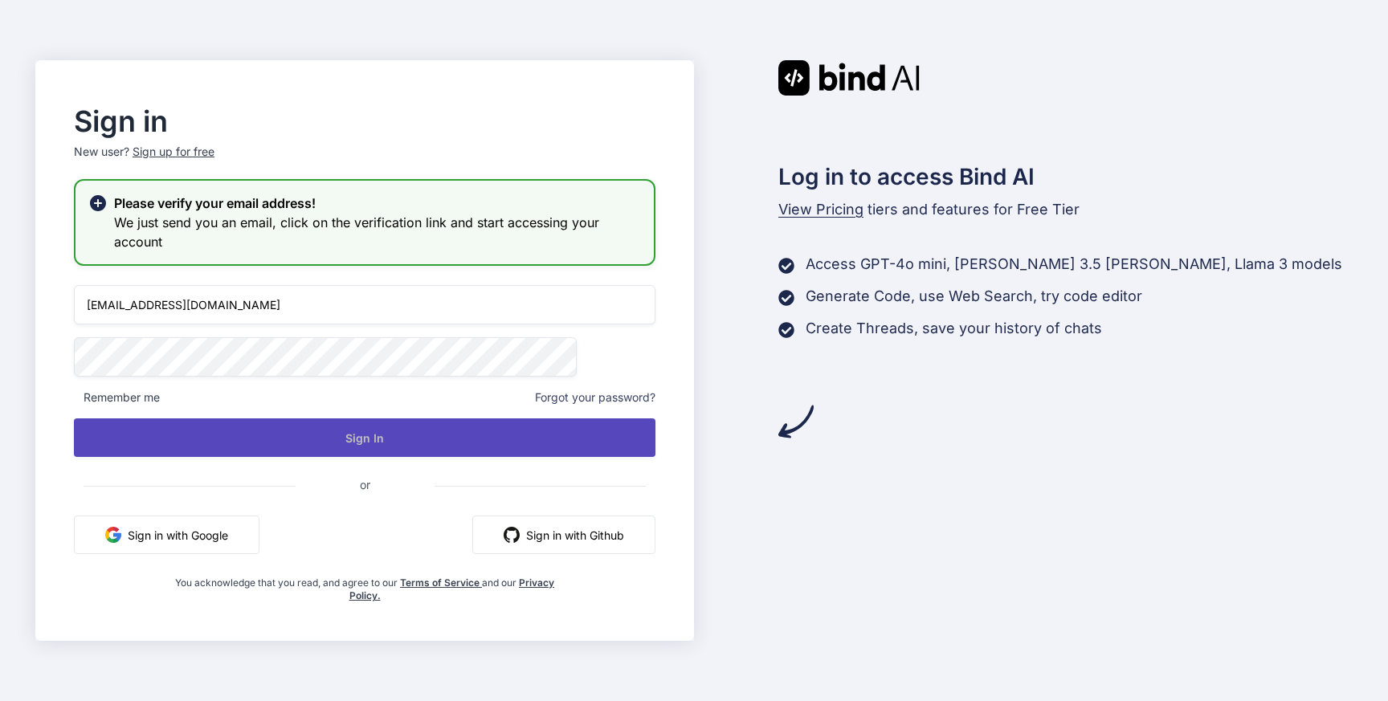
click at [365, 444] on button "Sign In" at bounding box center [365, 438] width 582 height 39
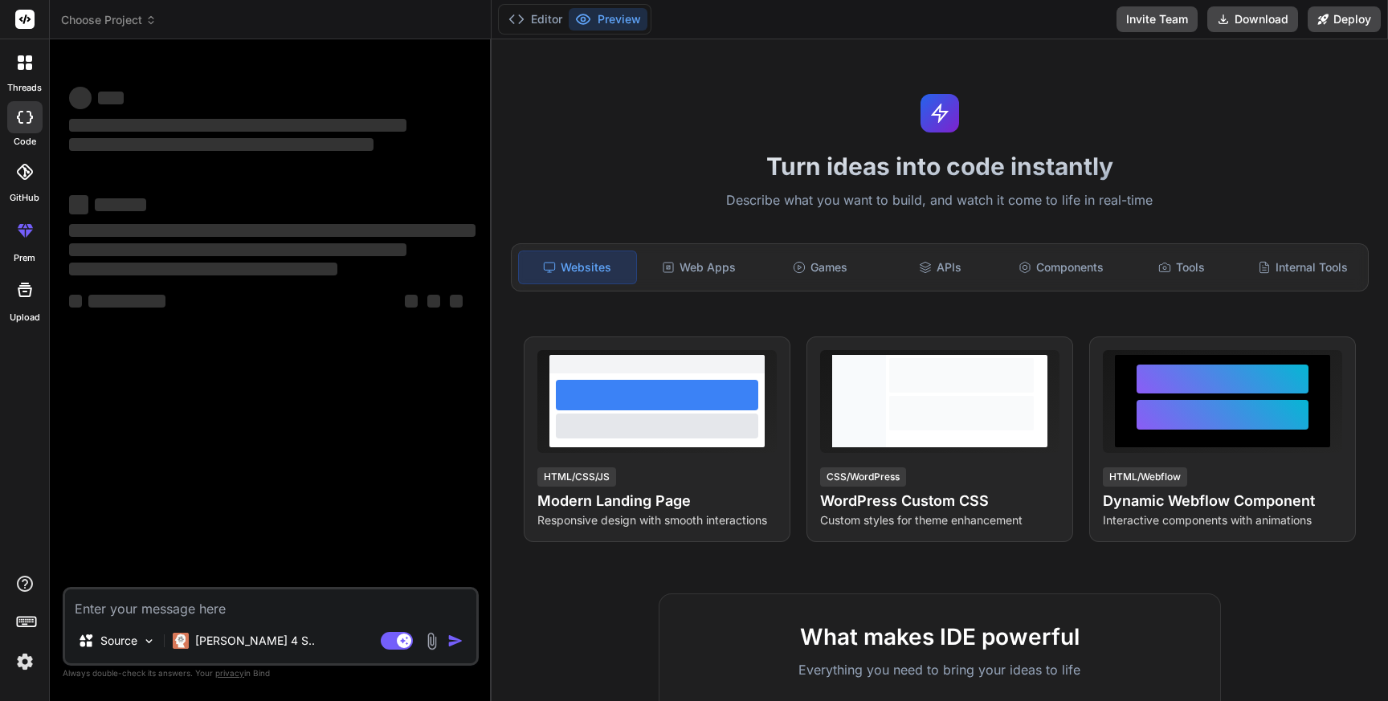
type textarea "x"
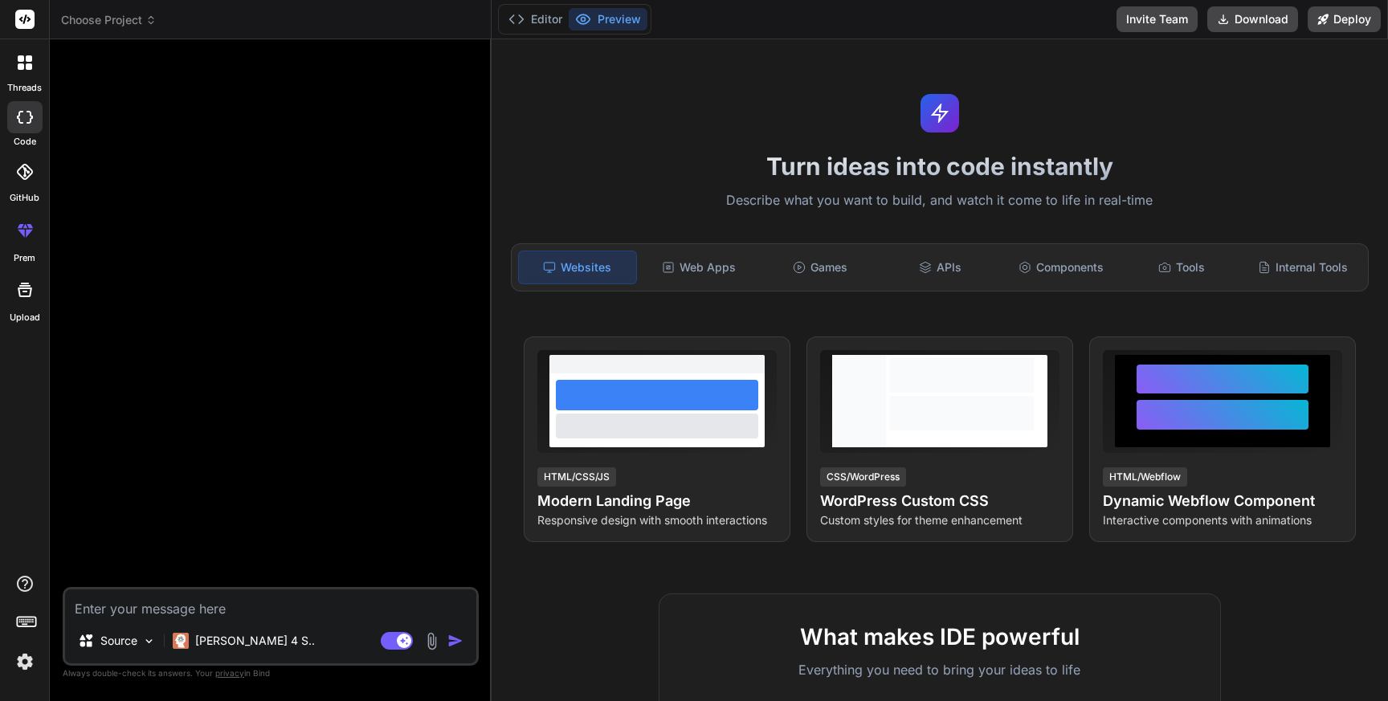
click at [187, 609] on textarea at bounding box center [270, 604] width 411 height 29
type textarea "A"
type textarea "x"
type textarea "Ac"
type textarea "x"
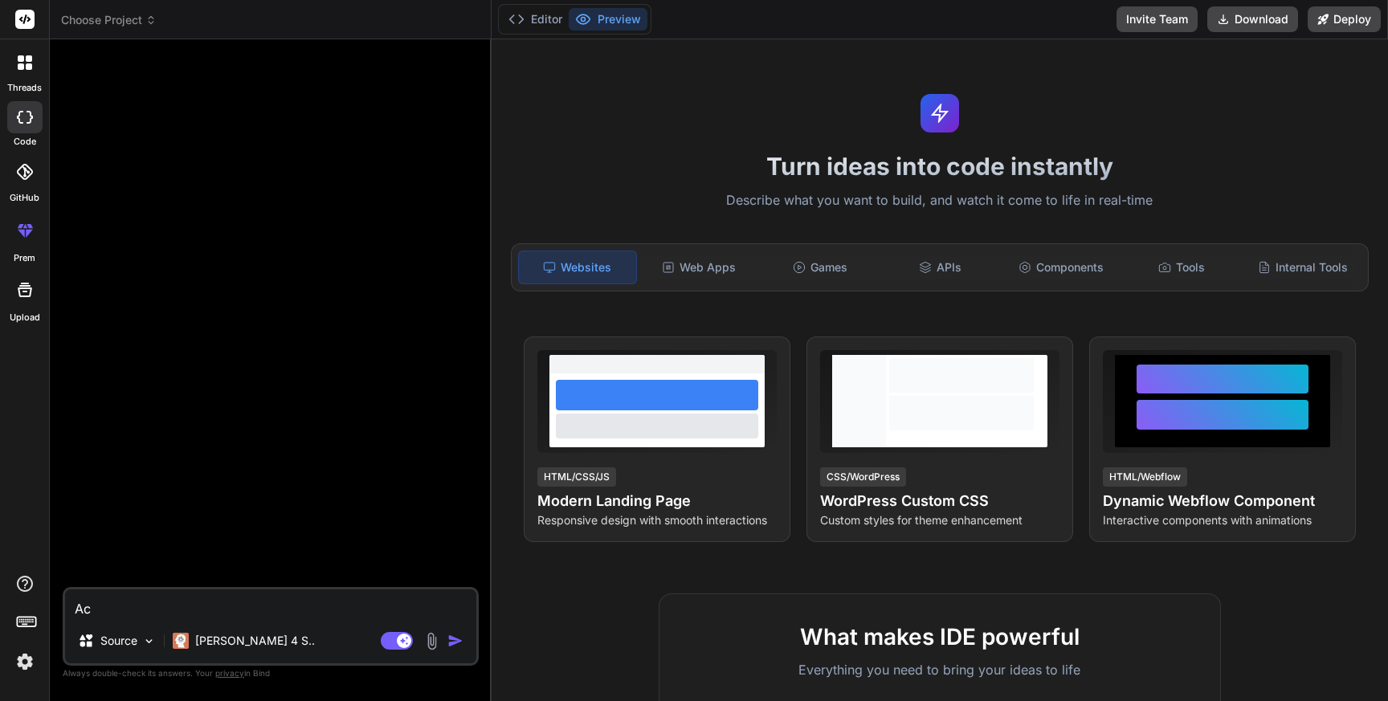
type textarea "Act"
type textarea "x"
type textarea "Act"
type textarea "x"
type textarea "Act a"
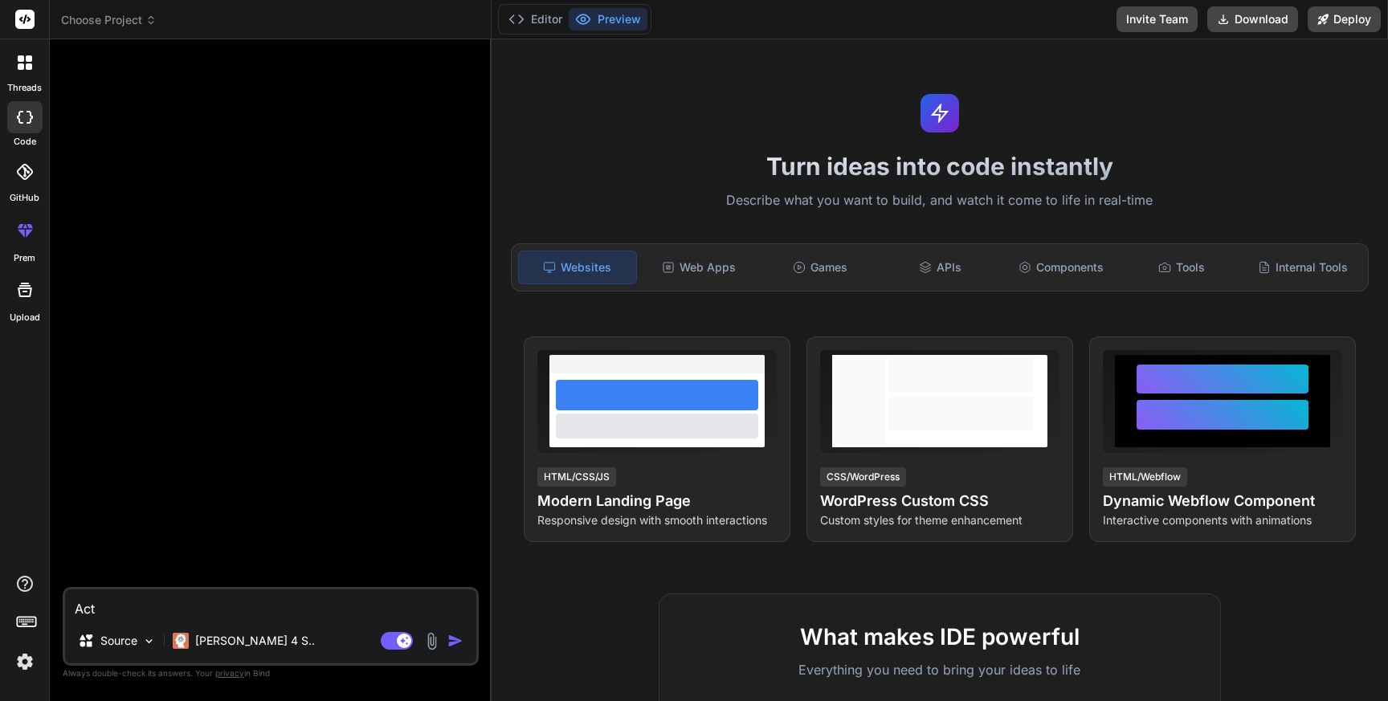
type textarea "x"
type textarea "Act as"
type textarea "x"
type textarea "Act as"
type textarea "x"
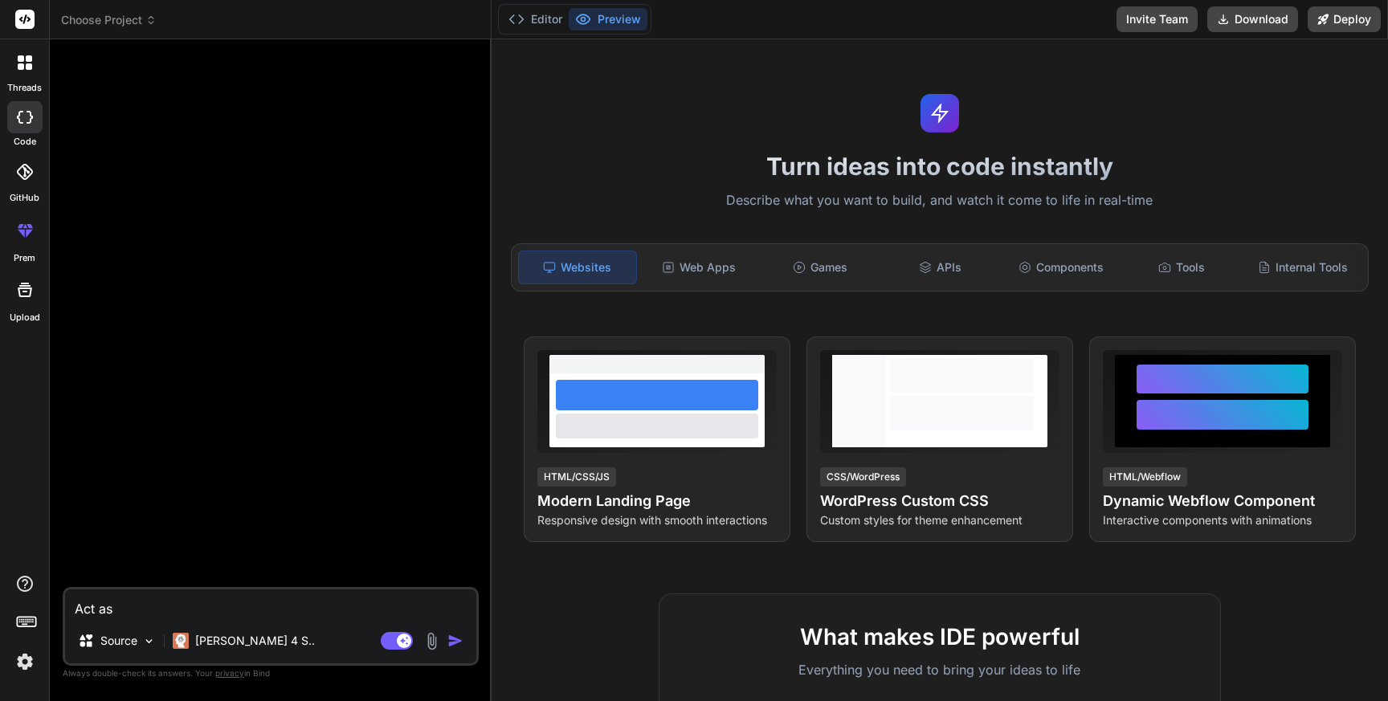
type textarea "Act as a"
type textarea "x"
type textarea "Act as a"
type textarea "x"
type textarea "Act as a n"
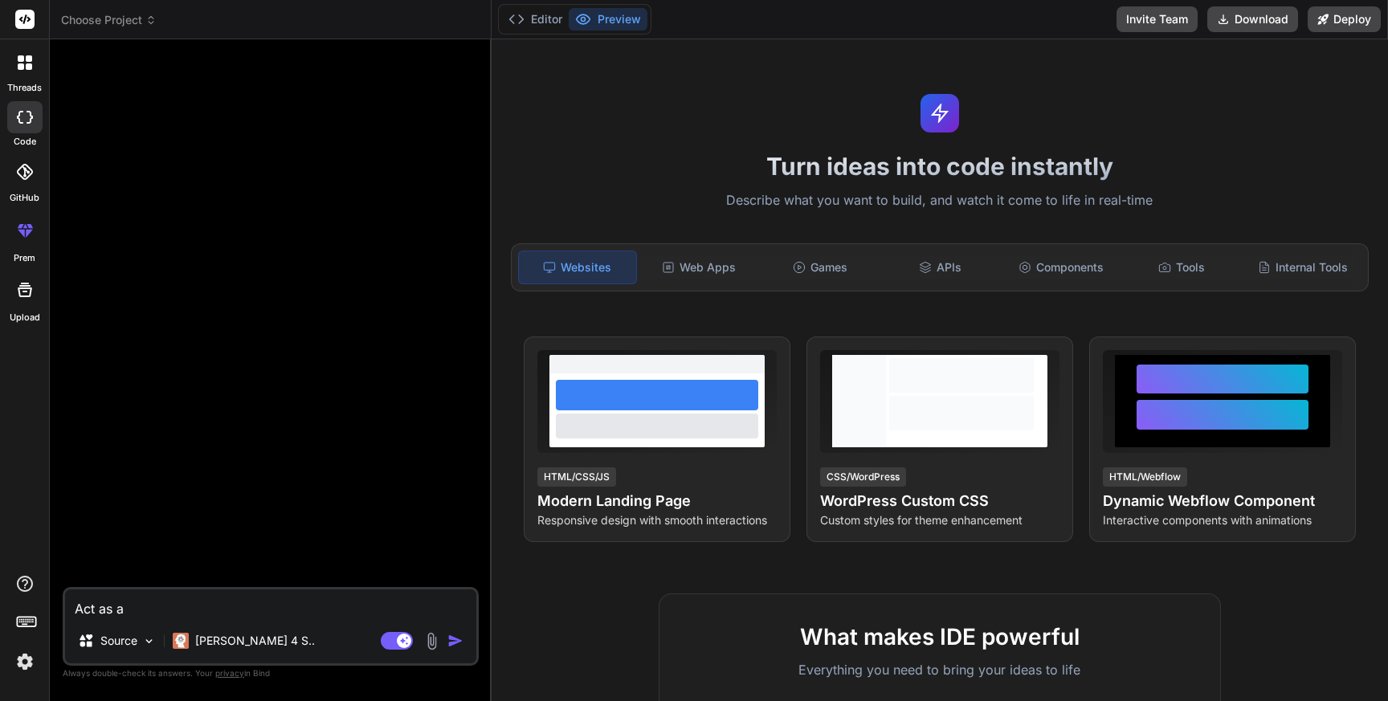
type textarea "x"
type textarea "Act as a na"
type textarea "x"
type textarea "Act as a nat"
type textarea "x"
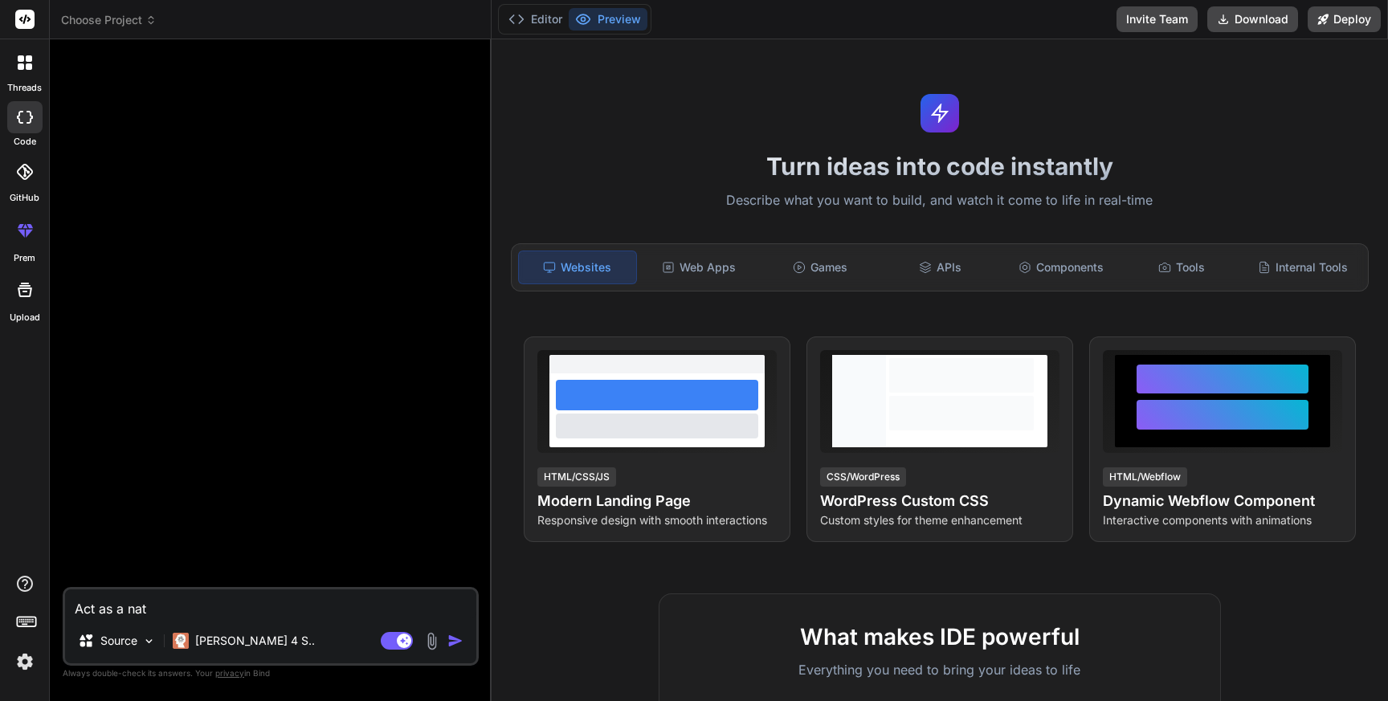
type textarea "Act as a nati"
type textarea "x"
type textarea "Act as a nativ"
type textarea "x"
type textarea "Act as a native"
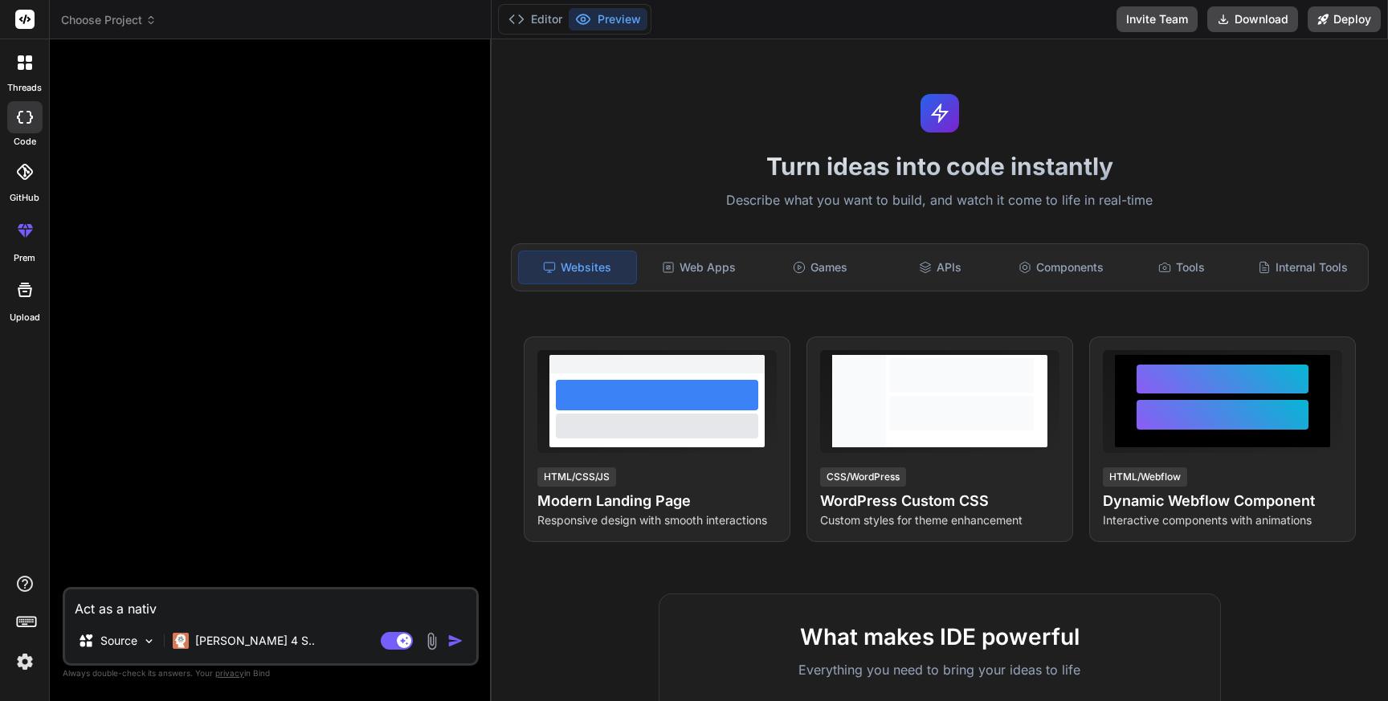
type textarea "x"
type textarea "Act as a native"
type textarea "x"
type textarea "Act as a native a"
type textarea "x"
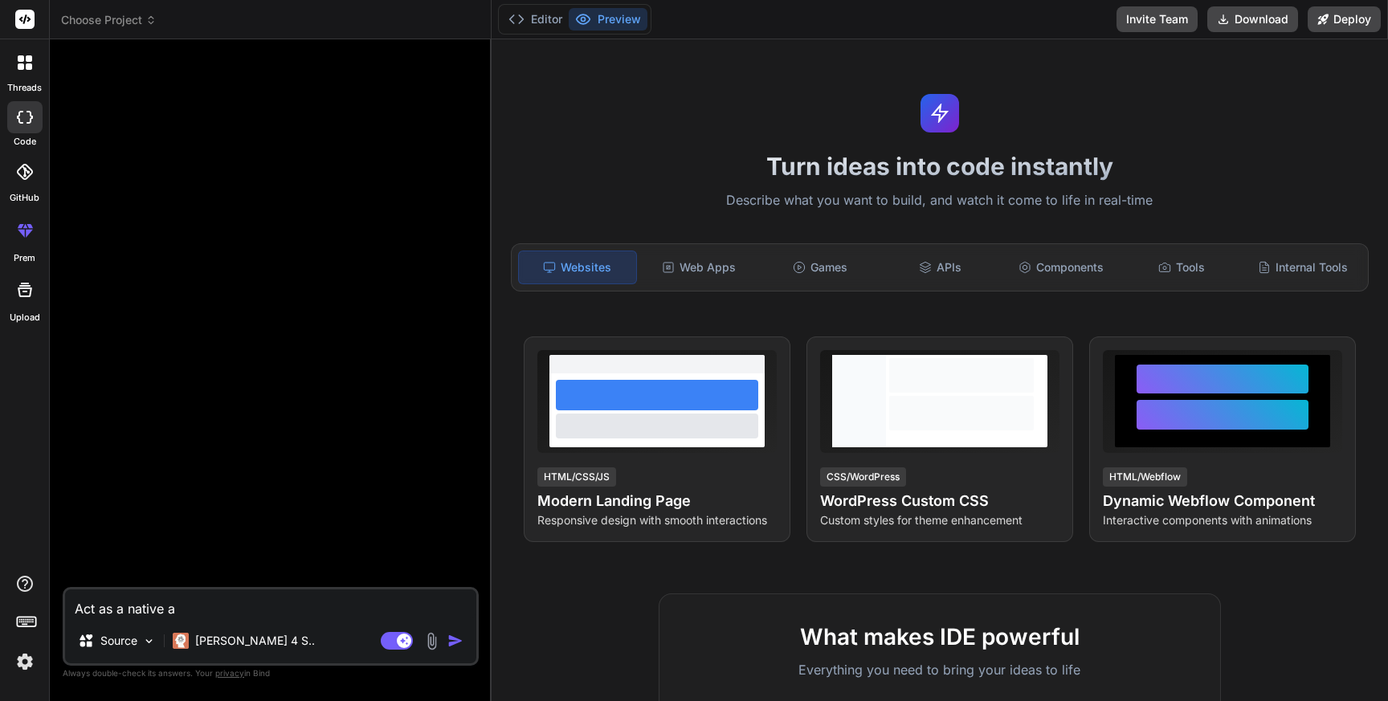
type textarea "Act as a native an"
type textarea "x"
type textarea "Act as a native and"
type textarea "x"
type textarea "Act as a native andr"
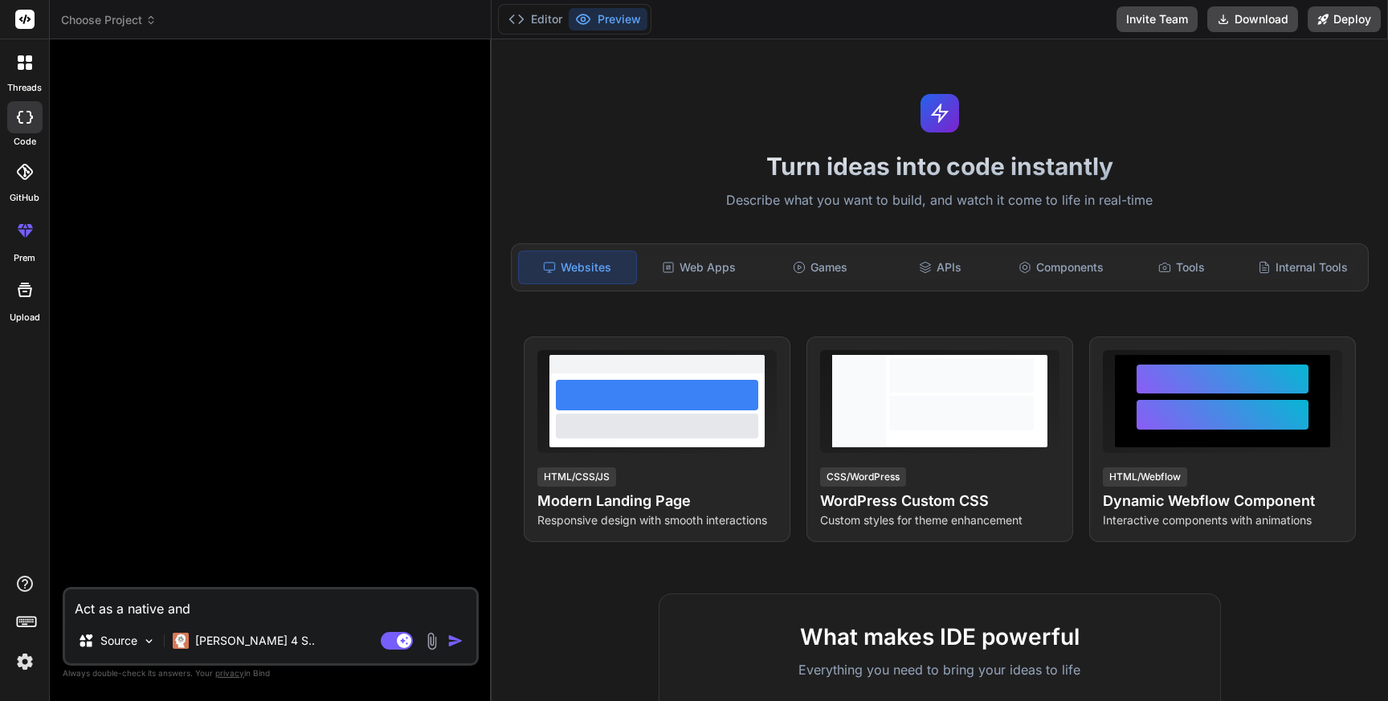
type textarea "x"
type textarea "Act as a native [GEOGRAPHIC_DATA]"
type textarea "x"
type textarea "Act as a native [GEOGRAPHIC_DATA]"
type textarea "x"
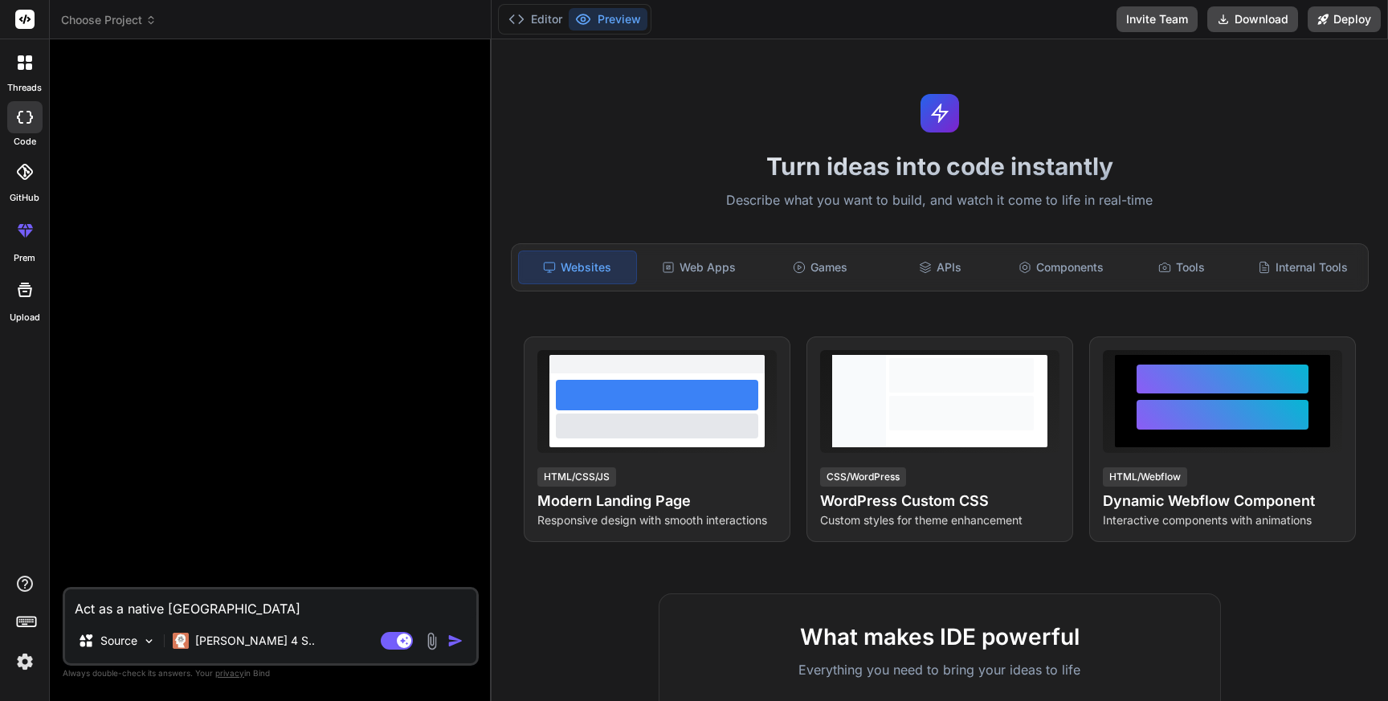
type textarea "Act as a native android"
type textarea "x"
type textarea "Act as a native android"
type textarea "x"
type textarea "Act as a native android a"
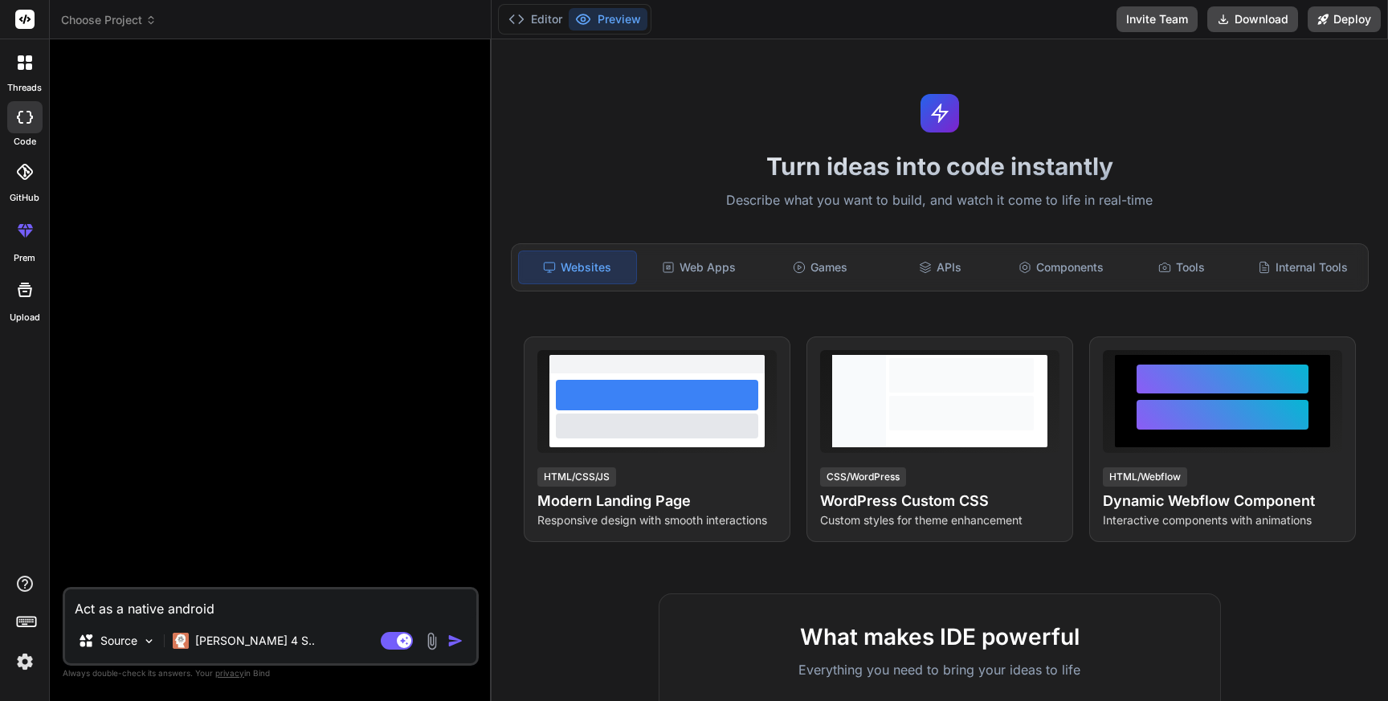
type textarea "x"
type textarea "Act as a native android ap"
type textarea "x"
type textarea "Act as a native android app"
type textarea "x"
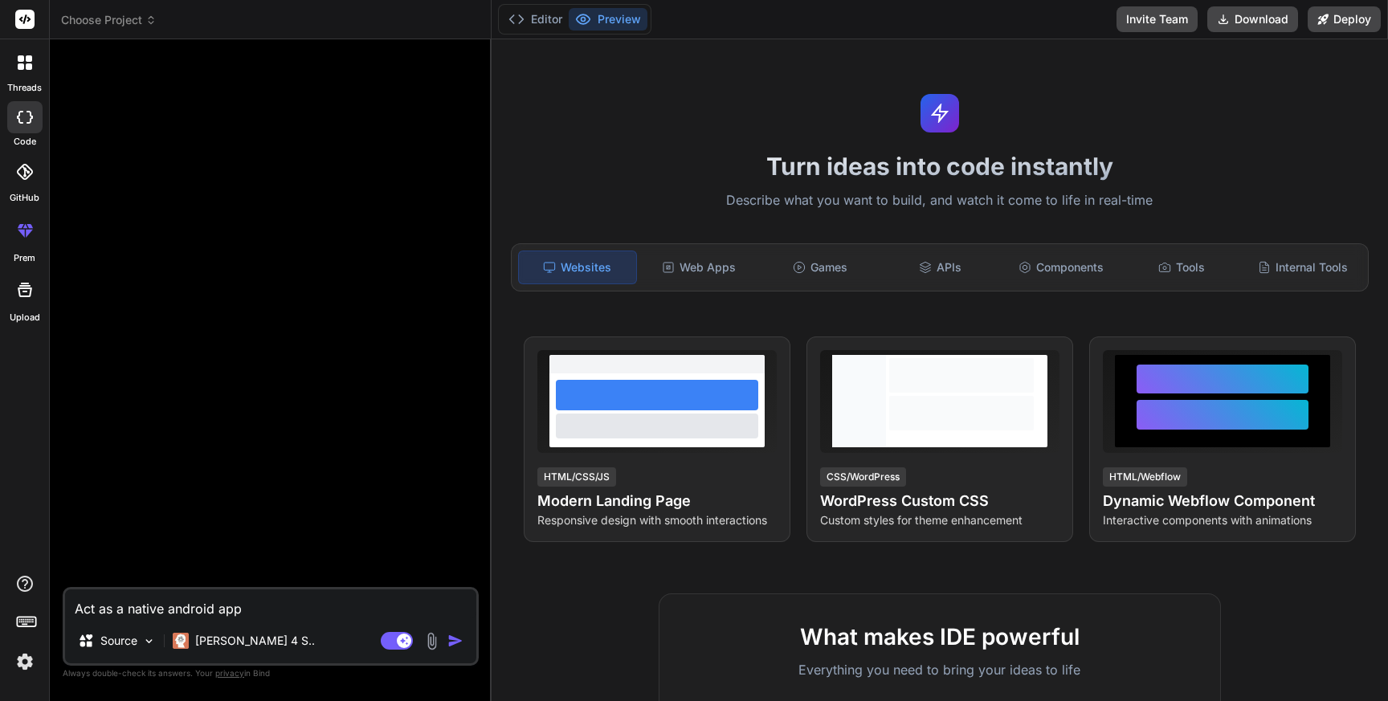
type textarea "Act as a native android appl"
type textarea "x"
type textarea "Act as a native android appli"
type textarea "x"
type textarea "Act as a native android applic"
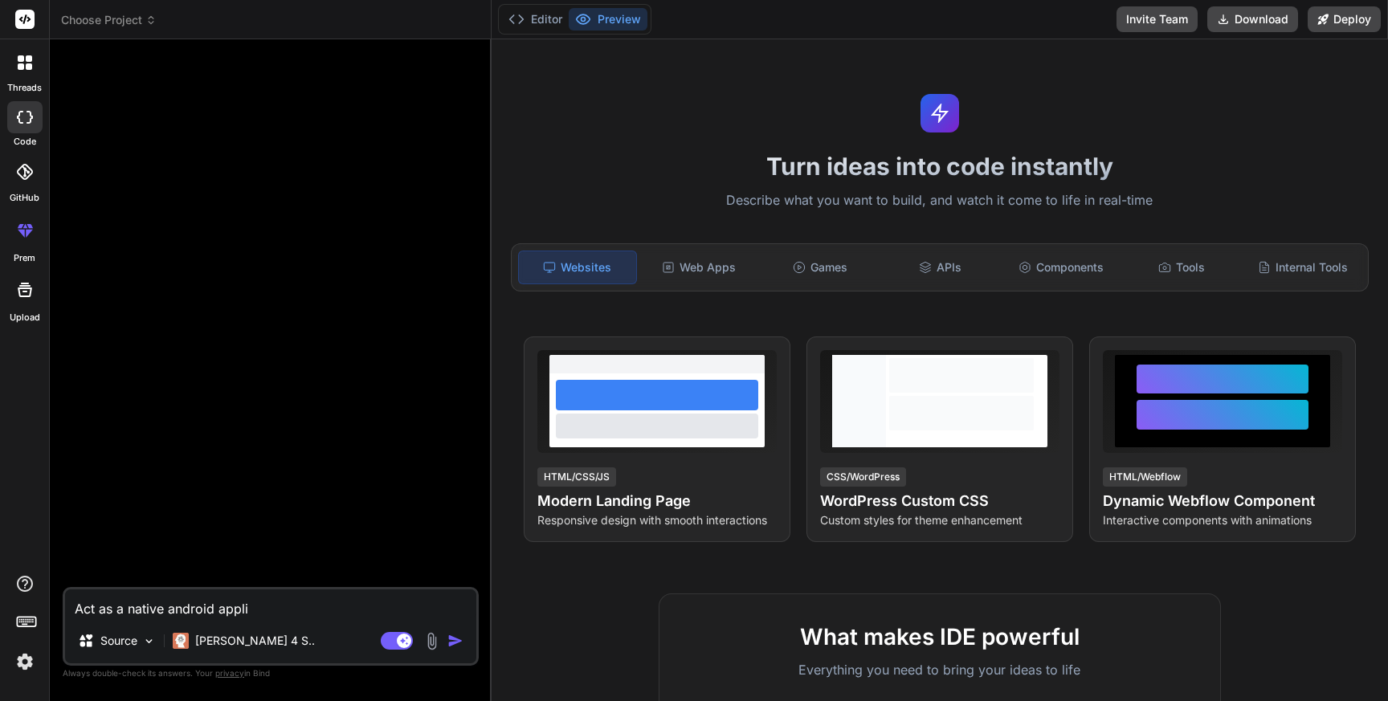
type textarea "x"
type textarea "Act as a native android applica"
type textarea "x"
type textarea "Act as a native android applicat"
type textarea "x"
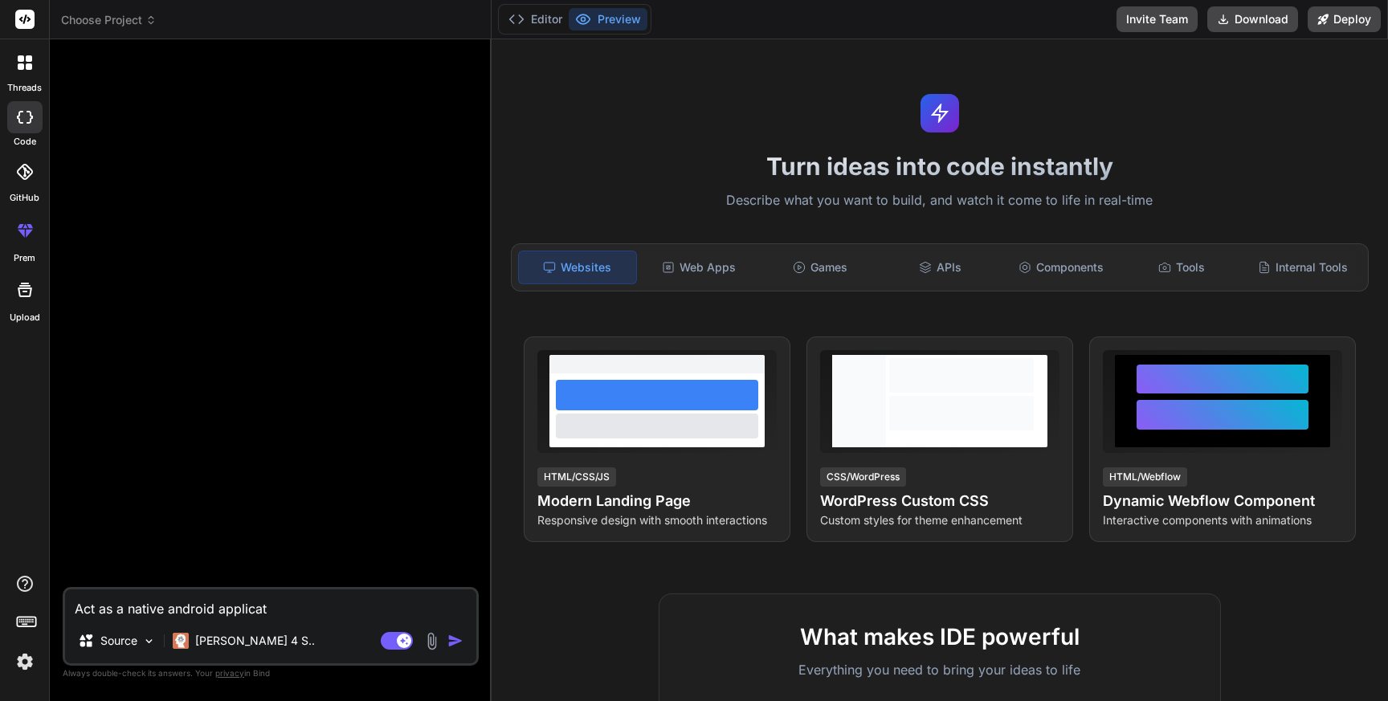
type textarea "Act as a native android applicati"
type textarea "x"
type textarea "Act as a native android applicatio"
type textarea "x"
type textarea "Act as a native android application"
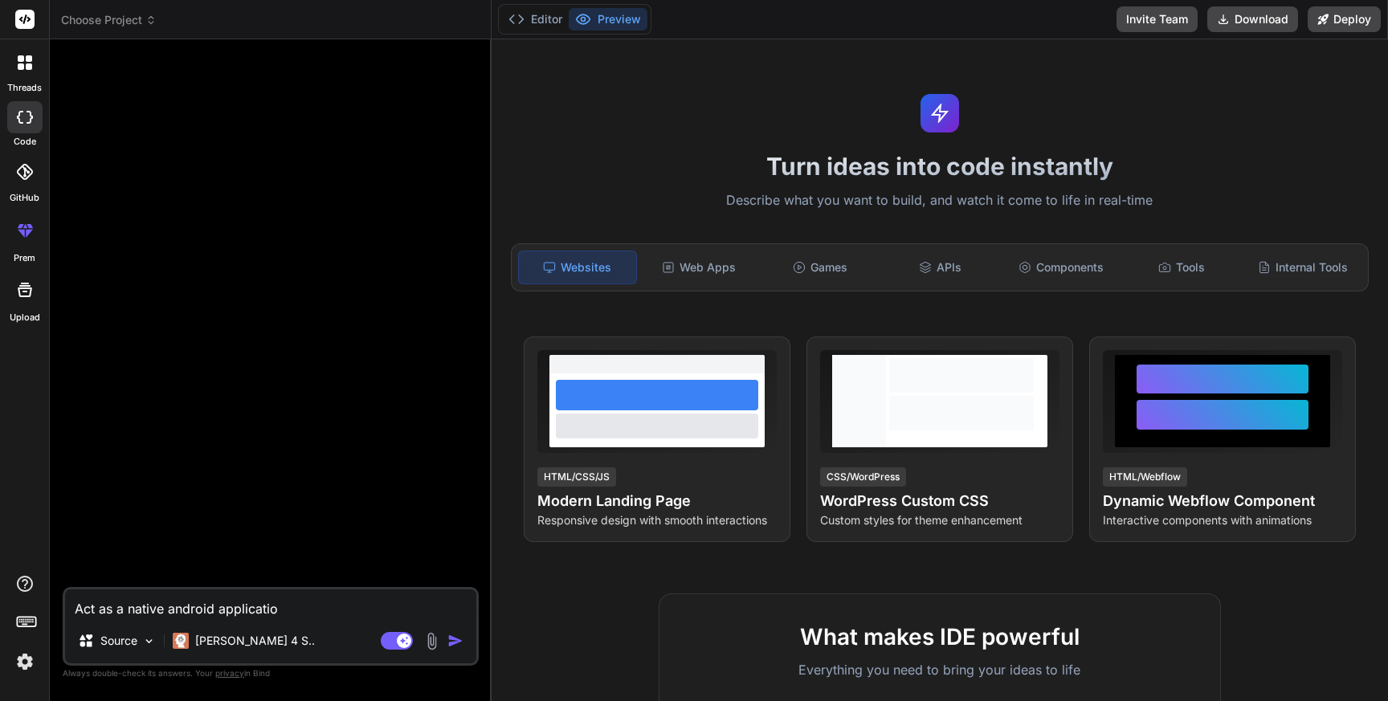
type textarea "x"
type textarea "Act as a native android application"
type textarea "x"
type textarea "Act as a native android application d"
type textarea "x"
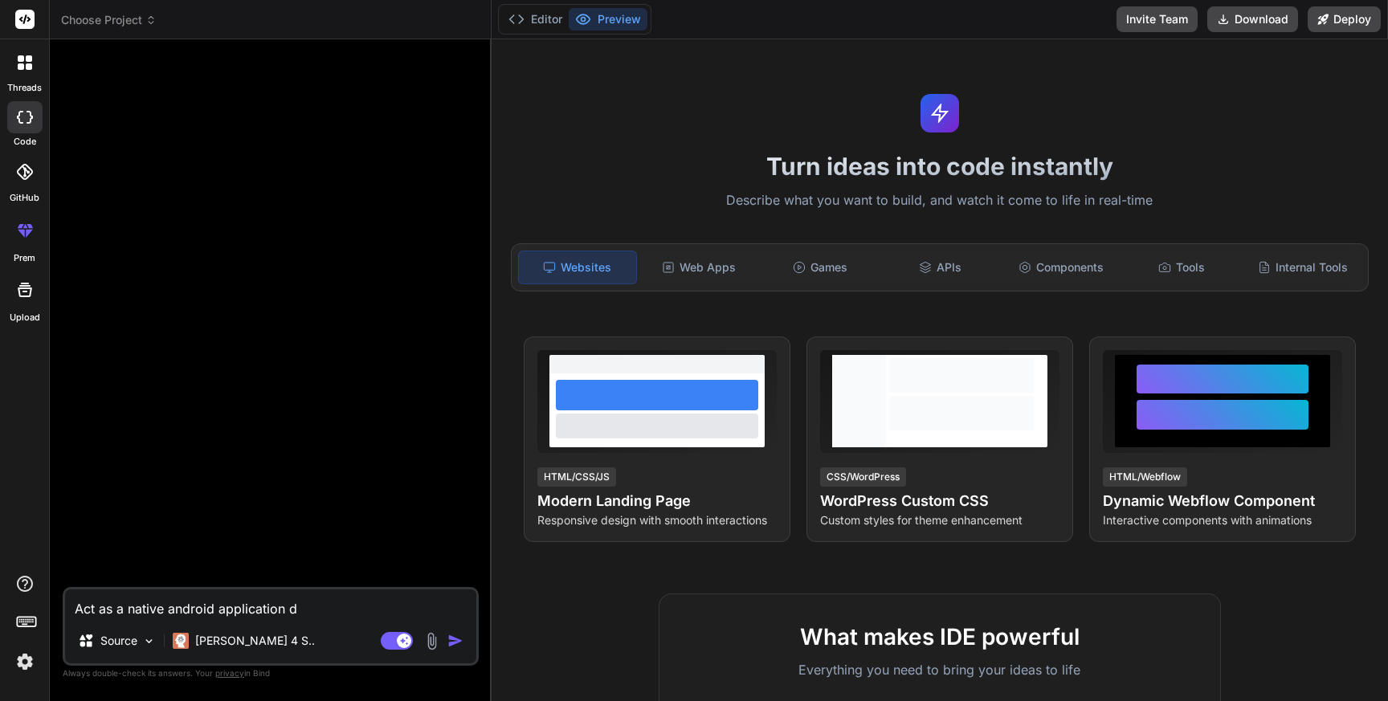
type textarea "Act as a native android application de"
type textarea "x"
type textarea "Act as a native android application dev"
type textarea "x"
type textarea "Act as a native android application deve"
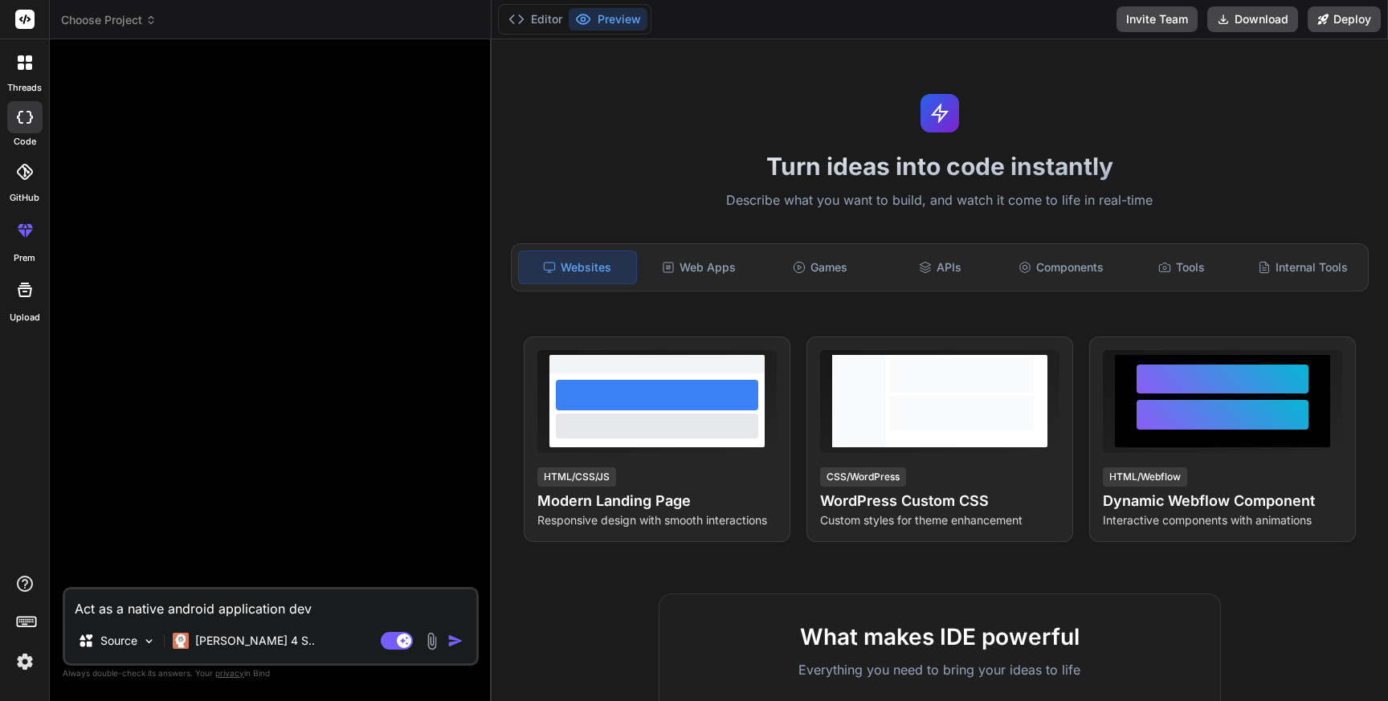
type textarea "x"
type textarea "Act as a native android application devel"
type textarea "x"
type textarea "Act as a native android application develo"
type textarea "x"
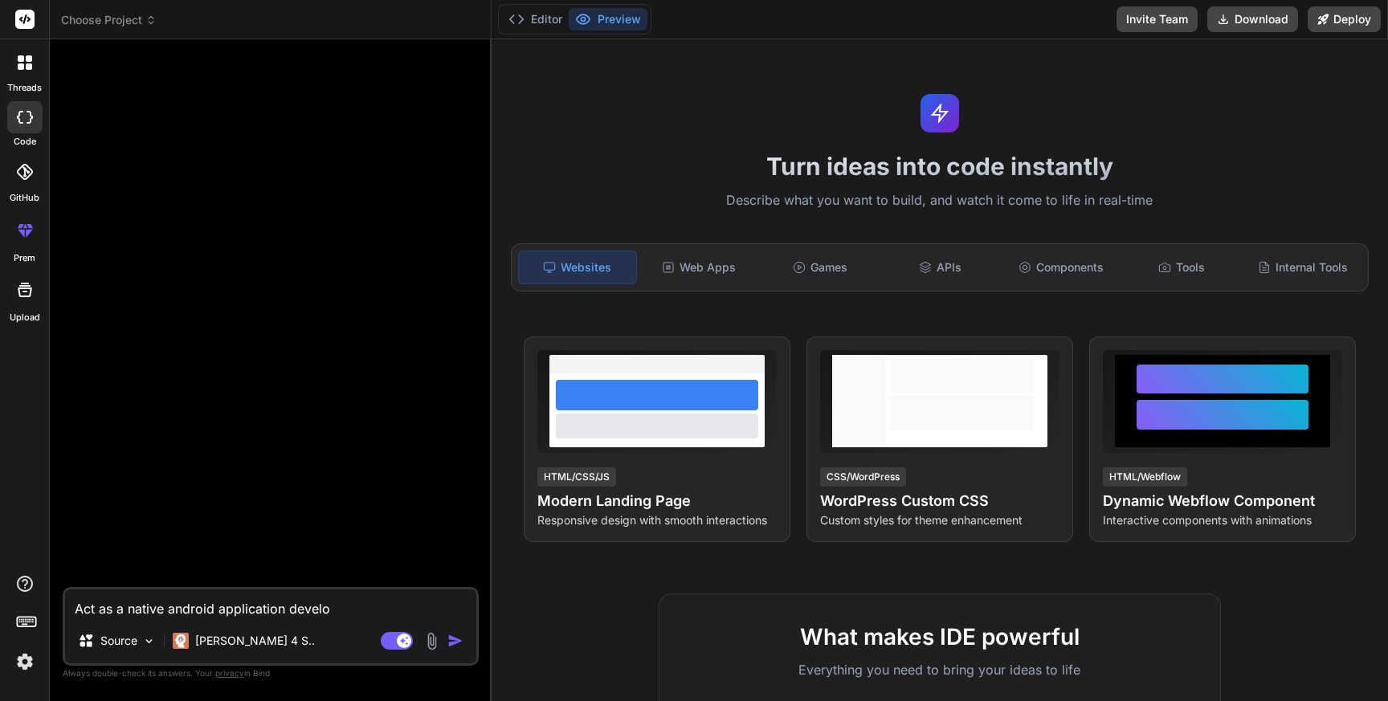
type textarea "Act as a native android application develop"
type textarea "x"
type textarea "Act as a native android application develope"
type textarea "x"
type textarea "Act as a native android application developer"
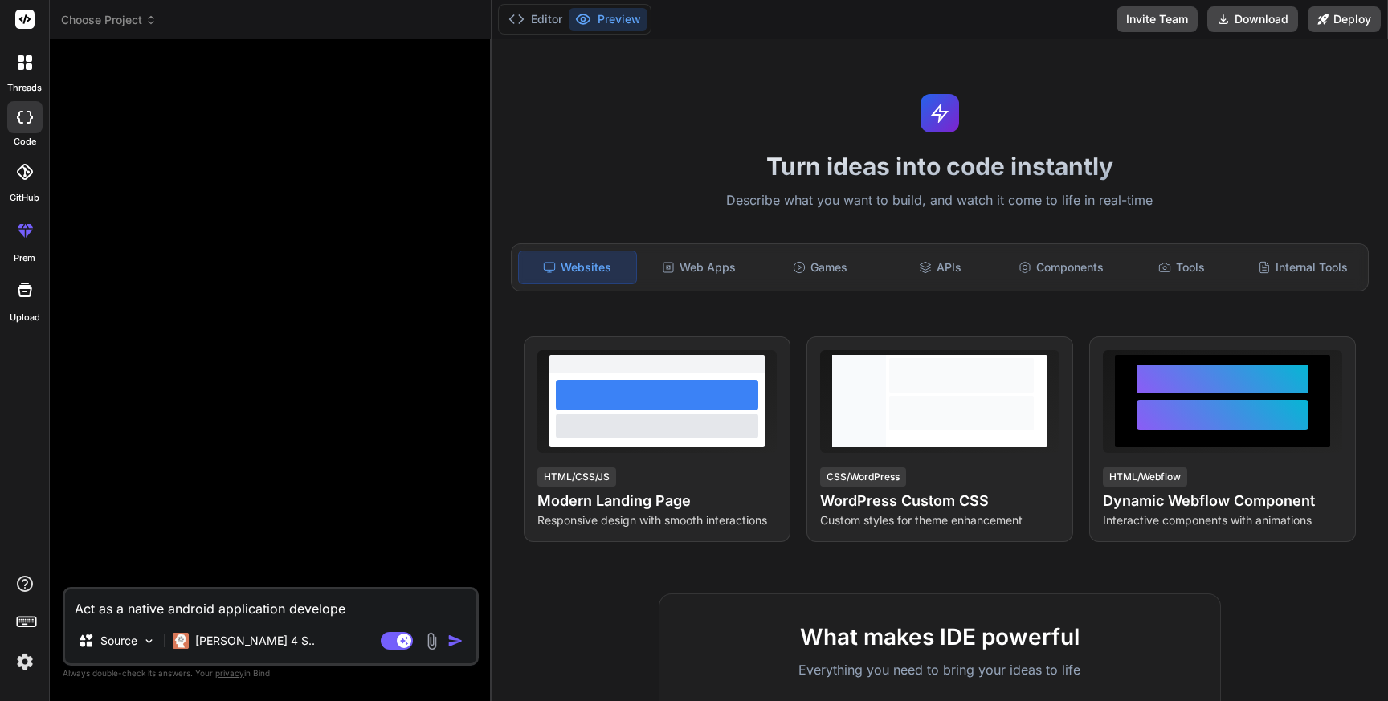
type textarea "x"
type textarea "Act as a native android application developer,"
type textarea "x"
type textarea "Act as a native android application developer,"
type textarea "x"
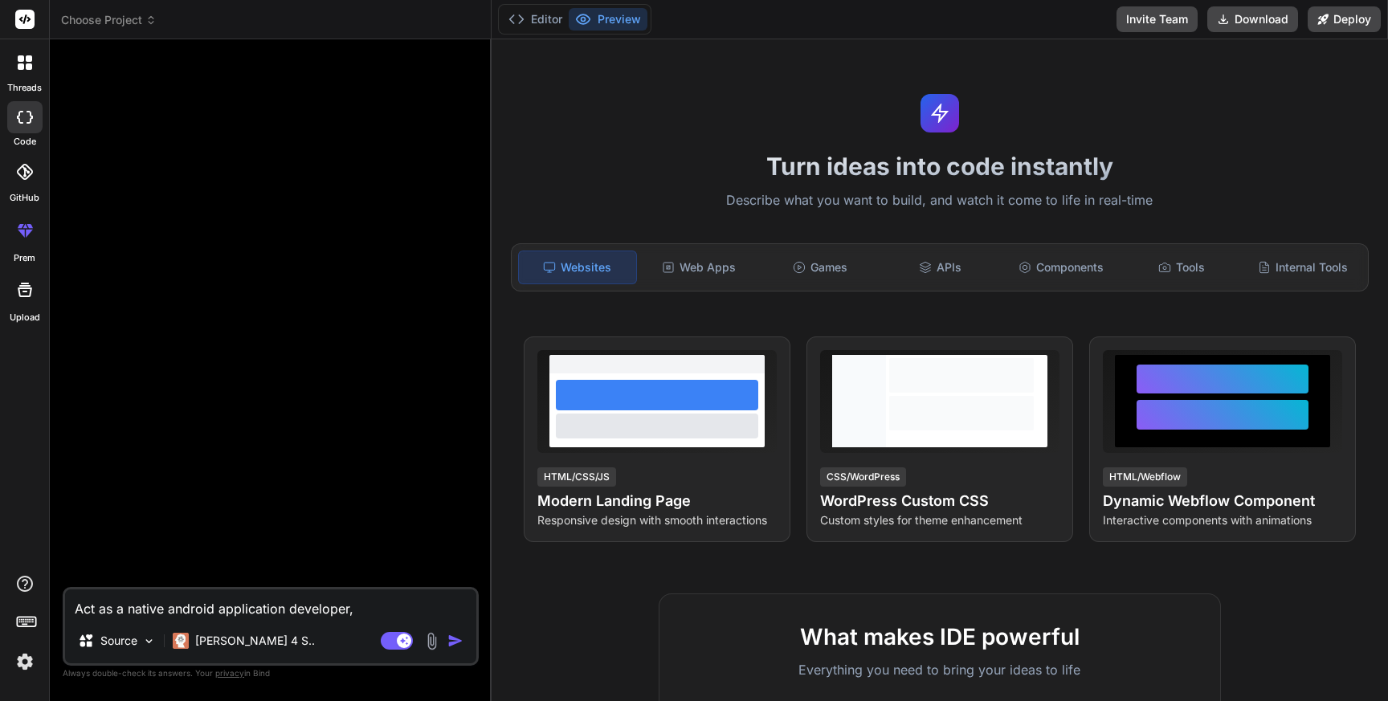
type textarea "Act as a native android application developer, c"
type textarea "x"
type textarea "Act as a native android application developer, cr"
type textarea "x"
type textarea "Act as a native android application developer, cre"
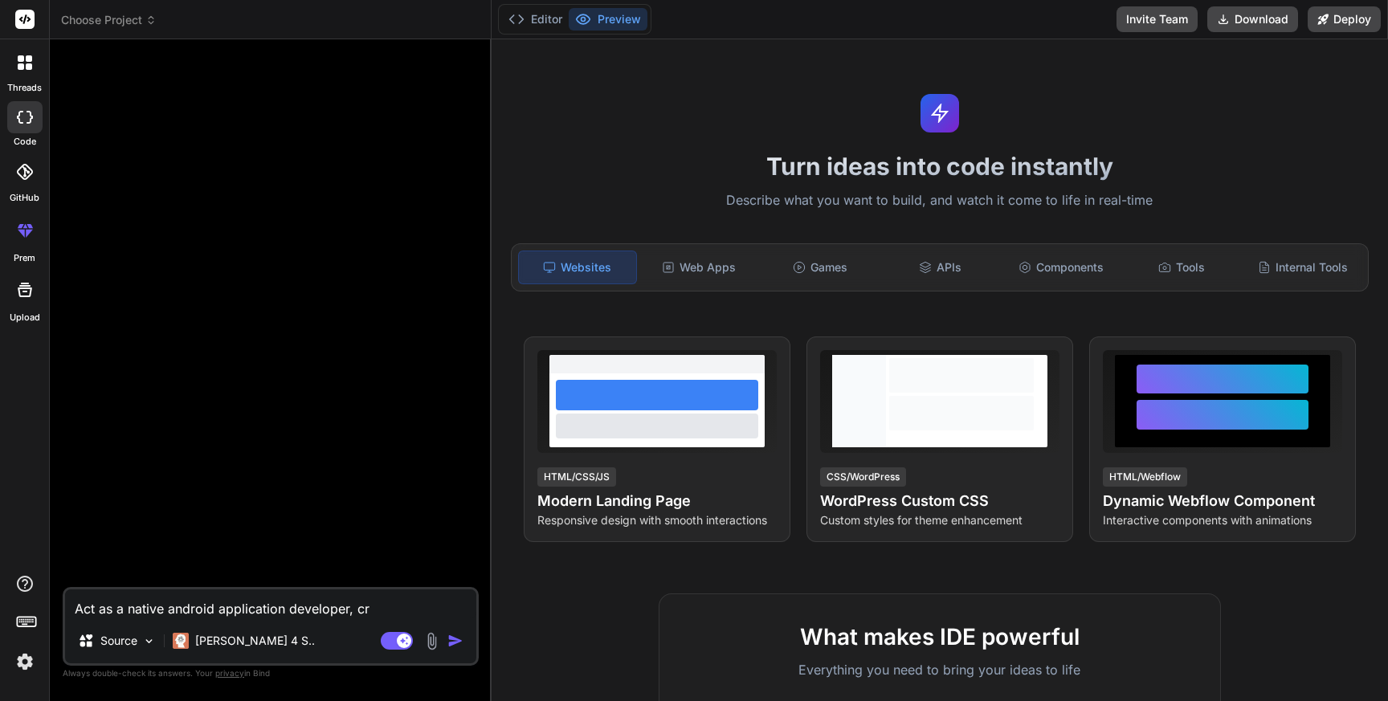
type textarea "x"
type textarea "Act as a native android application developer, crea"
type textarea "x"
type textarea "Act as a native android application developer, creat"
type textarea "x"
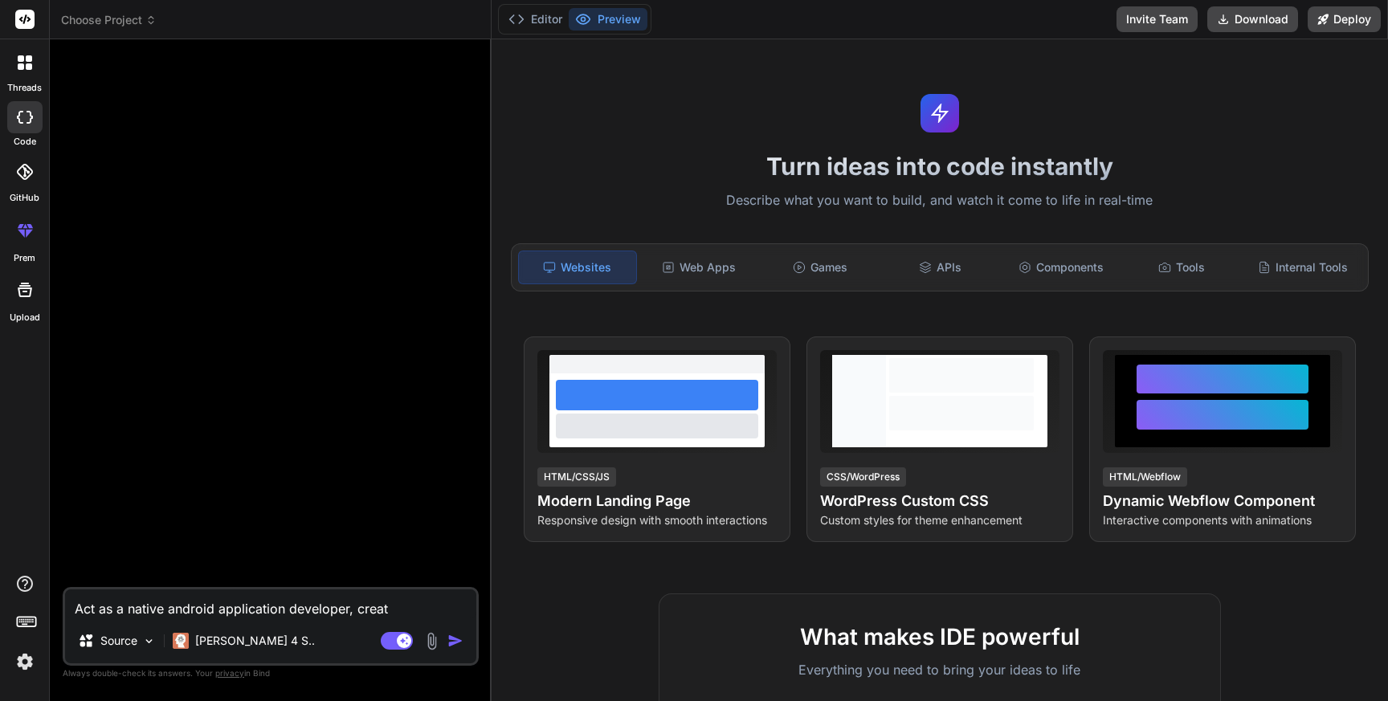
type textarea "Act as a native android application developer, create"
type textarea "x"
type textarea "Act as a native android application developer, create"
type textarea "x"
type textarea "Act as a native android application developer, create a"
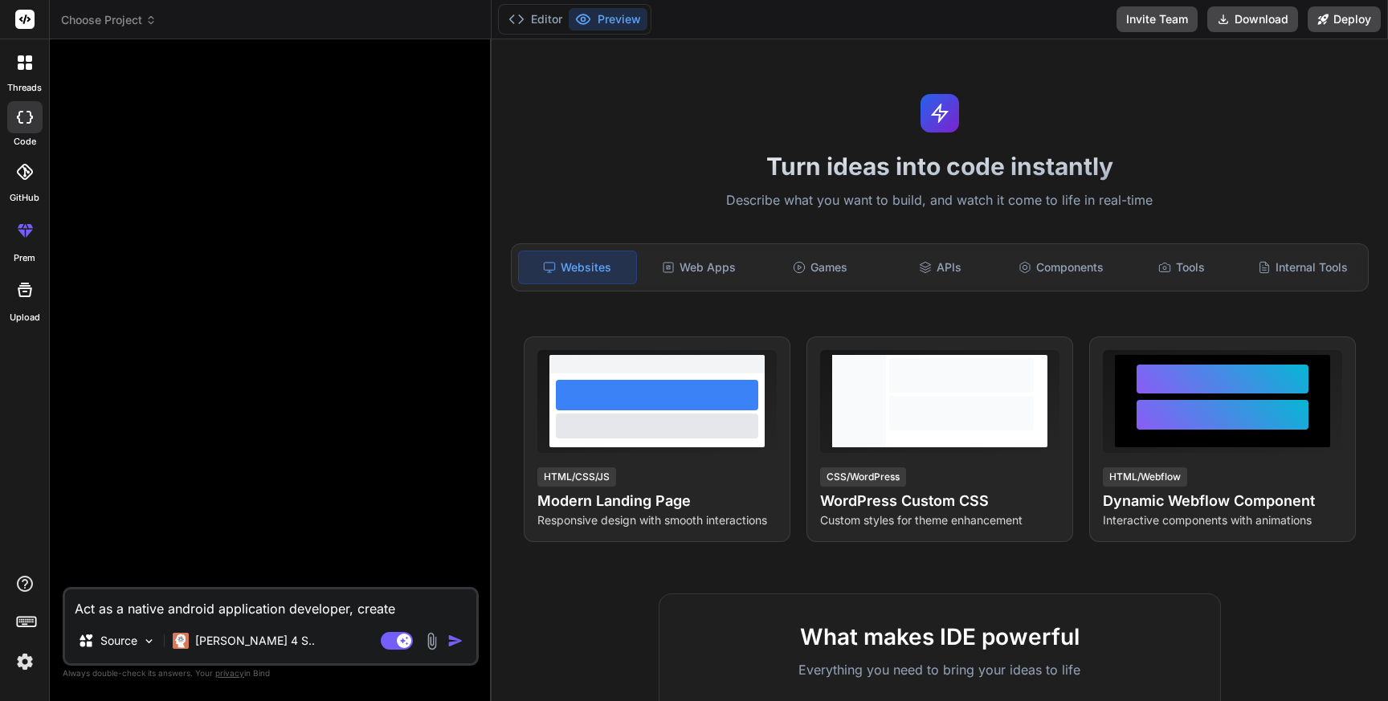
type textarea "x"
type textarea "Act as a native android application developer, create a"
type textarea "x"
type textarea "Act as a native android application developer, create a T"
type textarea "x"
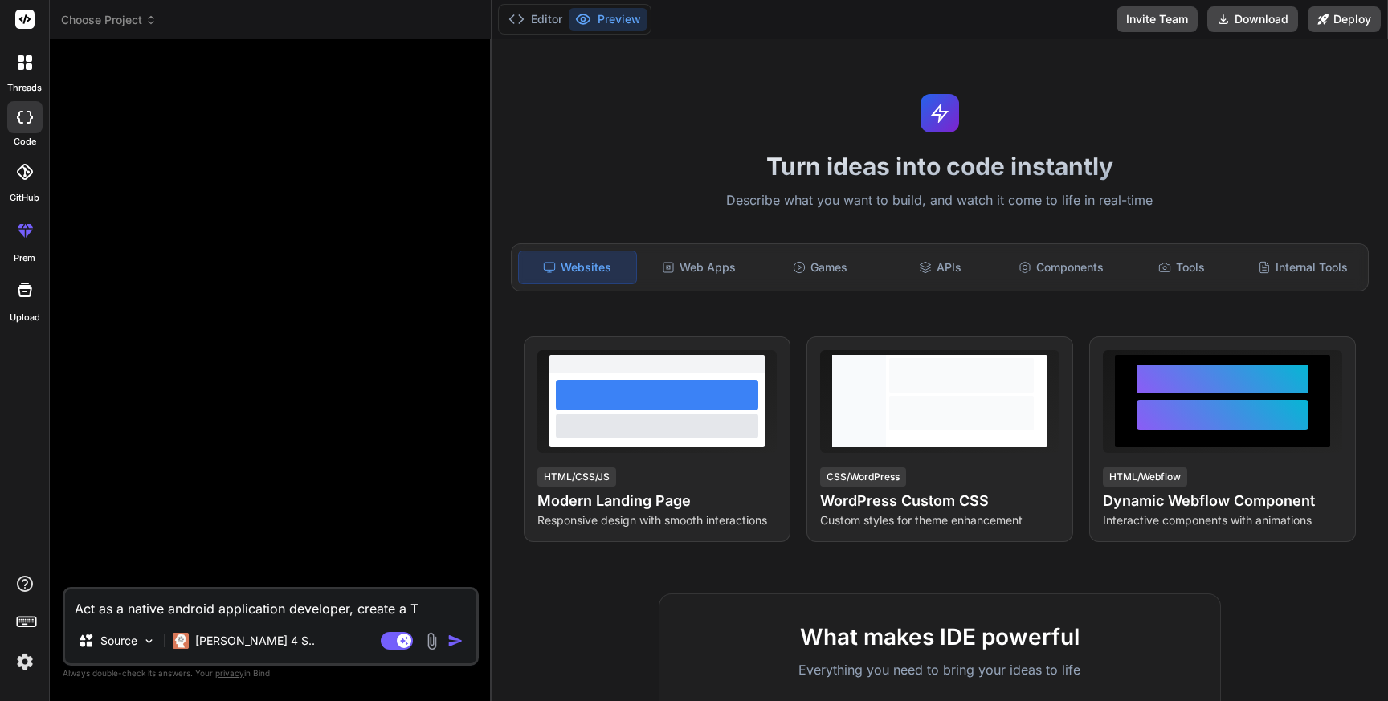
type textarea "Act as a native android application developer, create a Te"
type textarea "x"
type textarea "Act as a native android application developer, create a Tex"
type textarea "x"
type textarea "Act as a native android application developer, create a Text"
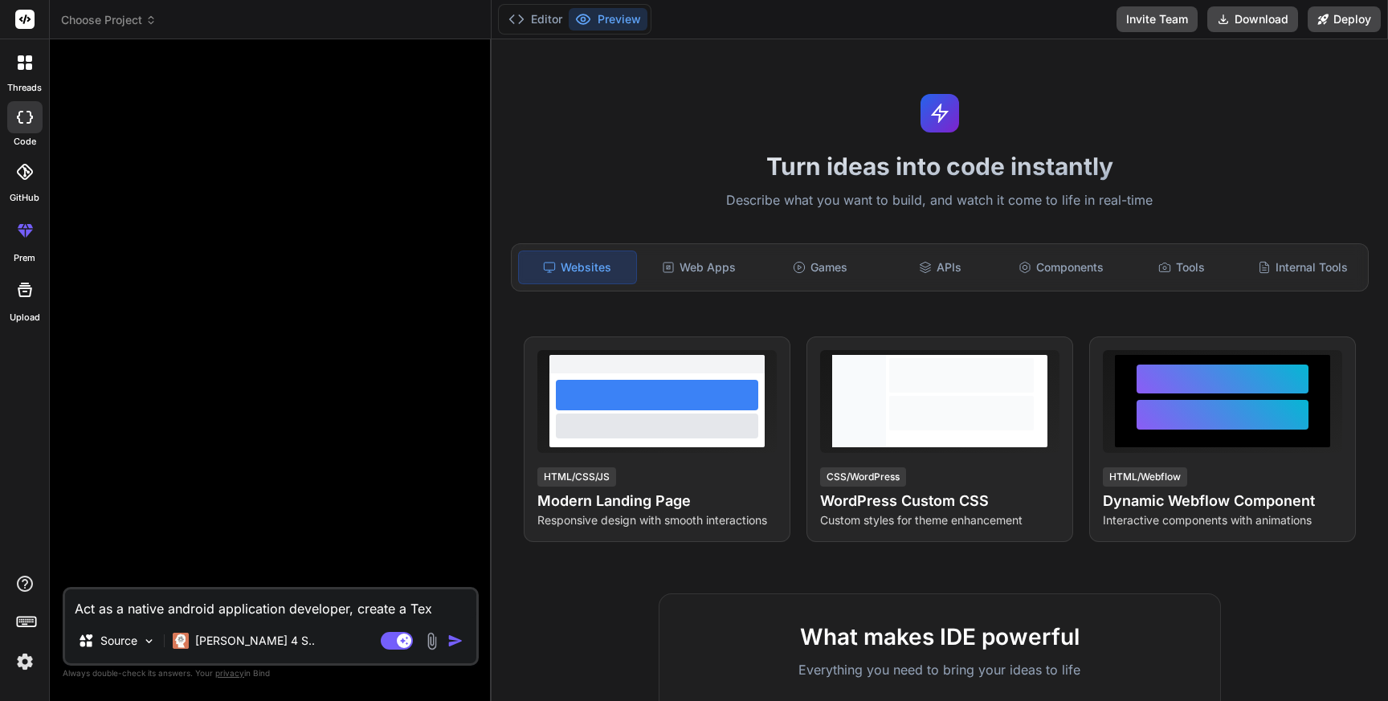
type textarea "x"
type textarea "Act as a native android application developer, create a Text"
type textarea "x"
type textarea "Act as a native android application developer, create a Text s"
type textarea "x"
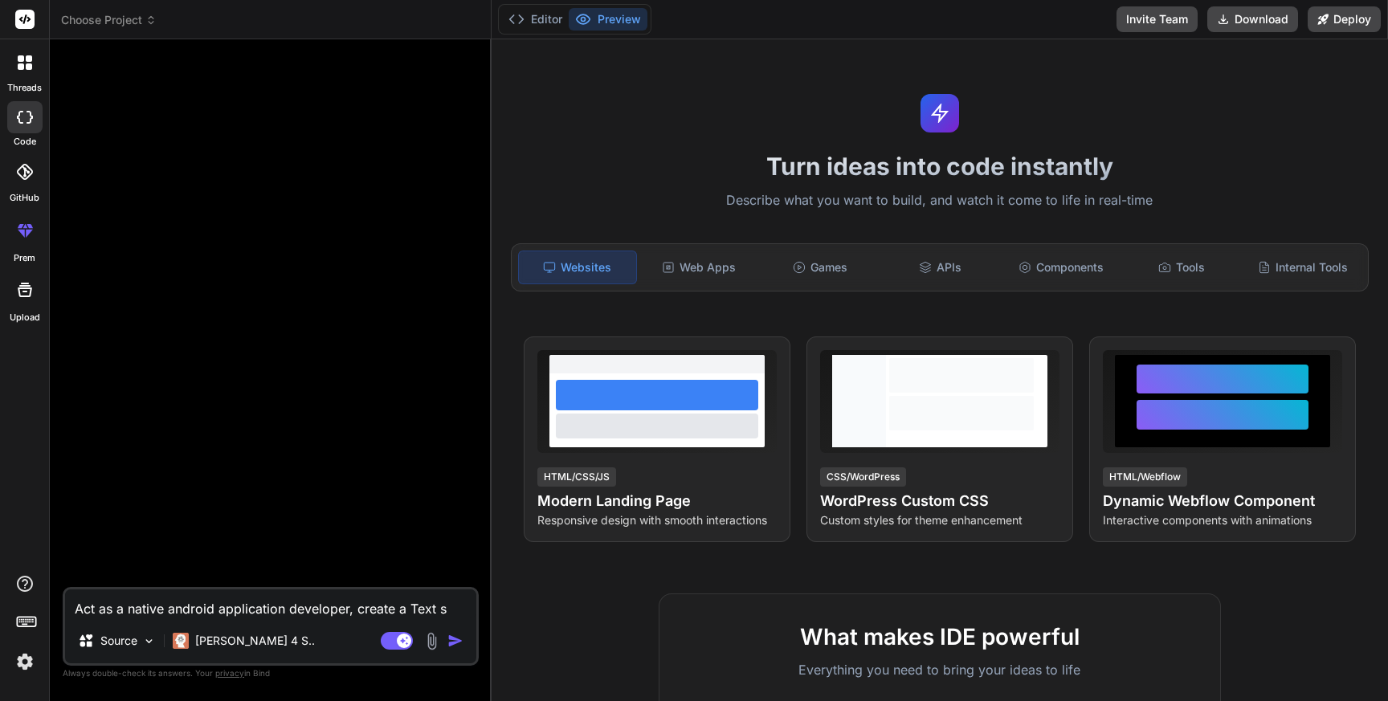
type textarea "Act as a native android application developer, create a Text sc"
type textarea "x"
type textarea "Act as a native android application developer, create a Text sca"
type textarea "x"
type textarea "Act as a native android application developer, create a Text scan"
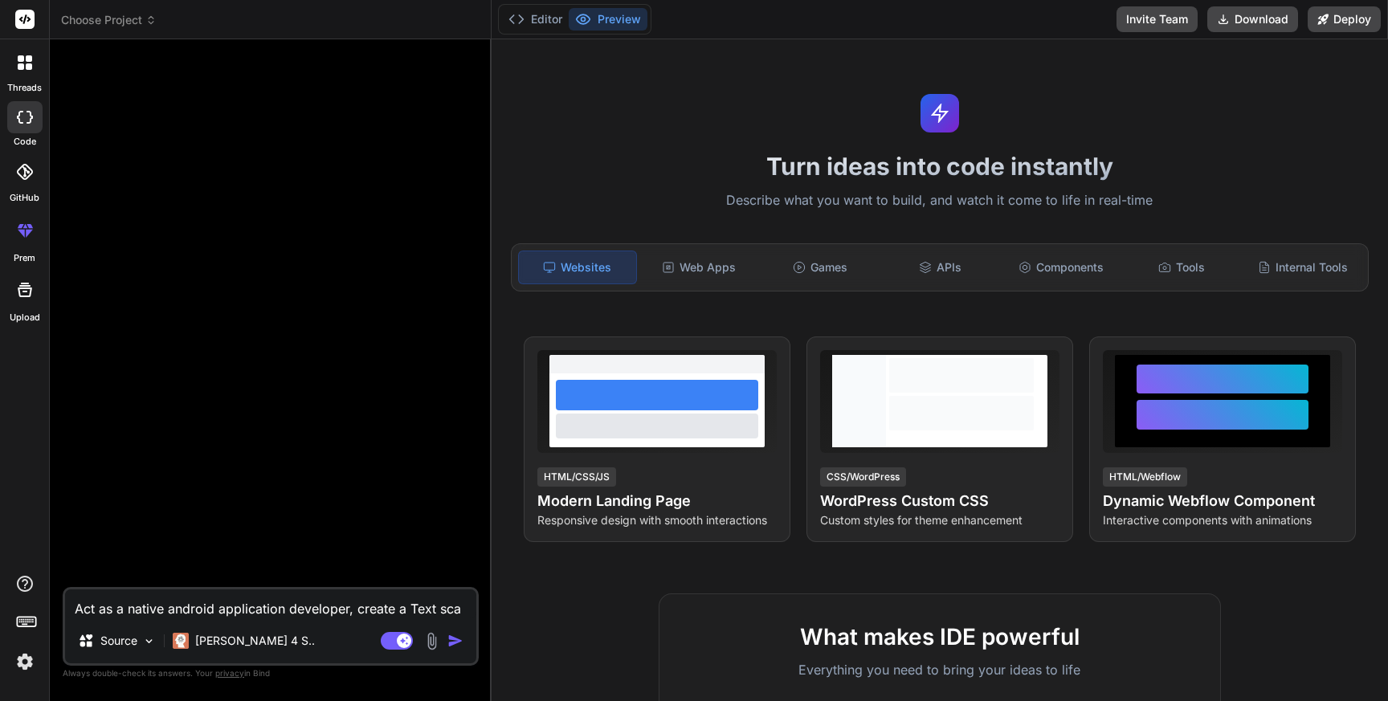
type textarea "x"
type textarea "Act as a native android application developer, create a Text scan"
type textarea "x"
type textarea "Act as a native android application developer, create a Text scan P"
type textarea "x"
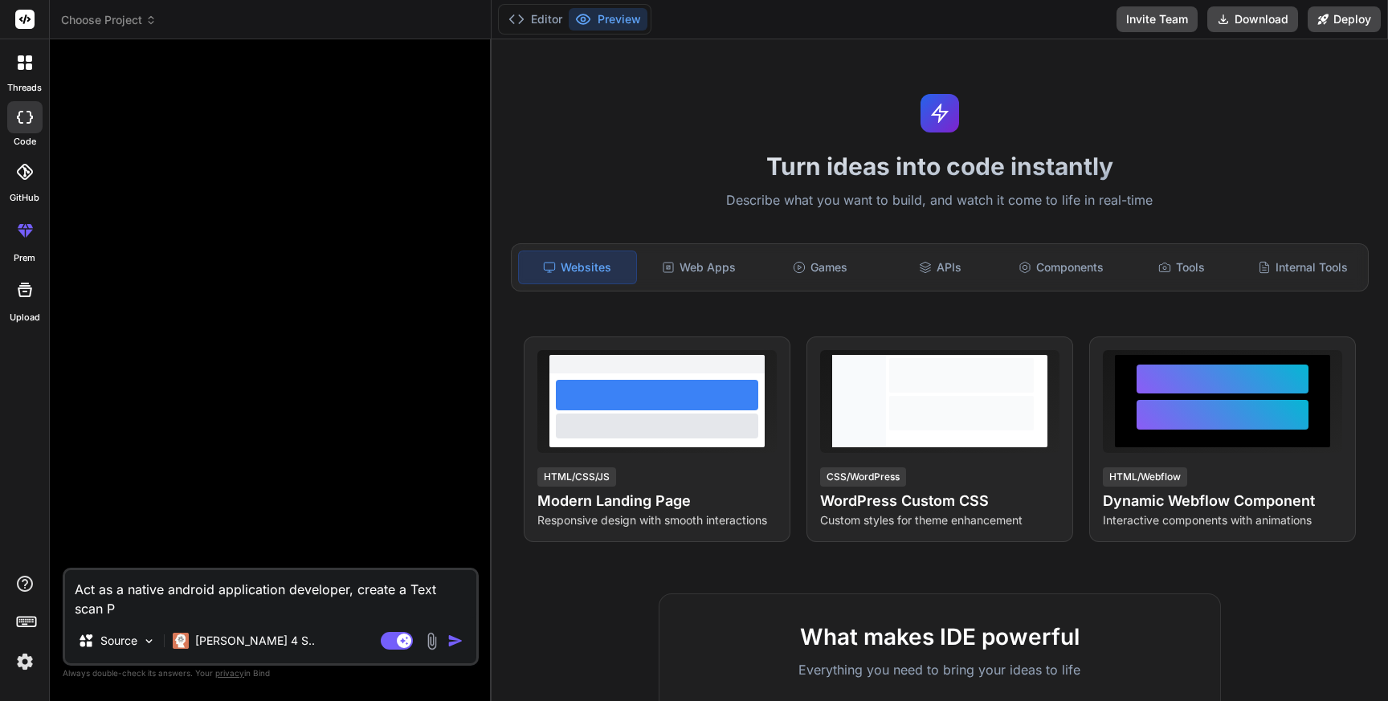
type textarea "Act as a native android application developer, create a Text scan Pr"
type textarea "x"
type textarea "Act as a native android application developer, create a Text scan P"
type textarea "x"
type textarea "Act as a native android application developer, create a Text scan"
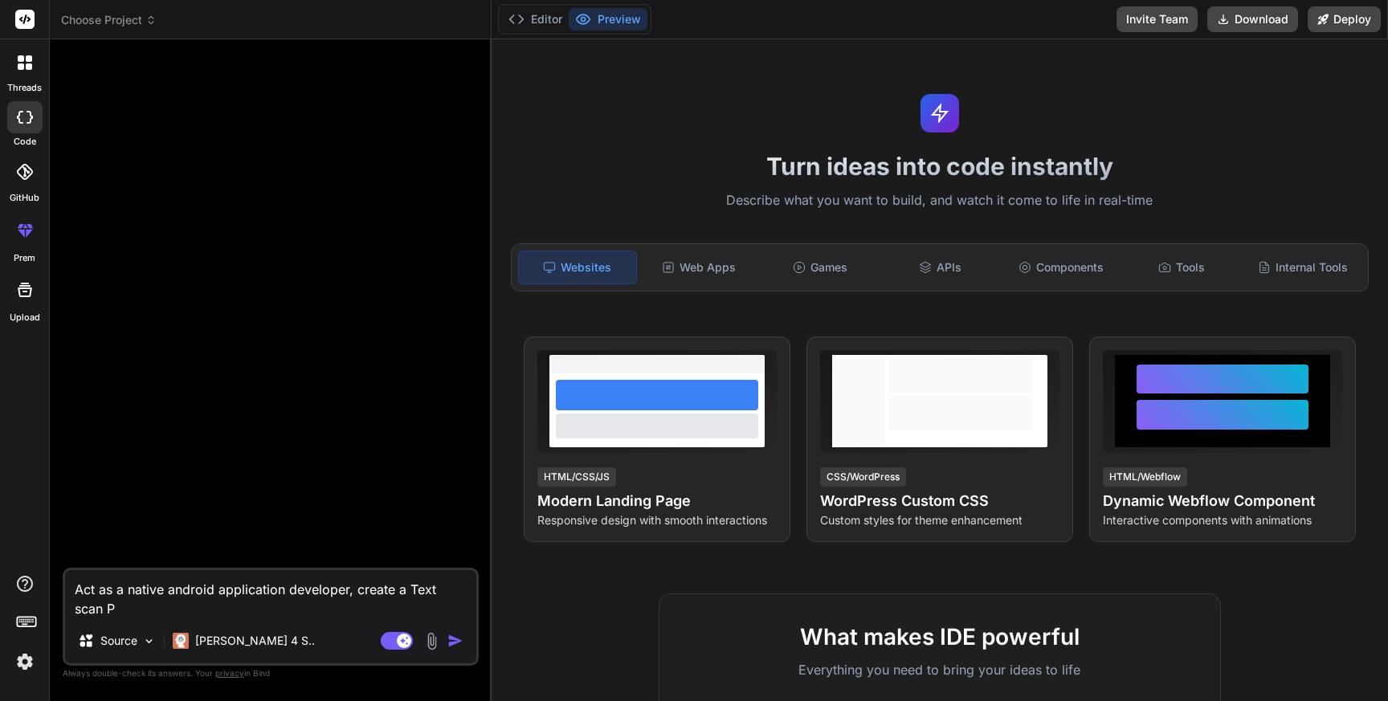
type textarea "x"
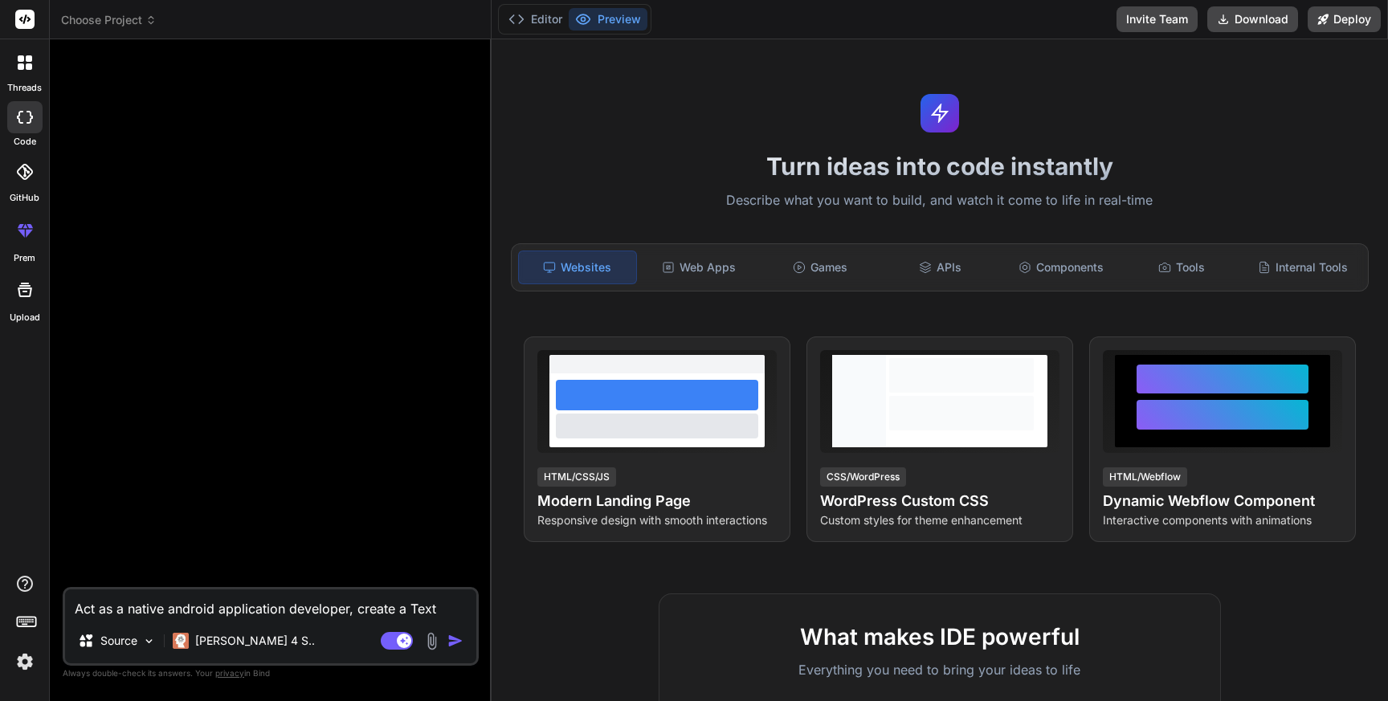
type textarea "Act as a native android application developer, create a Text scan"
type textarea "x"
type textarea "Act as a native android application developer, create a Text scan A"
type textarea "x"
type textarea "Act as a native android application developer, create a Text scan Ap"
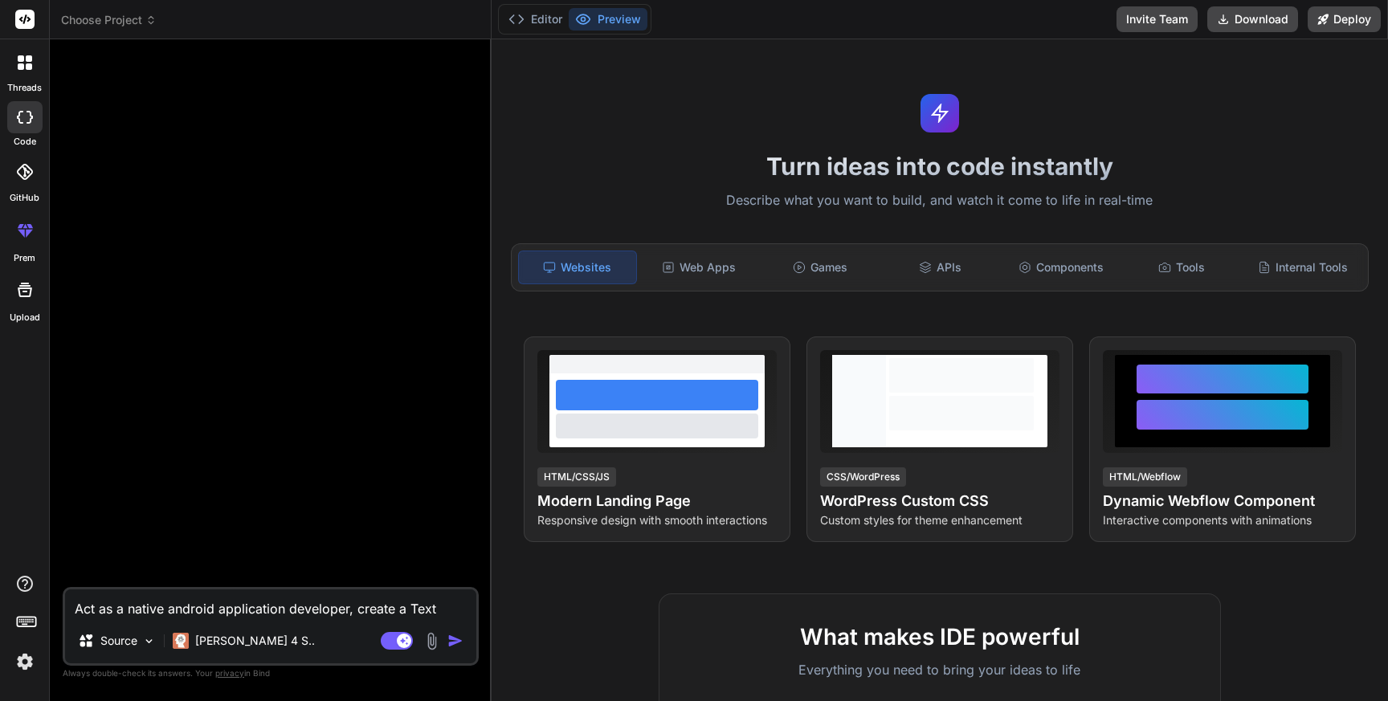
type textarea "x"
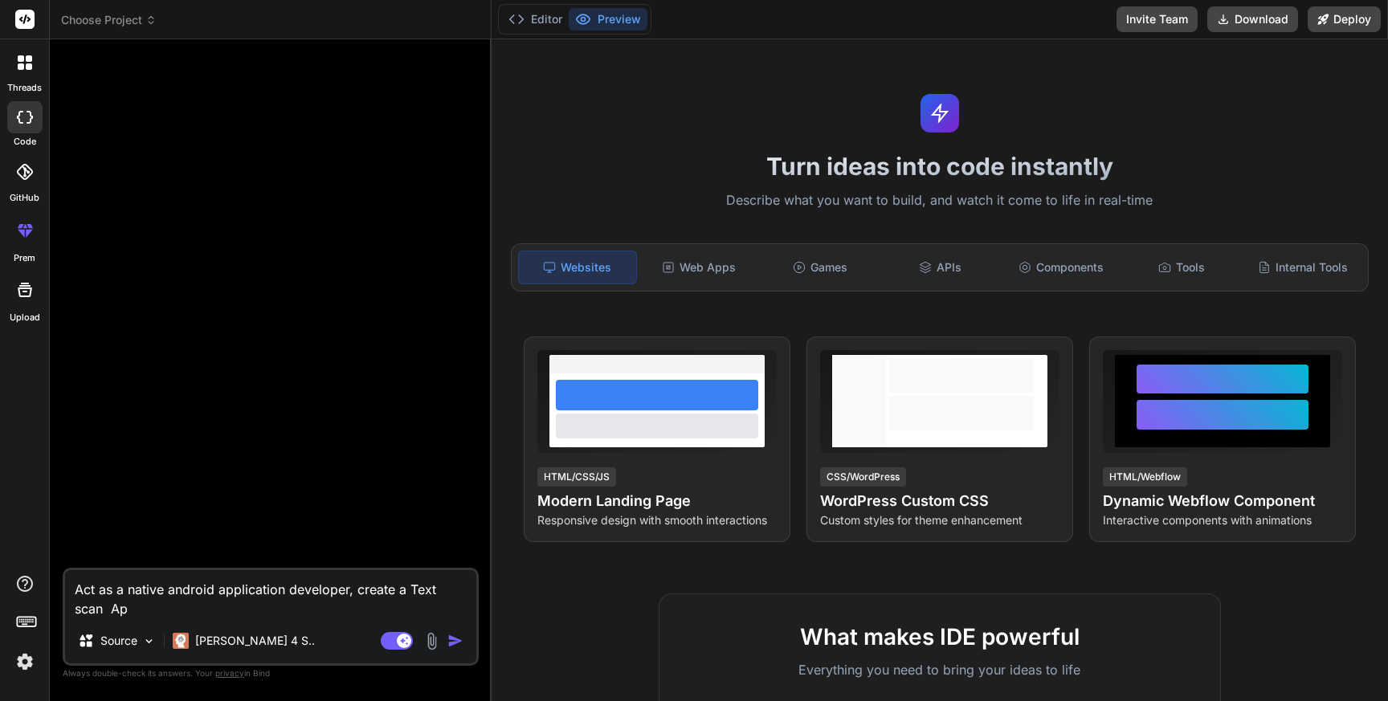
type textarea "Act as a native android application developer, create a Text scan App"
type textarea "x"
type textarea "Act as a native android application developer, create a Text scan App"
type textarea "x"
type textarea "Act as a native android application developer, create a Text scan App :"
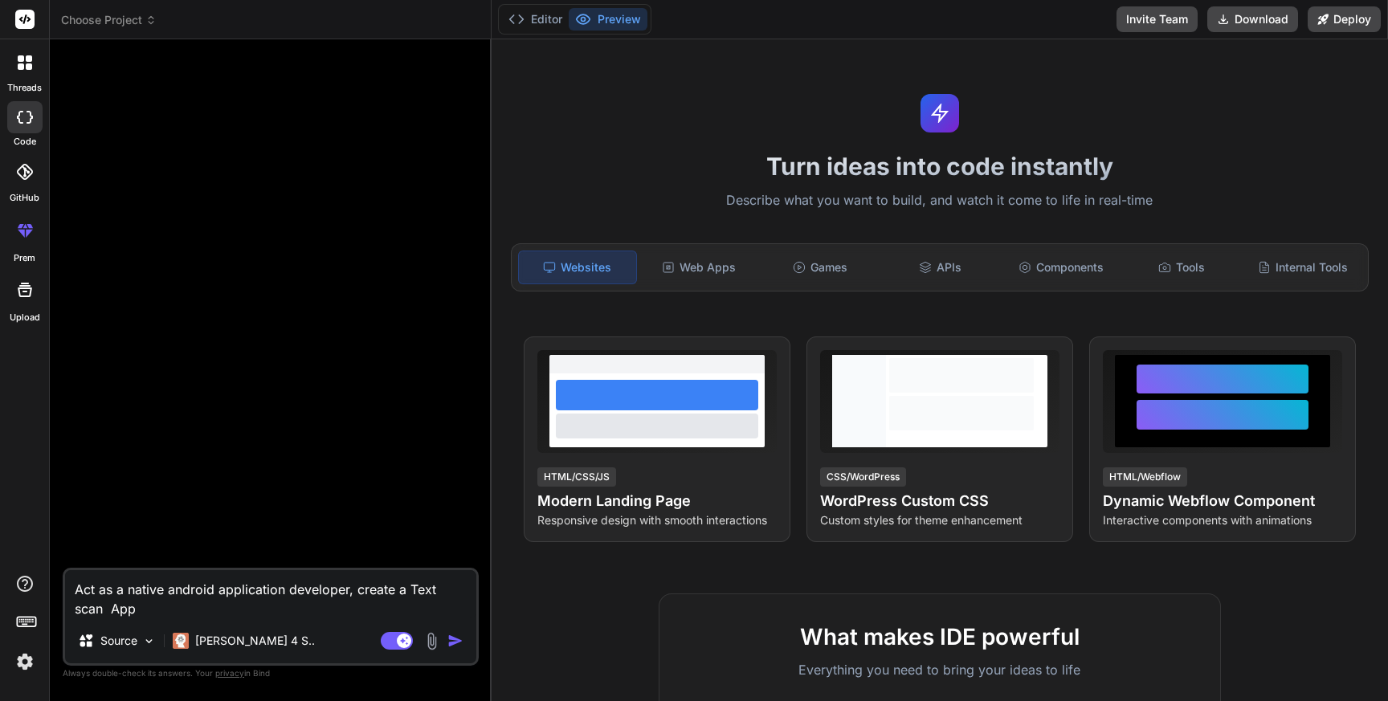
type textarea "x"
type textarea "Act as a native android application developer, create a Text scan App :"
type textarea "x"
type textarea "Act as a native android application developer, create a Text scan App : O"
type textarea "x"
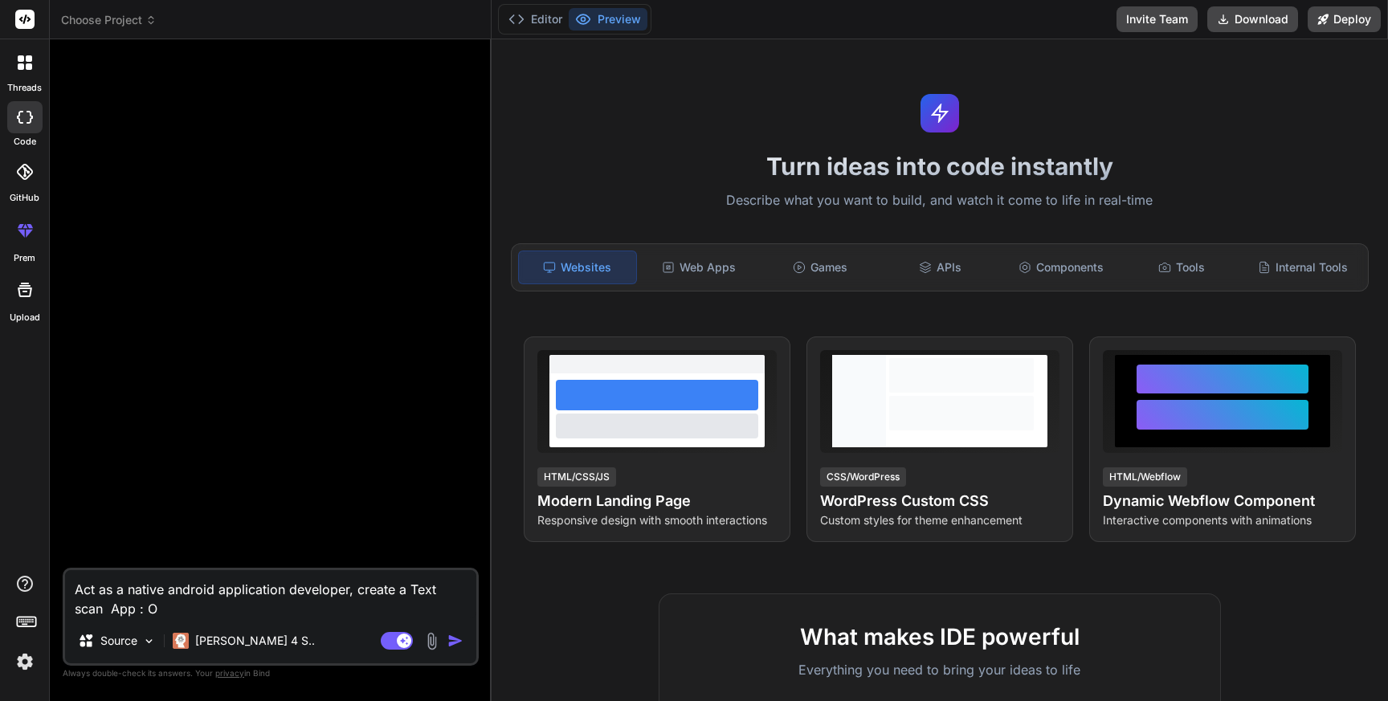
type textarea "Act as a native android application developer, create a Text scan App : OC"
type textarea "x"
type textarea "Act as a native android application developer, create a Text scan App : OCR"
type textarea "x"
type textarea "Act as a native android application developer, create a Text scan App : OCR"
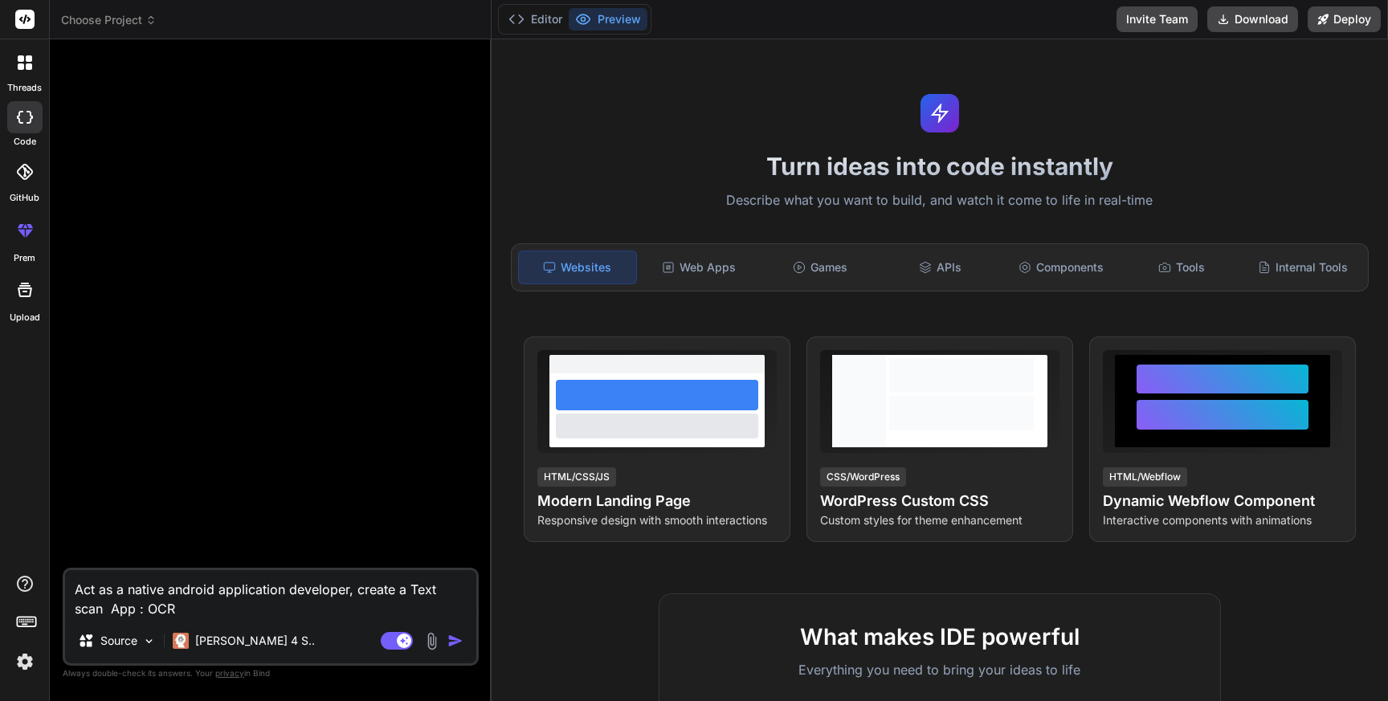
type textarea "x"
type textarea "Act as a native android application developer, create a Text scan App : OCR e"
type textarea "x"
type textarea "Act as a native android application developer, create a Text scan App : OCR ex"
type textarea "x"
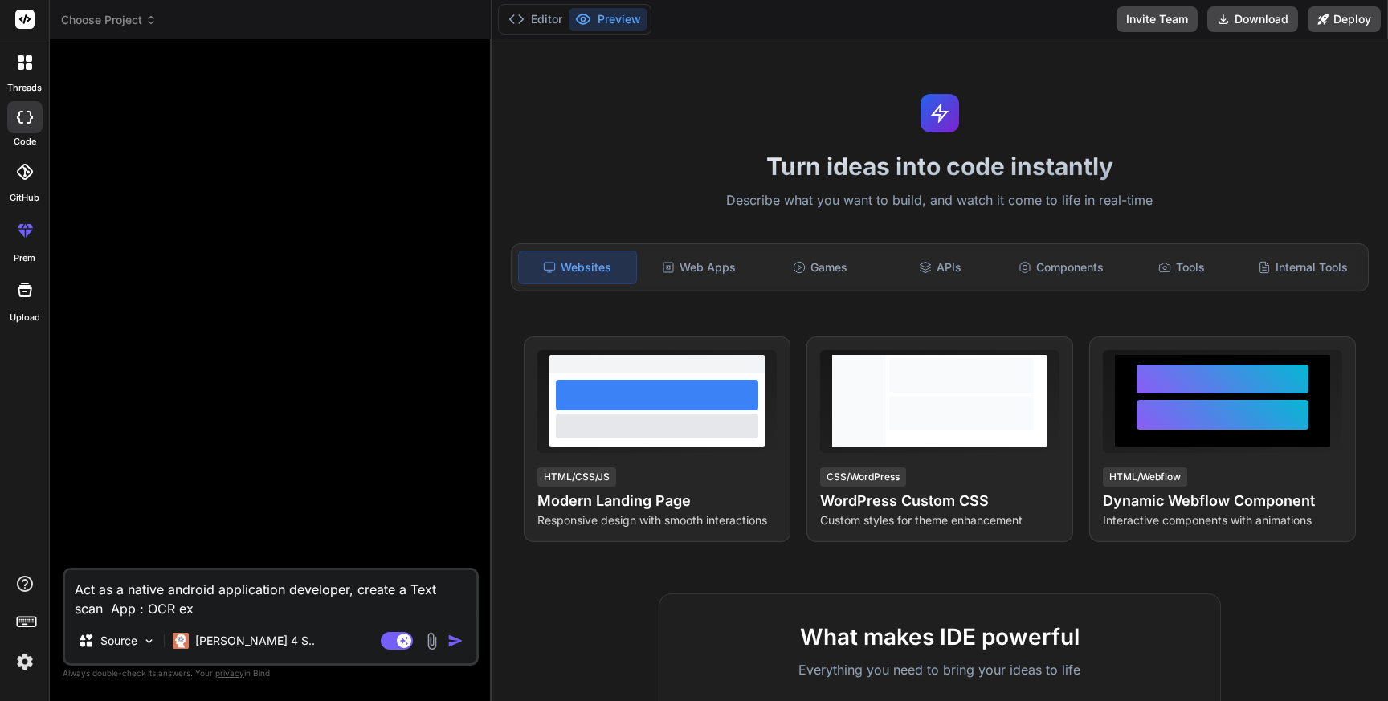
type textarea "Act as a native android application developer, create a Text scan App : OCR exp"
type textarea "x"
type textarea "Act as a native android application developer, create a Text scan App : OCR expe"
type textarea "x"
type textarea "Act as a native android application developer, create a Text scan App : OCR exp…"
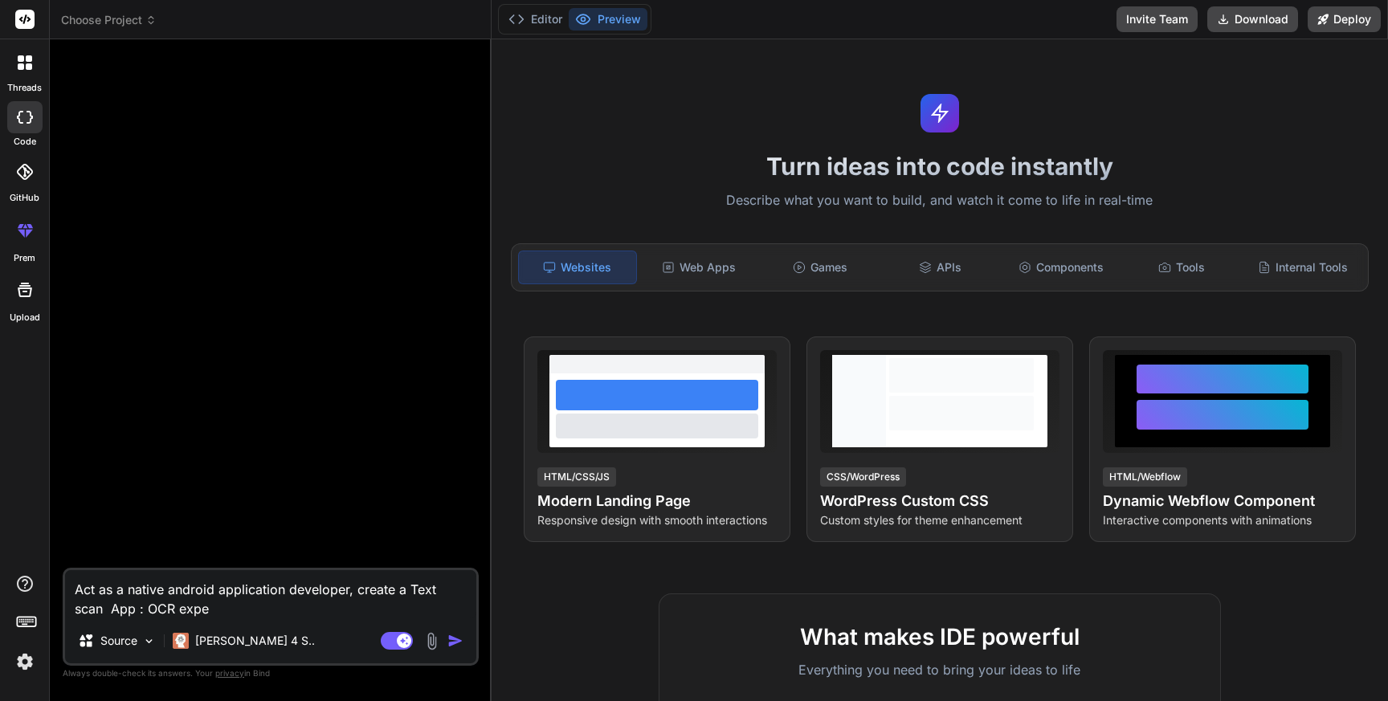
type textarea "x"
type textarea "Act as a native android application developer, create a Text scan App : OCR exp…"
type textarea "x"
type textarea "Act as a native android application developer, create a Text scan App : OCR exp…"
type textarea "x"
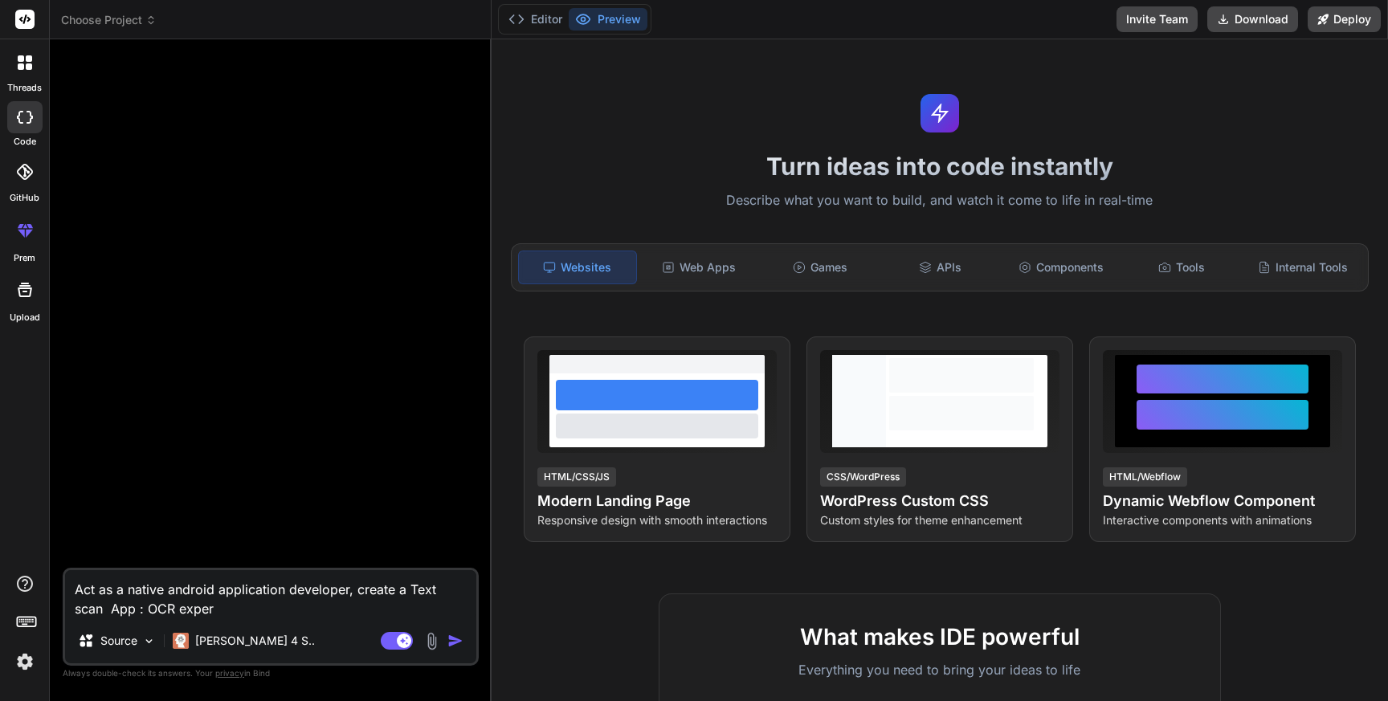
type textarea "Act as a native android application developer, create a Text scan App : OCR exp…"
type textarea "x"
type textarea "Act as a native android application developer, create a Text scan App : OCR exp…"
type textarea "x"
type textarea "Act as a native android application developer, create a Text scan App : OCR exp…"
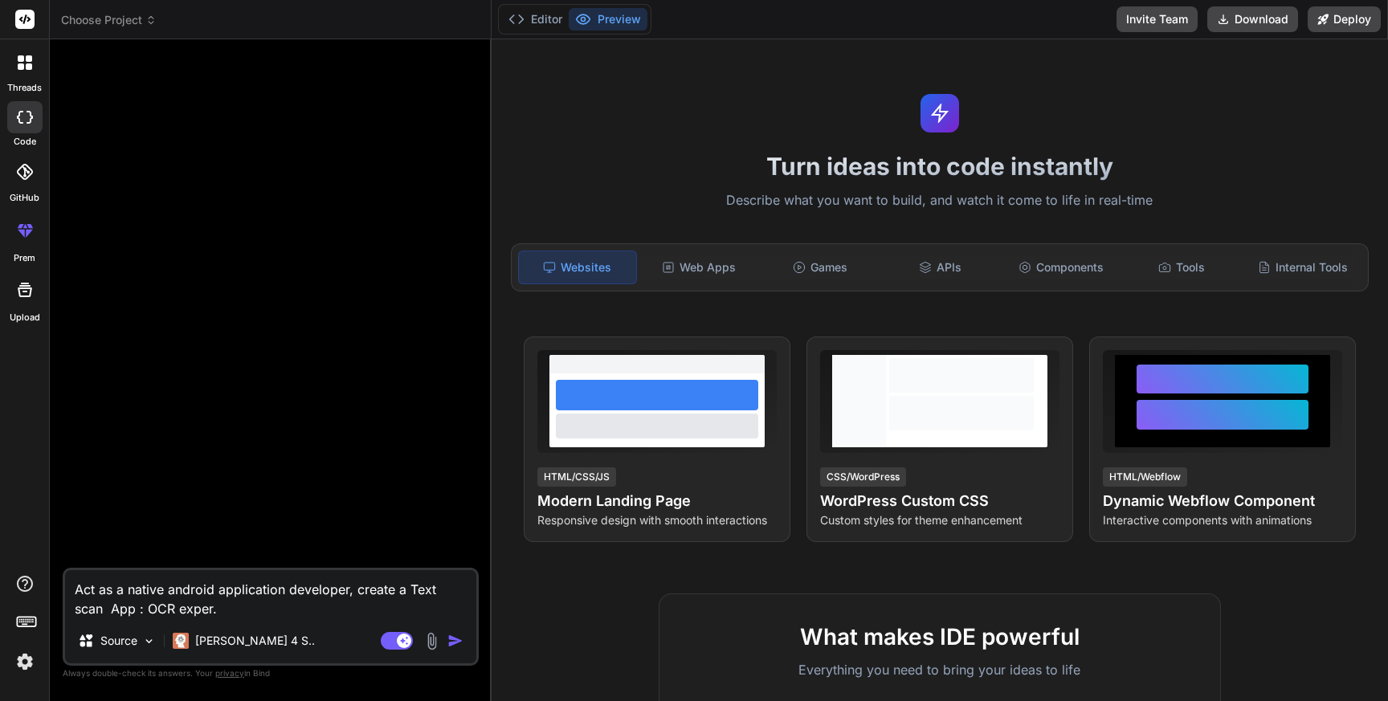
type textarea "x"
type textarea "Act as a native android application developer, create a Text scan App : OCR exp…"
type textarea "x"
type textarea "Act as a native android application developer, create a Text scan App : OCR exp…"
type textarea "x"
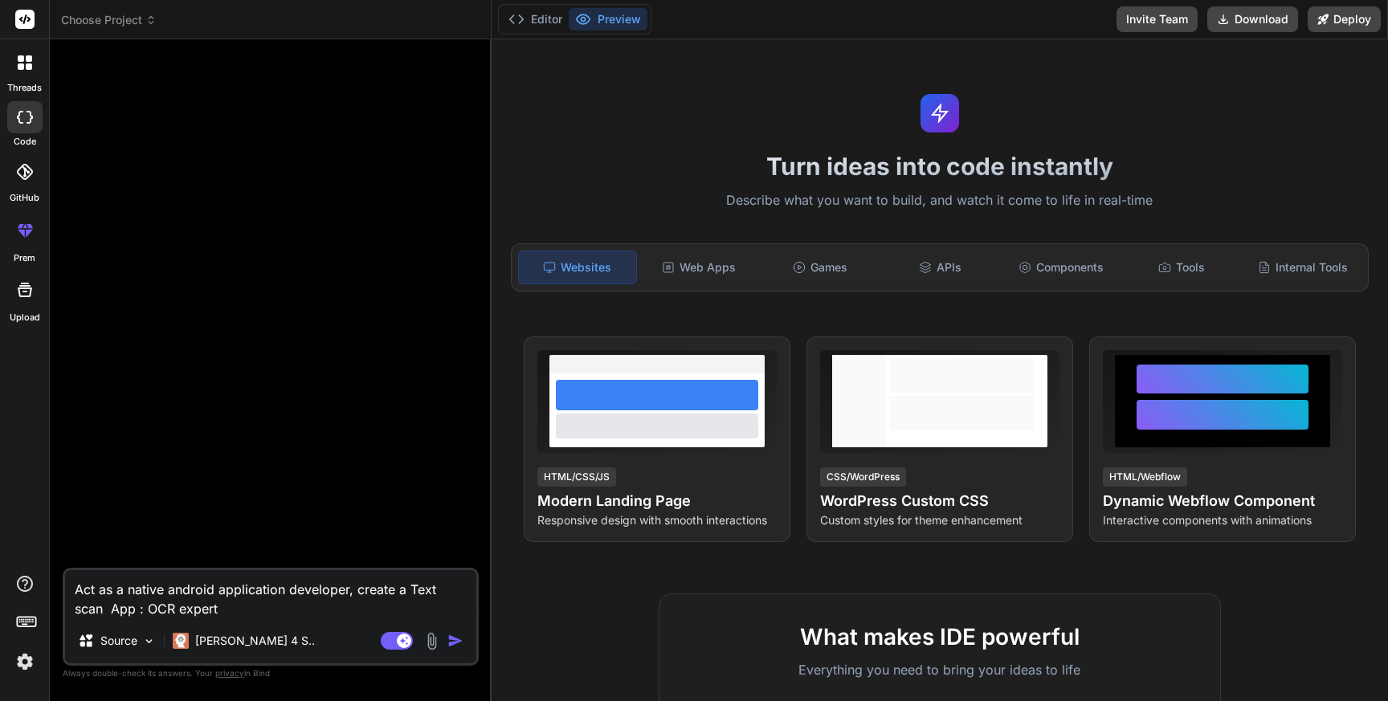
type textarea "Act as a native android application developer, create a Text scan App : OCR exp…"
type textarea "x"
type textarea "Act as a native android application developer, create a Text scan App : OCR exp…"
type textarea "x"
type textarea "Act as a native android application developer, create a Text scan App : OCR exp…"
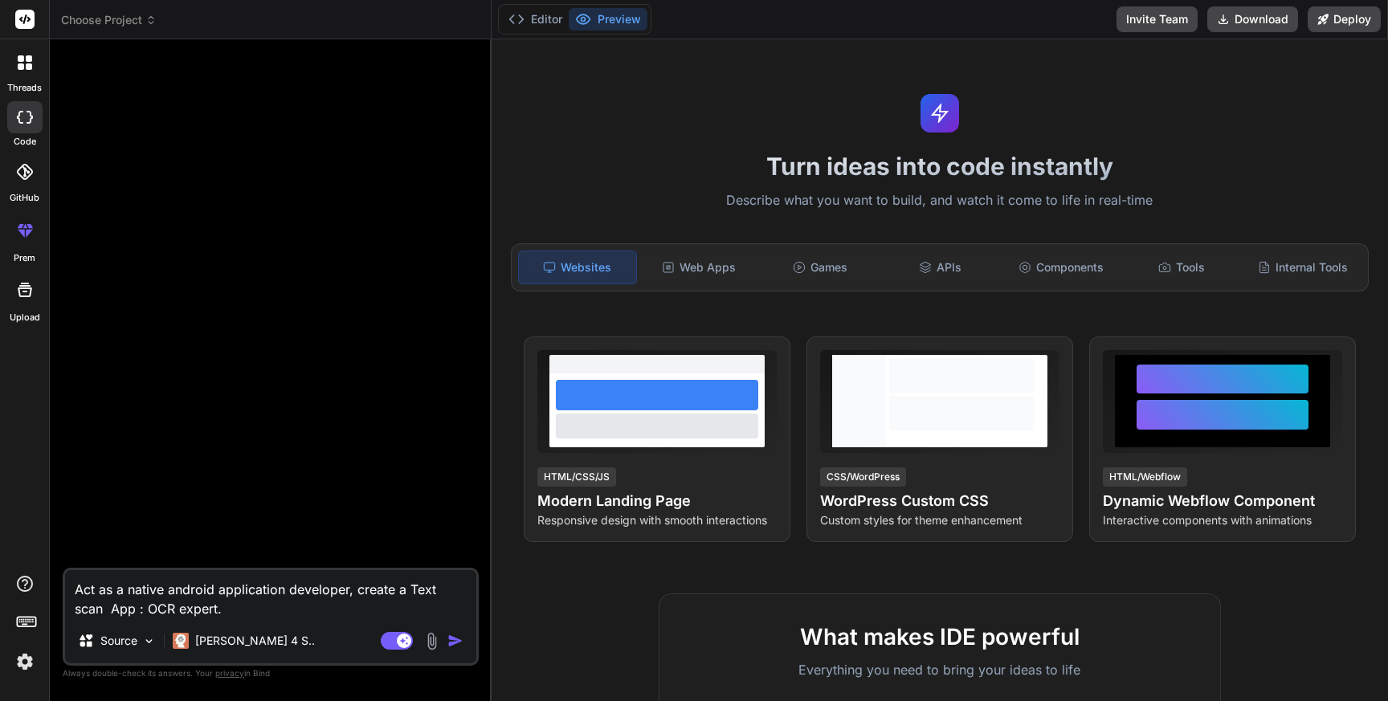
type textarea "x"
type textarea "Act as a native android application developer, create a Text scan App : OCR exp…"
type textarea "x"
type textarea "Act as a native android application developer, create a Text scan App : OCR exp…"
type textarea "x"
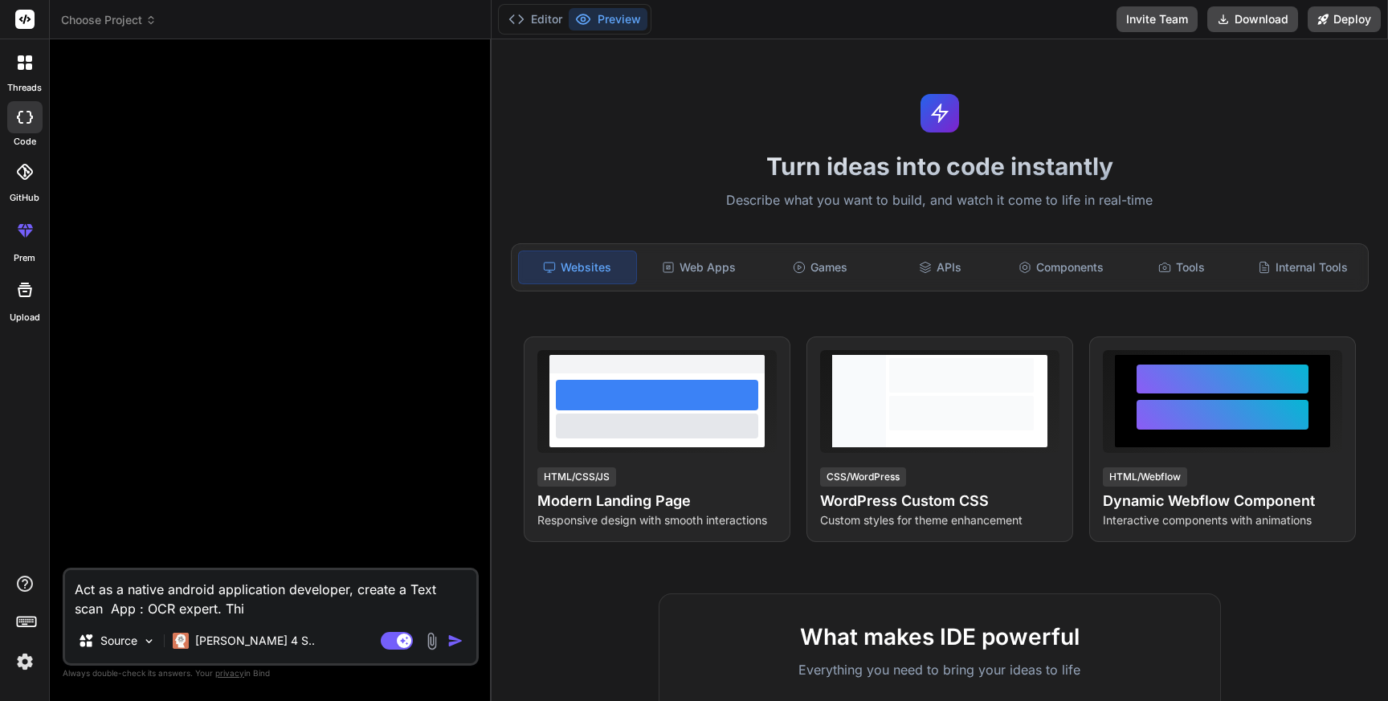
type textarea "Act as a native android application developer, create a Text scan App : OCR exp…"
type textarea "x"
type textarea "Act as a native android application developer, create a Text scan App : OCR exp…"
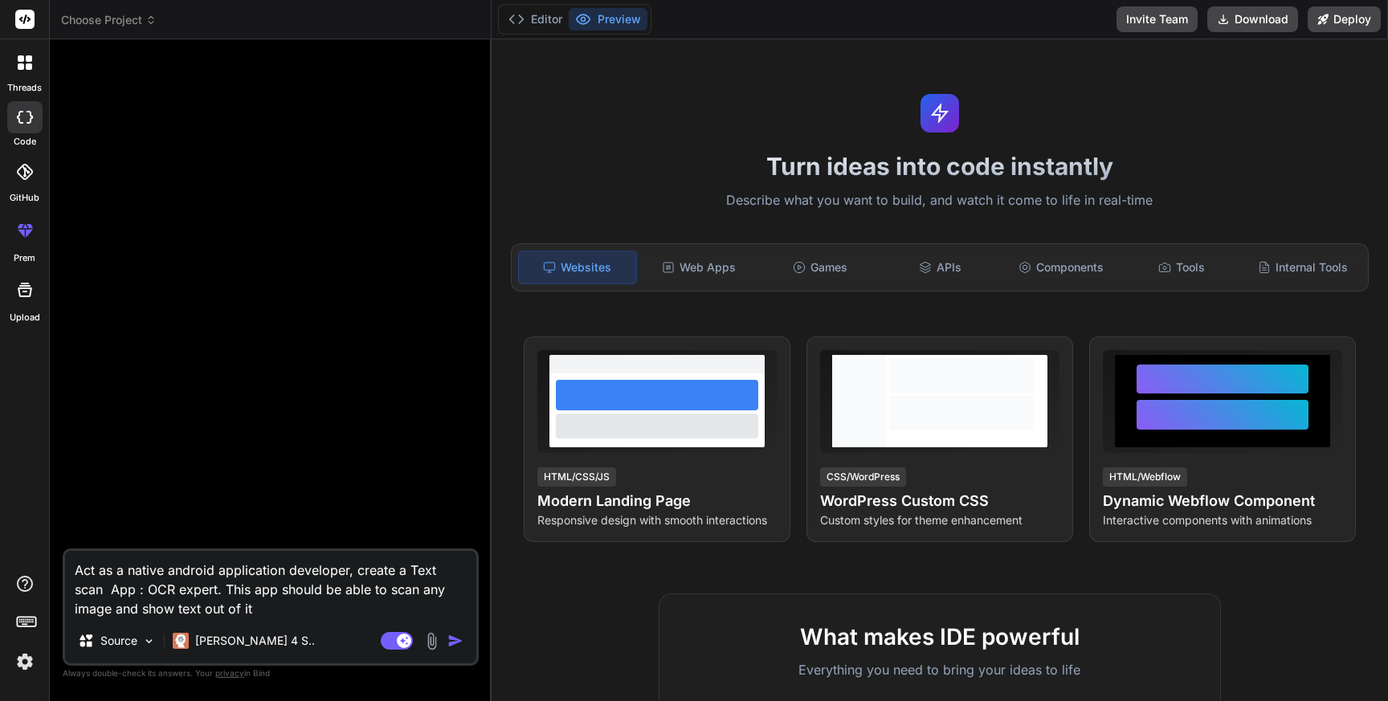
click at [78, 587] on textarea "Act as a native android application developer, create a Text scan App : OCR exp…" at bounding box center [270, 584] width 411 height 67
click at [296, 585] on textarea "Act as a native android application developer, create a Text scan and PDF conve…" at bounding box center [270, 584] width 411 height 67
click at [452, 606] on textarea "Act as a native android application developer, create a Text scan and PDF conve…" at bounding box center [270, 584] width 411 height 67
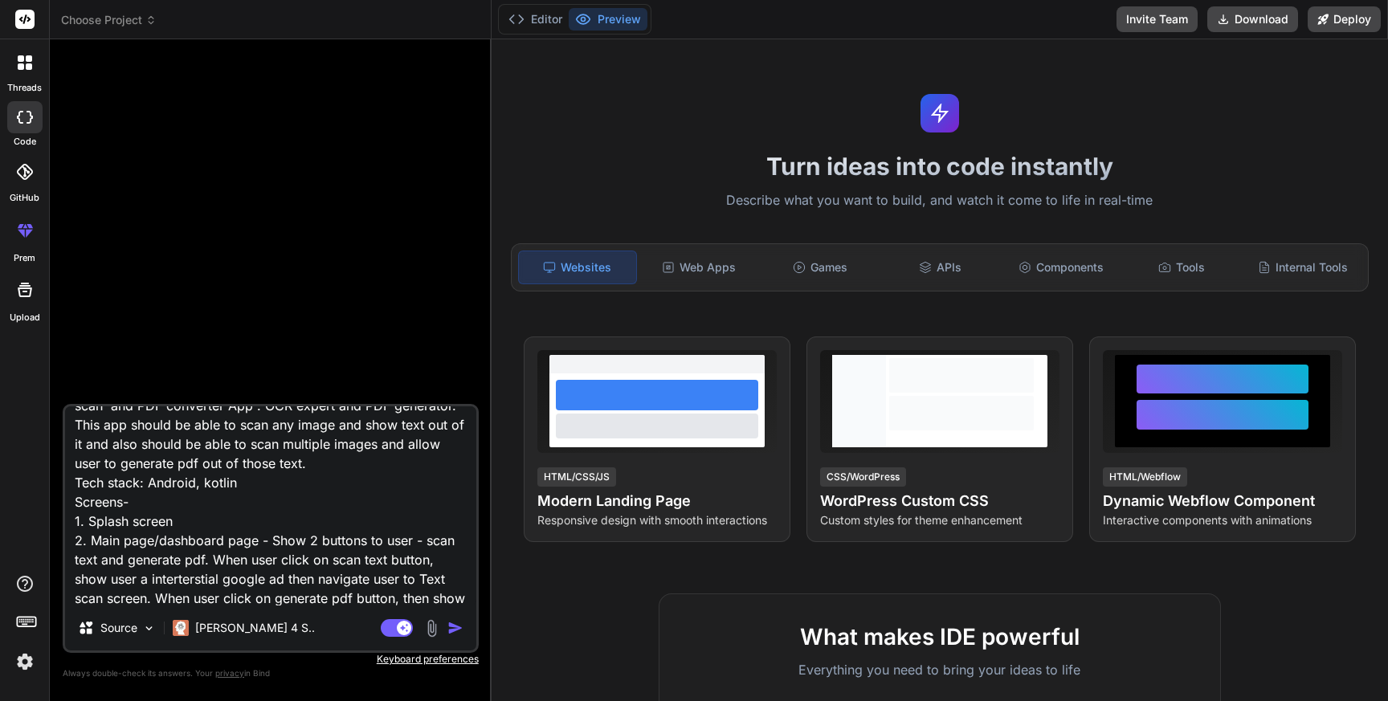
scroll to position [59, 0]
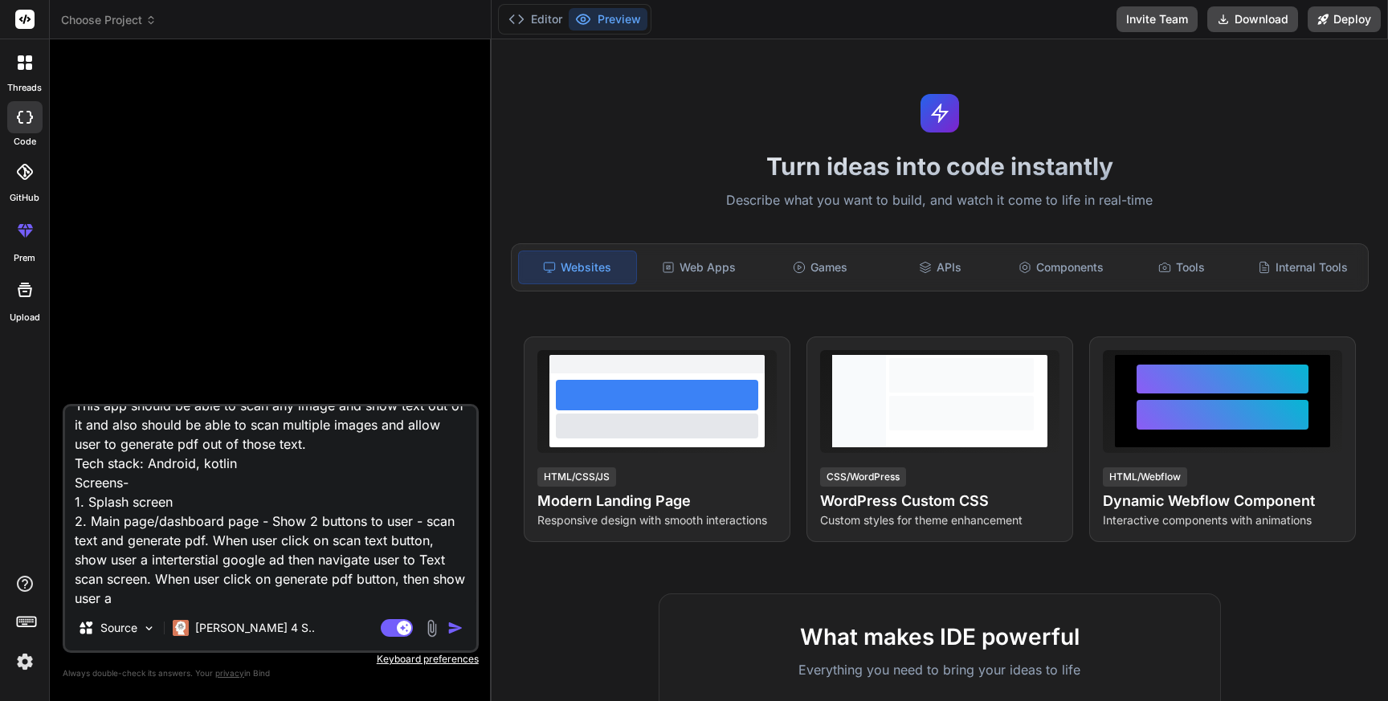
drag, startPoint x: 152, startPoint y: 558, endPoint x: 414, endPoint y: 558, distance: 261.9
click at [414, 558] on textarea "Act as a native android application developer, create a Text scan and PDF conve…" at bounding box center [270, 506] width 411 height 199
click at [301, 599] on textarea "Act as a native android application developer, create a Text scan and PDF conve…" at bounding box center [270, 506] width 411 height 199
paste textarea "interterstial google ad then navigate user to"
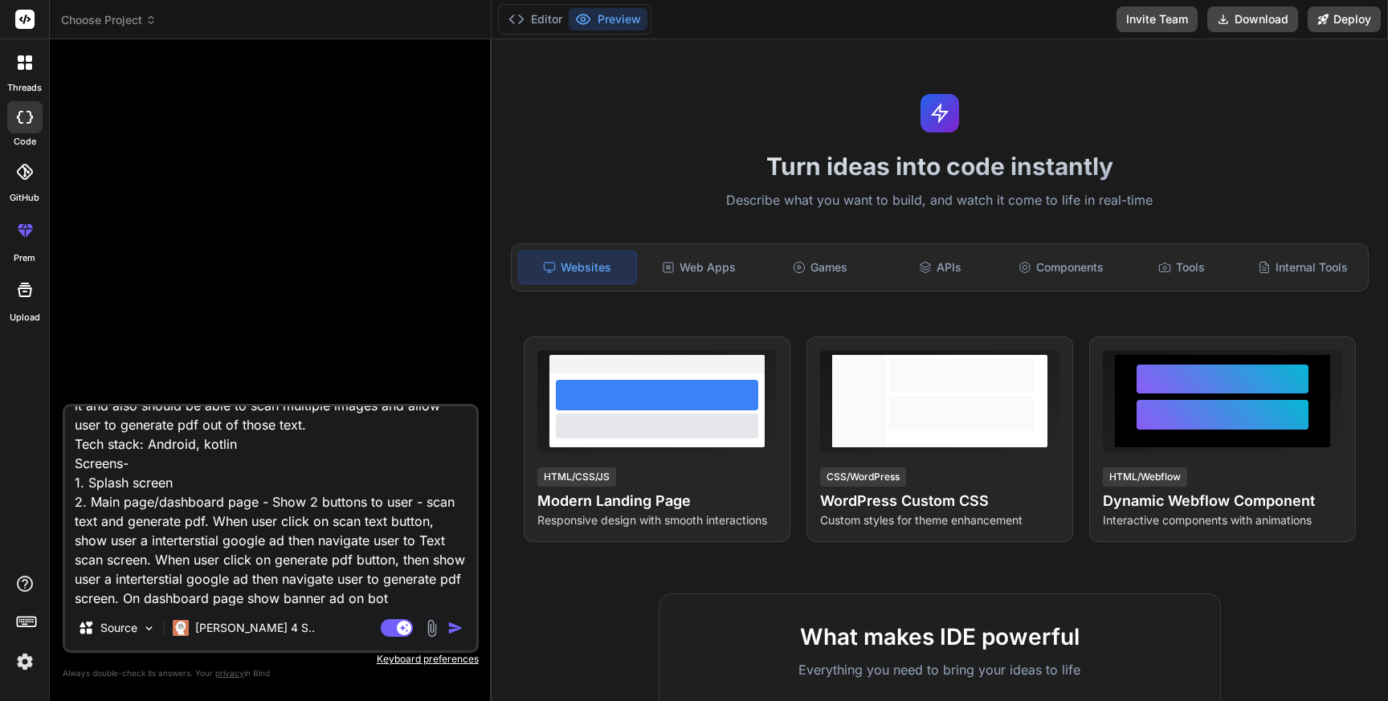
scroll to position [97, 0]
click at [328, 523] on textarea "Act as a native android application developer, create a Text scan and PDF conve…" at bounding box center [270, 506] width 411 height 199
click at [218, 597] on textarea "Act as a native android application developer, create a Text scan and PDF conve…" at bounding box center [270, 506] width 411 height 199
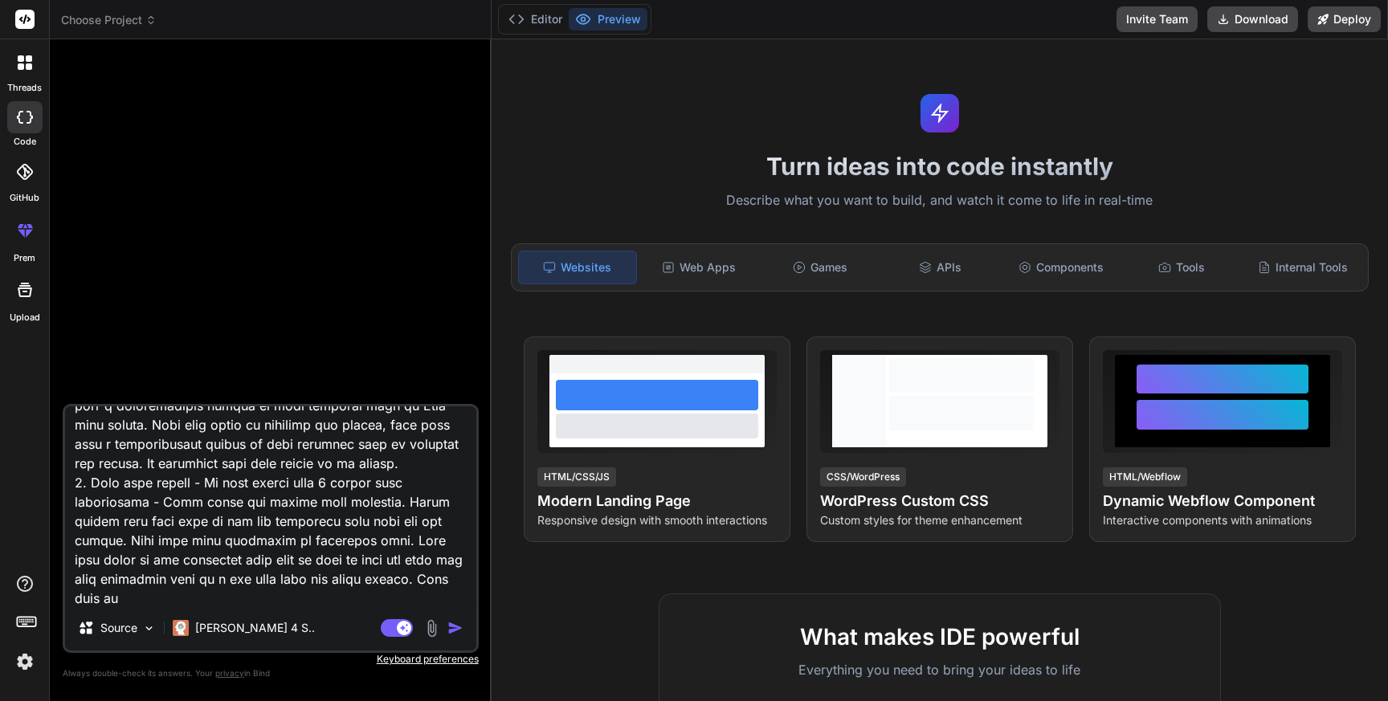
scroll to position [232, 0]
click at [131, 600] on textarea at bounding box center [270, 506] width 411 height 199
click at [222, 601] on textarea at bounding box center [270, 506] width 411 height 199
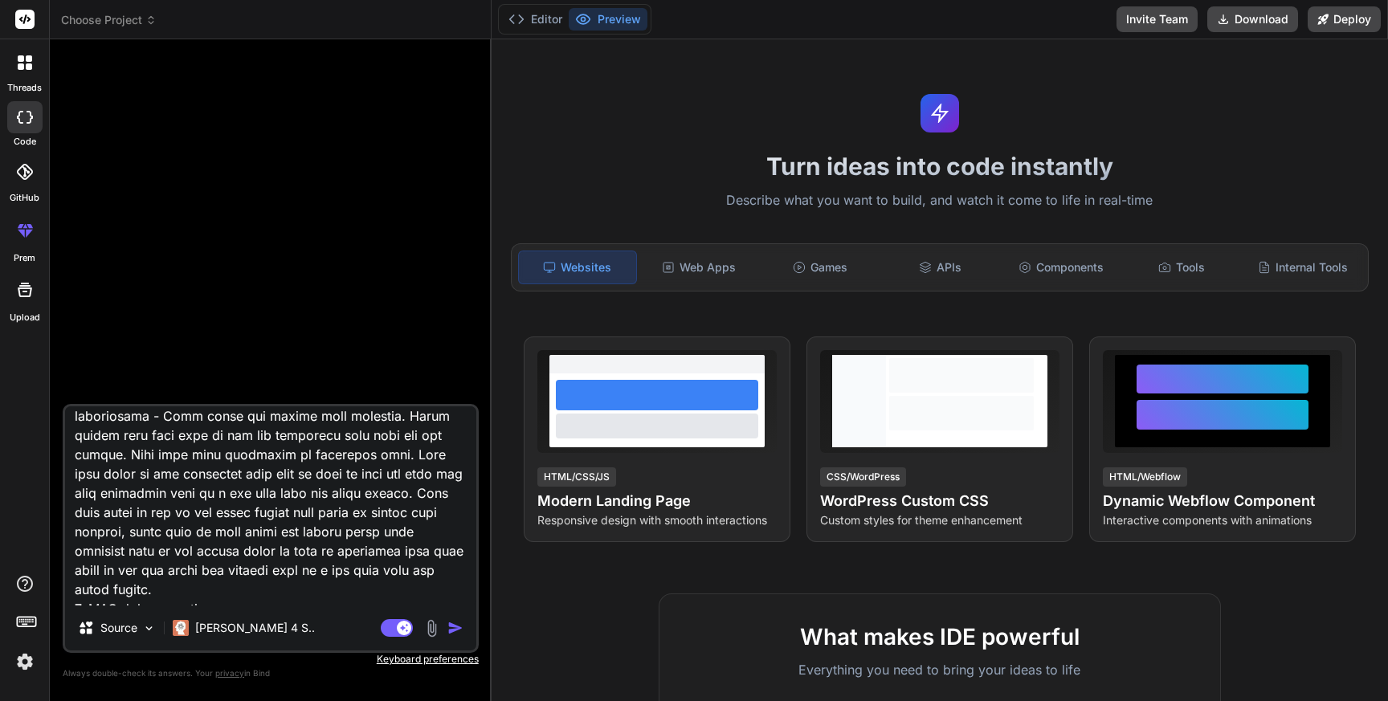
scroll to position [289, 0]
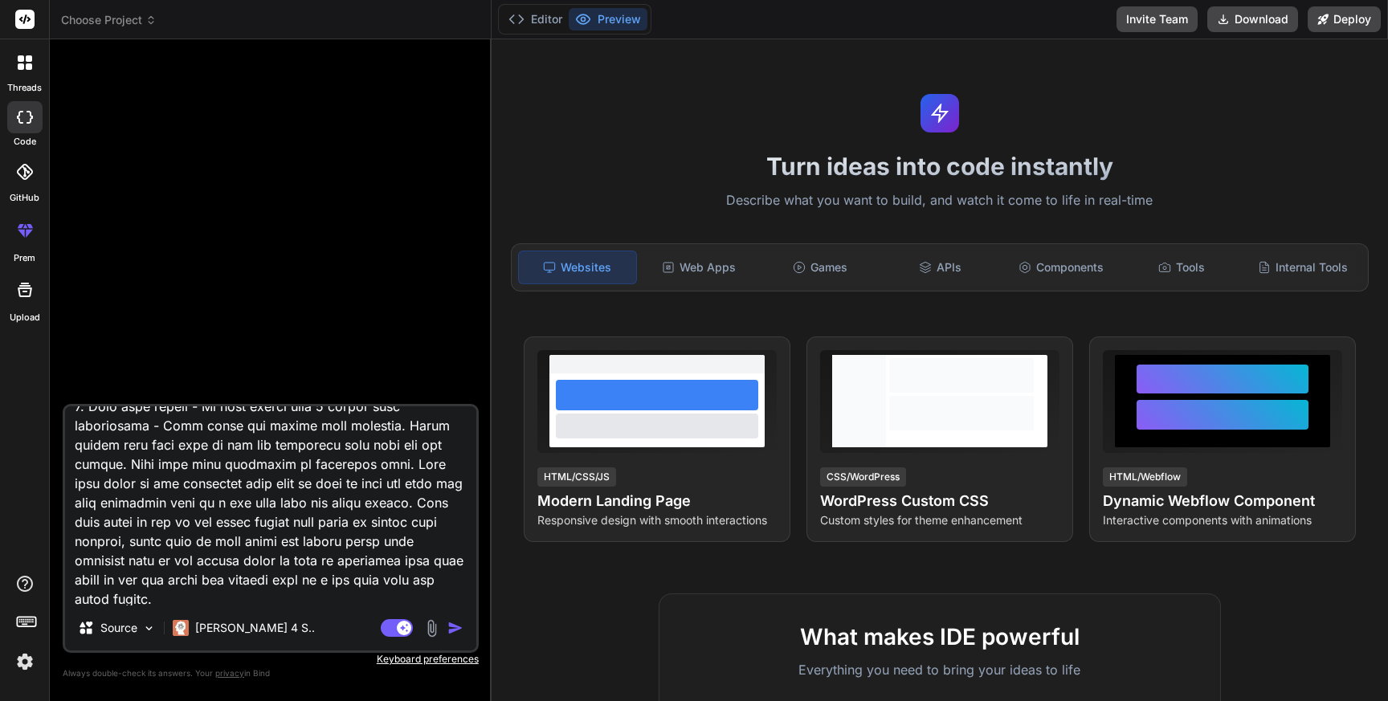
drag, startPoint x: 210, startPoint y: 424, endPoint x: 382, endPoint y: 451, distance: 174.8
click at [382, 451] on textarea at bounding box center [270, 506] width 411 height 199
click at [378, 504] on textarea at bounding box center [270, 506] width 411 height 199
drag, startPoint x: 208, startPoint y: 424, endPoint x: 425, endPoint y: 462, distance: 220.2
click at [425, 462] on textarea at bounding box center [270, 506] width 411 height 199
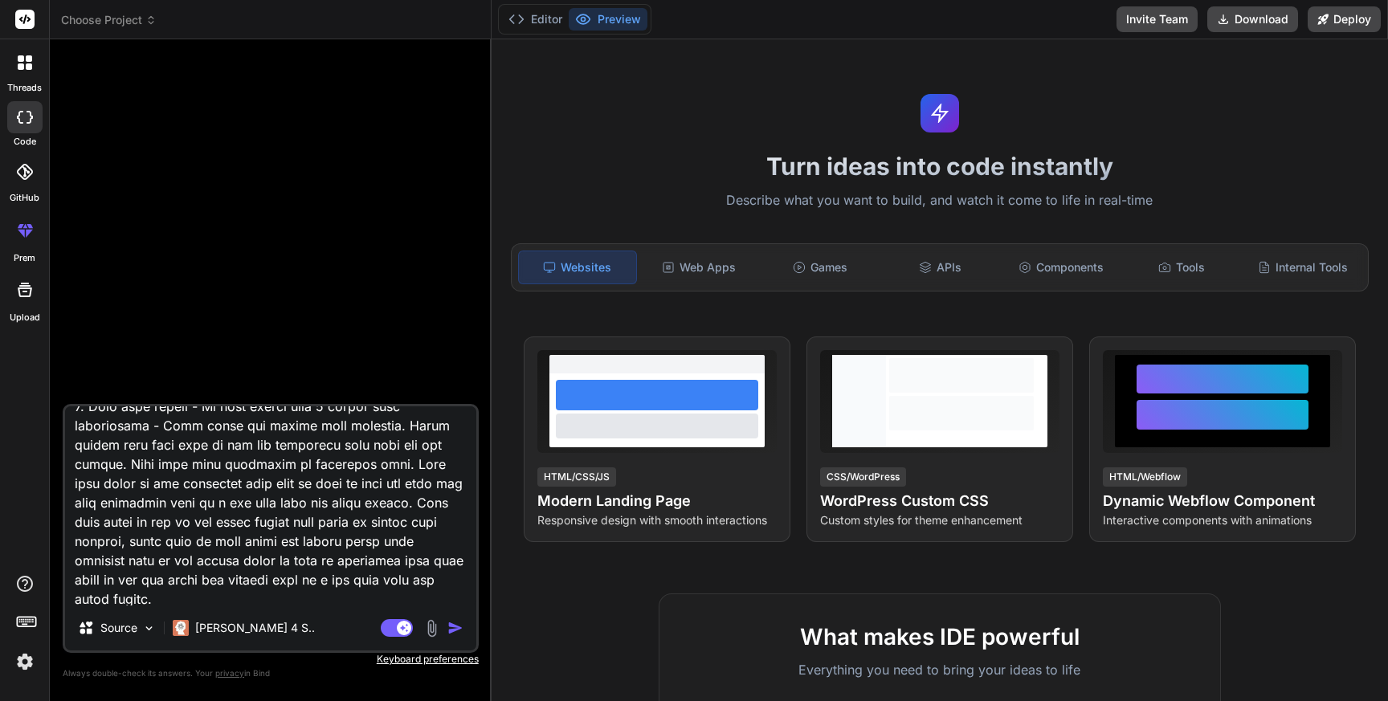
scroll to position [331, 0]
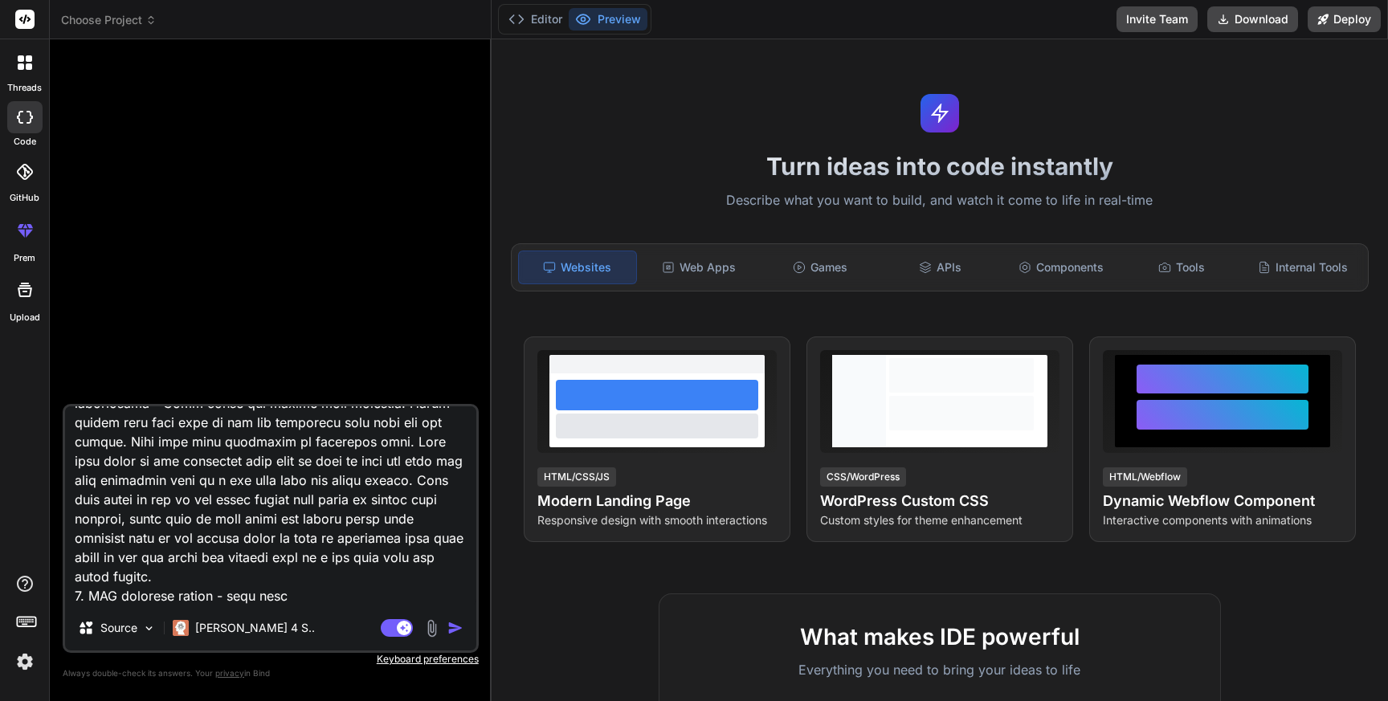
drag, startPoint x: 232, startPoint y: 594, endPoint x: 291, endPoint y: 595, distance: 58.7
click at [291, 595] on textarea at bounding box center [270, 506] width 411 height 199
paste textarea "On this screen show 2 button with description - Take photo and choose from [PER…"
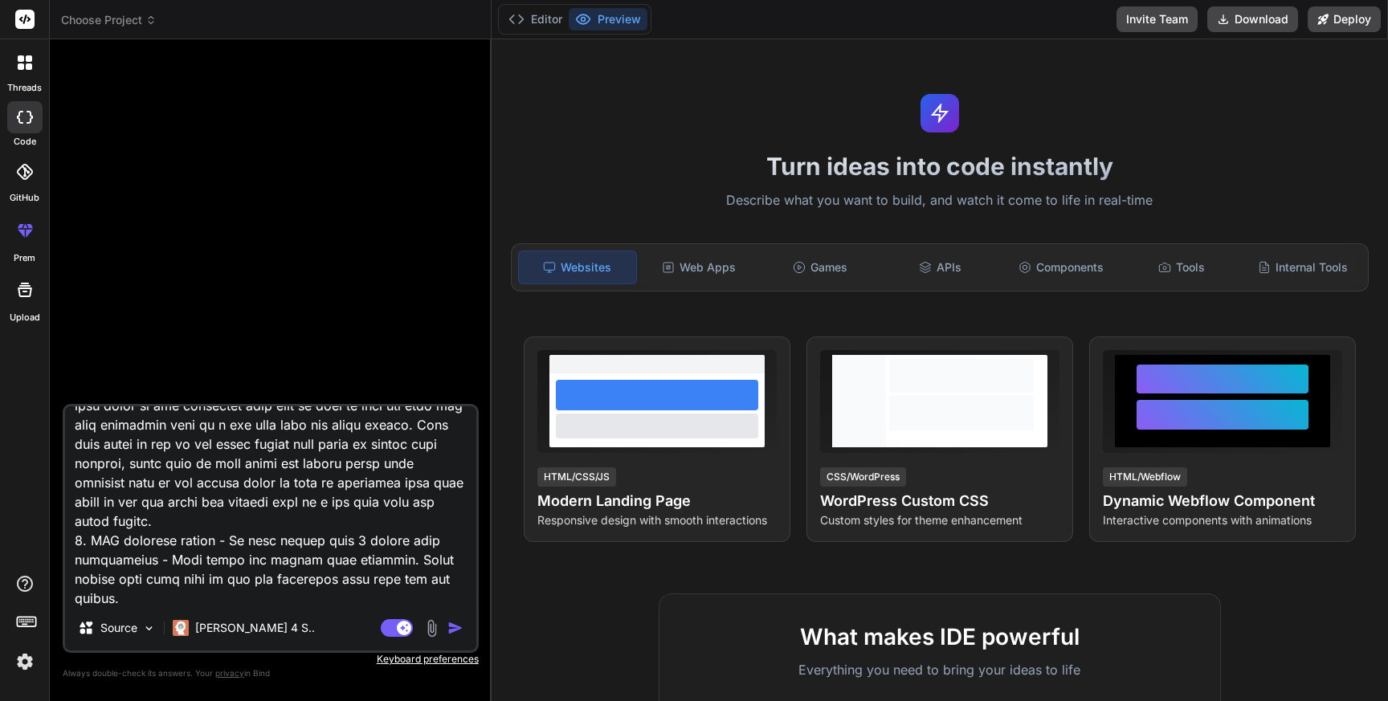
scroll to position [370, 0]
click at [284, 594] on textarea at bounding box center [270, 506] width 411 height 199
click at [425, 596] on textarea at bounding box center [270, 506] width 411 height 199
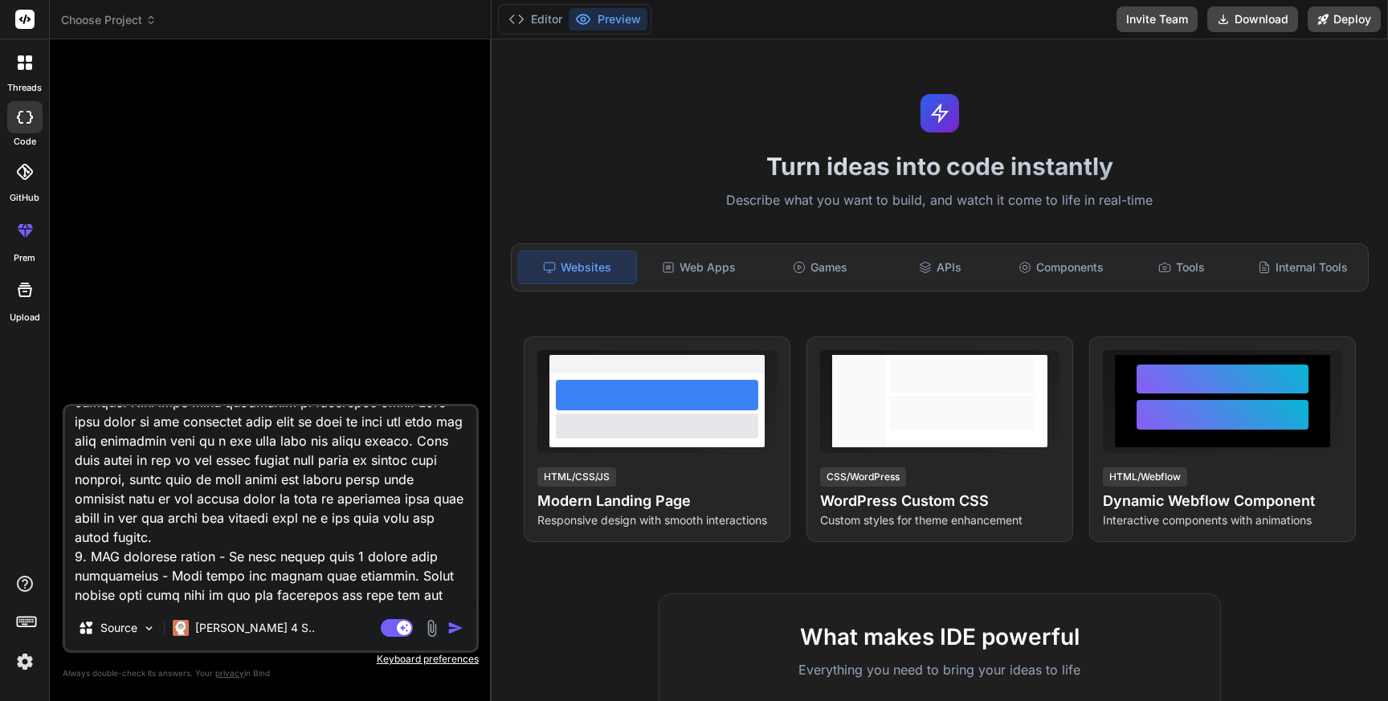
scroll to position [353, 0]
drag, startPoint x: 309, startPoint y: 419, endPoint x: 387, endPoint y: 464, distance: 91.1
click at [387, 464] on textarea at bounding box center [270, 506] width 411 height 199
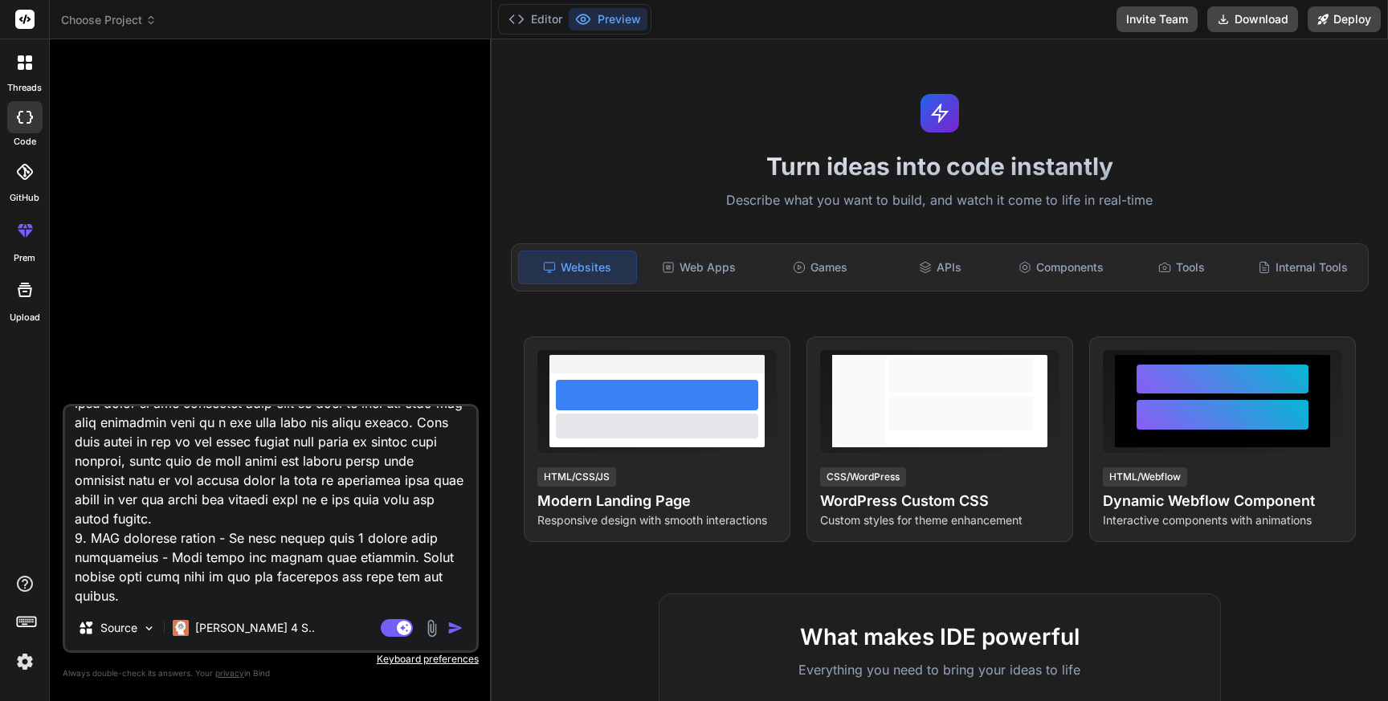
click at [436, 591] on textarea at bounding box center [270, 506] width 411 height 199
paste textarea "When user click on any converted list item we have to open new page and show co…"
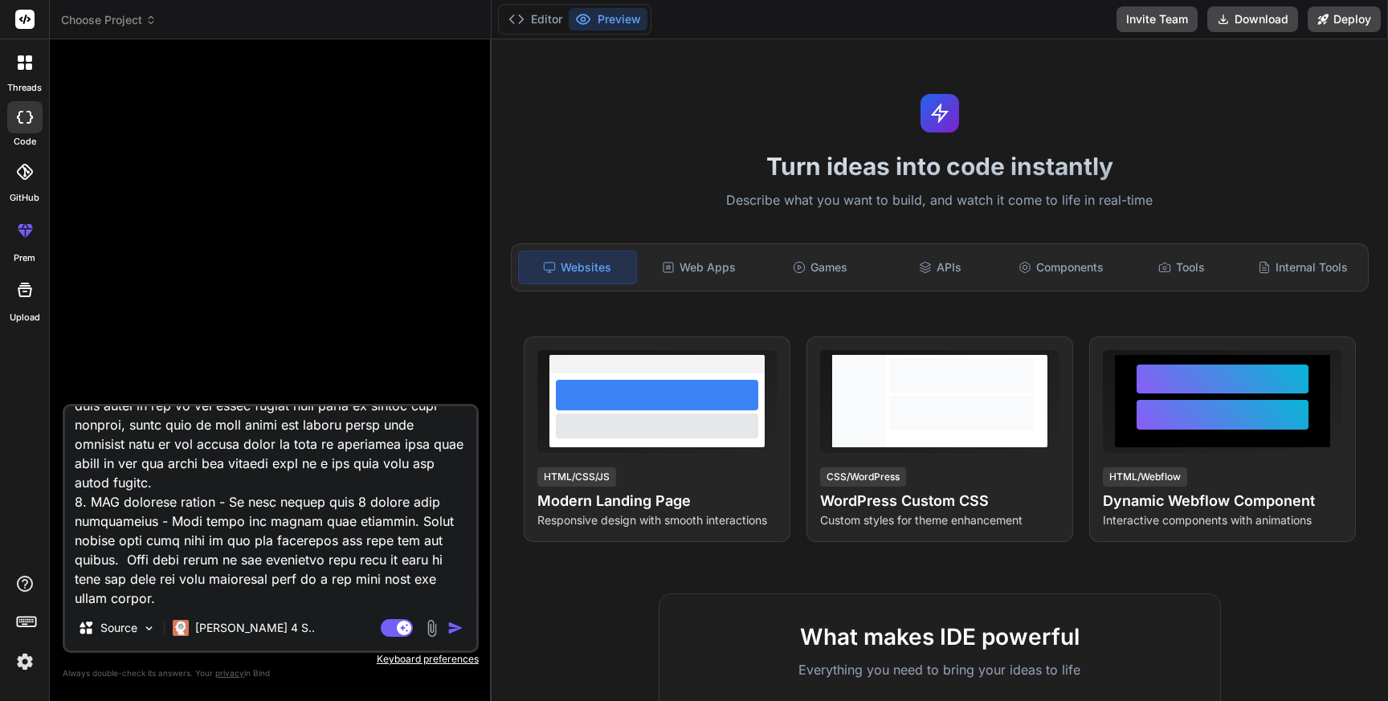
click at [208, 579] on textarea at bounding box center [270, 506] width 411 height 199
drag, startPoint x: 172, startPoint y: 598, endPoint x: 313, endPoint y: 591, distance: 140.8
click at [313, 591] on textarea at bounding box center [270, 506] width 411 height 199
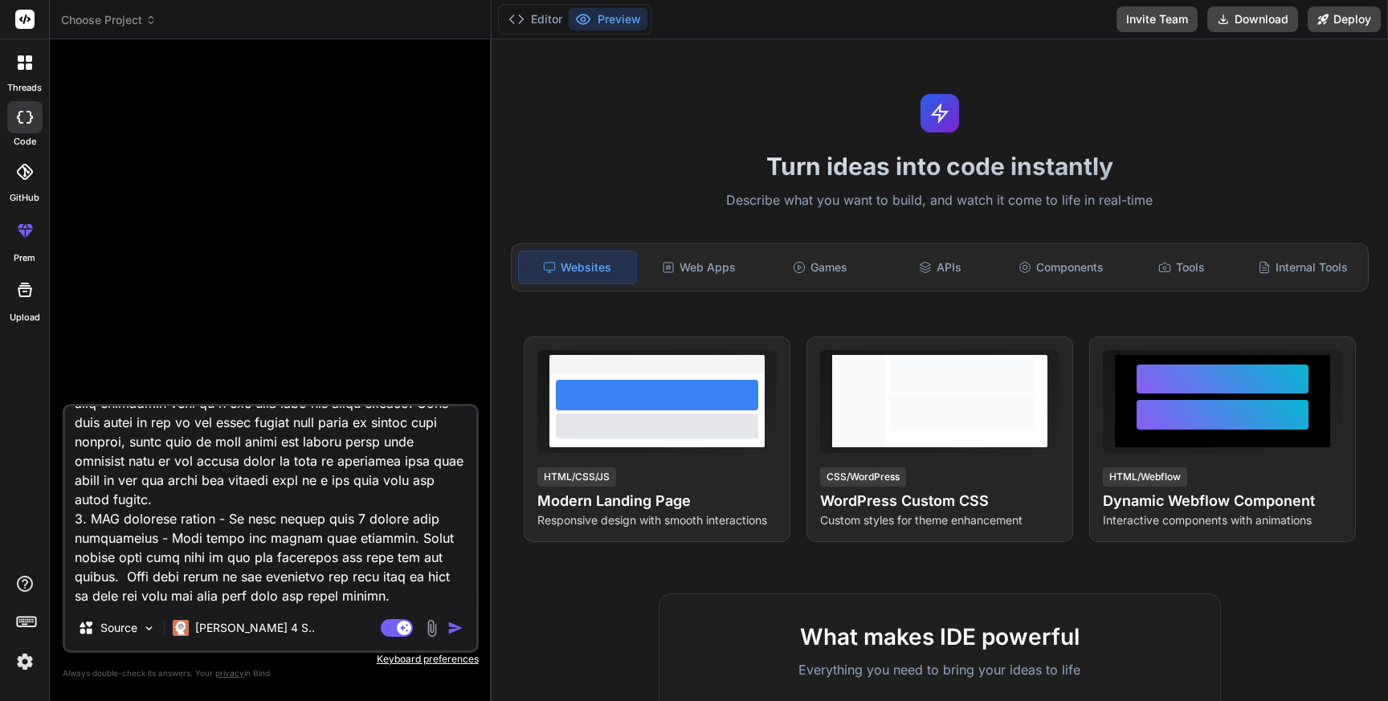
scroll to position [408, 0]
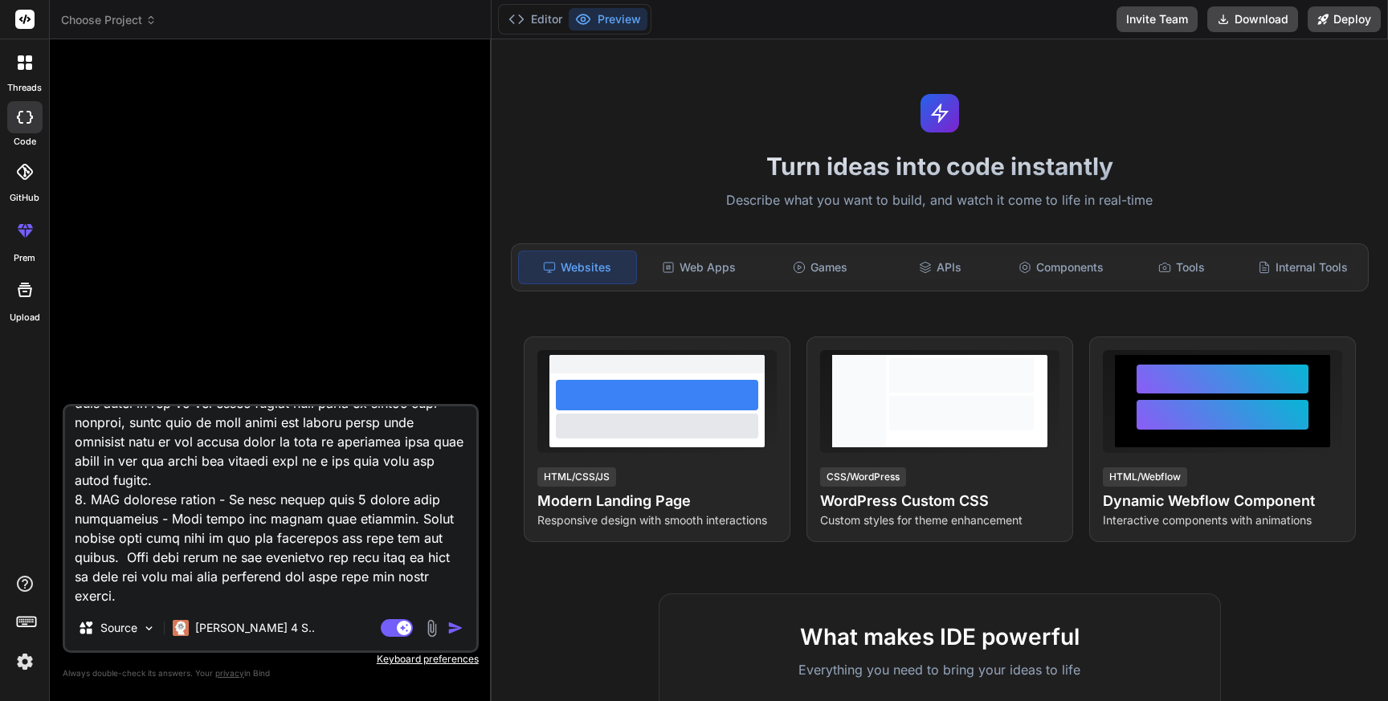
click at [350, 596] on textarea at bounding box center [270, 506] width 411 height 199
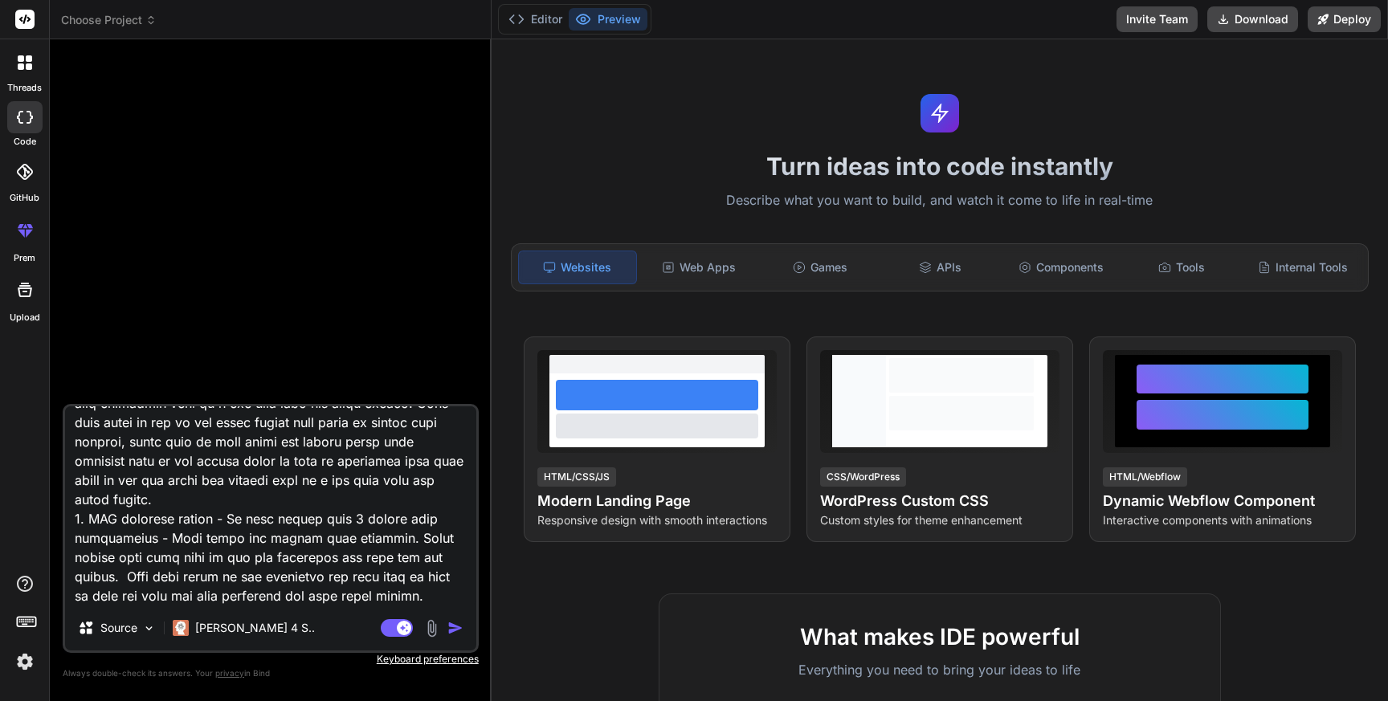
click at [421, 594] on textarea at bounding box center [270, 506] width 411 height 199
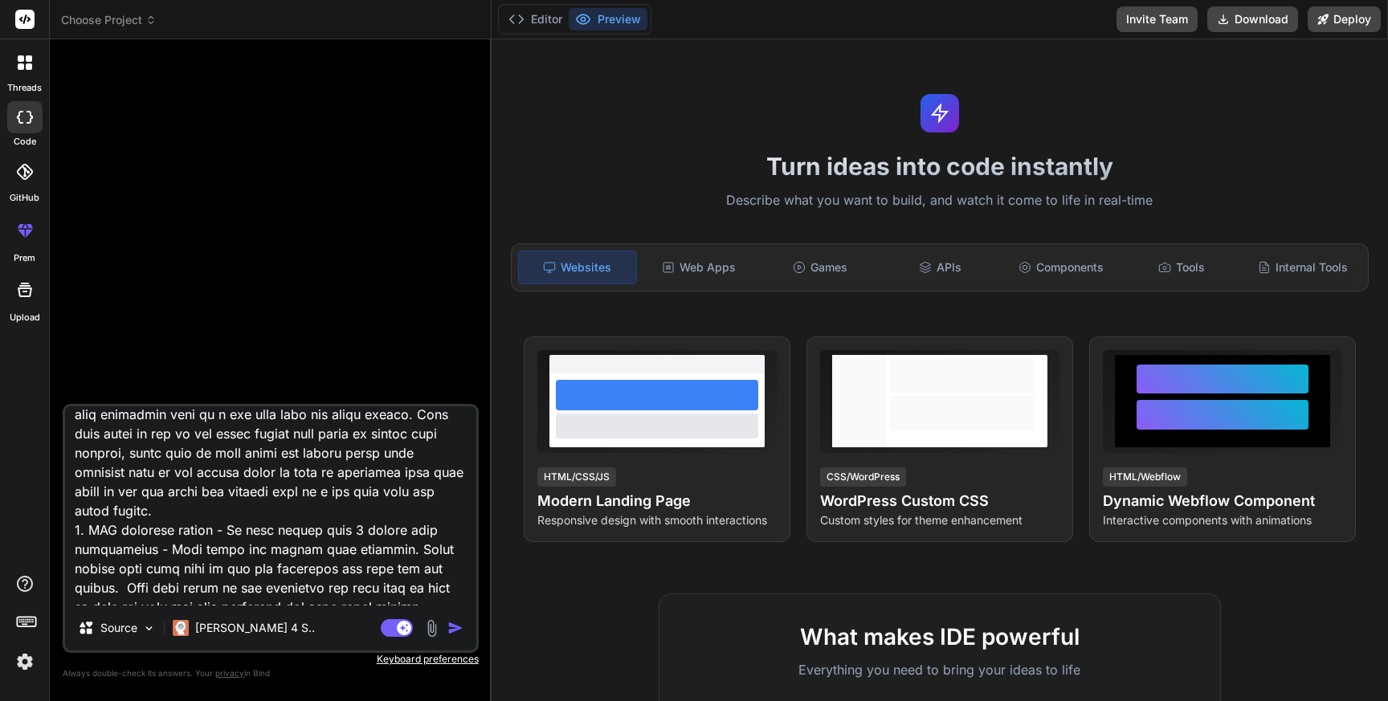
drag, startPoint x: 391, startPoint y: 436, endPoint x: 290, endPoint y: 485, distance: 111.8
click at [290, 485] on textarea at bounding box center [270, 506] width 411 height 199
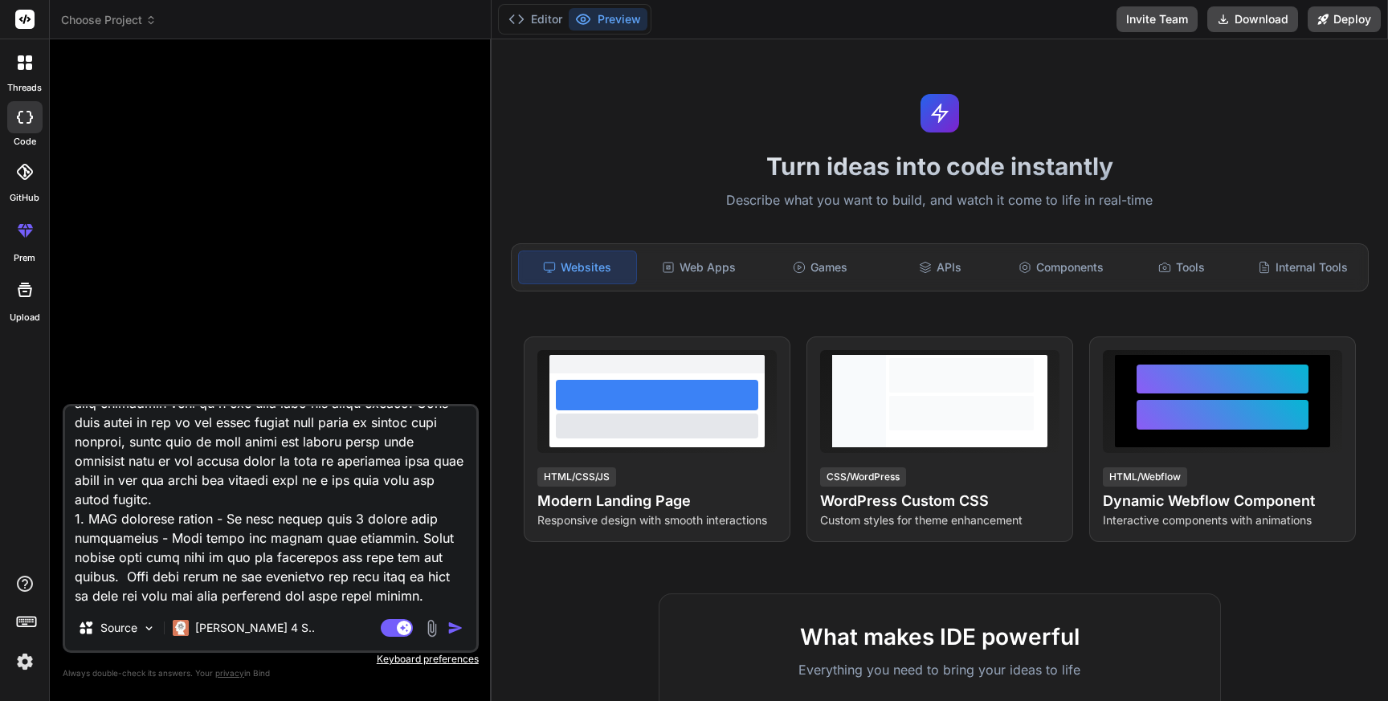
click at [394, 595] on textarea at bounding box center [270, 506] width 411 height 199
paste textarea "When user click on any of the above button take photo or choose from gallery, a…"
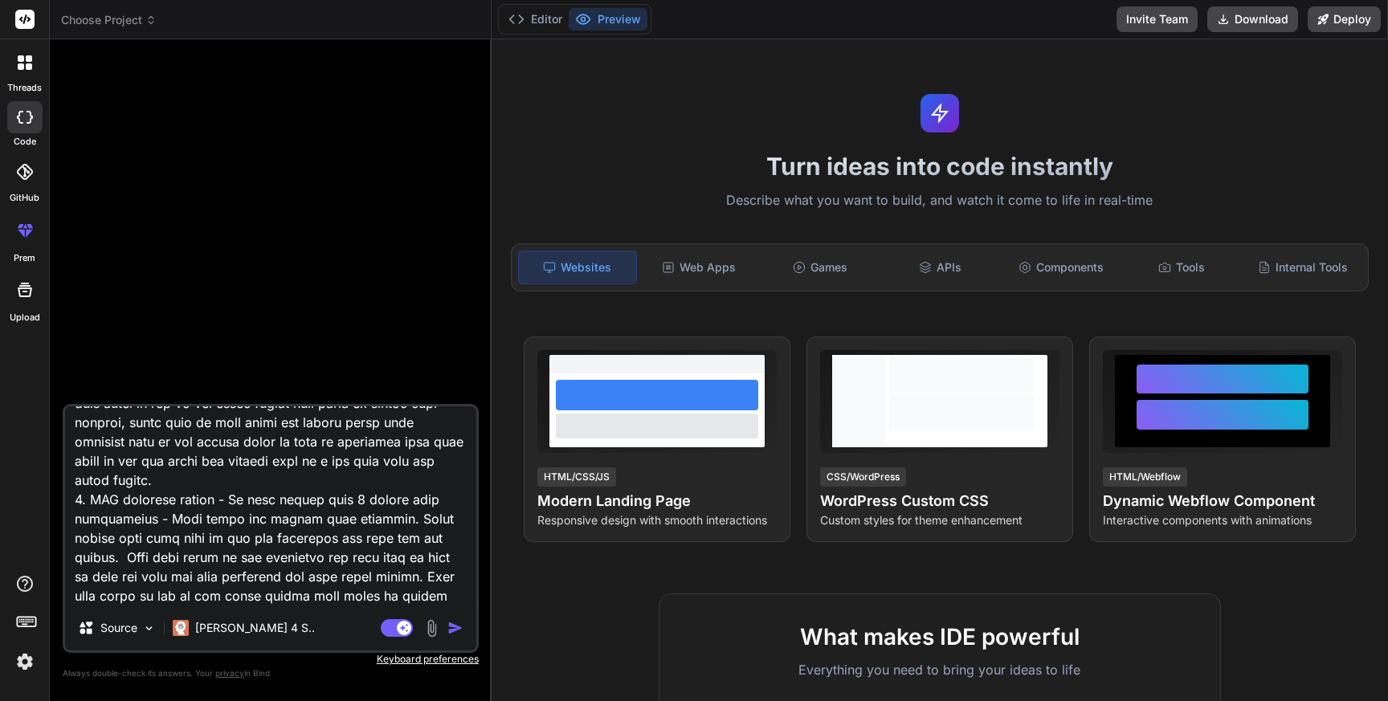
scroll to position [464, 0]
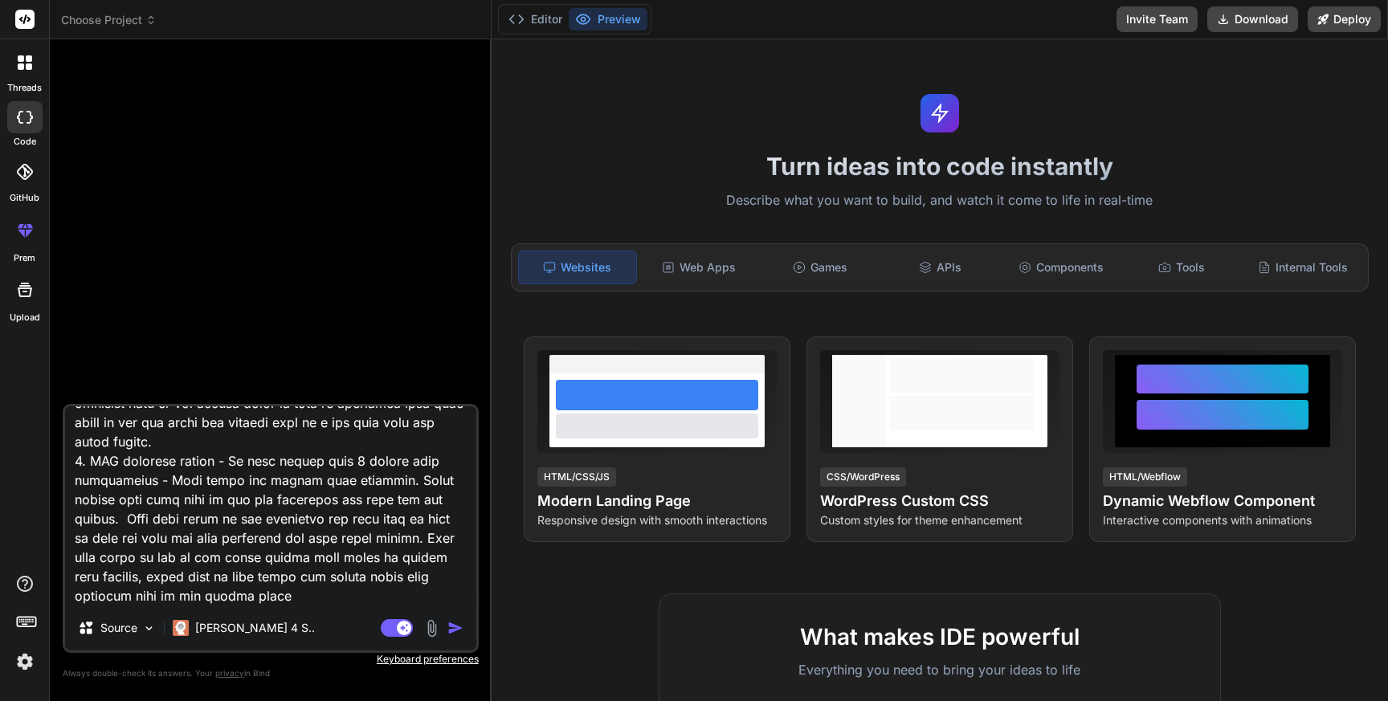
click at [270, 580] on textarea at bounding box center [270, 506] width 411 height 199
click at [161, 598] on textarea at bounding box center [270, 506] width 411 height 199
click at [198, 596] on textarea at bounding box center [270, 506] width 411 height 199
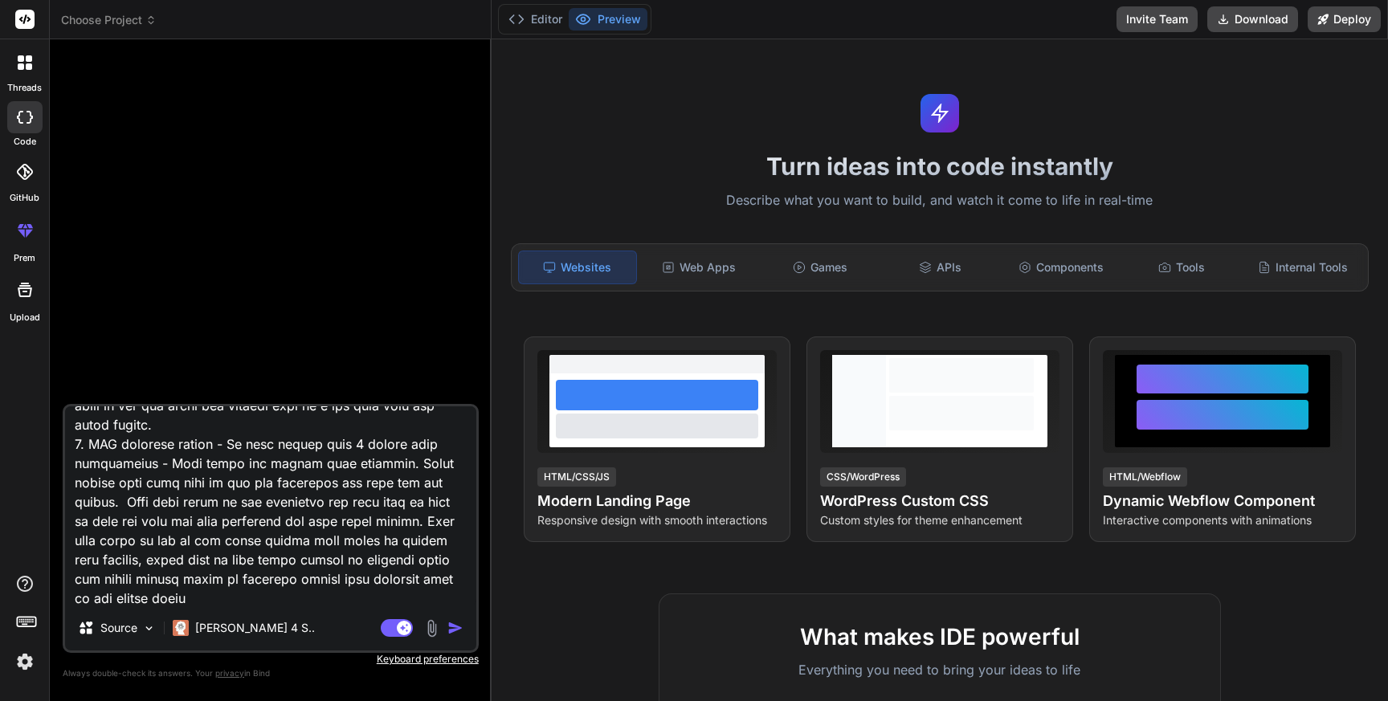
click at [458, 599] on textarea at bounding box center [270, 506] width 411 height 199
click at [227, 594] on textarea at bounding box center [270, 506] width 411 height 199
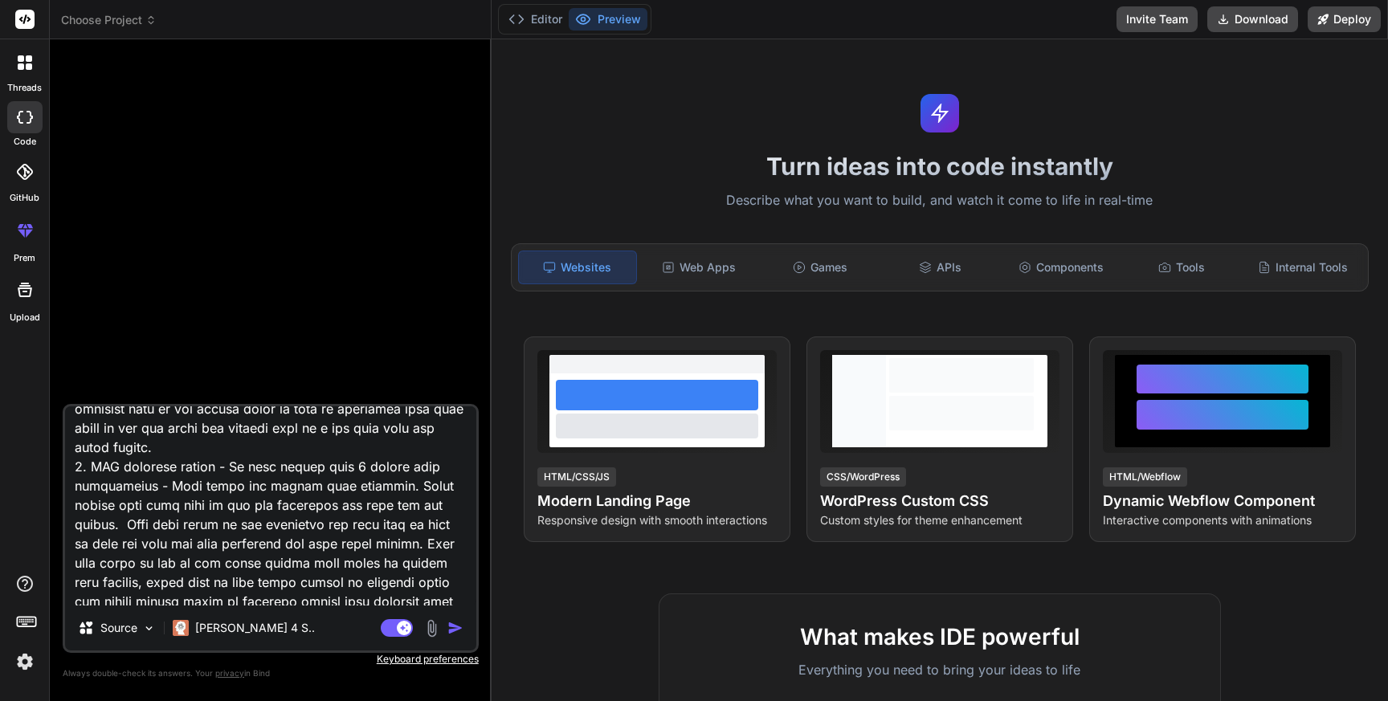
scroll to position [436, 0]
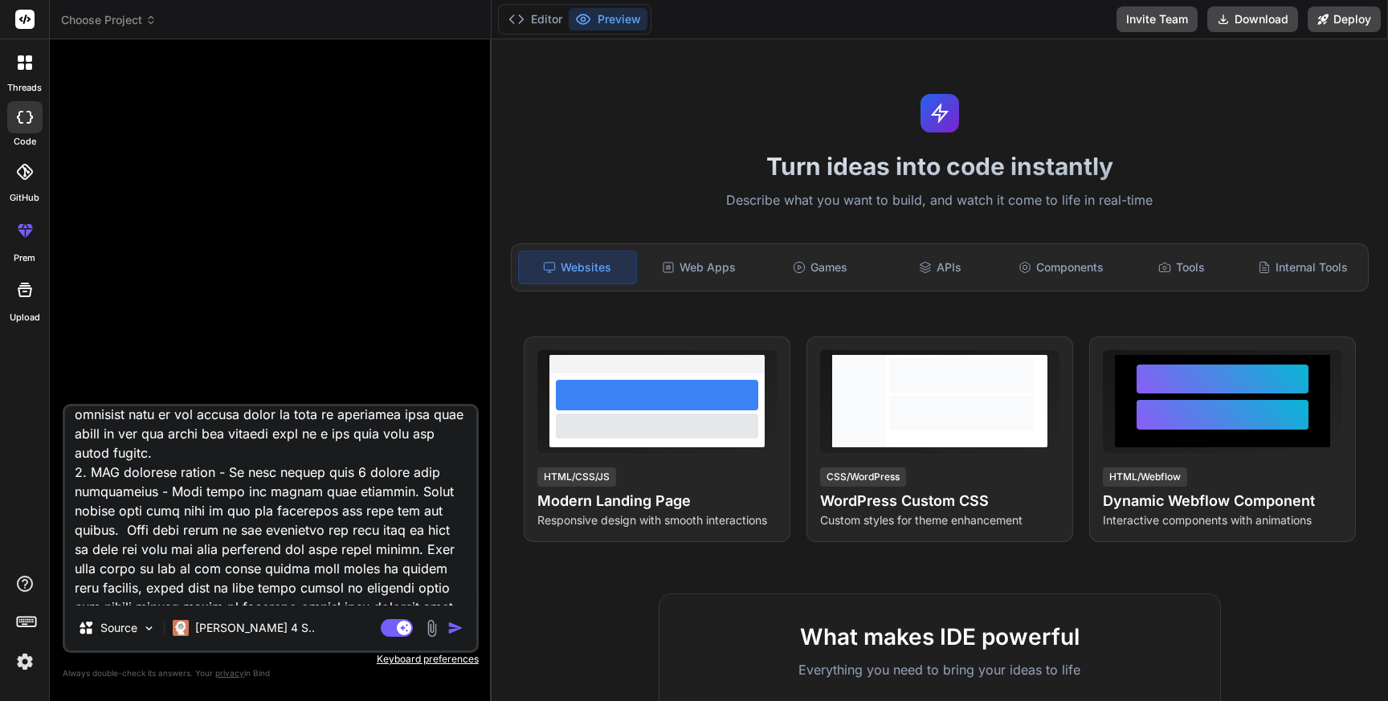
click at [240, 474] on textarea at bounding box center [270, 506] width 411 height 199
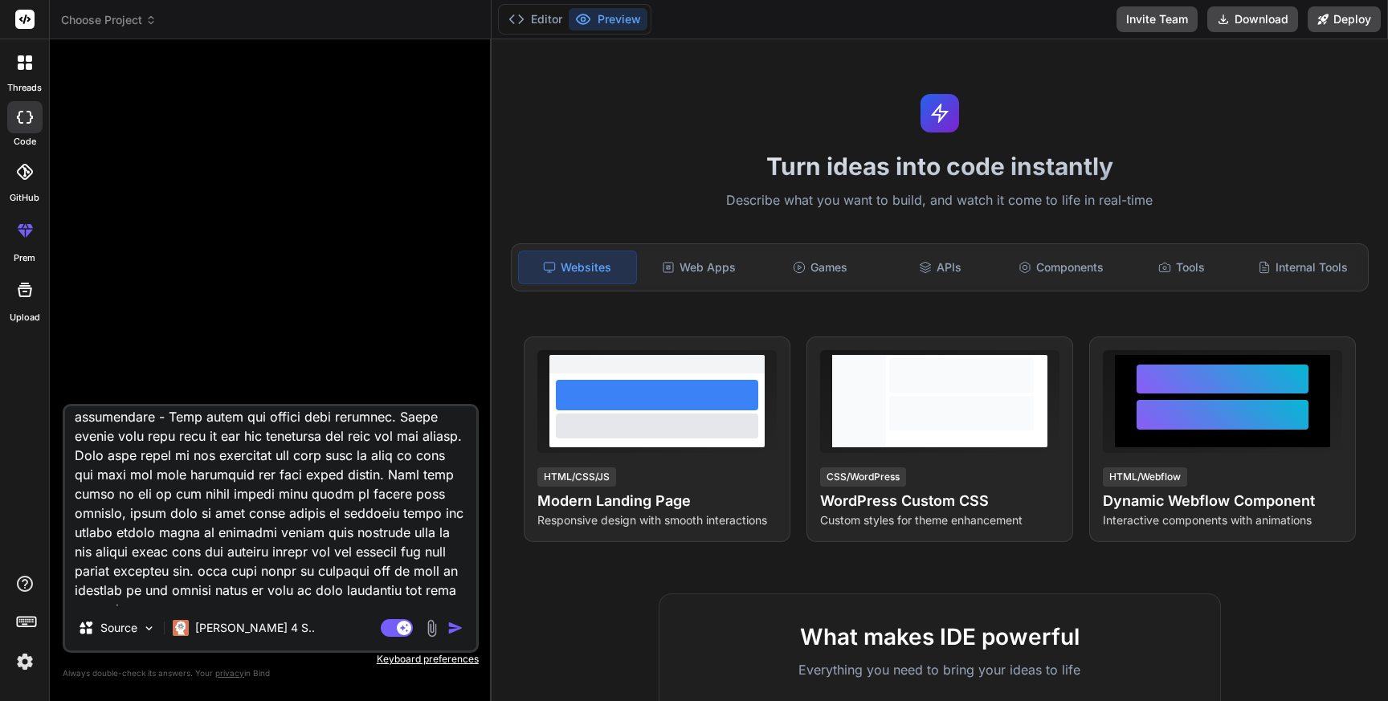
scroll to position [562, 0]
click at [289, 606] on div "Source Claude 4 S.. Agent Mode. When this toggle is activated, AI automatically…" at bounding box center [271, 528] width 416 height 249
click at [293, 598] on textarea at bounding box center [270, 506] width 411 height 199
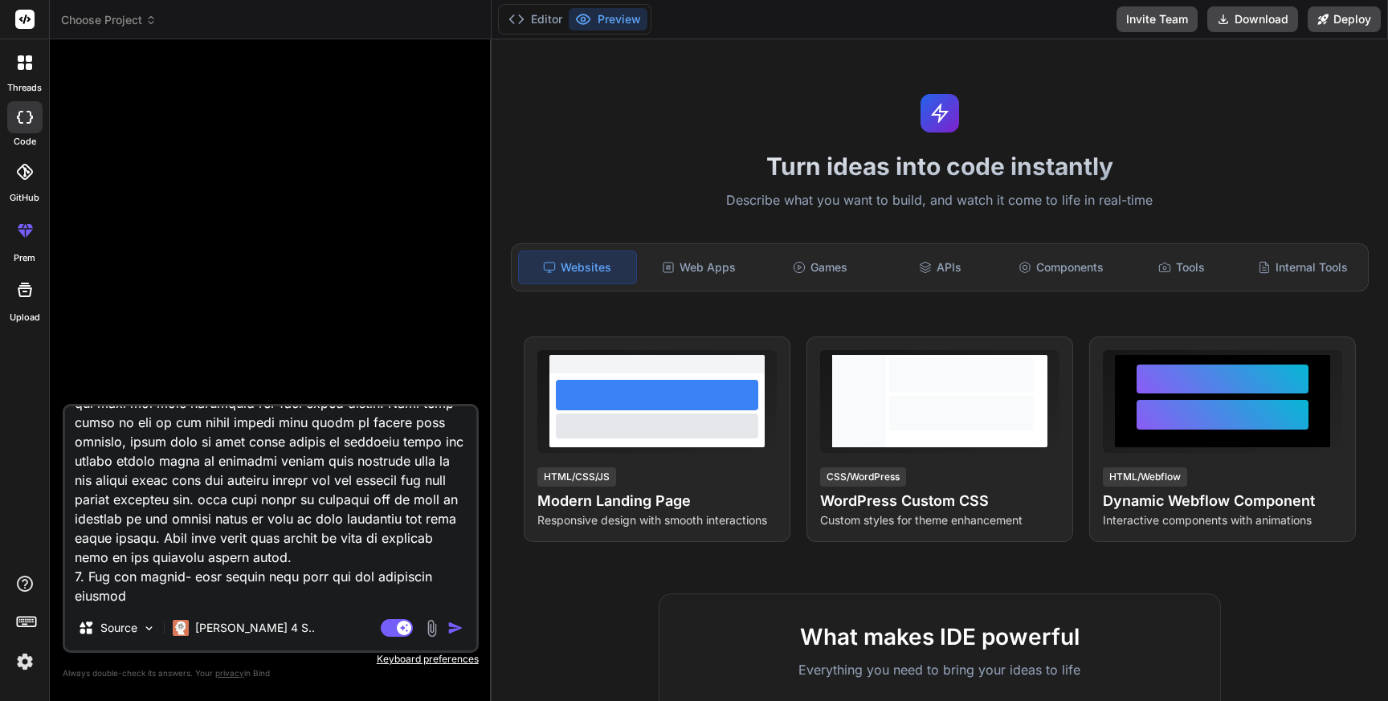
scroll to position [618, 0]
click at [159, 601] on textarea at bounding box center [270, 506] width 411 height 199
click at [338, 603] on textarea at bounding box center [270, 506] width 411 height 199
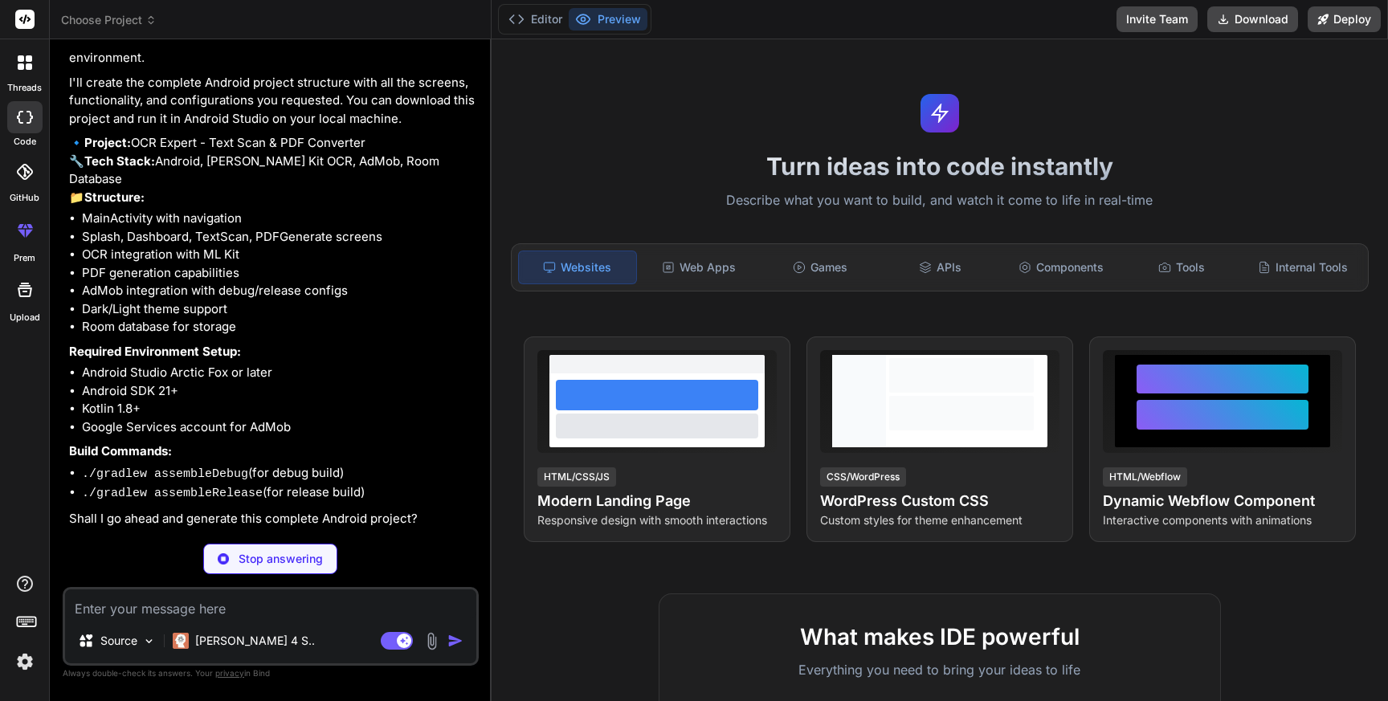
scroll to position [876, 0]
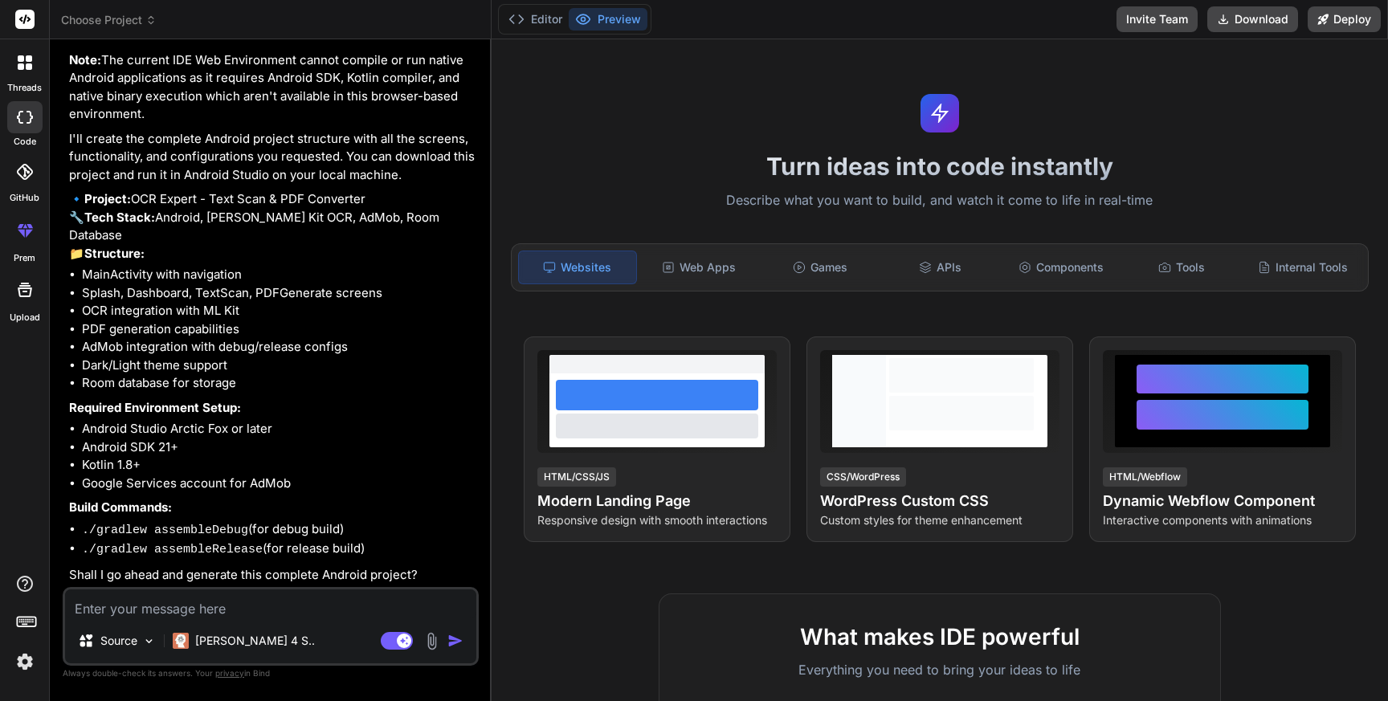
click at [211, 608] on textarea at bounding box center [270, 604] width 411 height 29
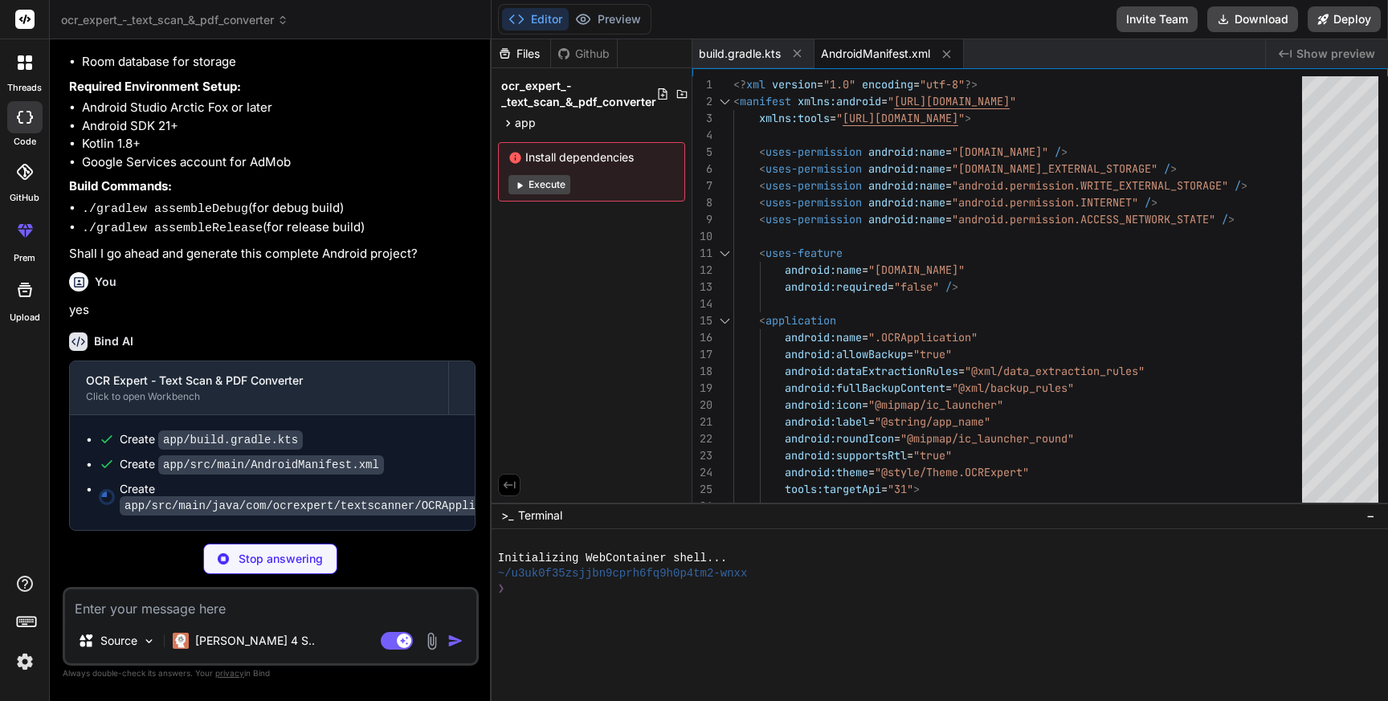
scroll to position [51, 0]
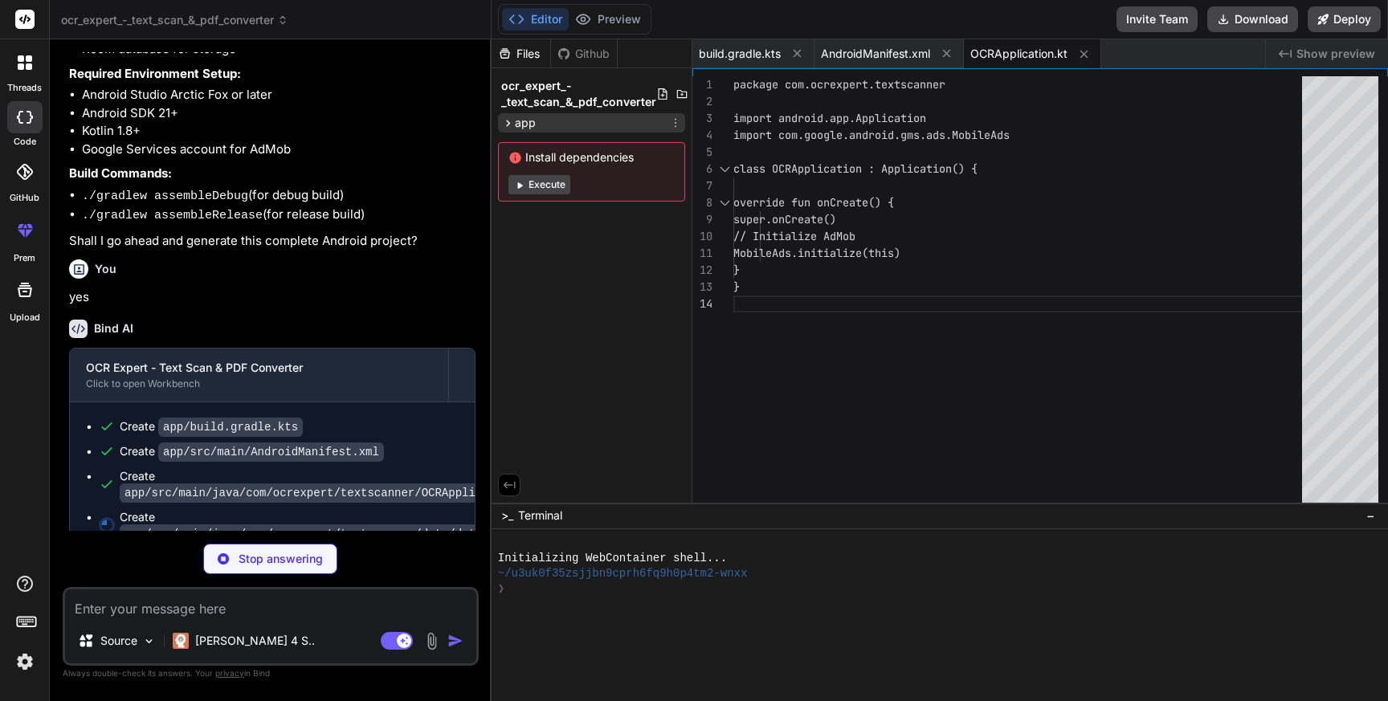
click at [510, 121] on icon at bounding box center [508, 124] width 14 height 14
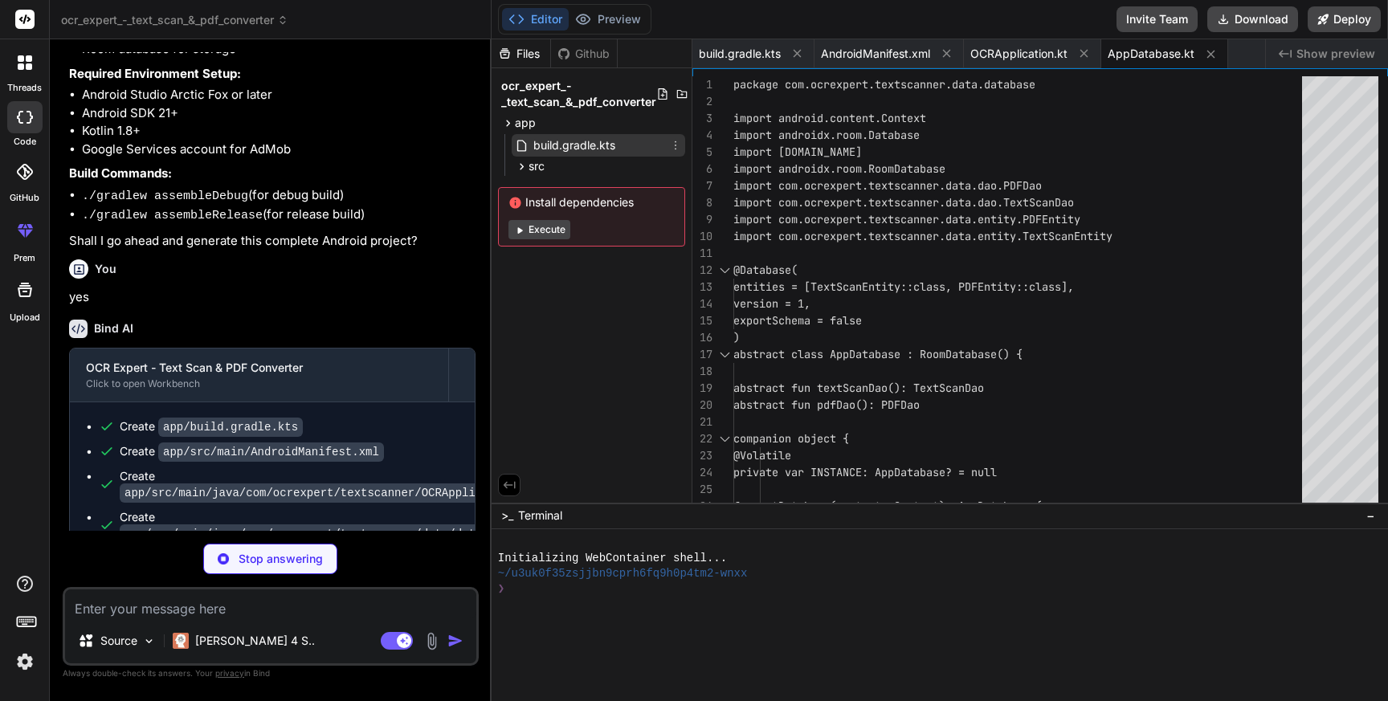
click at [546, 140] on span "build.gradle.kts" at bounding box center [574, 145] width 85 height 19
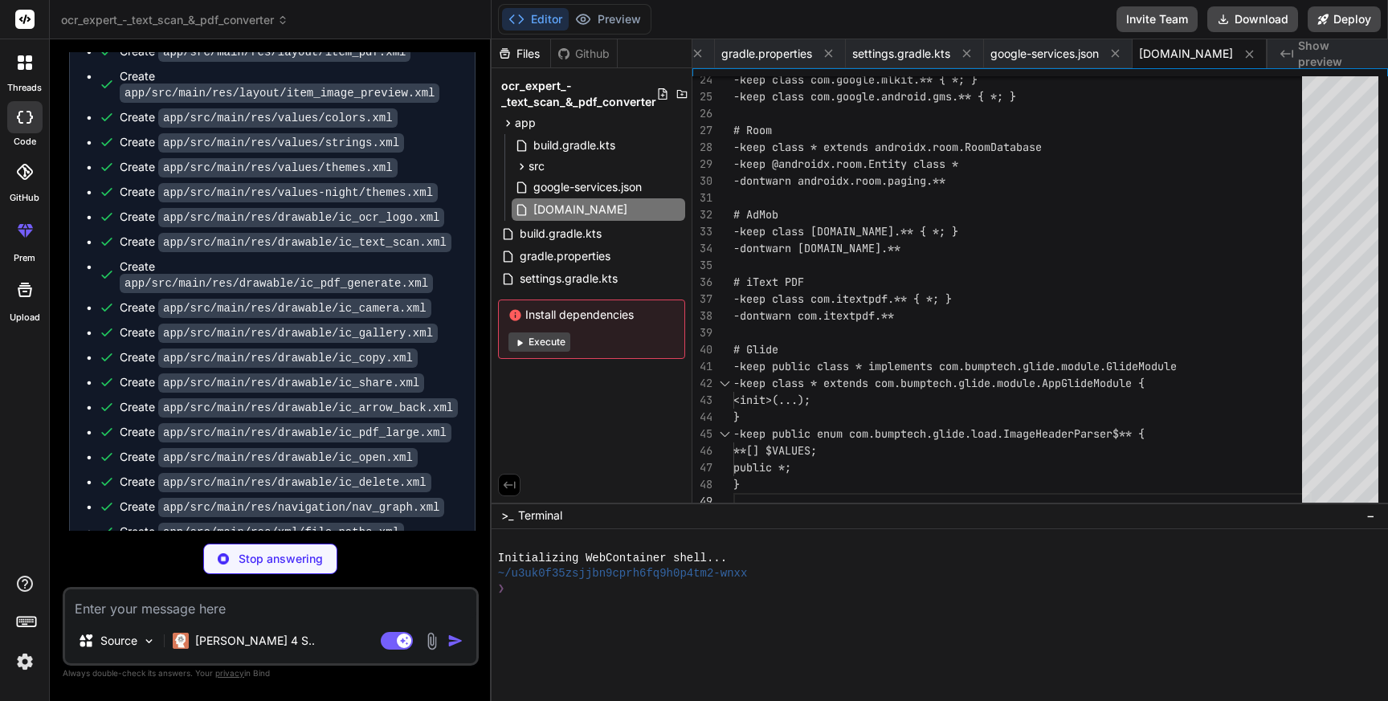
scroll to position [3432, 0]
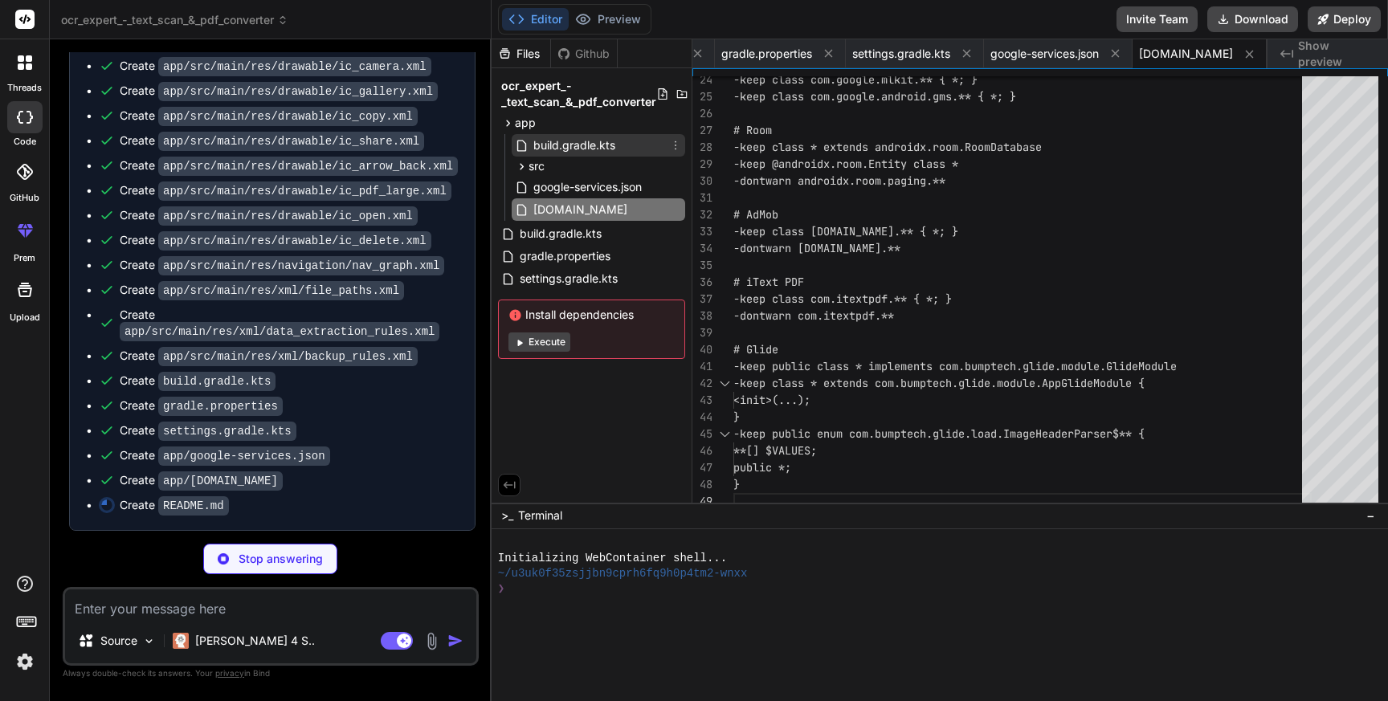
click at [553, 151] on span "build.gradle.kts" at bounding box center [574, 145] width 85 height 19
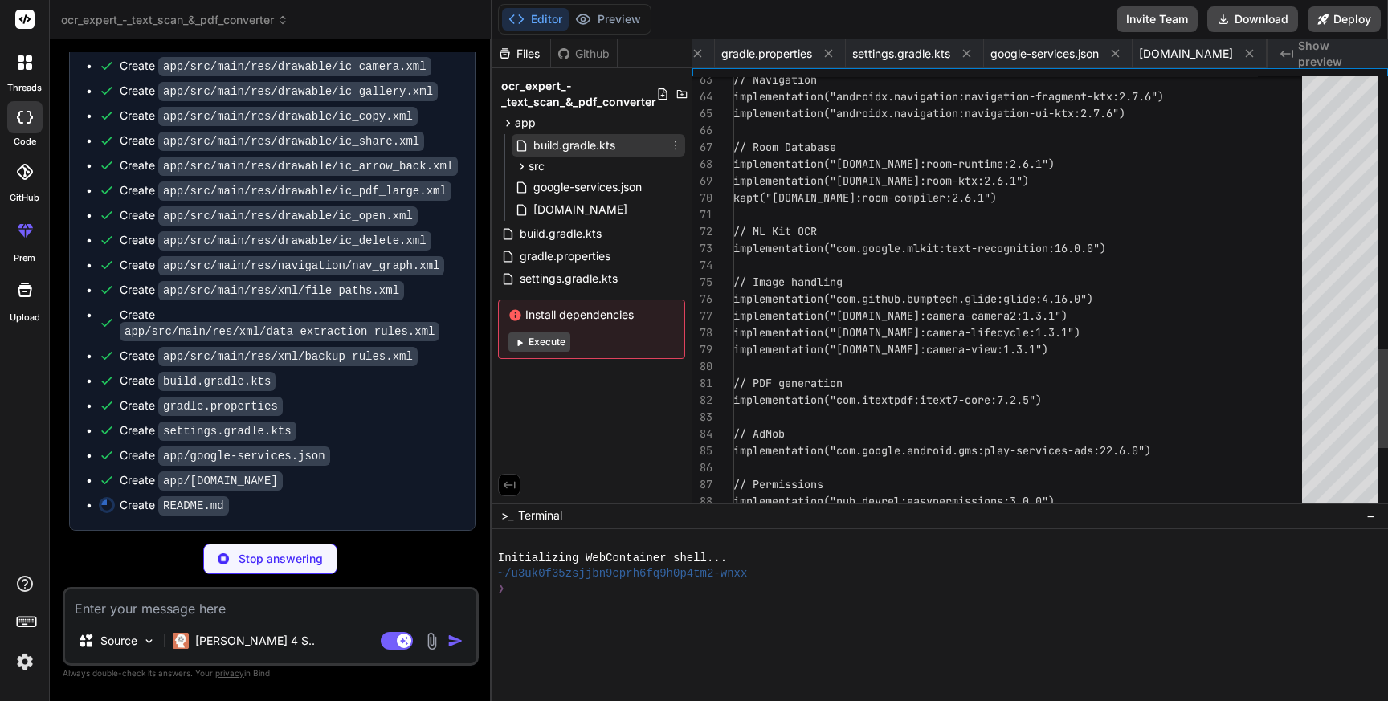
scroll to position [17, 0]
click at [553, 151] on span "build.gradle.kts" at bounding box center [574, 145] width 85 height 19
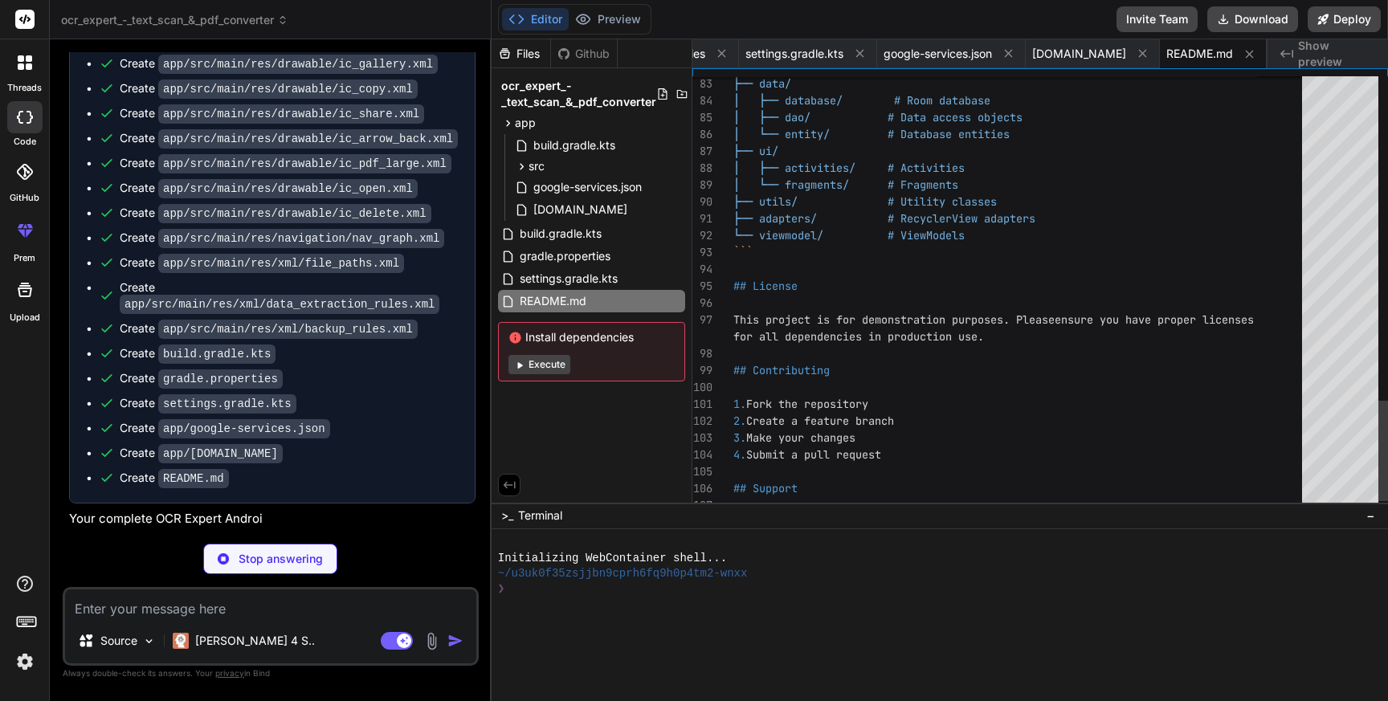
scroll to position [0, 0]
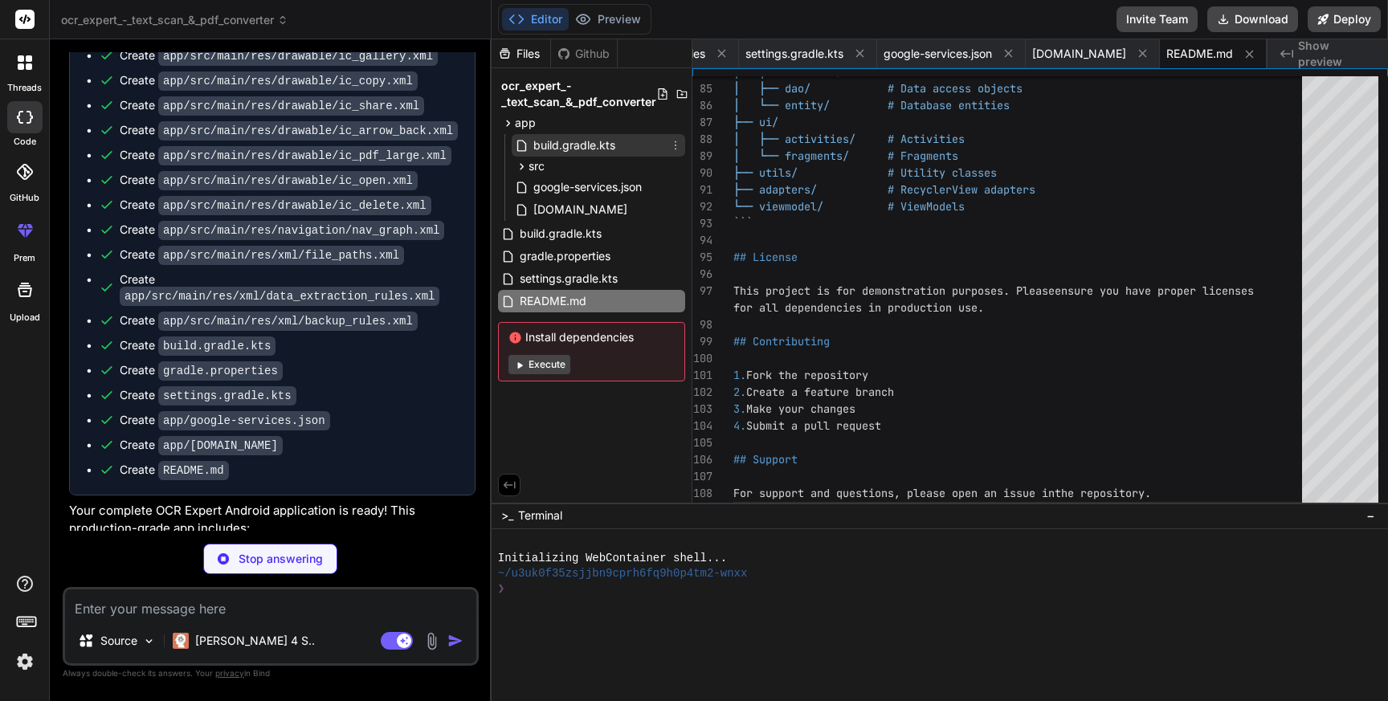
click at [564, 144] on span "build.gradle.kts" at bounding box center [574, 145] width 85 height 19
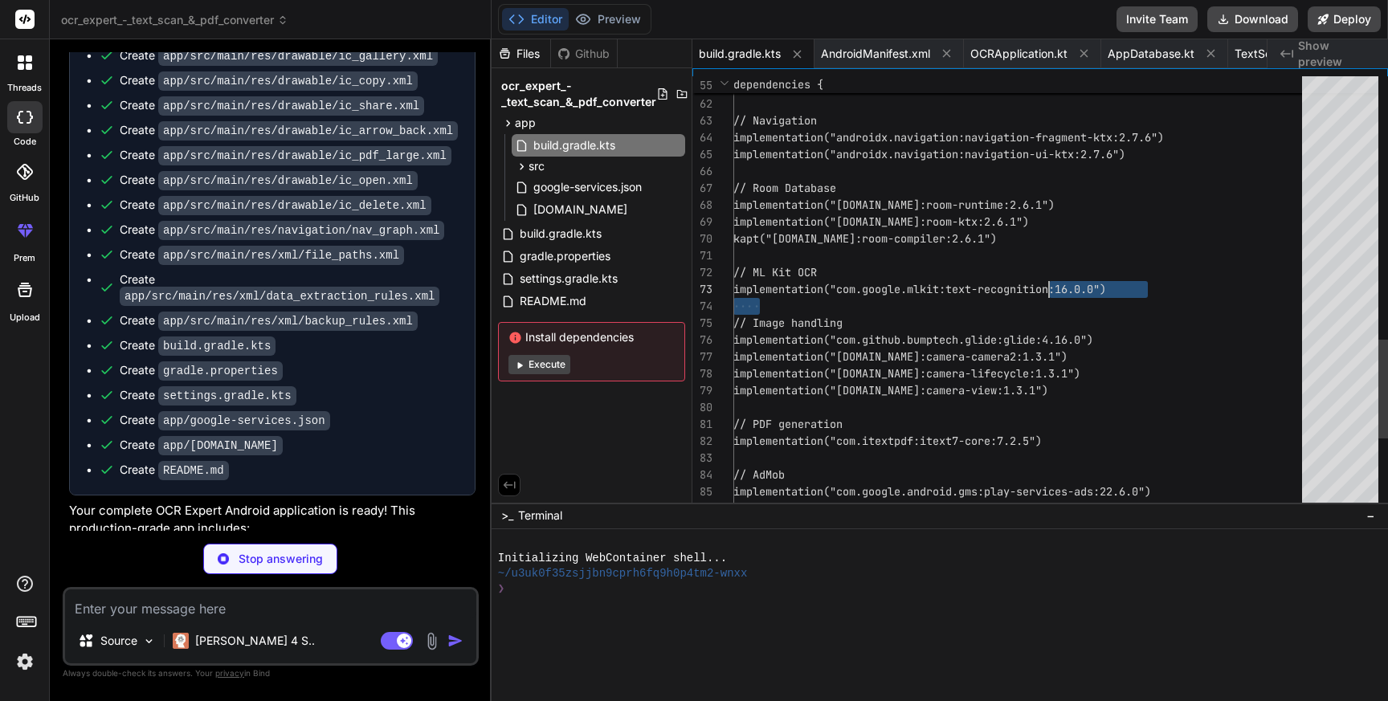
scroll to position [17, 0]
drag, startPoint x: 866, startPoint y: 292, endPoint x: 1126, endPoint y: 290, distance: 259.5
drag, startPoint x: 1127, startPoint y: 290, endPoint x: 873, endPoint y: 290, distance: 253.1
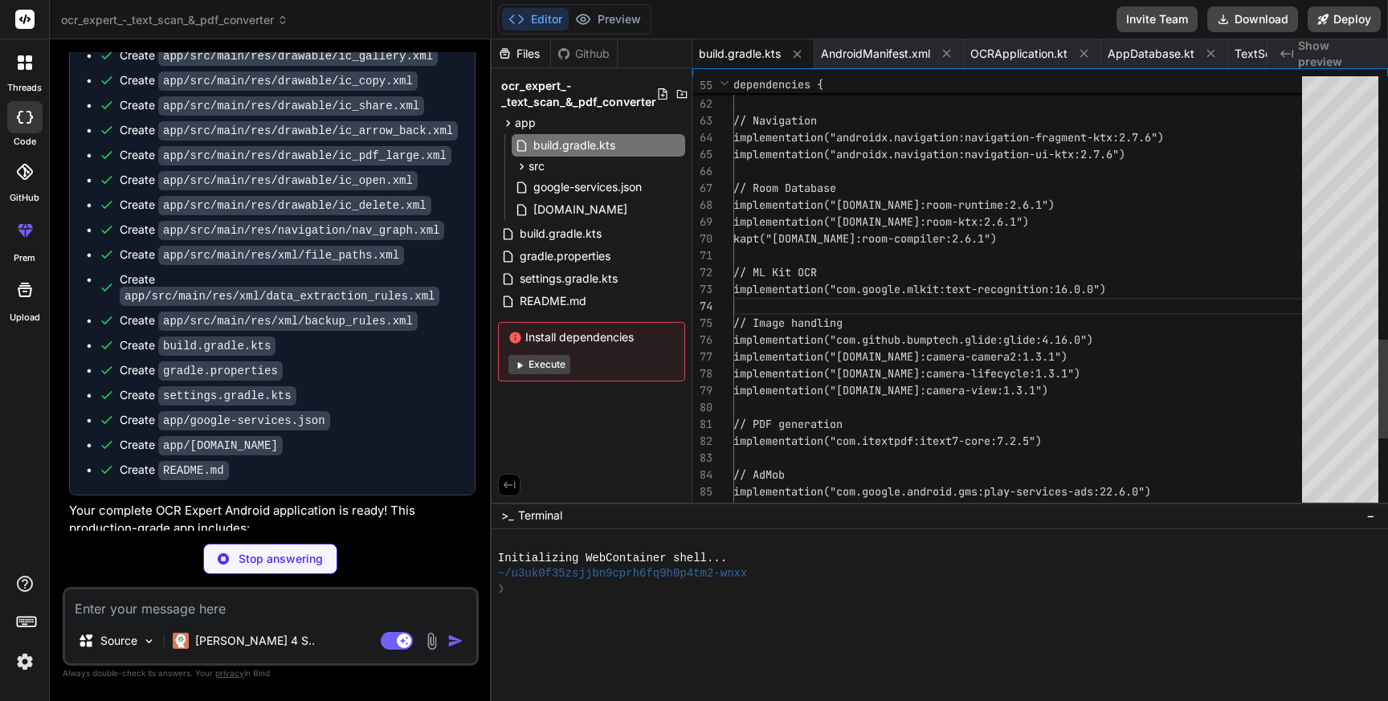
drag, startPoint x: 784, startPoint y: 288, endPoint x: 1139, endPoint y: 292, distance: 355.2
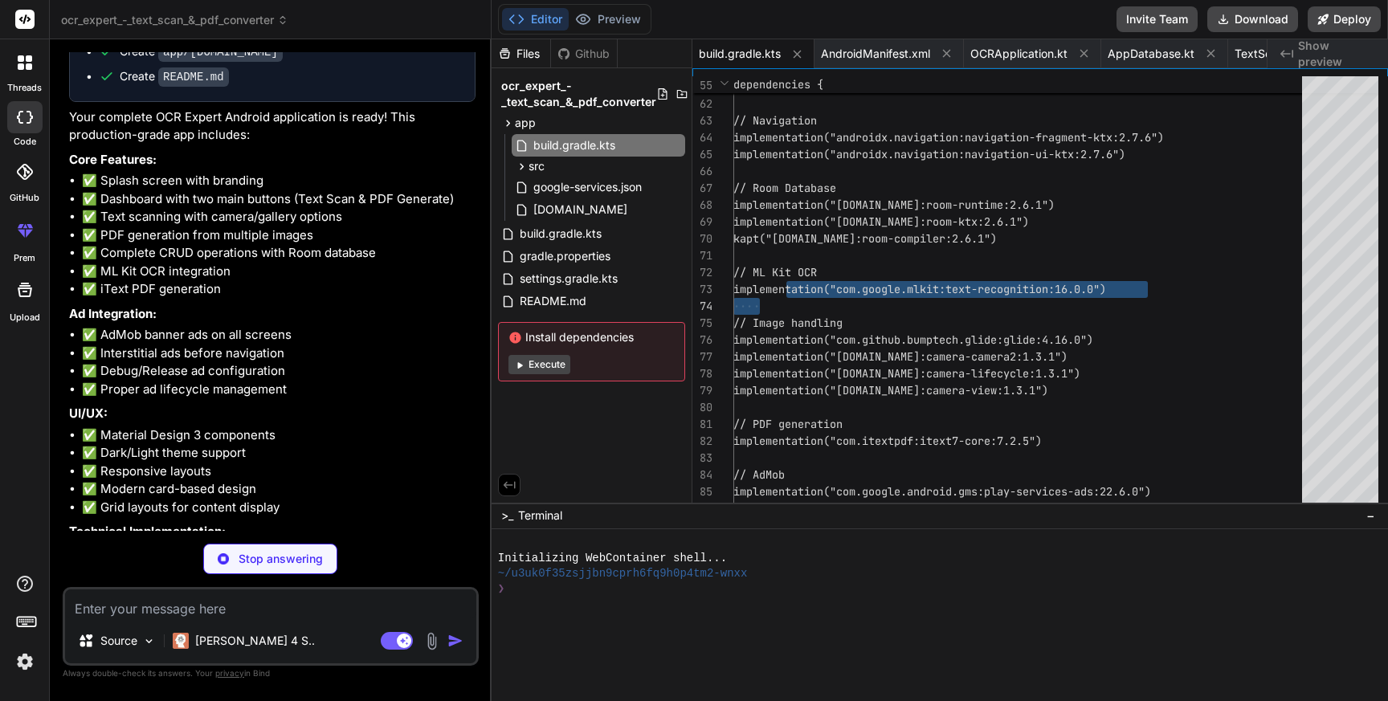
scroll to position [3805, 0]
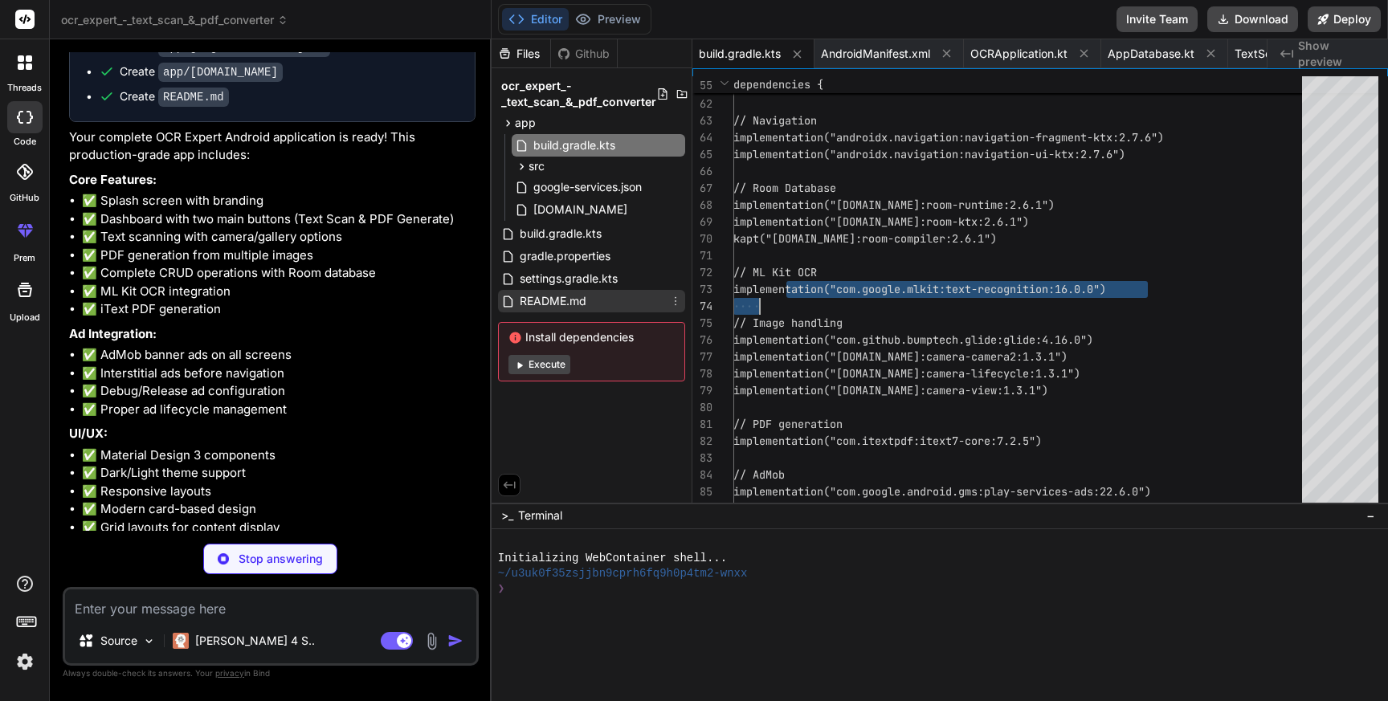
click at [577, 293] on span "README.md" at bounding box center [553, 301] width 70 height 19
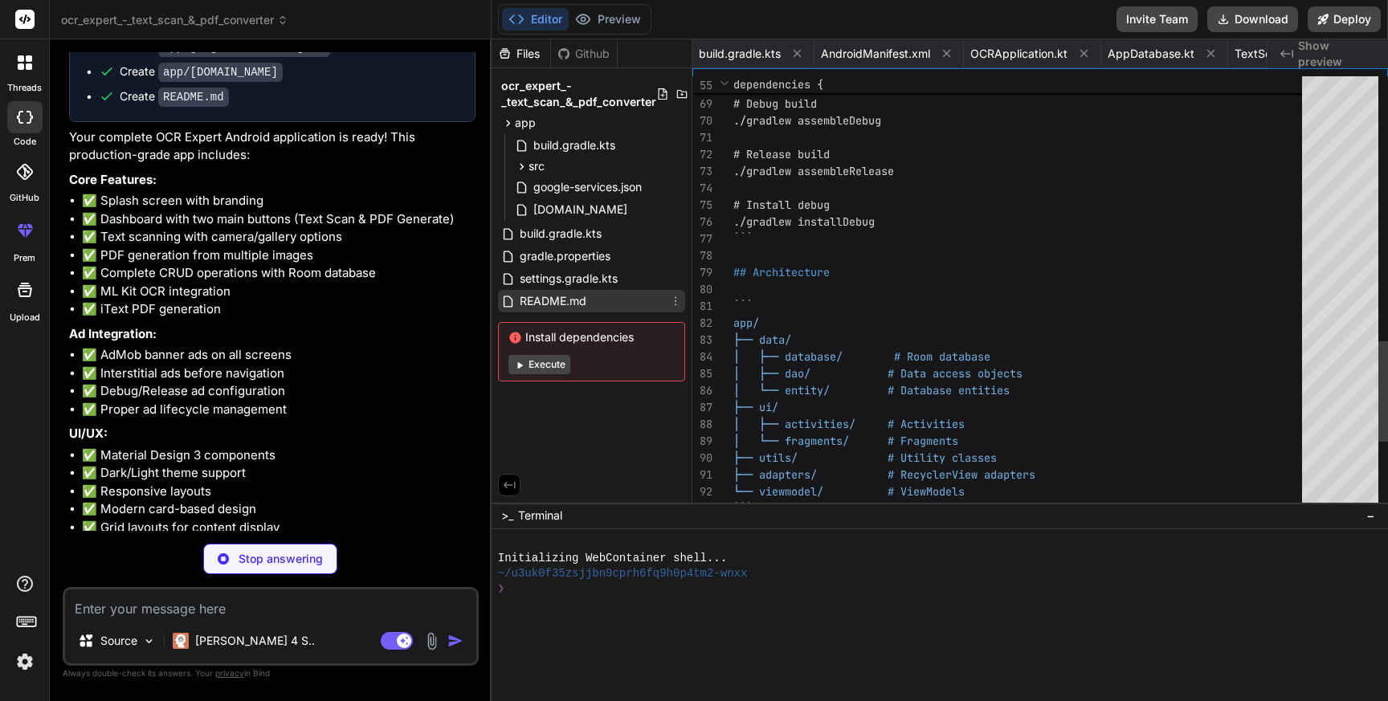
scroll to position [0, 8334]
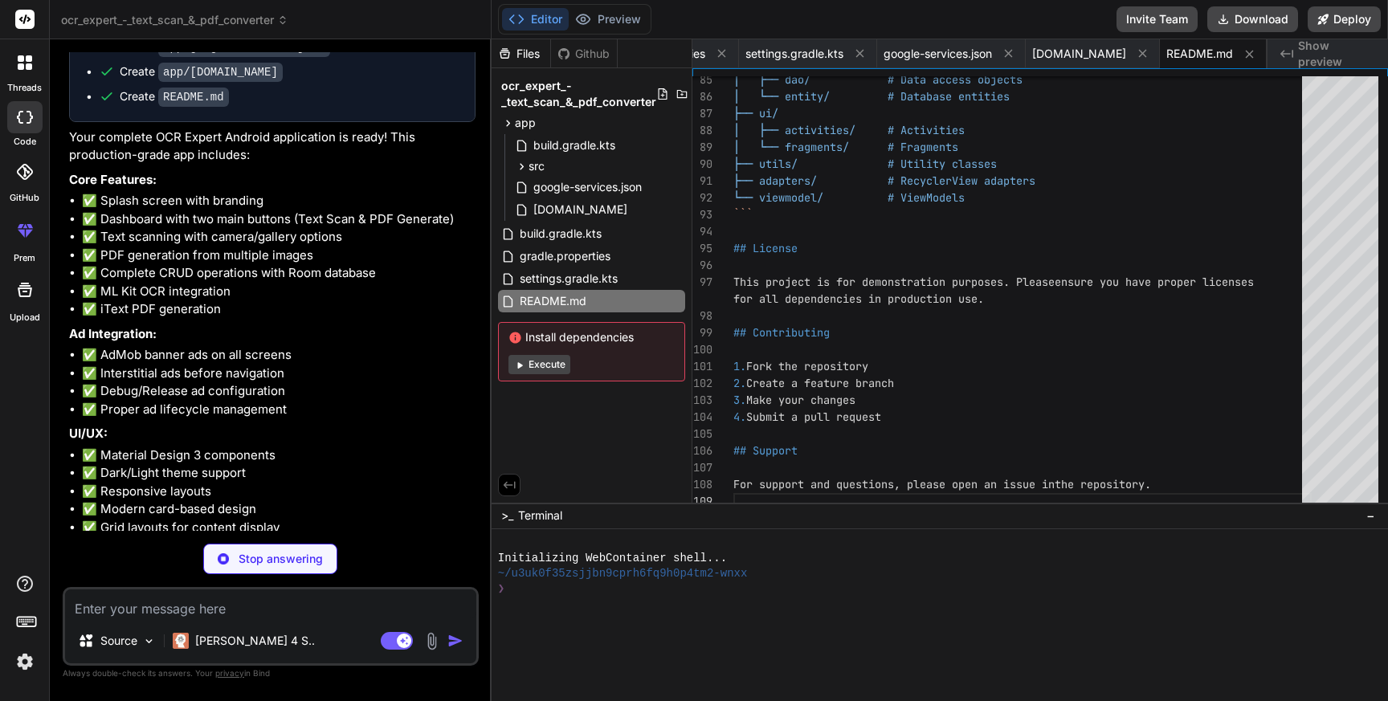
click at [174, 610] on textarea at bounding box center [270, 604] width 411 height 29
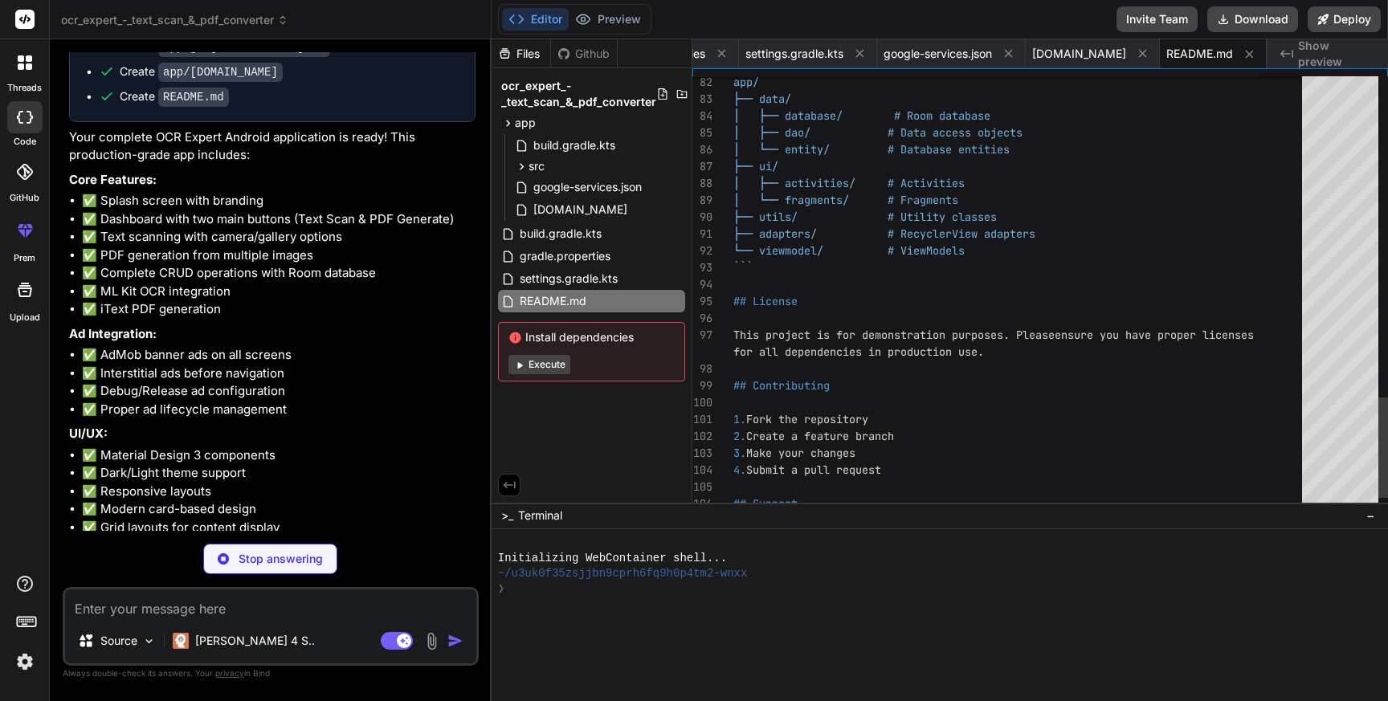
click at [198, 613] on textarea at bounding box center [270, 604] width 411 height 29
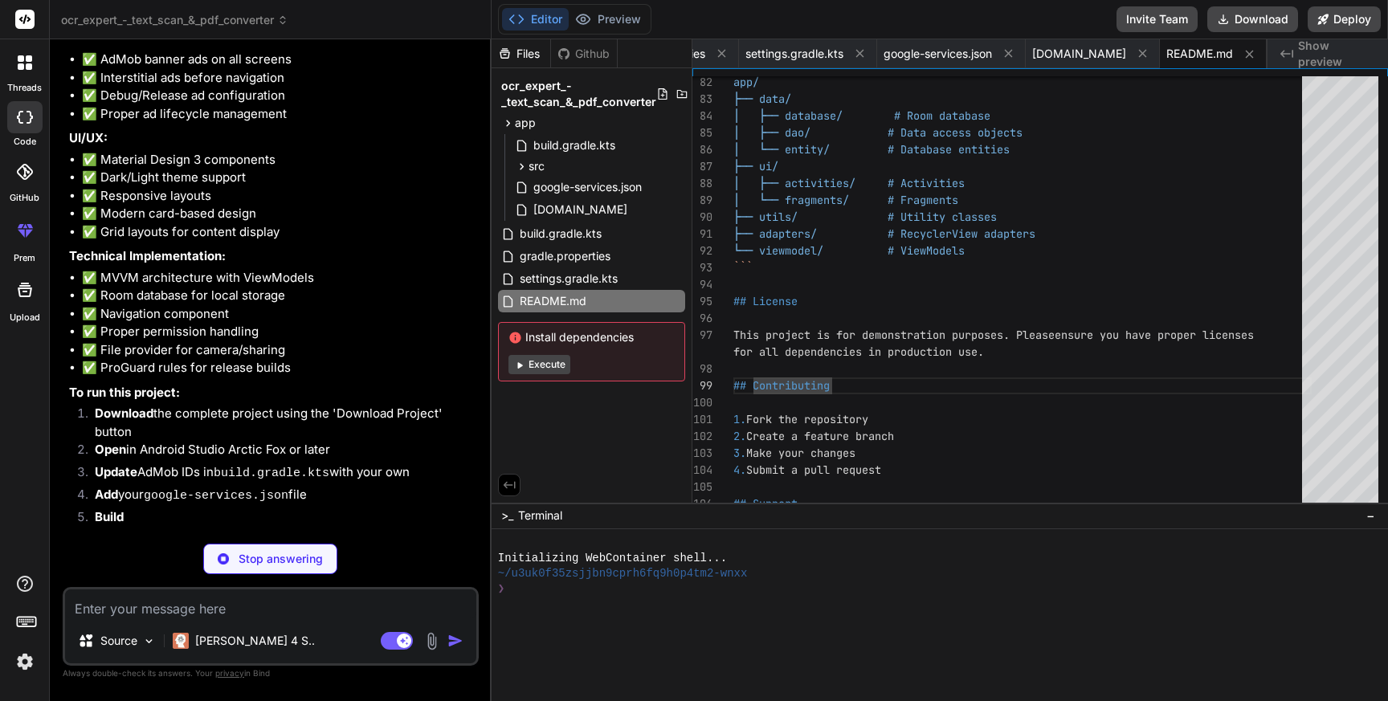
scroll to position [4136, 0]
click at [137, 614] on textarea at bounding box center [270, 604] width 411 height 29
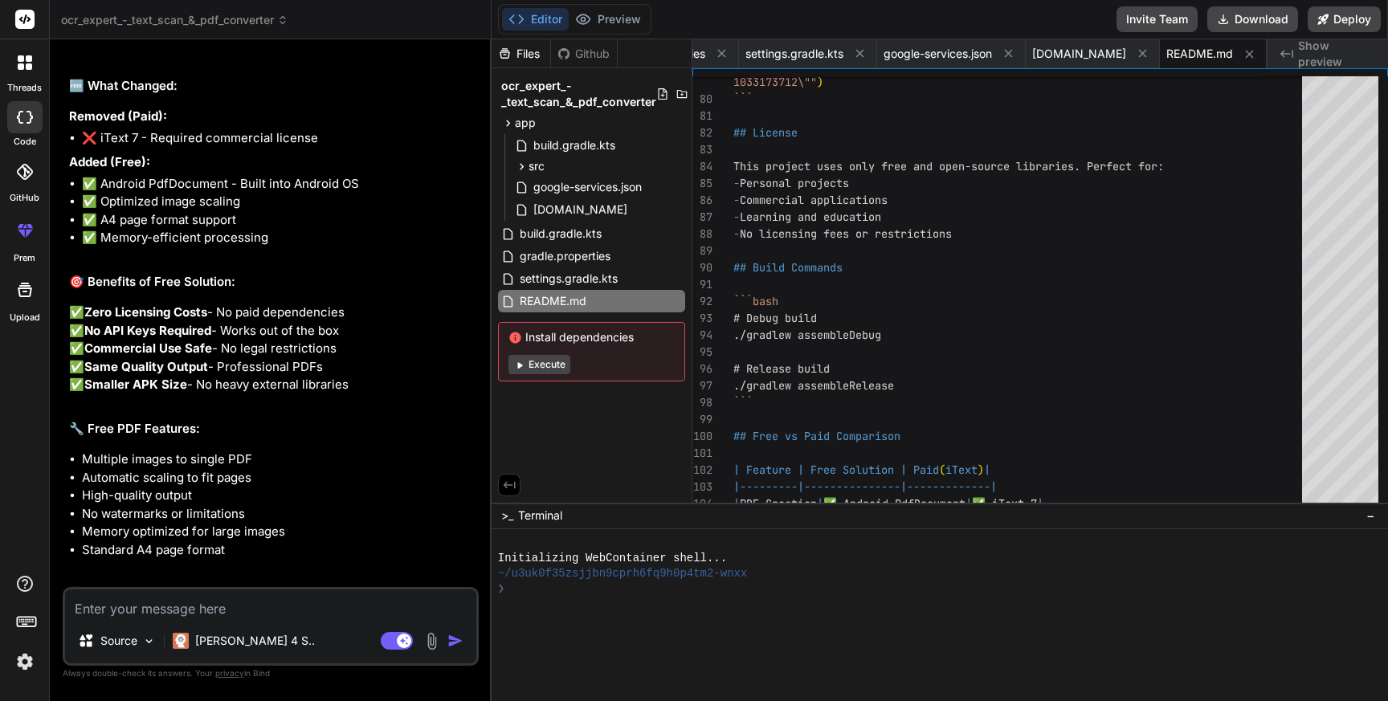
scroll to position [5122, 0]
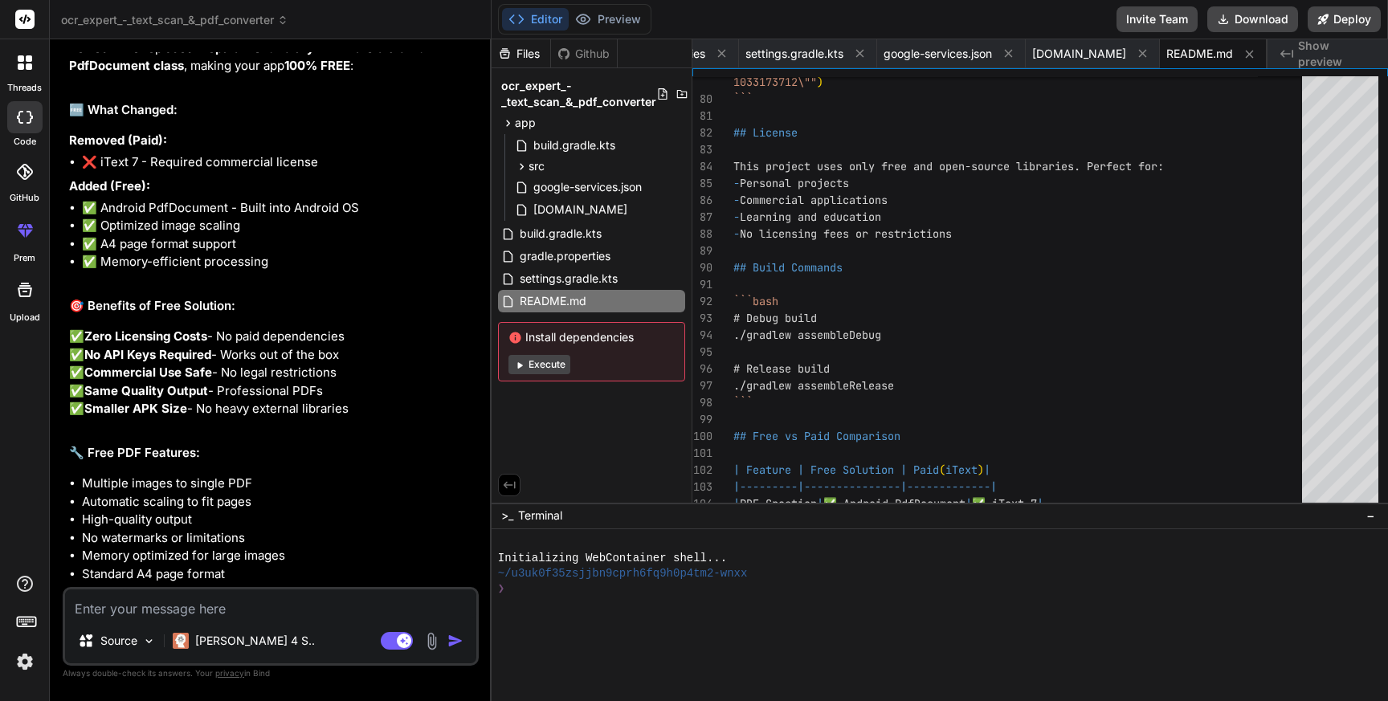
click at [310, 218] on li "✅ Android PdfDocument - Built into Android OS" at bounding box center [279, 208] width 394 height 18
click at [184, 235] on li "✅ Optimized image scaling" at bounding box center [279, 226] width 394 height 18
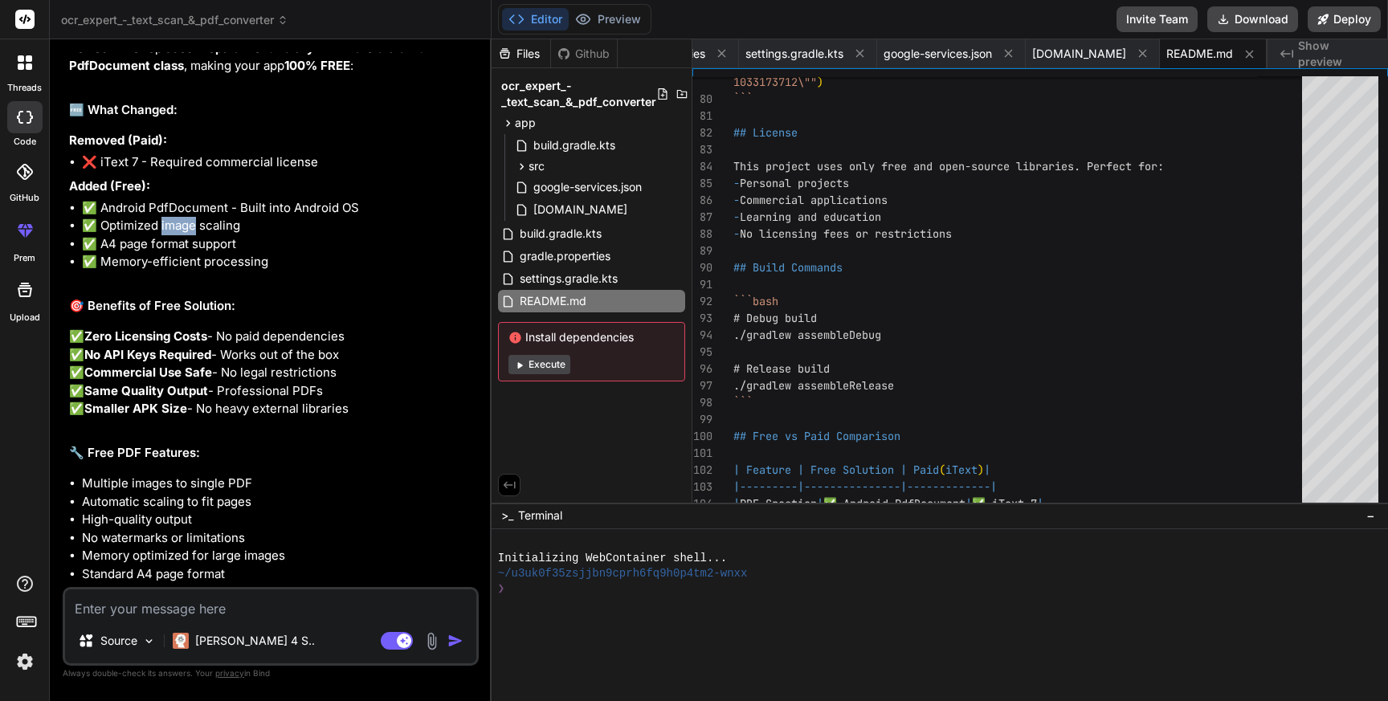
click at [184, 235] on li "✅ Optimized image scaling" at bounding box center [279, 226] width 394 height 18
click at [152, 254] on li "✅ A4 page format support" at bounding box center [279, 244] width 394 height 18
click at [137, 272] on li "✅ Memory-efficient processing" at bounding box center [279, 262] width 394 height 18
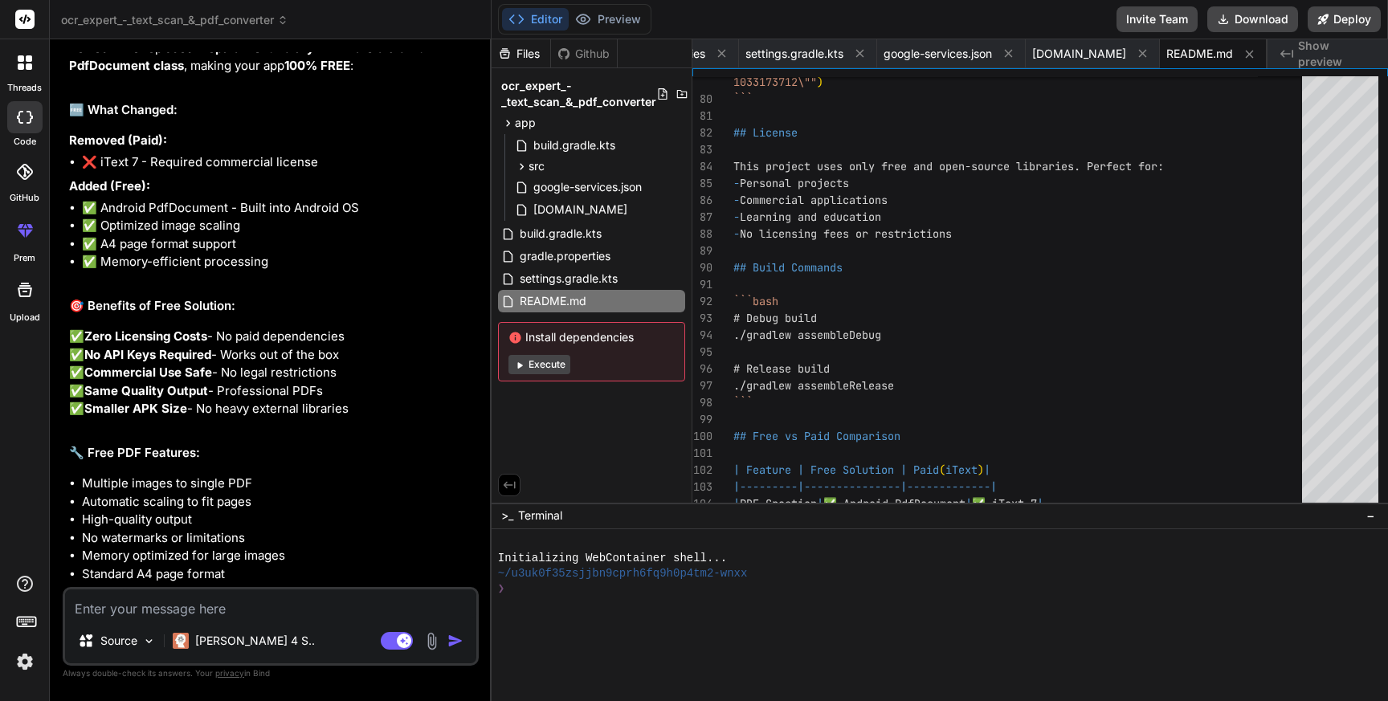
click at [137, 272] on li "✅ Memory-efficient processing" at bounding box center [279, 262] width 394 height 18
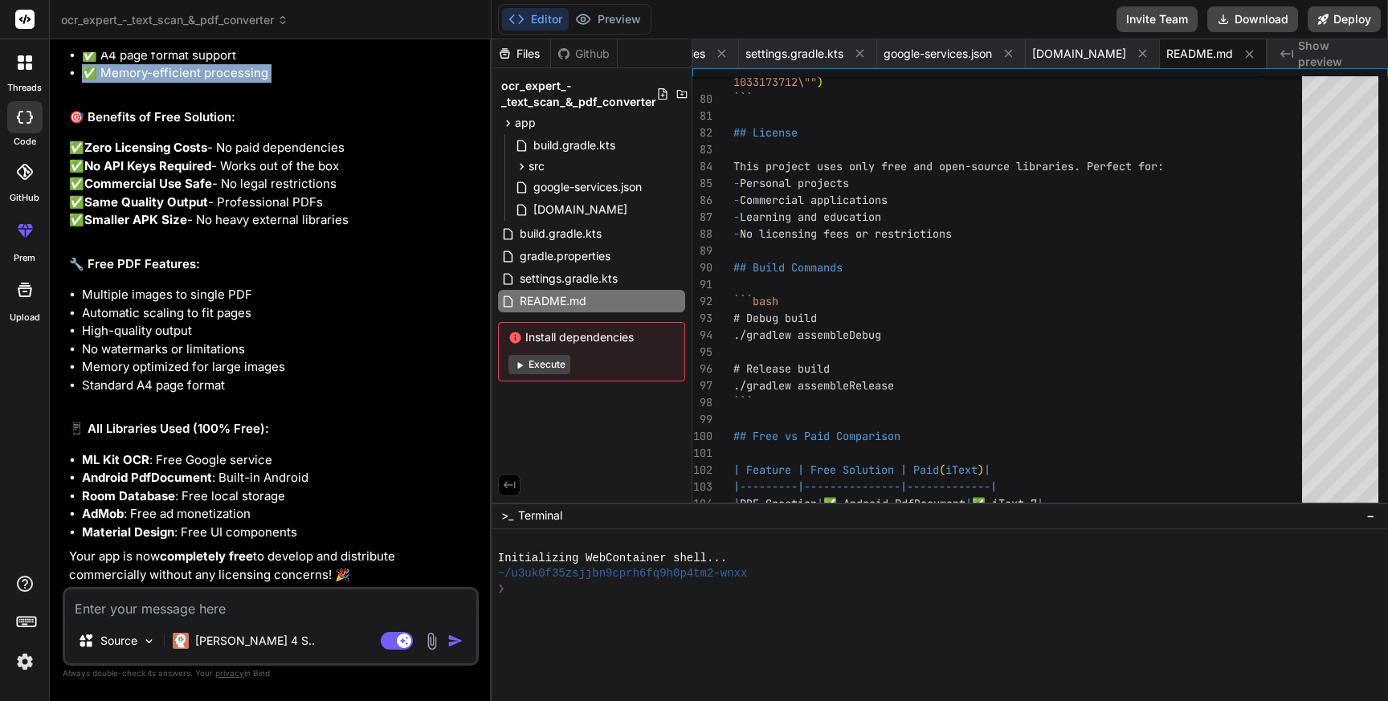
scroll to position [5416, 0]
click at [165, 462] on li "ML Kit OCR : Free Google service" at bounding box center [279, 461] width 394 height 18
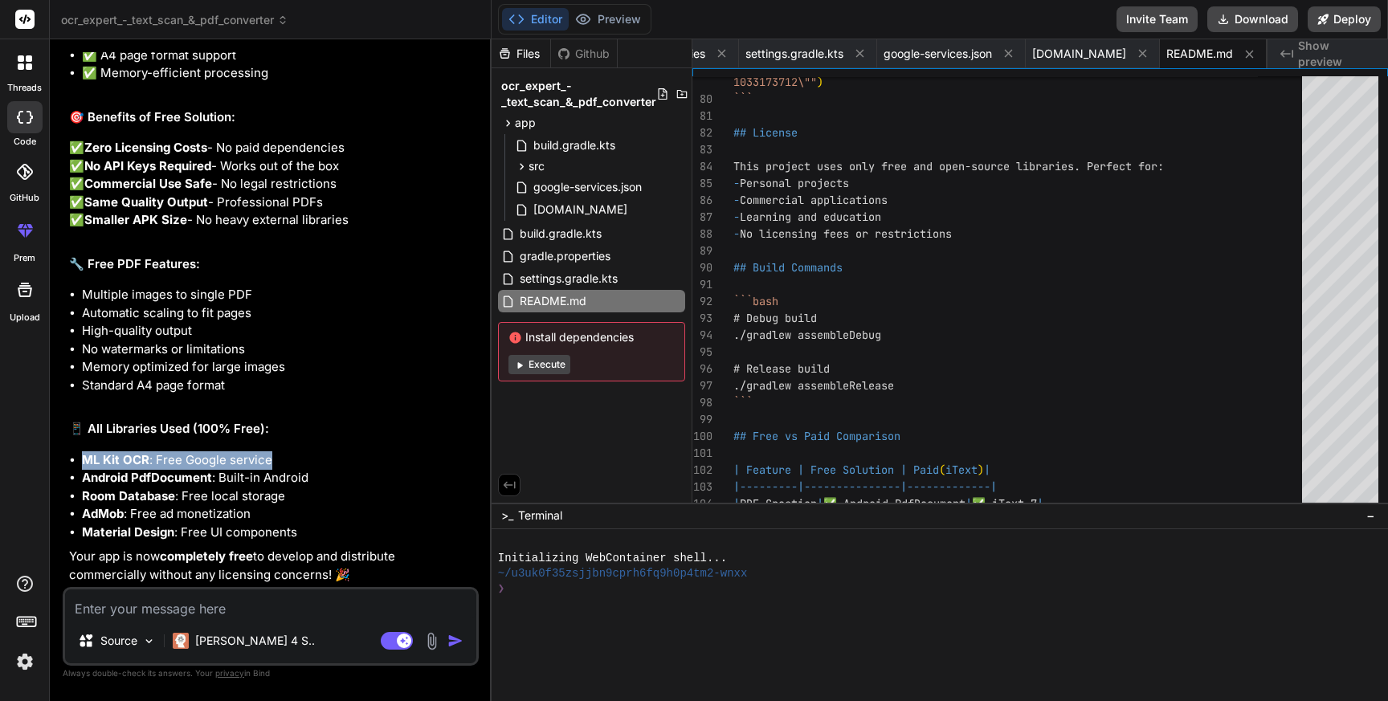
click at [239, 490] on li "Room Database : Free local storage" at bounding box center [279, 497] width 394 height 18
click at [247, 478] on li "Android PdfDocument : Built-in Android" at bounding box center [279, 478] width 394 height 18
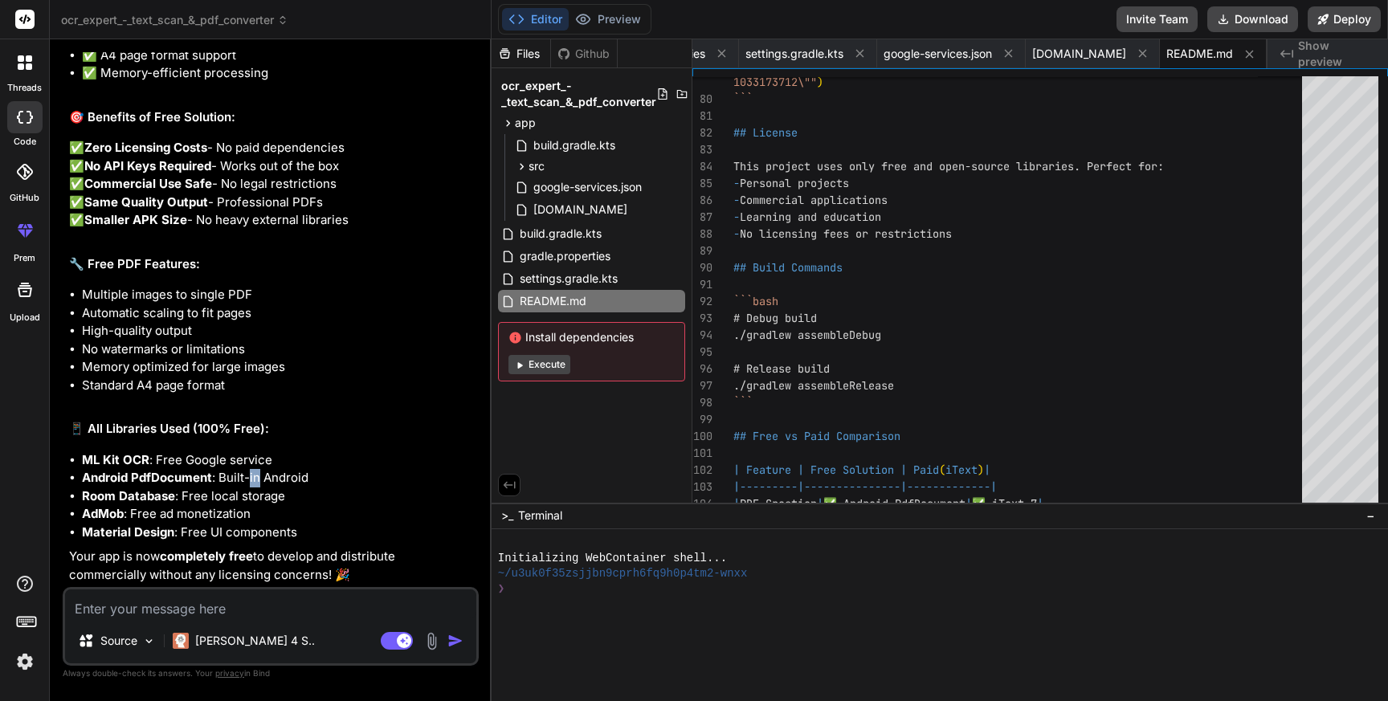
click at [247, 478] on li "Android PdfDocument : Built-in Android" at bounding box center [279, 478] width 394 height 18
click at [219, 496] on li "Room Database : Free local storage" at bounding box center [279, 497] width 394 height 18
click at [193, 513] on li "AdMob : Free ad monetization" at bounding box center [279, 514] width 394 height 18
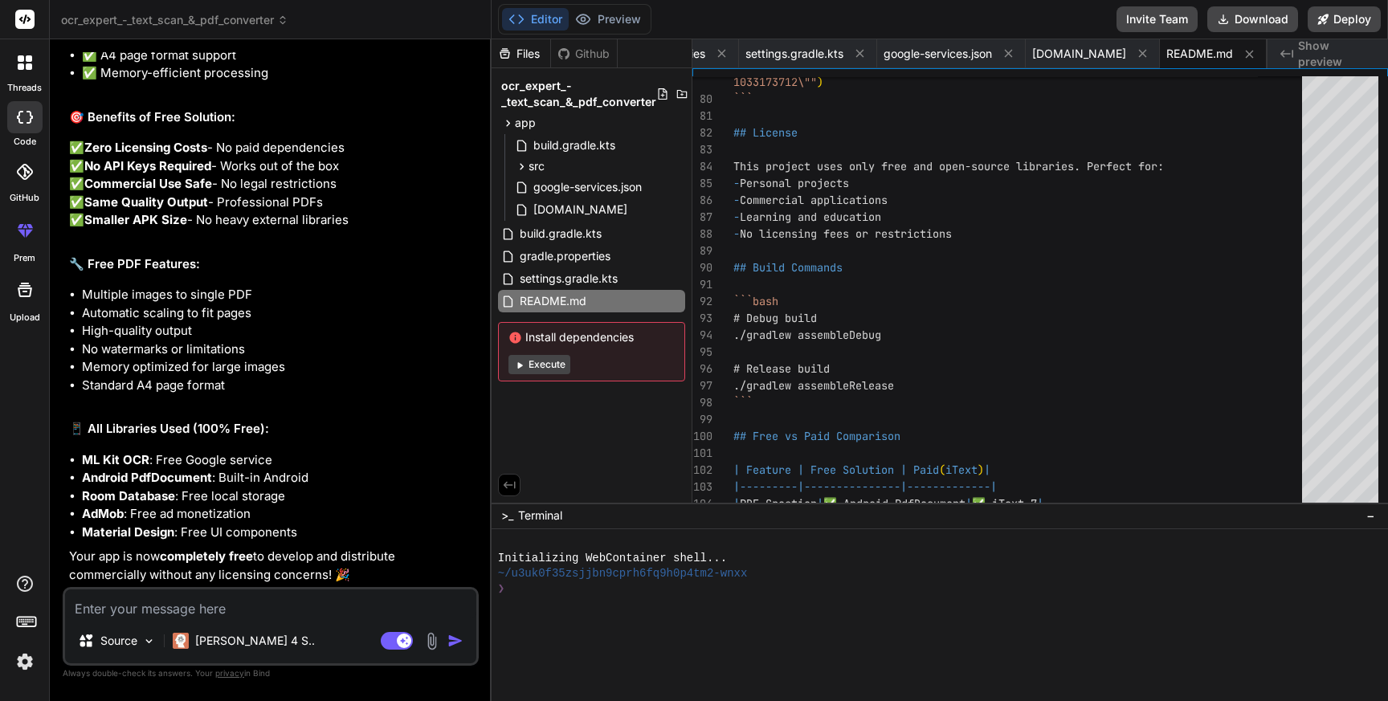
click at [193, 513] on li "AdMob : Free ad monetization" at bounding box center [279, 514] width 394 height 18
click at [193, 529] on li "Material Design : Free UI components" at bounding box center [279, 533] width 394 height 18
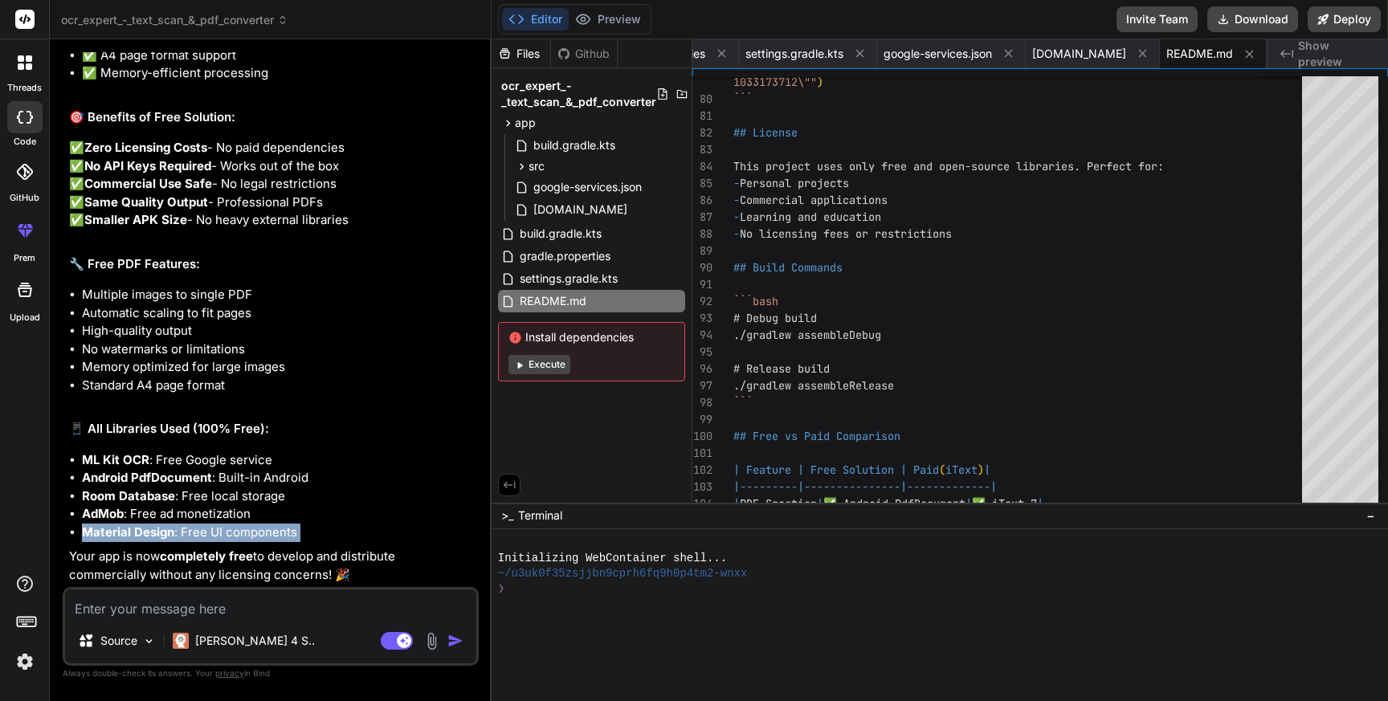
click at [202, 555] on strong "completely free" at bounding box center [206, 556] width 93 height 15
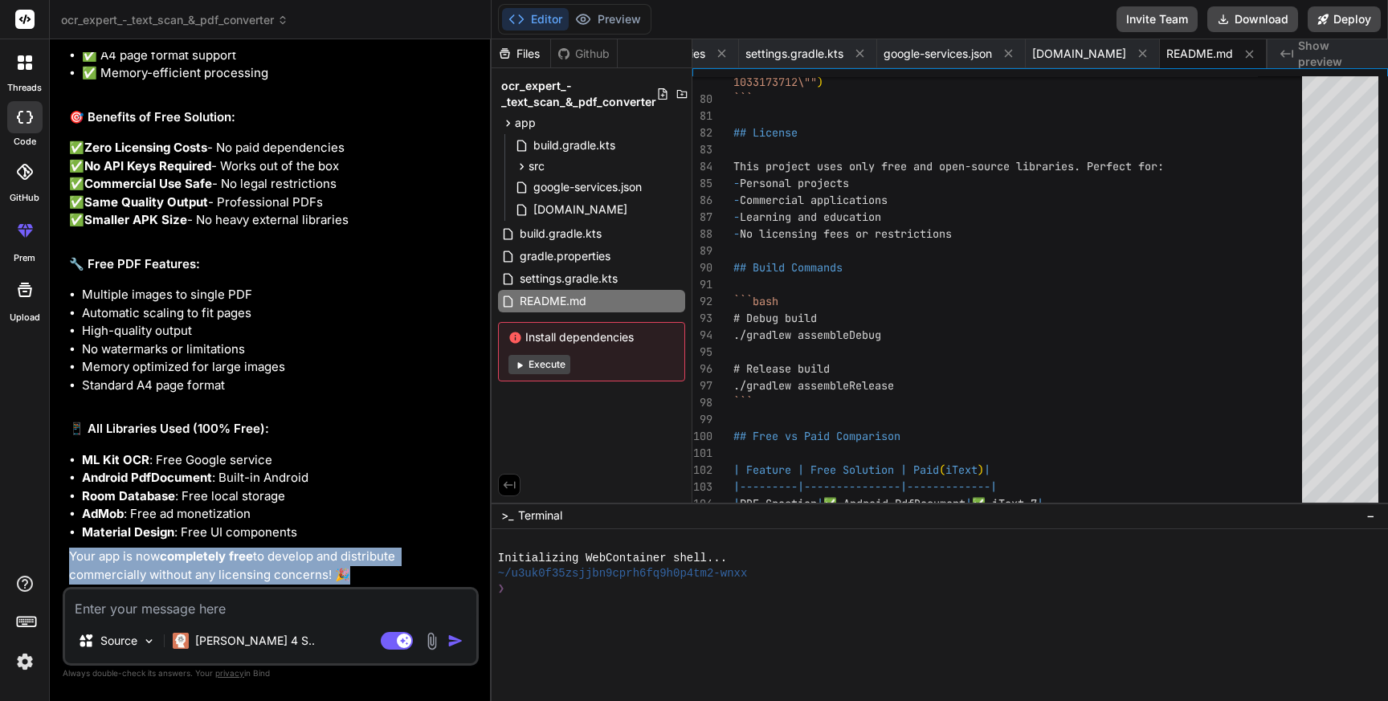
click at [368, 417] on div "You're right to ask about licensing! Let me clarify and provide free alternativ…" at bounding box center [272, 44] width 407 height 1082
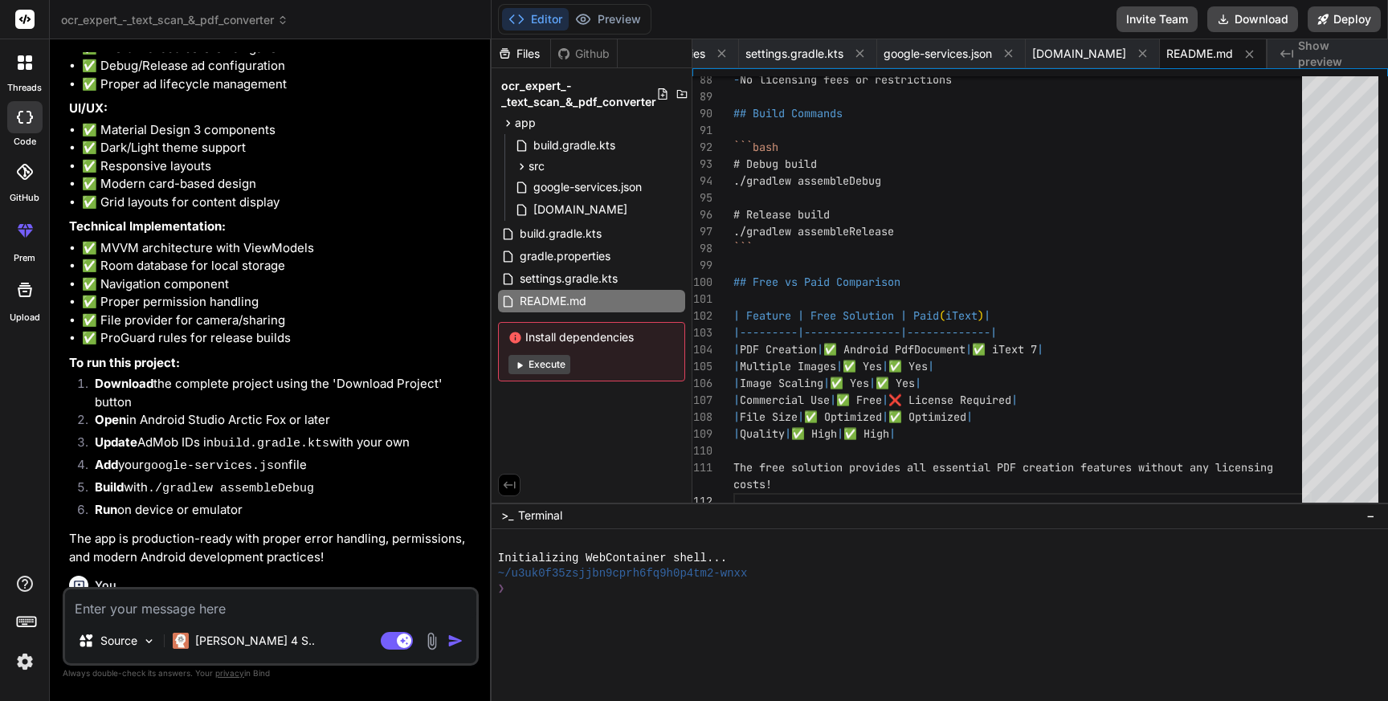
scroll to position [4134, 0]
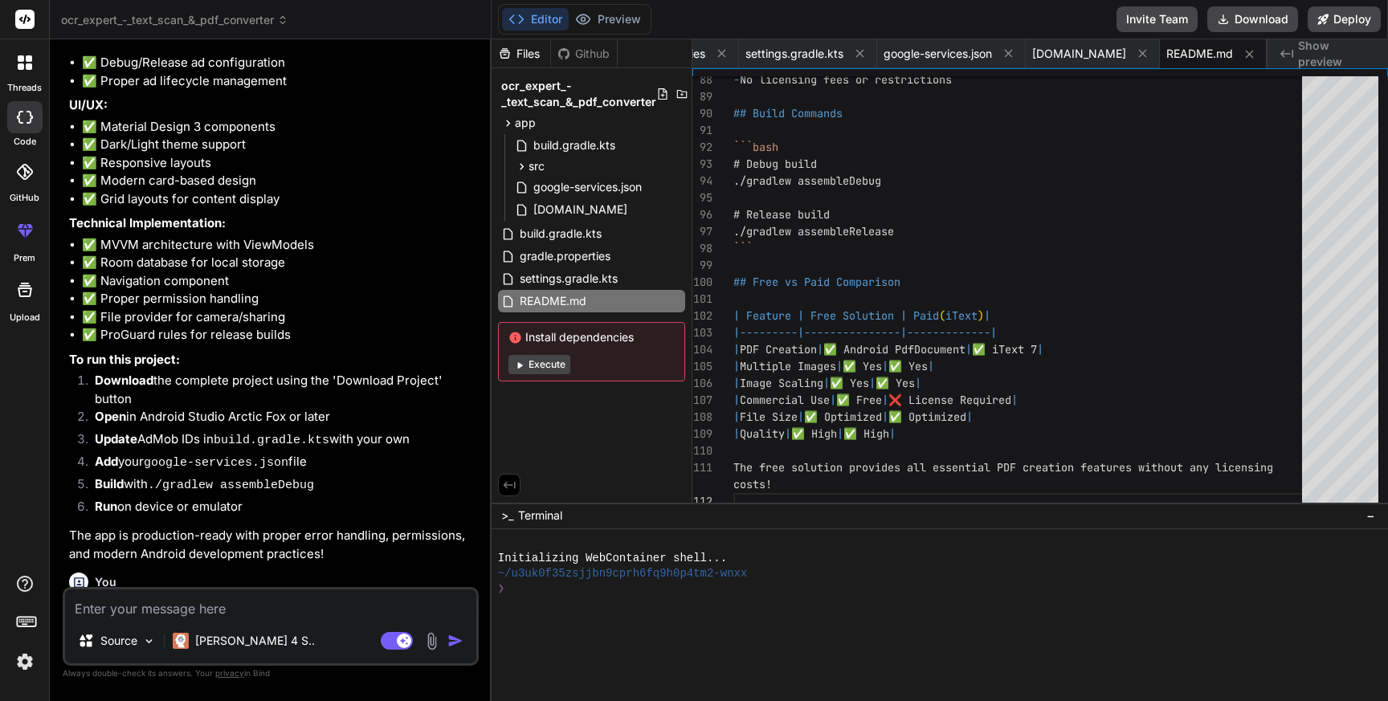
click at [272, 470] on code "google-services.json" at bounding box center [216, 463] width 145 height 14
click at [352, 476] on li "Add your google-services.json file" at bounding box center [279, 464] width 394 height 22
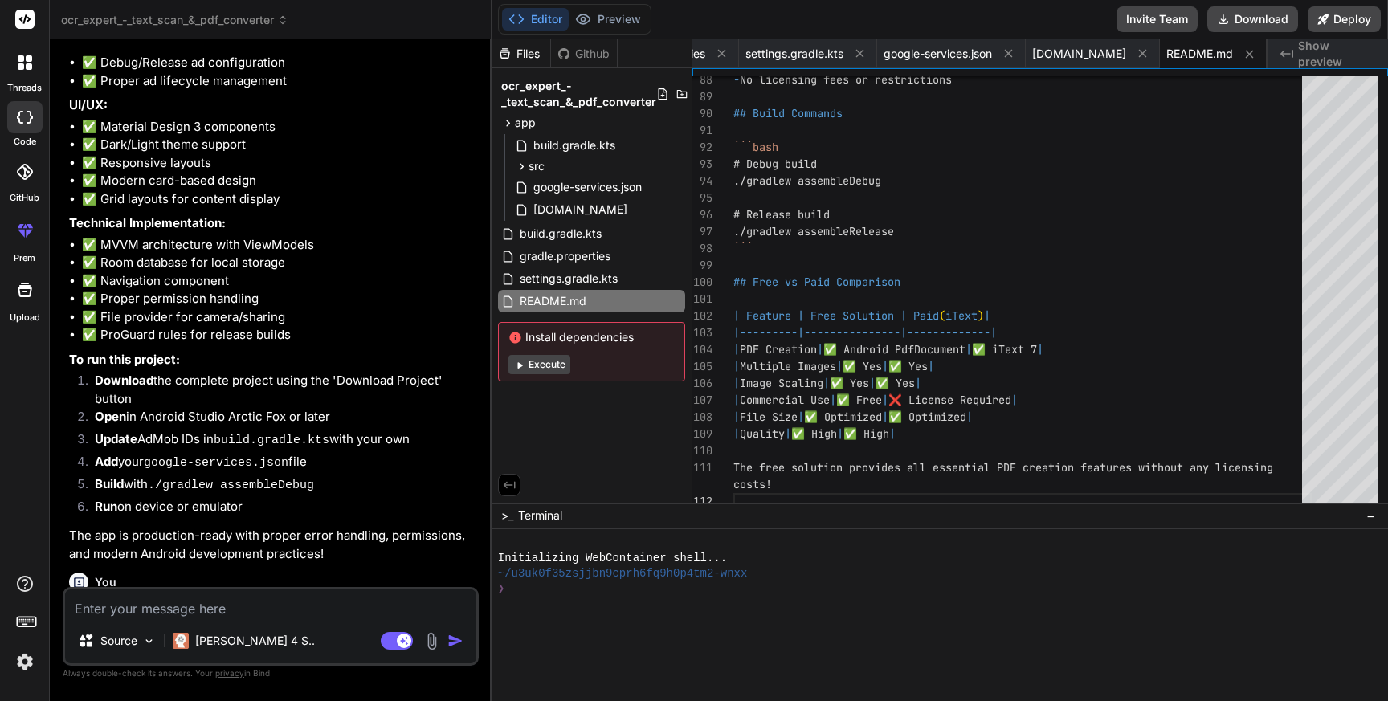
click at [352, 476] on li "Add your google-services.json file" at bounding box center [279, 464] width 394 height 22
click at [363, 453] on li "Update AdMob IDs in build.gradle.kts with your own" at bounding box center [279, 442] width 394 height 22
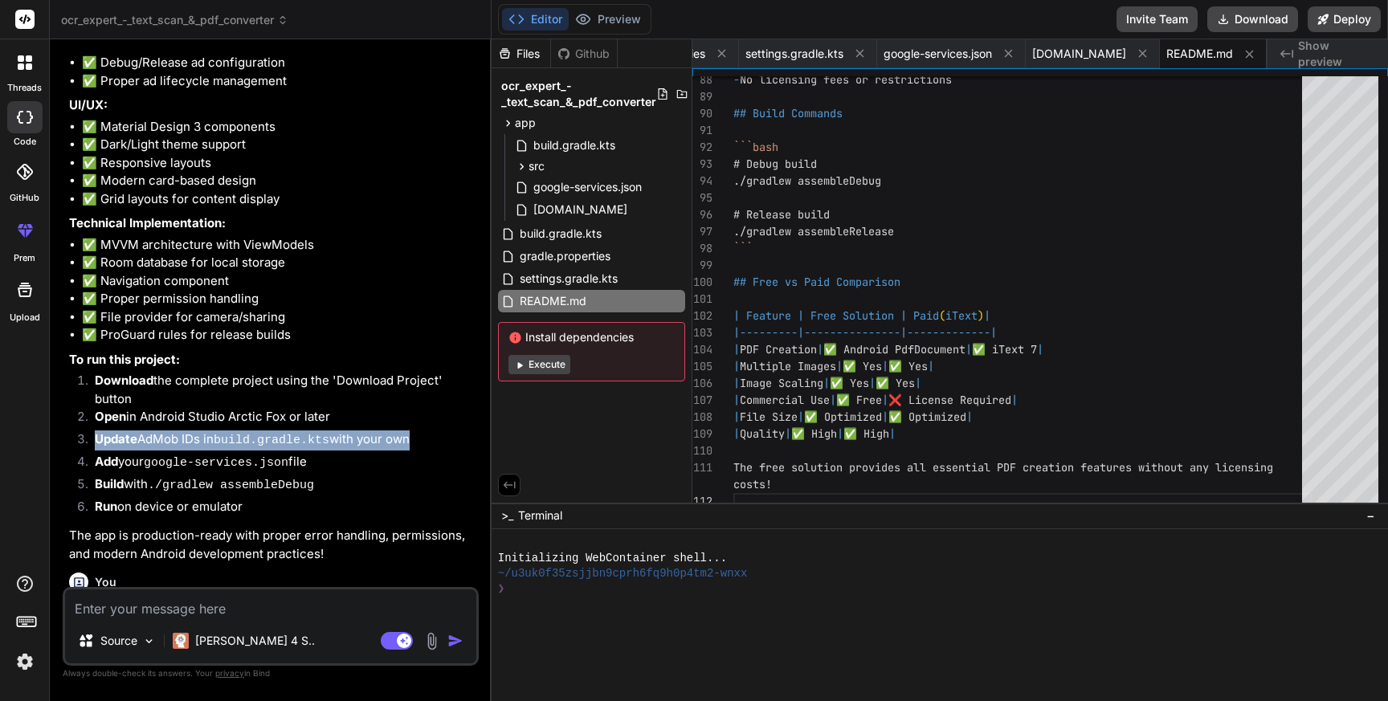
click at [363, 453] on li "Update AdMob IDs in build.gradle.kts with your own" at bounding box center [279, 442] width 394 height 22
click at [390, 408] on li "Download the complete project using the 'Download Project' button" at bounding box center [279, 390] width 394 height 36
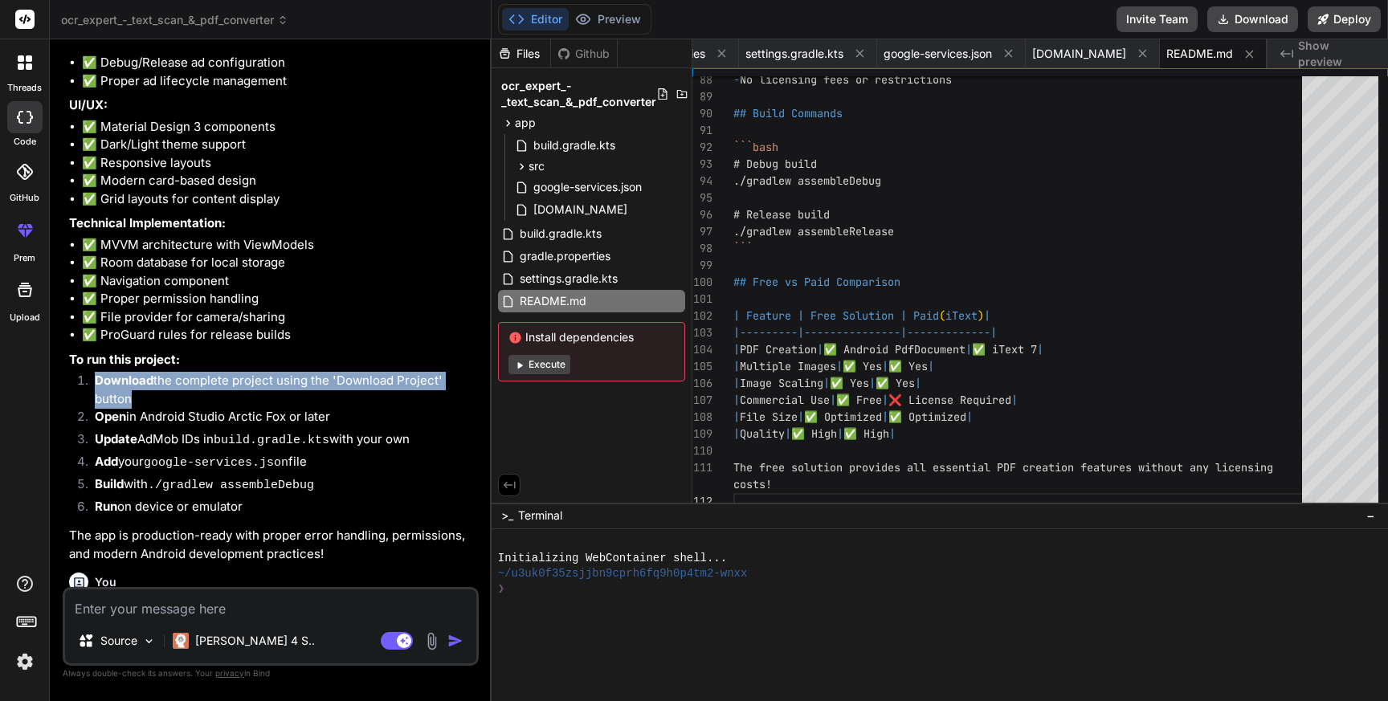
click at [341, 431] on li "Open in Android Studio Arctic Fox or later" at bounding box center [279, 419] width 394 height 22
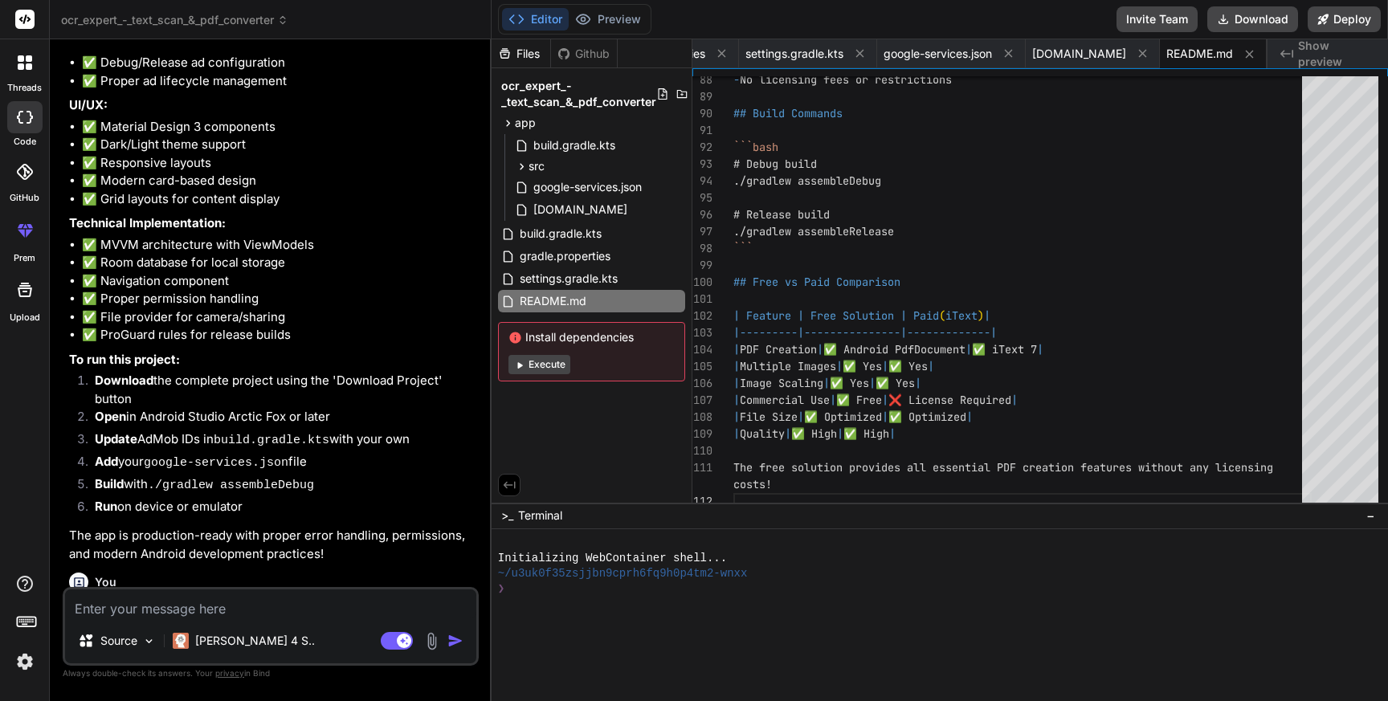
click at [341, 431] on li "Open in Android Studio Arctic Fox or later" at bounding box center [279, 419] width 394 height 22
click at [1259, 22] on button "Download" at bounding box center [1253, 19] width 91 height 26
click at [129, 610] on textarea at bounding box center [270, 604] width 411 height 29
paste textarea "Execution failed for task ':app:processDebugResources'. > A failure occurred wh…"
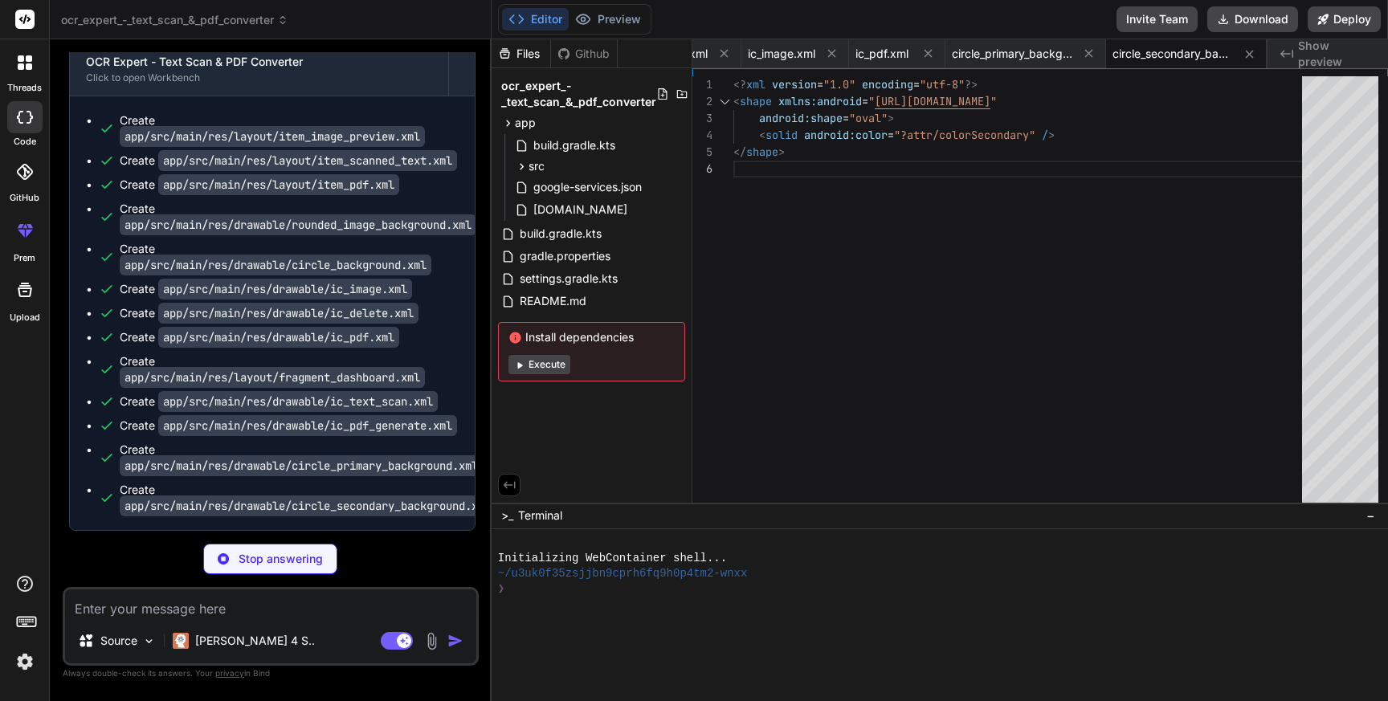
scroll to position [6645, 0]
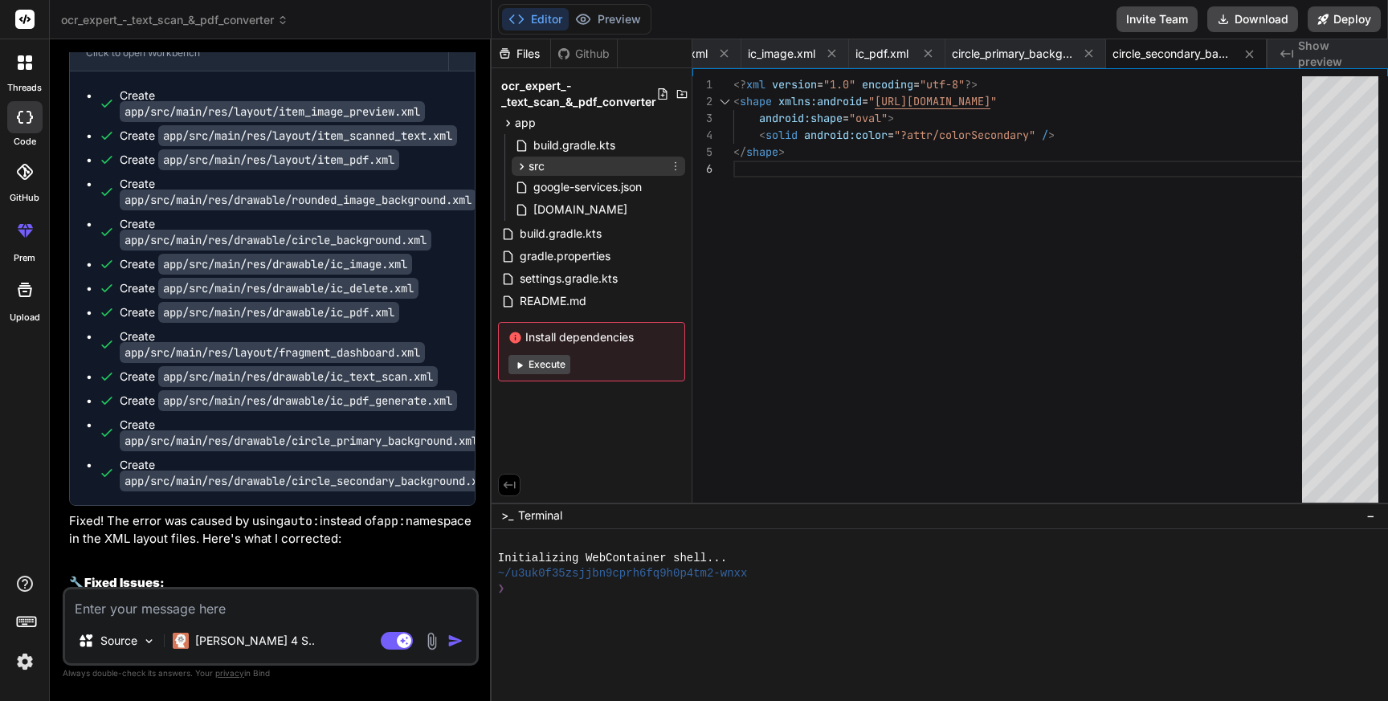
click at [540, 164] on span "src" at bounding box center [537, 166] width 16 height 16
click at [525, 166] on icon at bounding box center [522, 167] width 14 height 14
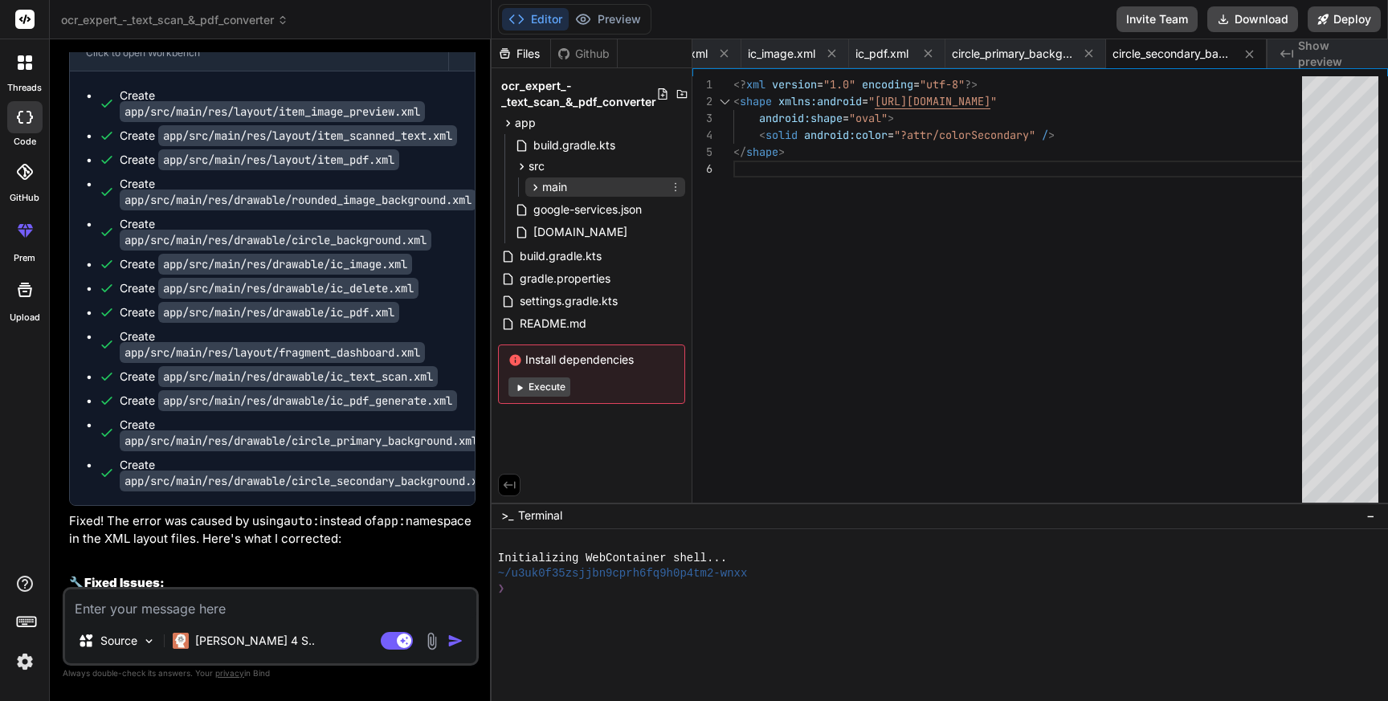
click at [550, 180] on span "main" at bounding box center [554, 187] width 25 height 16
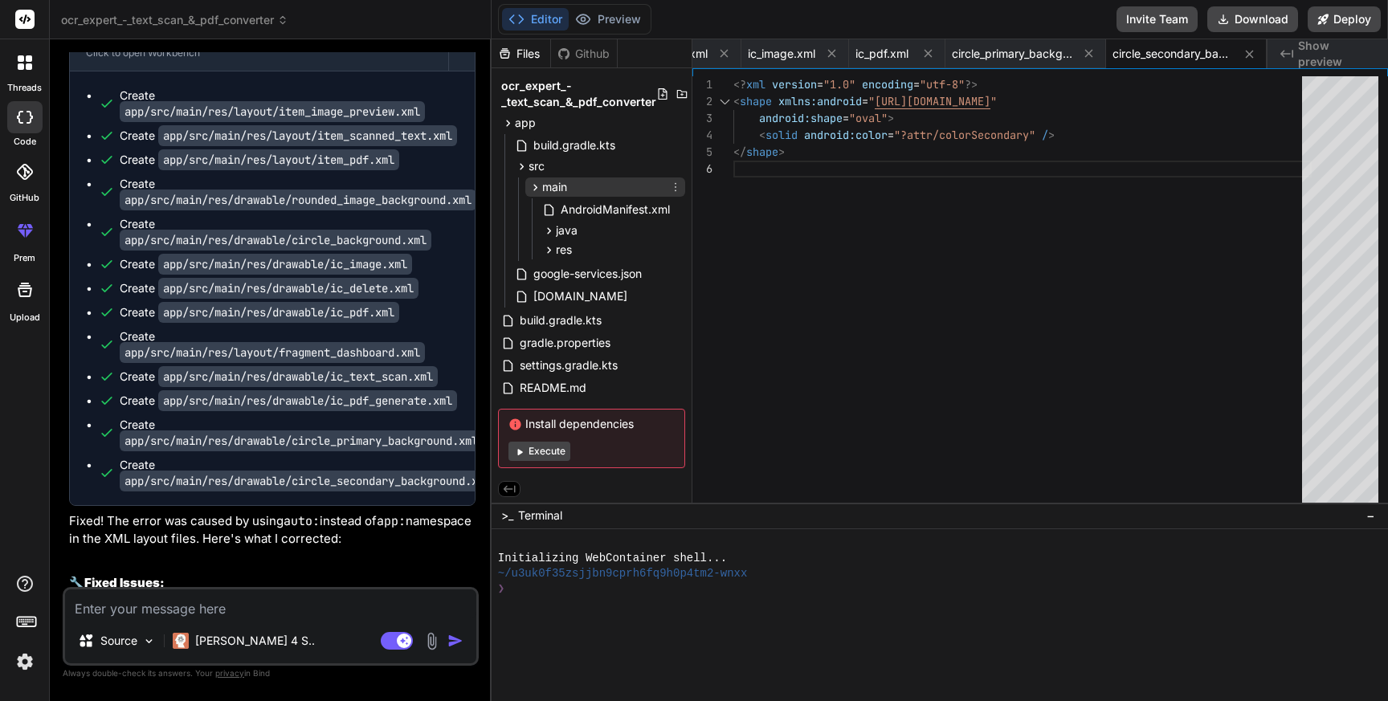
click at [550, 180] on span "main" at bounding box center [554, 187] width 25 height 16
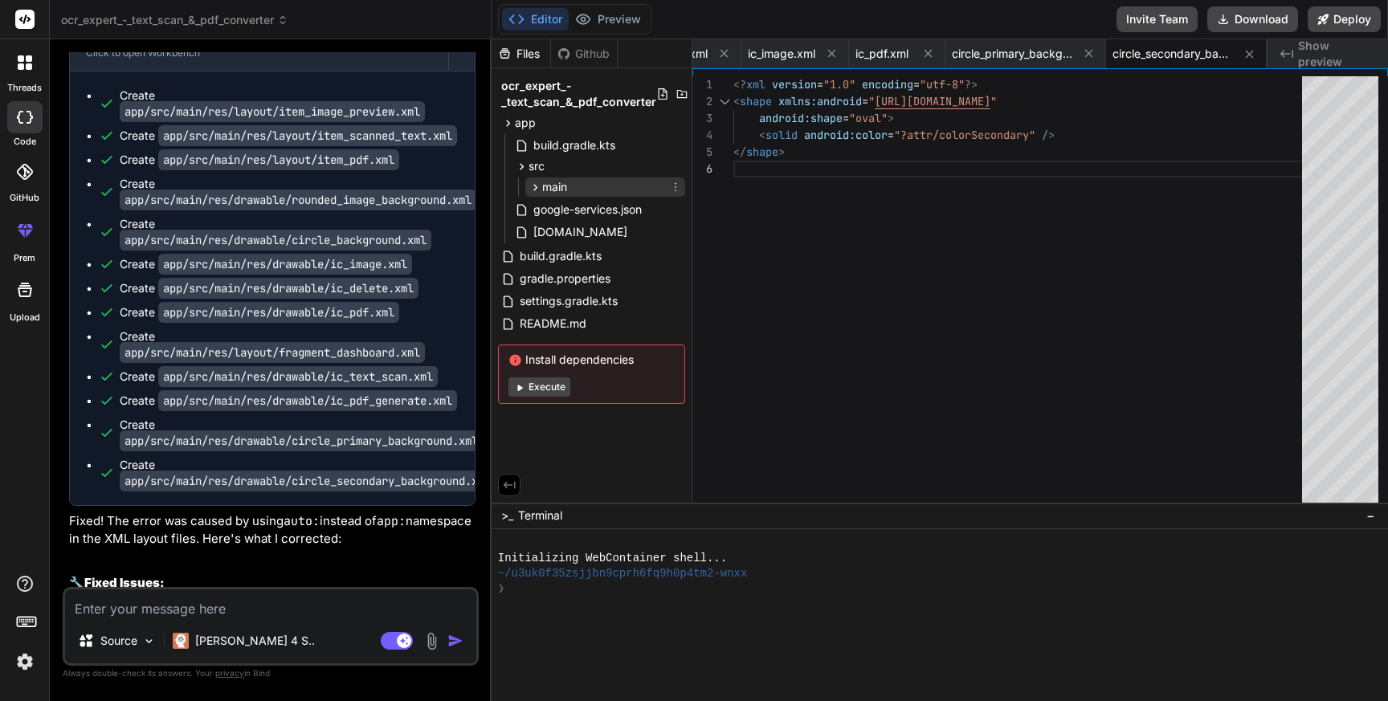
click at [550, 180] on span "main" at bounding box center [554, 187] width 25 height 16
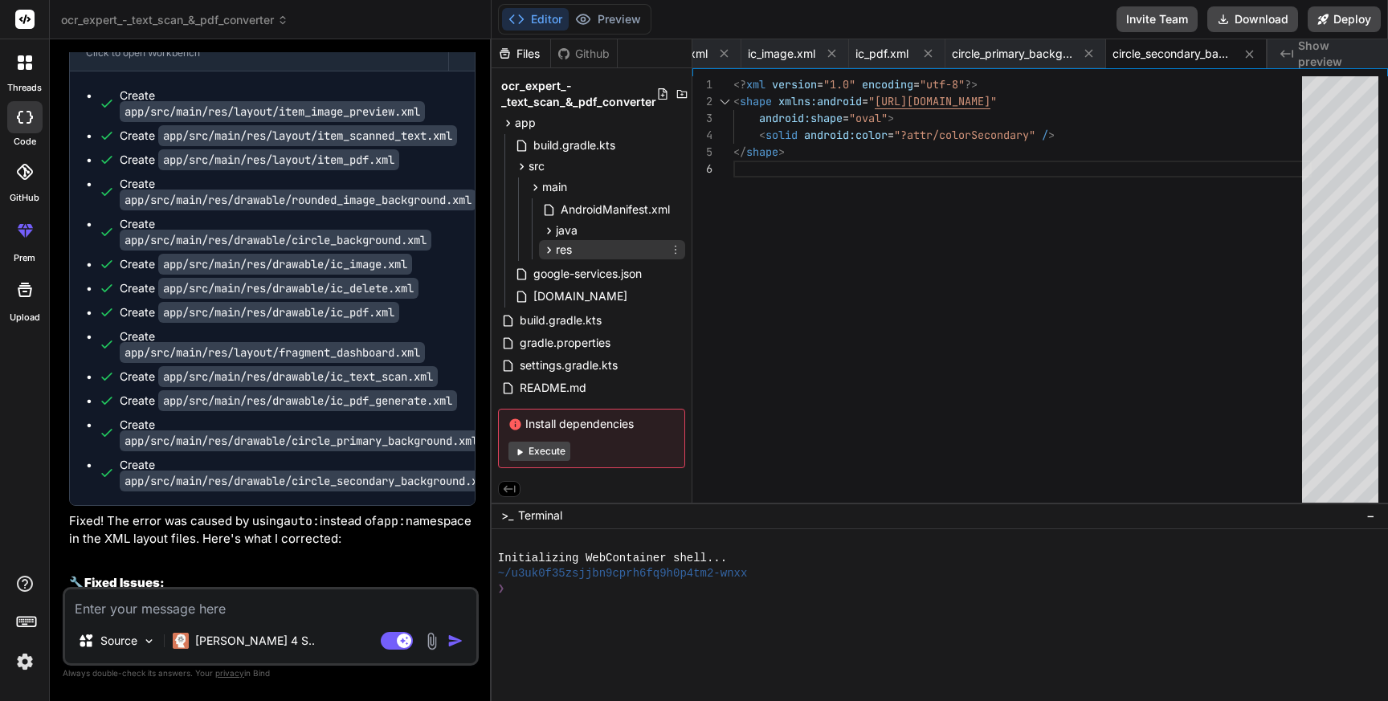
click at [582, 244] on div "res" at bounding box center [612, 249] width 146 height 19
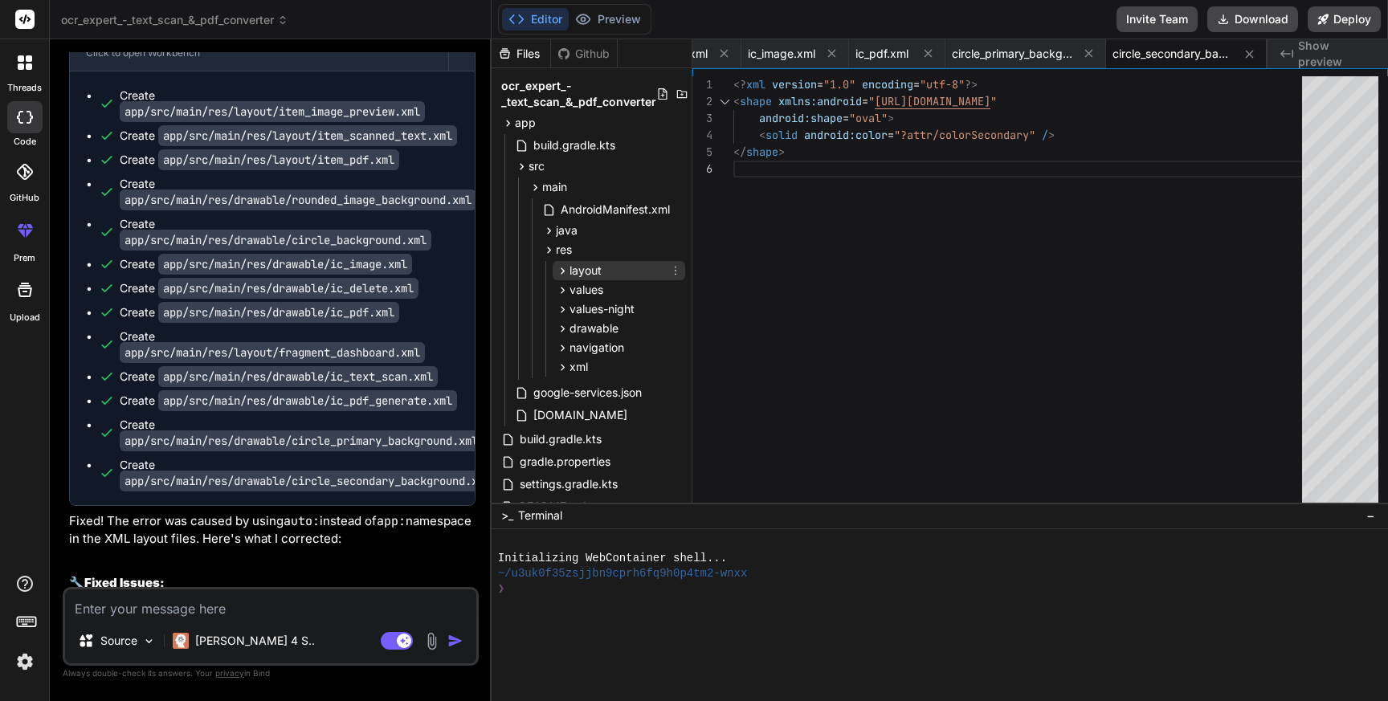
click at [595, 270] on span "layout" at bounding box center [586, 271] width 32 height 16
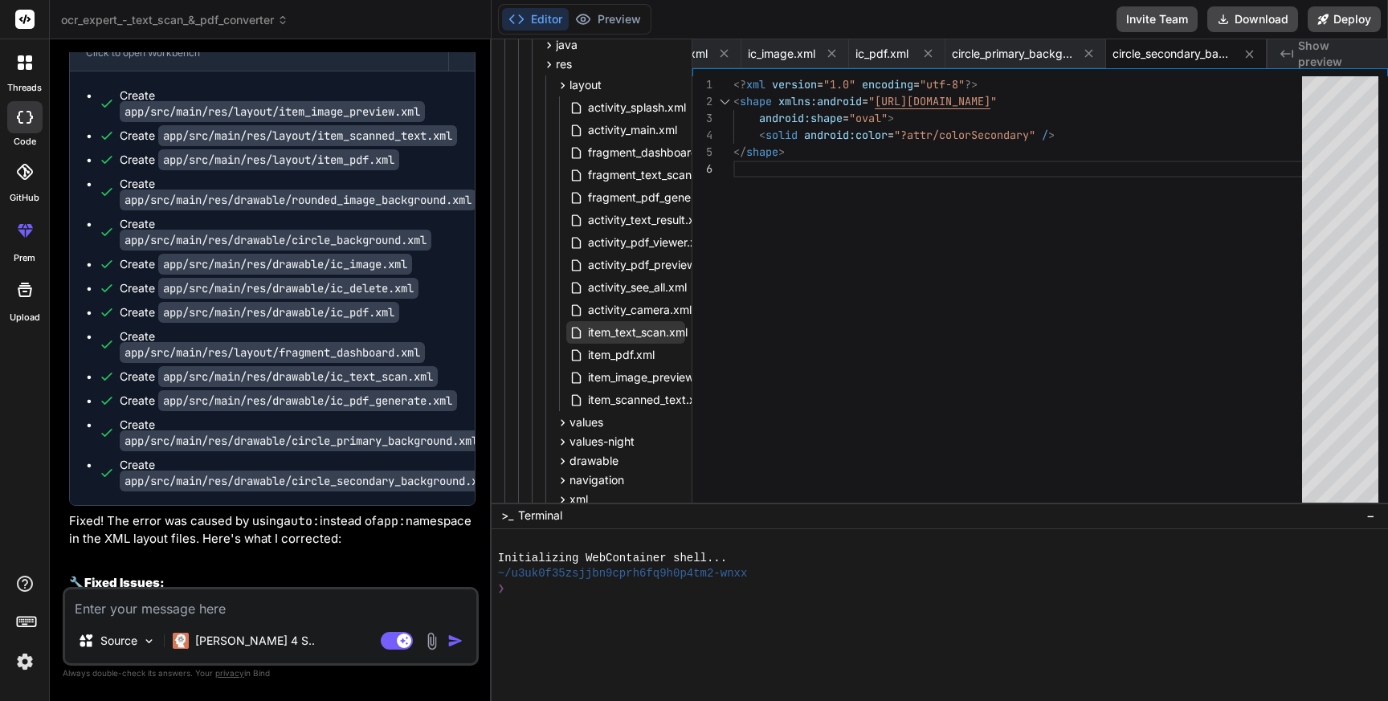
scroll to position [188, 0]
click at [621, 373] on span "item_image_preview.xml" at bounding box center [652, 375] width 130 height 19
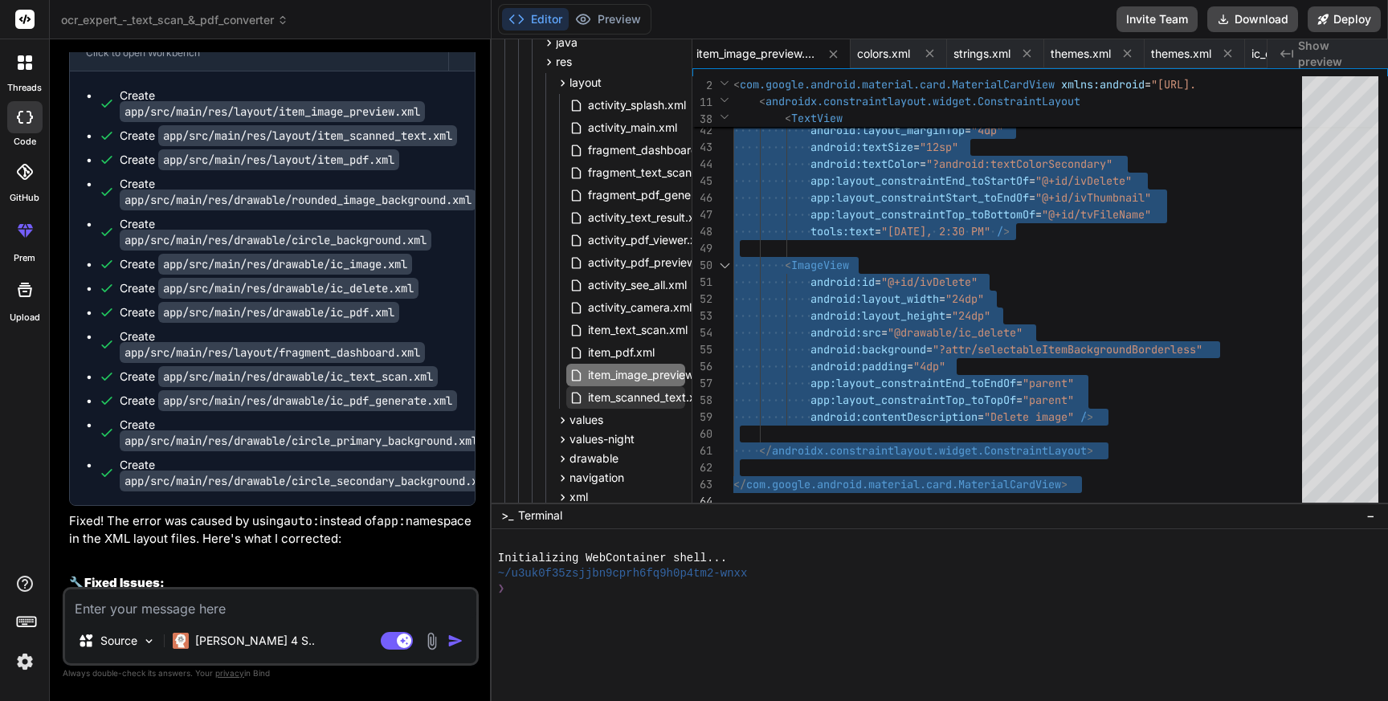
click at [633, 397] on span "item_scanned_text.xml" at bounding box center [648, 397] width 123 height 19
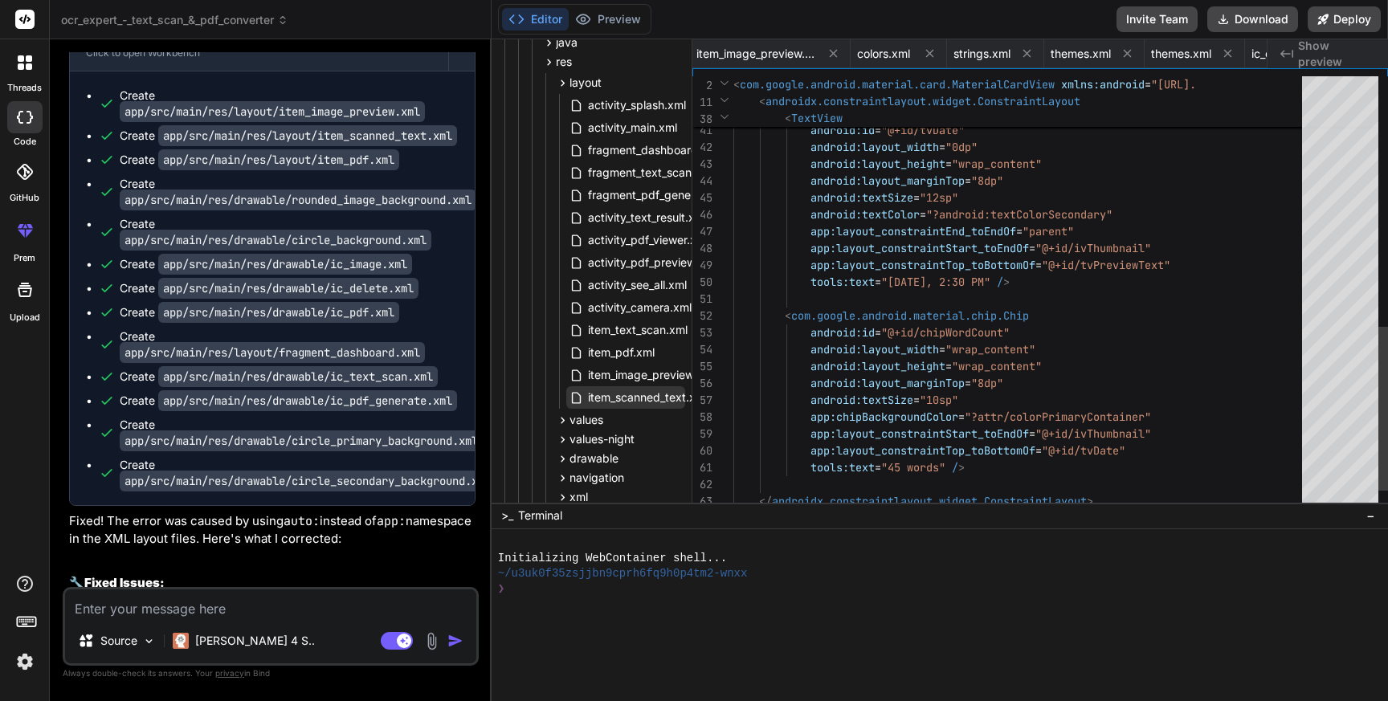
scroll to position [0, 8495]
click at [633, 397] on span "item_scanned_text.xml" at bounding box center [648, 397] width 123 height 19
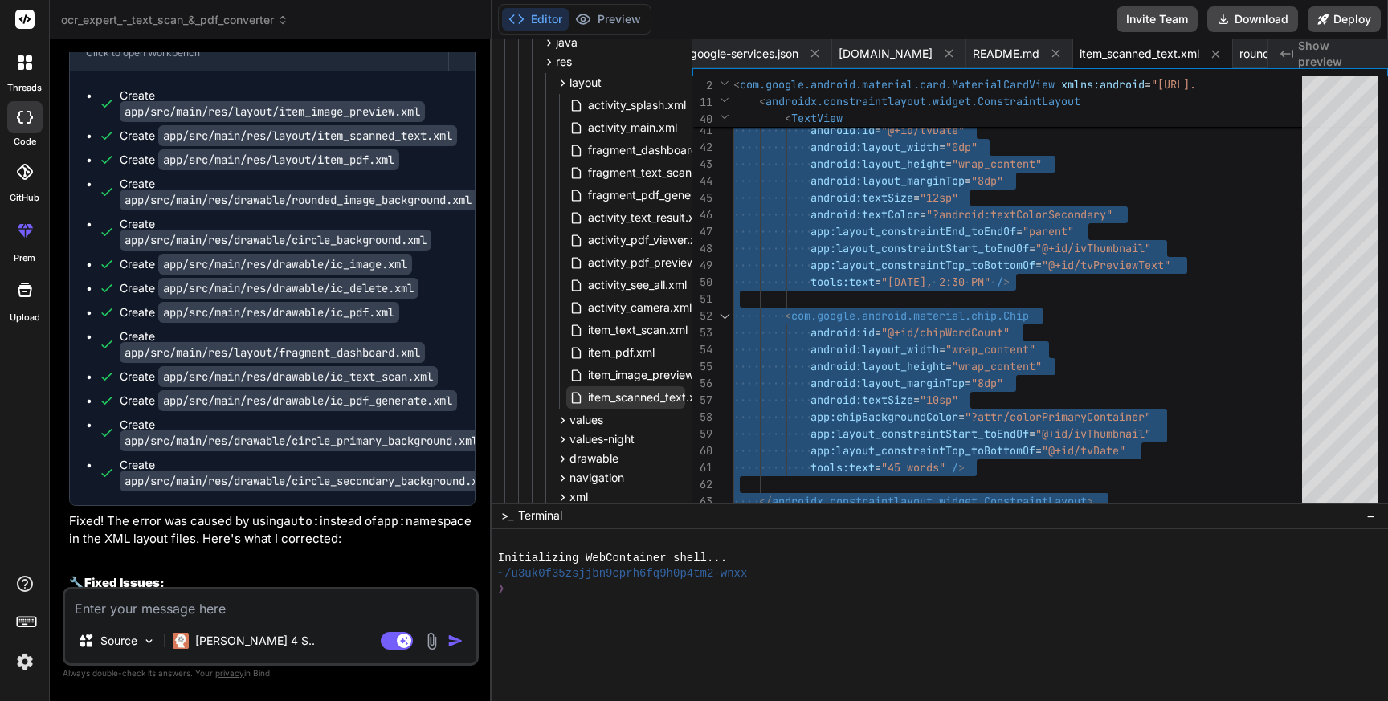
click at [609, 395] on span "item_scanned_text.xml" at bounding box center [648, 397] width 123 height 19
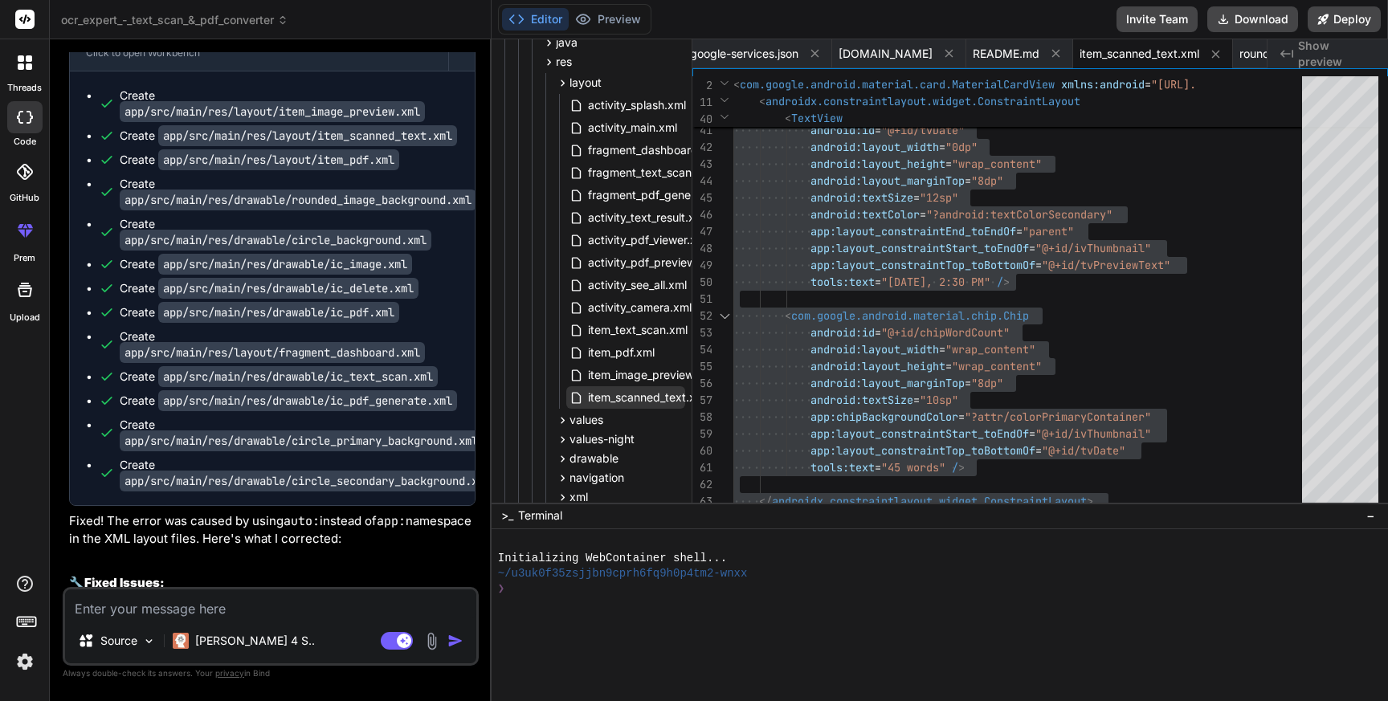
click at [609, 395] on span "item_scanned_text.xml" at bounding box center [648, 397] width 123 height 19
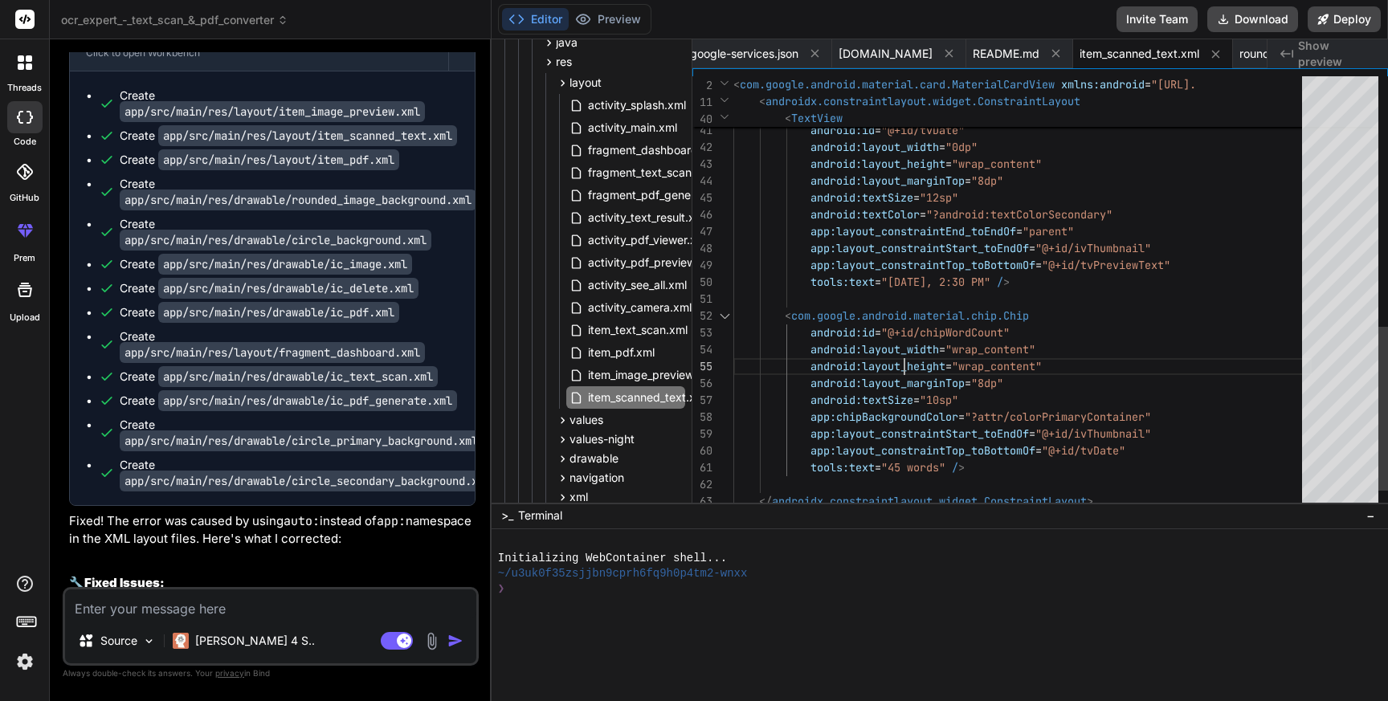
scroll to position [101, 0]
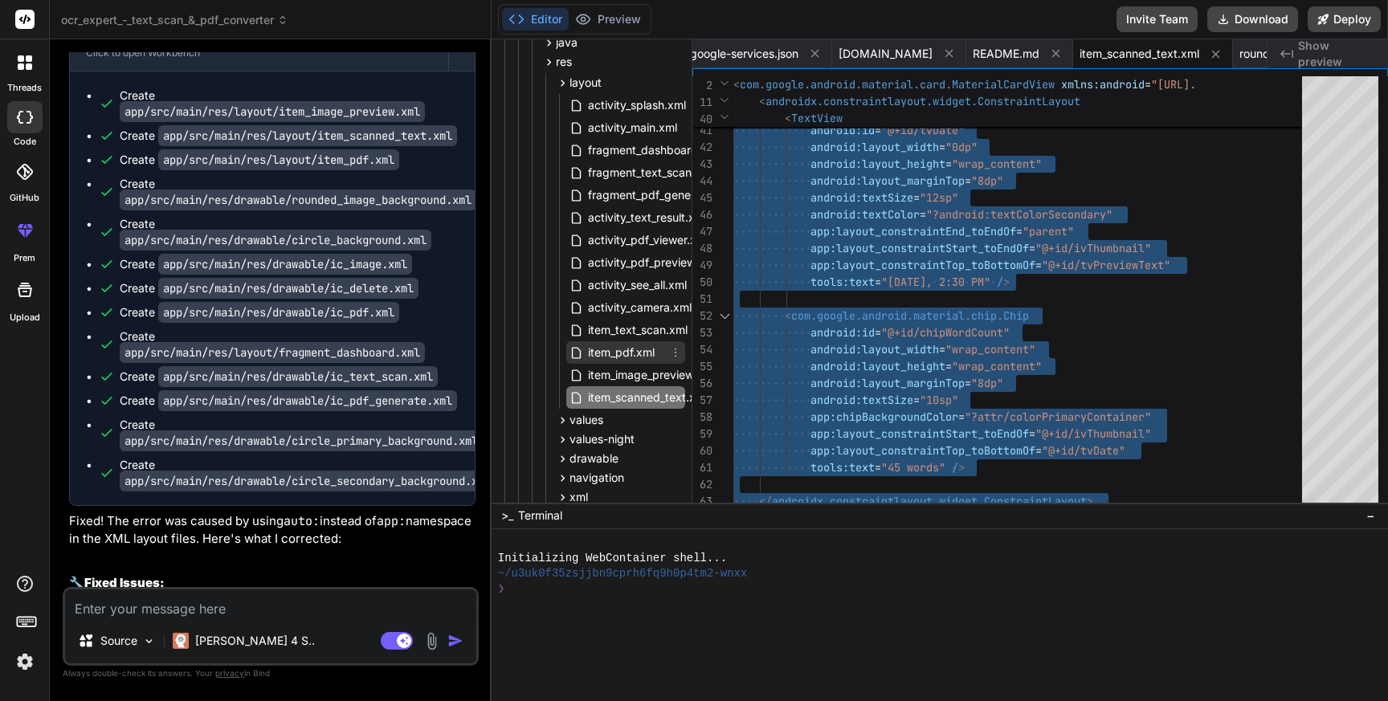
click at [625, 353] on span "item_pdf.xml" at bounding box center [622, 352] width 70 height 19
